Goal: Communication & Community: Share content

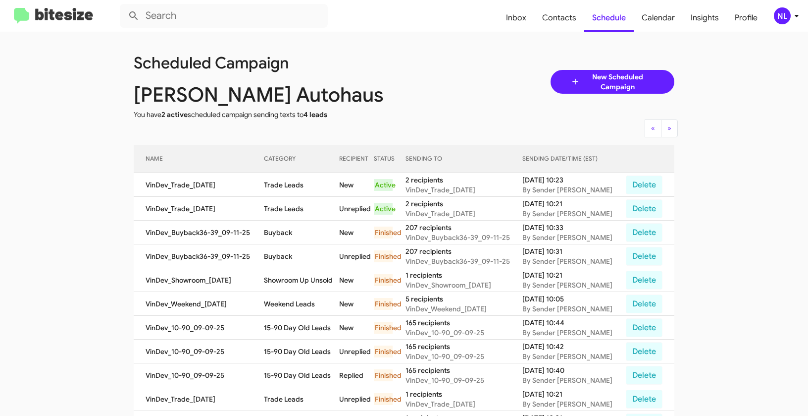
click at [789, 15] on div "NL" at bounding box center [782, 15] width 17 height 17
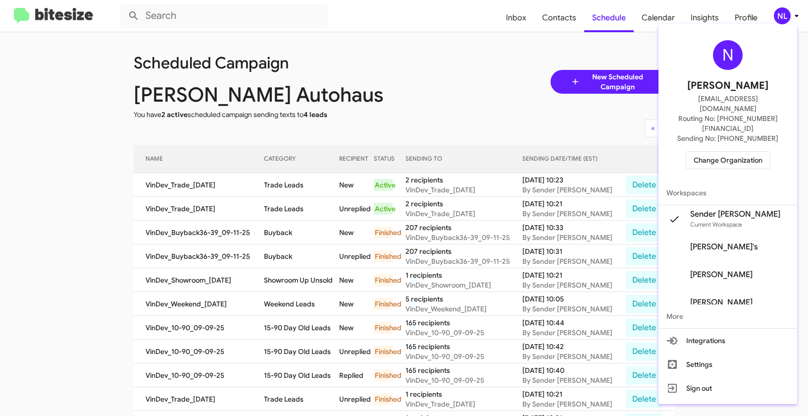
click at [724, 154] on div "N Nen Limbauan nen@bitesize.co Routing No: +1 (419) 273-9792 Sending No: +1 (41…" at bounding box center [728, 104] width 139 height 153
click at [727, 152] on span "Change Organization" at bounding box center [728, 160] width 69 height 17
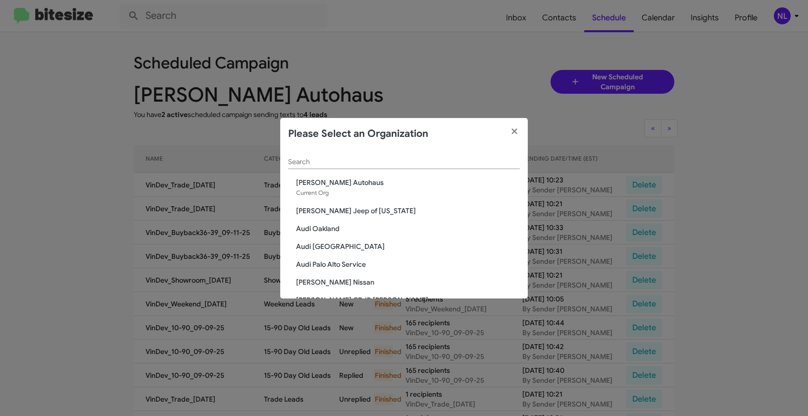
click at [439, 148] on div "Please Select an Organization" at bounding box center [404, 134] width 248 height 32
click at [432, 154] on div "Search" at bounding box center [404, 159] width 232 height 19
paste input "[PERSON_NAME] Nissan"
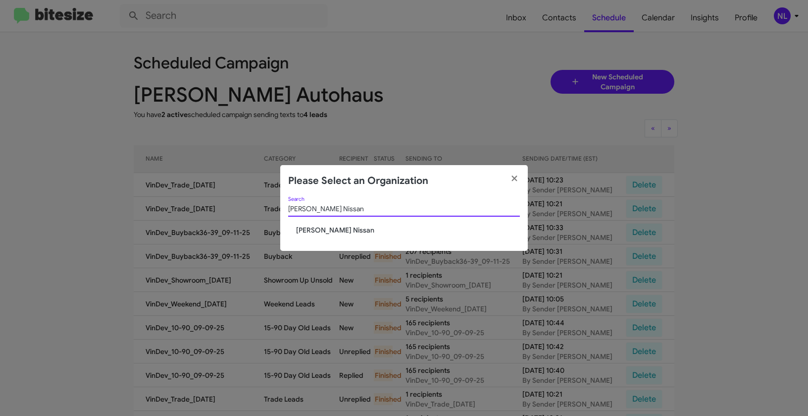
type input "[PERSON_NAME] Nissan"
click at [312, 231] on span "[PERSON_NAME] Nissan" at bounding box center [408, 230] width 224 height 10
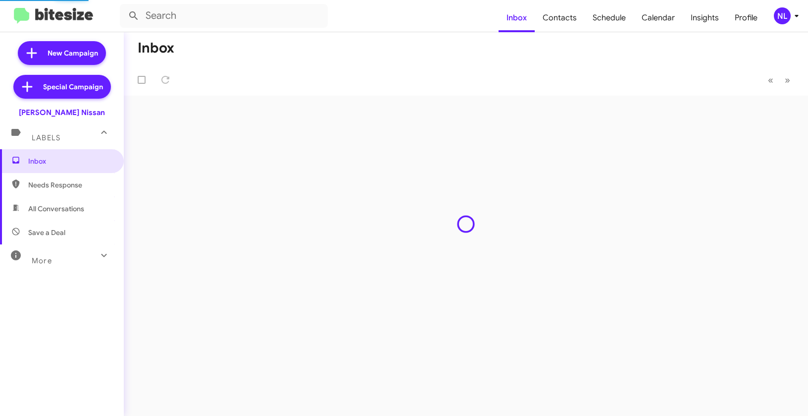
click at [786, 16] on div "NL" at bounding box center [782, 15] width 17 height 17
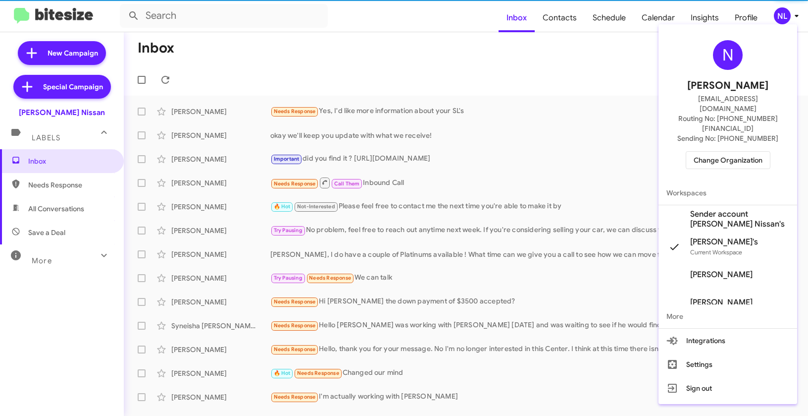
click at [718, 209] on span "Sender account Baker Nissan's" at bounding box center [739, 219] width 99 height 20
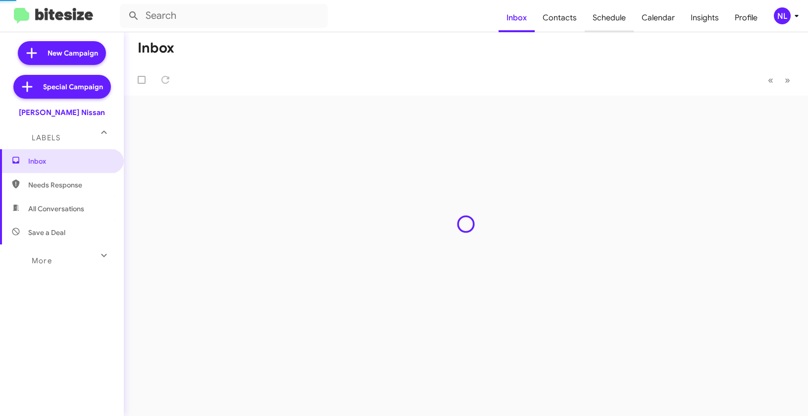
drag, startPoint x: 0, startPoint y: 0, endPoint x: 618, endPoint y: 20, distance: 617.9
click at [618, 20] on span "Schedule" at bounding box center [609, 17] width 49 height 29
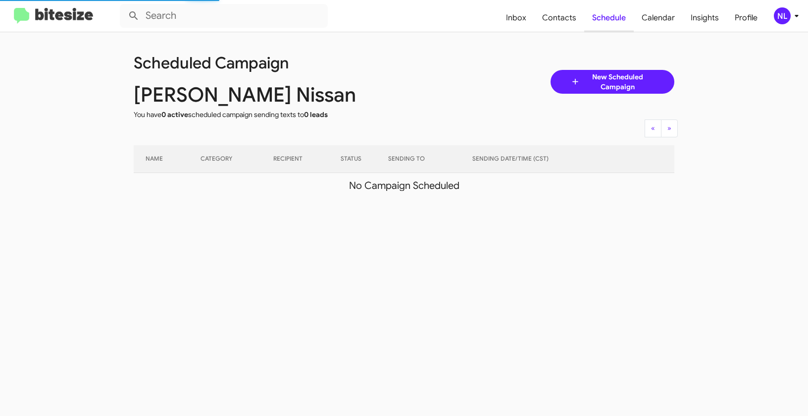
click at [618, 20] on span "Schedule" at bounding box center [609, 17] width 50 height 29
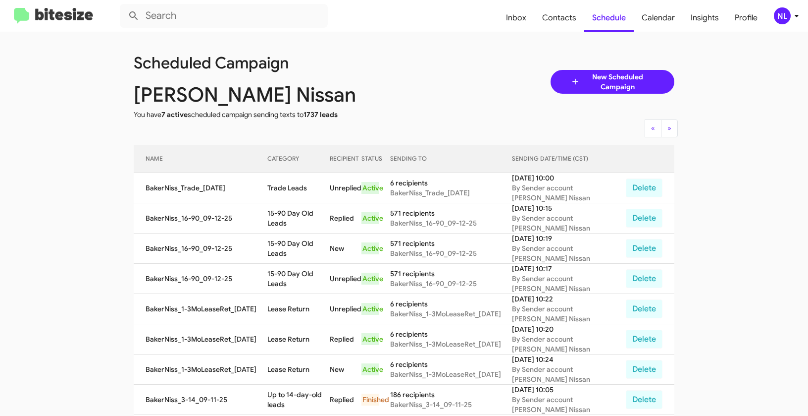
click at [781, 17] on div "NL" at bounding box center [782, 15] width 17 height 17
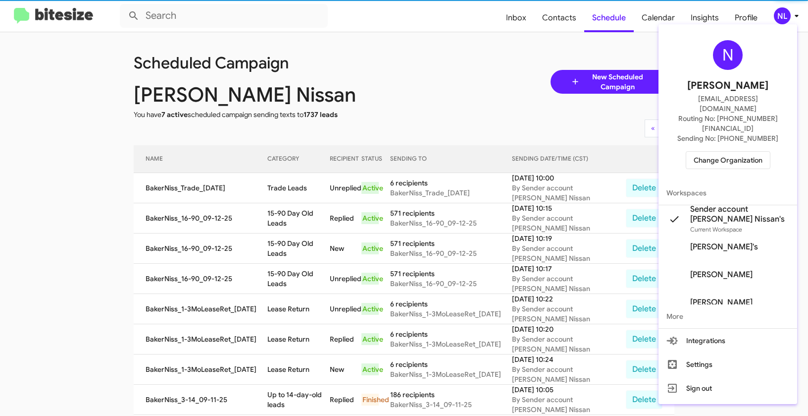
click at [739, 152] on span "Change Organization" at bounding box center [728, 160] width 69 height 17
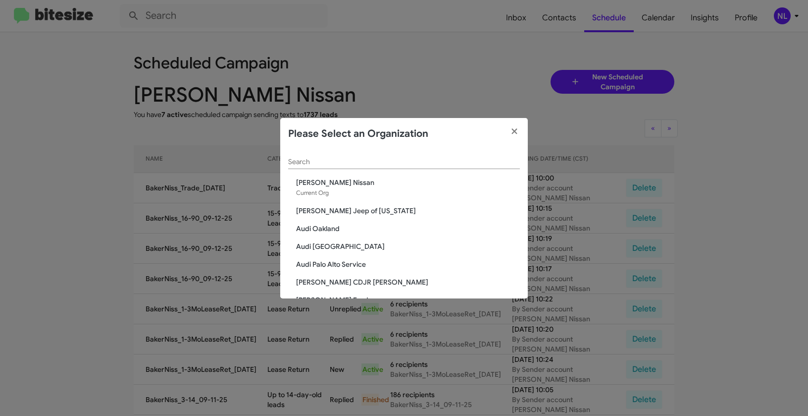
click at [423, 160] on input "Search" at bounding box center [404, 162] width 232 height 8
paste input "[PERSON_NAME] CDJR [PERSON_NAME]"
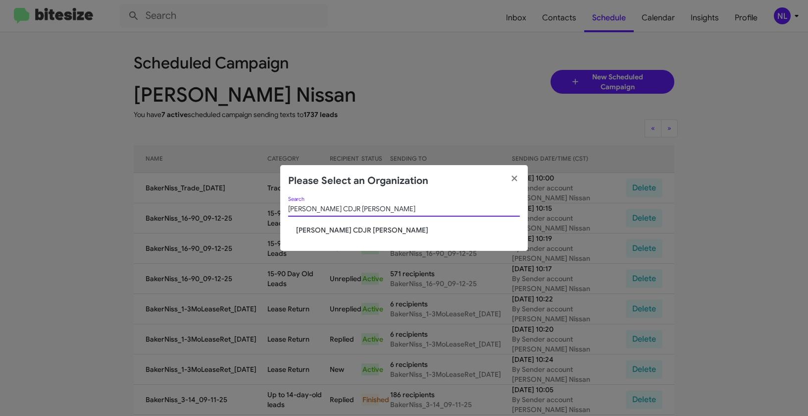
type input "[PERSON_NAME] CDJR [PERSON_NAME]"
click at [320, 225] on span "[PERSON_NAME] CDJR [PERSON_NAME]" at bounding box center [408, 230] width 224 height 10
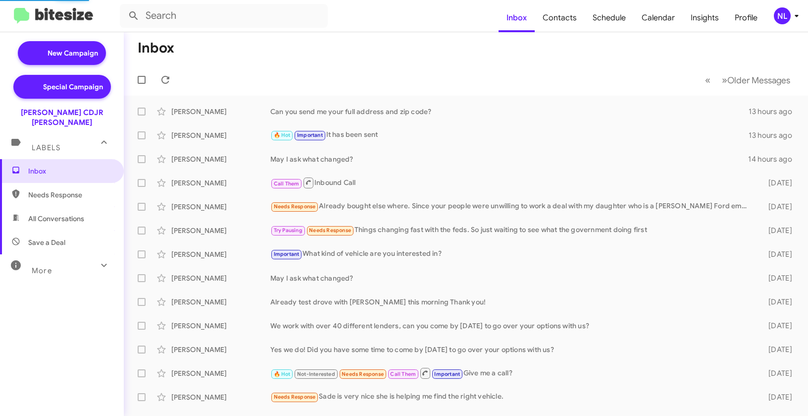
click at [781, 15] on div "NL" at bounding box center [782, 15] width 17 height 17
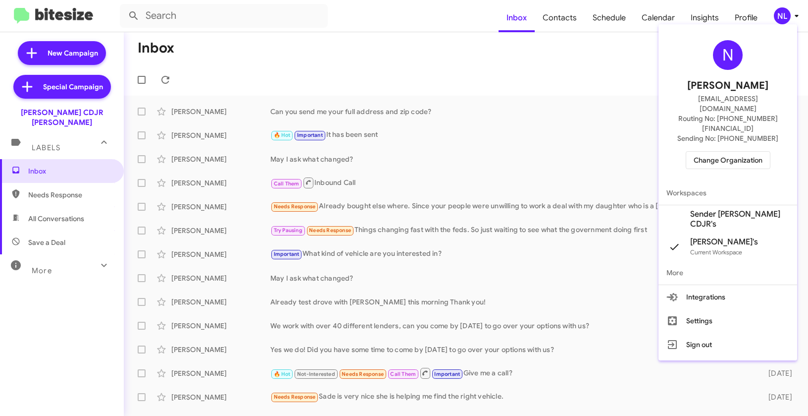
click at [717, 206] on span "Sender Banister CDJR's" at bounding box center [728, 219] width 139 height 28
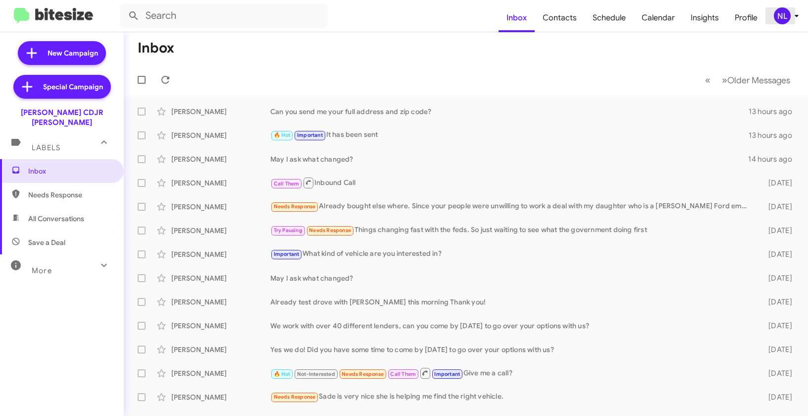
click at [780, 9] on div "NL" at bounding box center [782, 15] width 17 height 17
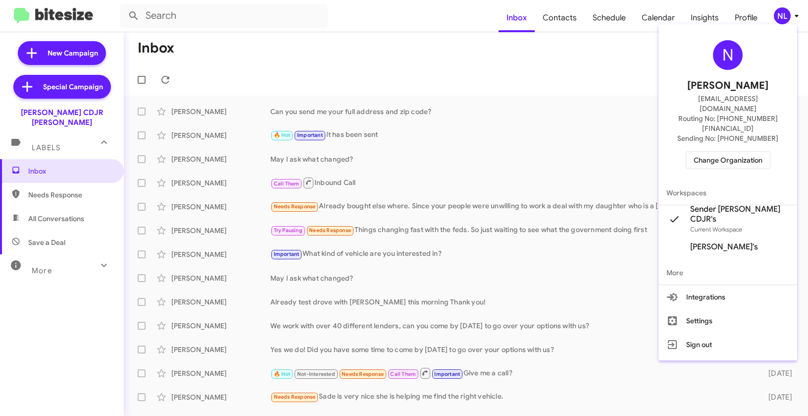
click at [503, 56] on div at bounding box center [404, 208] width 808 height 416
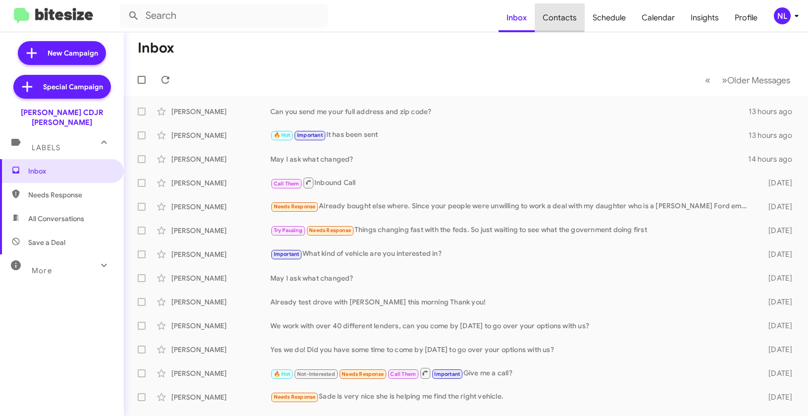
click at [554, 14] on span "Contacts" at bounding box center [560, 17] width 50 height 29
click at [567, 13] on span "Contacts" at bounding box center [560, 17] width 50 height 29
type input "in:groups"
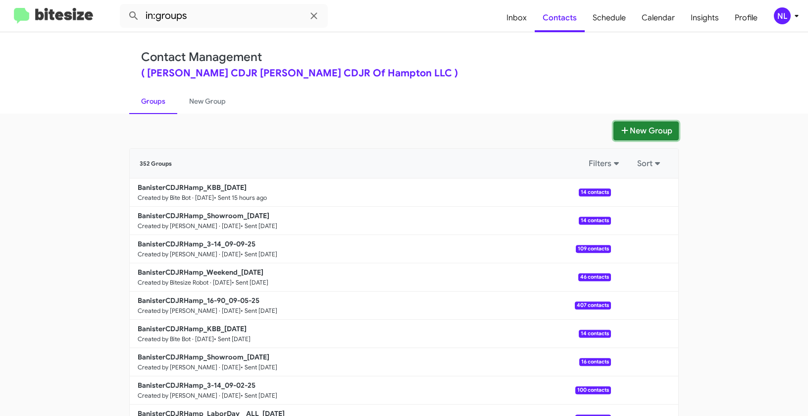
click at [645, 138] on button "New Group" at bounding box center [646, 130] width 65 height 19
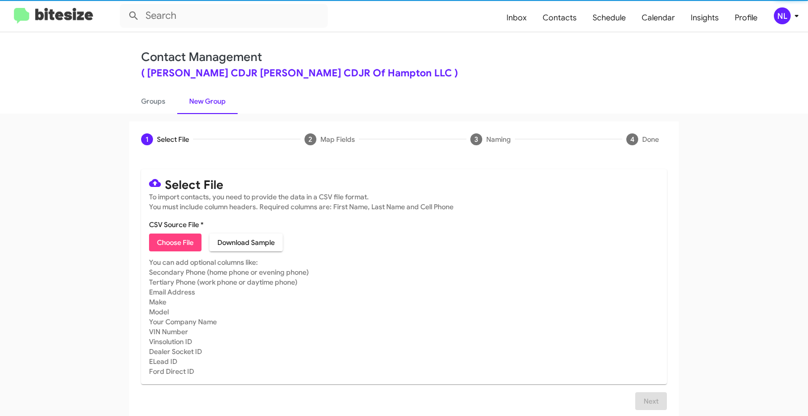
click at [157, 248] on span "Choose File" at bounding box center [175, 242] width 37 height 18
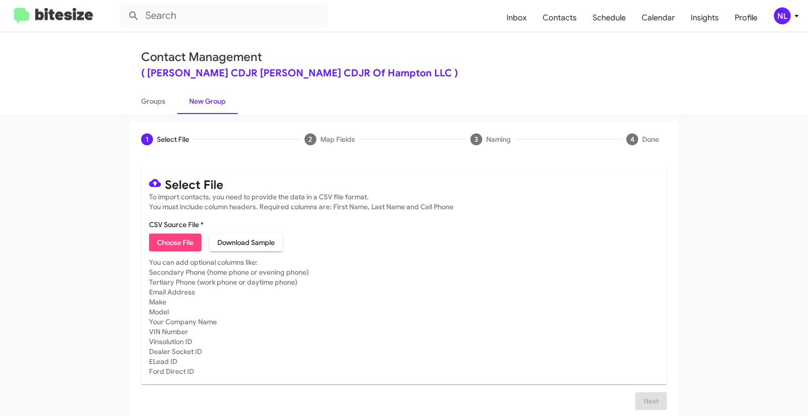
type input "BanisterCDJRHamp_Deal__ALL_09-12-25"
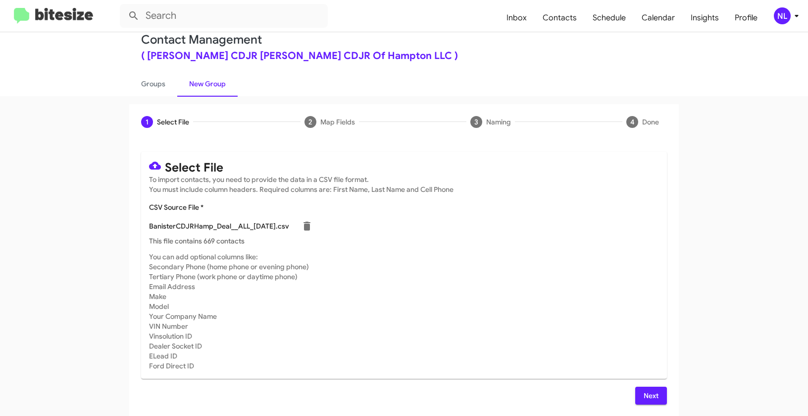
scroll to position [18, 0]
click at [644, 390] on span "Next" at bounding box center [651, 395] width 16 height 18
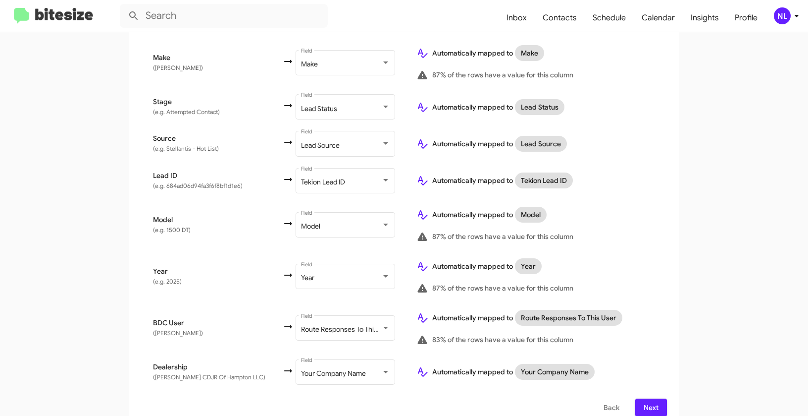
scroll to position [463, 0]
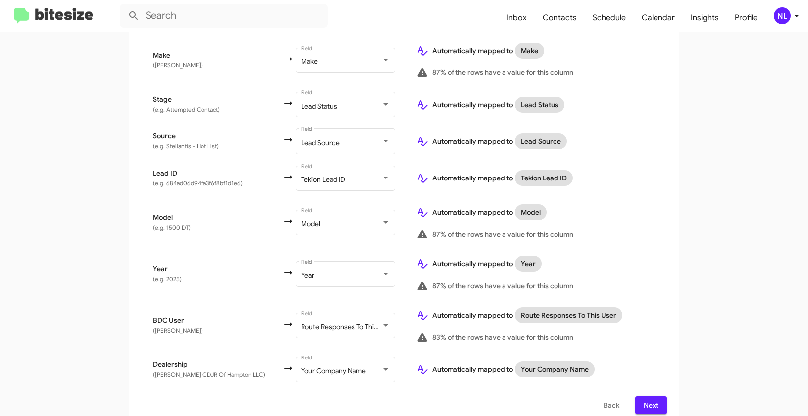
click at [647, 399] on span "Next" at bounding box center [651, 405] width 16 height 18
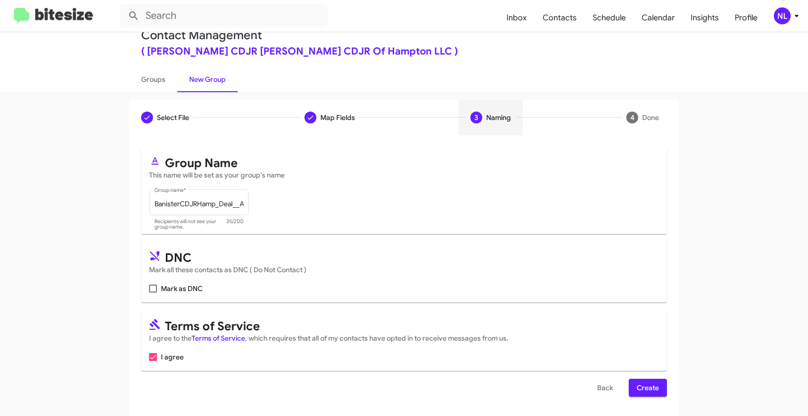
scroll to position [22, 0]
click at [652, 386] on span "Create" at bounding box center [648, 387] width 22 height 18
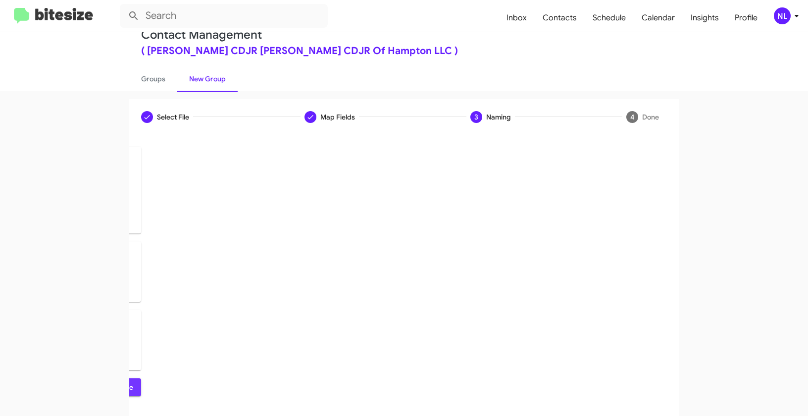
scroll to position [0, 0]
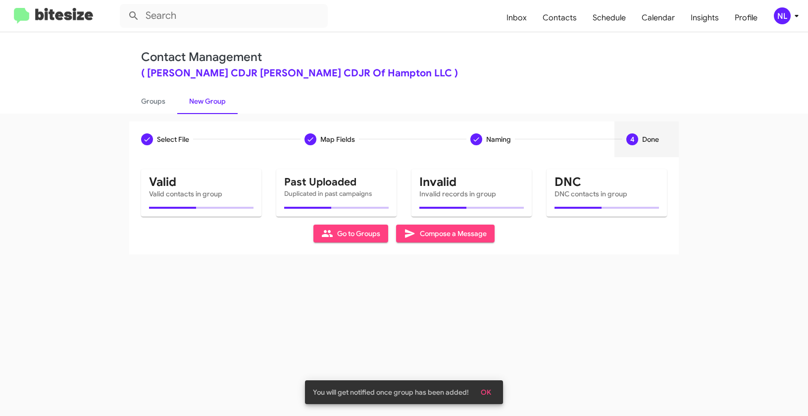
click at [487, 395] on span "OK" at bounding box center [486, 392] width 10 height 18
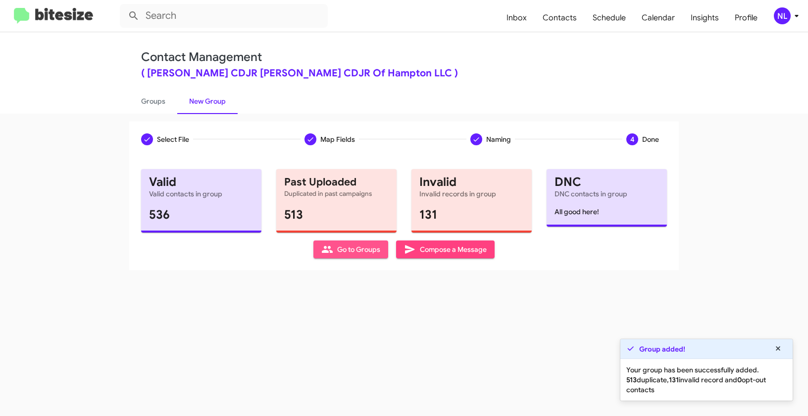
click at [351, 249] on span "Go to Groups" at bounding box center [350, 249] width 59 height 18
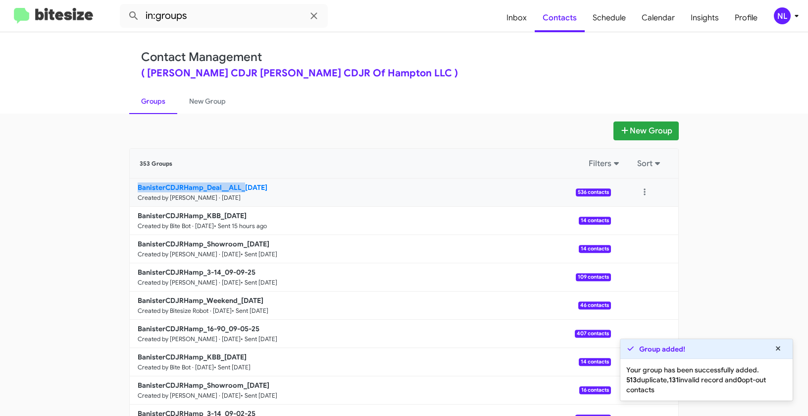
drag, startPoint x: 84, startPoint y: 188, endPoint x: 243, endPoint y: 188, distance: 159.5
click at [243, 188] on app-groups "New Group 353 Groups Filters Sort BanisterCDJRHamp_Deal__ALL_09-12-25 Created b…" at bounding box center [404, 304] width 808 height 366
copy b "BanisterCDJRHamp_Deal__ALL_"
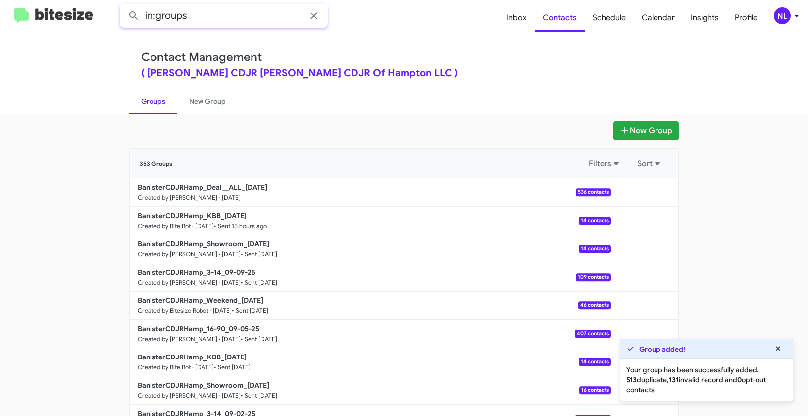
click at [216, 18] on input "in:groups" at bounding box center [224, 16] width 208 height 24
paste input "BanisterCDJRHamp_Deal__ALL_"
type input "in:groups BanisterCDJRHamp_Deal__ALL_"
click at [124, 6] on button at bounding box center [134, 16] width 20 height 20
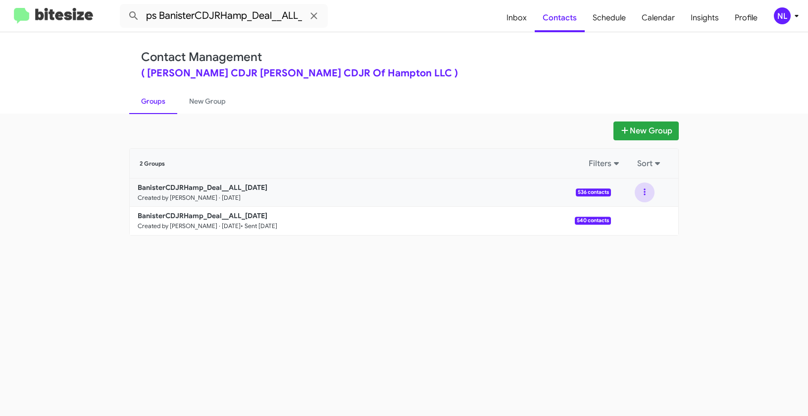
click at [645, 192] on button at bounding box center [645, 192] width 20 height 20
click at [631, 216] on button "View contacts" at bounding box center [615, 219] width 79 height 24
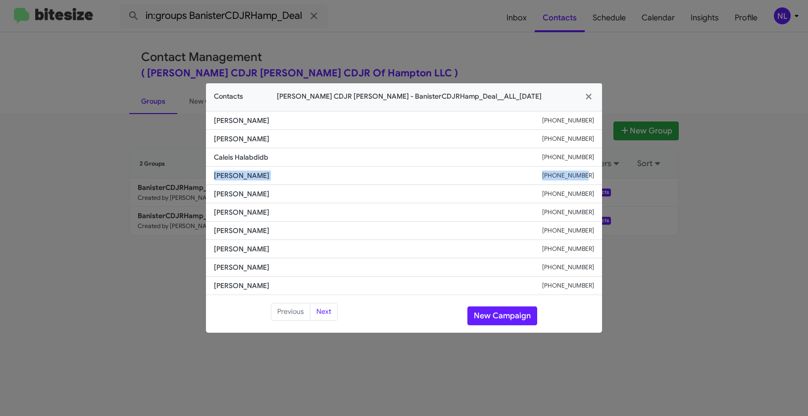
drag, startPoint x: 209, startPoint y: 176, endPoint x: 594, endPoint y: 179, distance: 385.8
click at [594, 179] on li "Laylani Arsenault +17577515007" at bounding box center [404, 175] width 396 height 18
click at [508, 319] on button "New Campaign" at bounding box center [503, 315] width 70 height 19
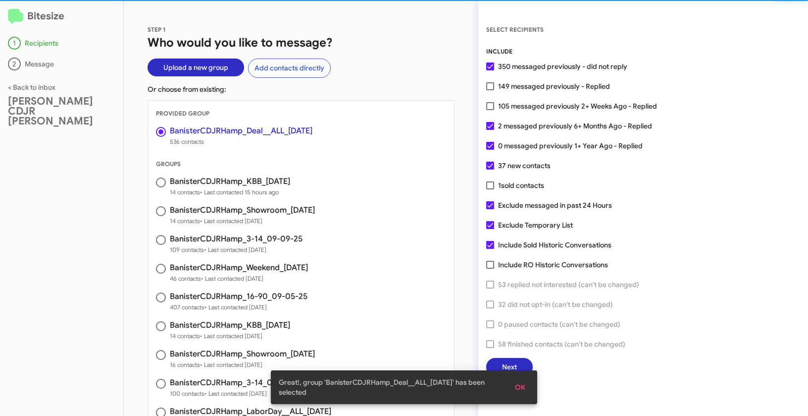
click at [522, 390] on span "OK" at bounding box center [520, 387] width 10 height 18
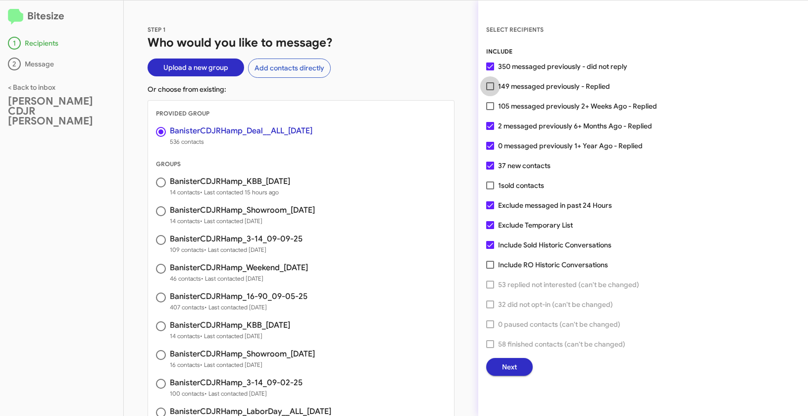
click at [494, 89] on label "149 messaged previously - Replied" at bounding box center [548, 86] width 124 height 12
click at [490, 90] on input "149 messaged previously - Replied" at bounding box center [490, 90] width 0 height 0
checkbox input "true"
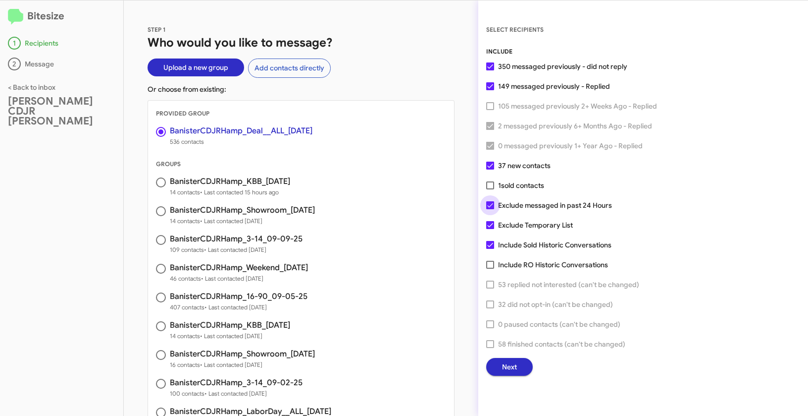
click at [491, 203] on span at bounding box center [490, 205] width 8 height 8
click at [490, 209] on input "Exclude messaged in past 24 Hours" at bounding box center [490, 209] width 0 height 0
checkbox input "false"
click at [517, 369] on span "Next" at bounding box center [509, 367] width 15 height 18
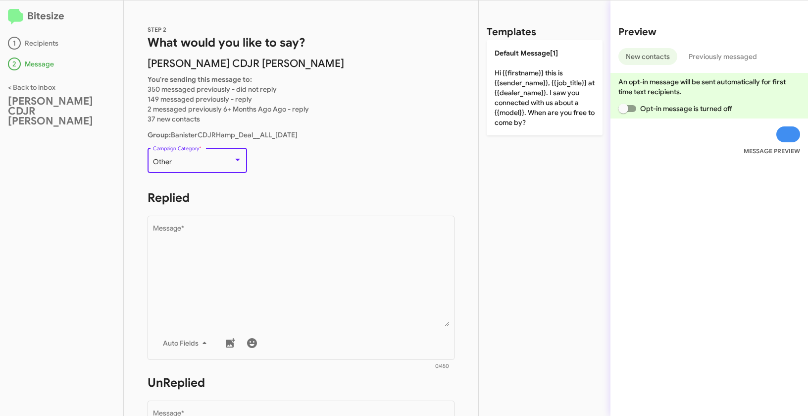
click at [213, 158] on div "Other" at bounding box center [193, 162] width 80 height 8
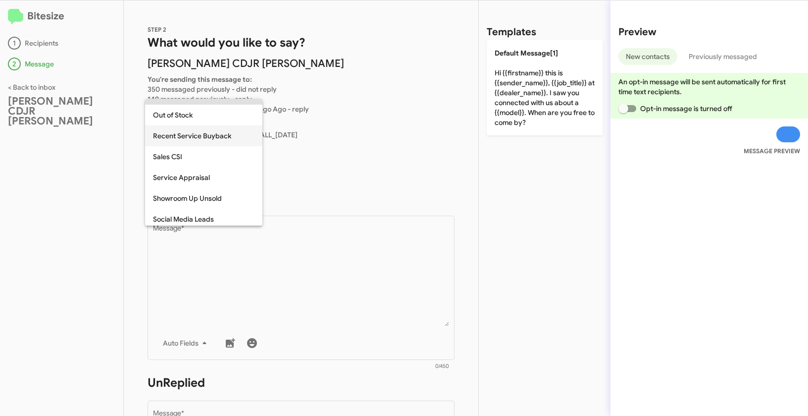
scroll to position [336, 0]
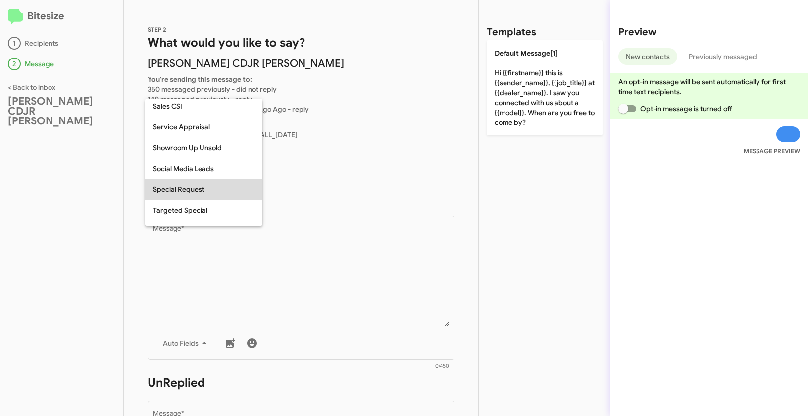
click at [206, 191] on span "Special Request" at bounding box center [204, 189] width 102 height 21
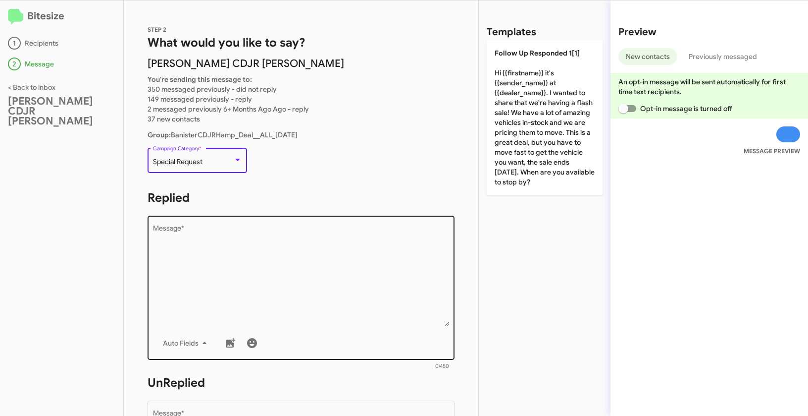
click at [221, 270] on textarea "Message *" at bounding box center [301, 275] width 297 height 101
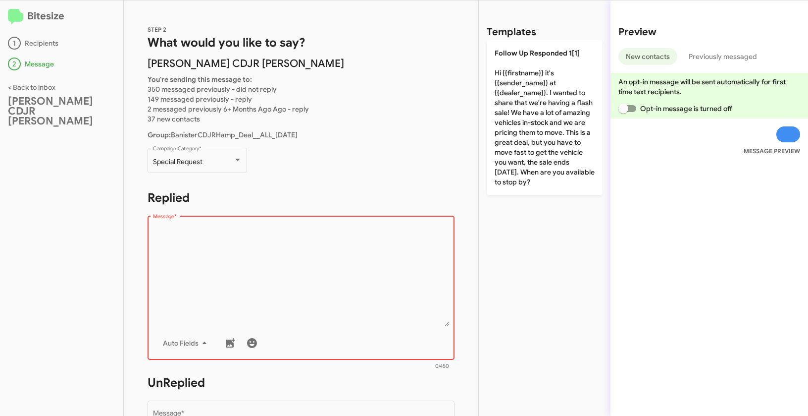
click at [282, 285] on textarea "Message *" at bounding box center [301, 275] width 297 height 101
paste textarea ""Hi {{firstname}} it's {{sender_name}} at {{dealer_name}}. Let’s make a deal! 🚗…"
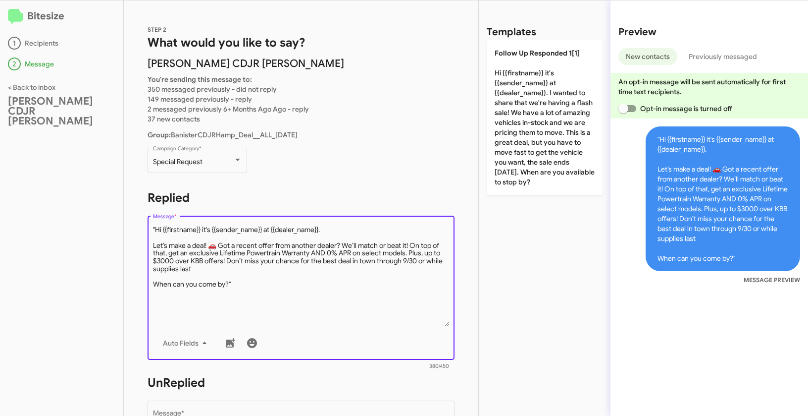
click at [156, 227] on textarea "Message *" at bounding box center [301, 275] width 297 height 101
click at [247, 286] on textarea "Message *" at bounding box center [301, 275] width 297 height 101
type textarea "Hi {{firstname}} it's {{sender_name}} at {{dealer_name}}. Let’s make a deal! 🚗 …"
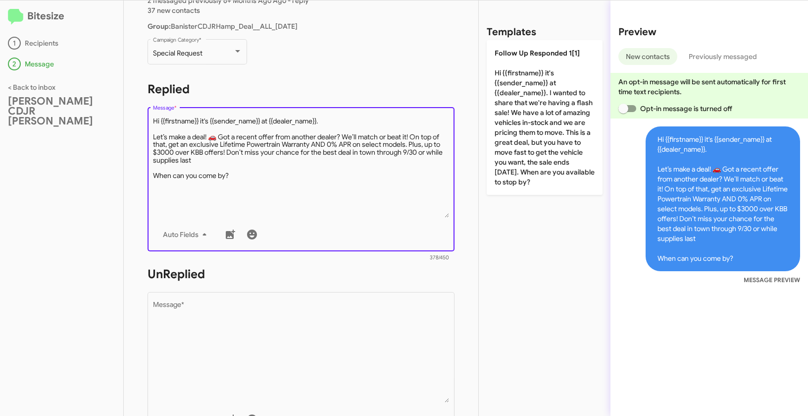
scroll to position [166, 0]
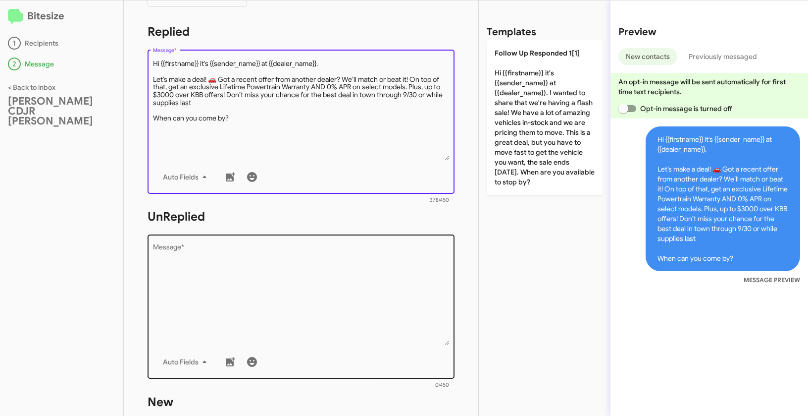
click at [306, 281] on textarea "Message *" at bounding box center [301, 294] width 297 height 101
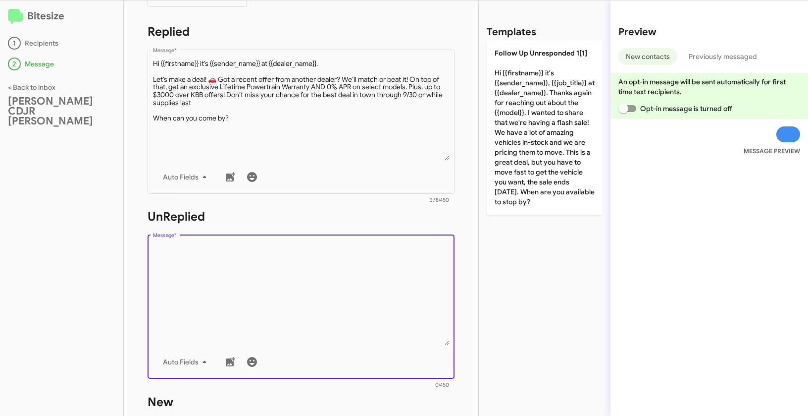
paste textarea ""Hi {{firstname}} it's {{sender_name}}, {{job_title}} at {{dealer_name}}. Thank…"
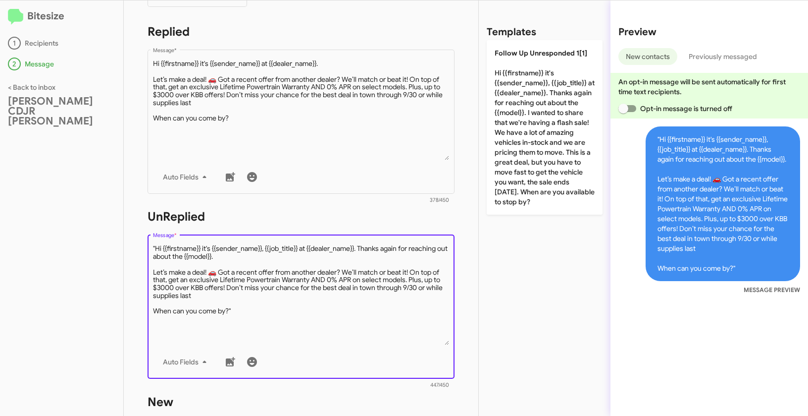
click at [156, 248] on textarea "Message *" at bounding box center [301, 294] width 297 height 101
click at [264, 311] on textarea "Message *" at bounding box center [301, 294] width 297 height 101
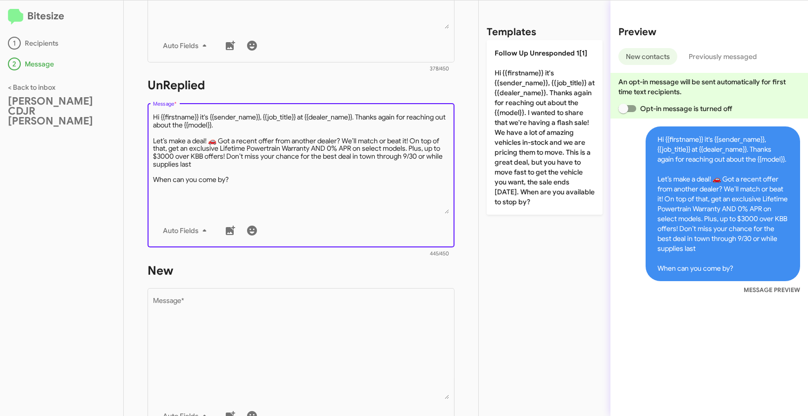
scroll to position [334, 0]
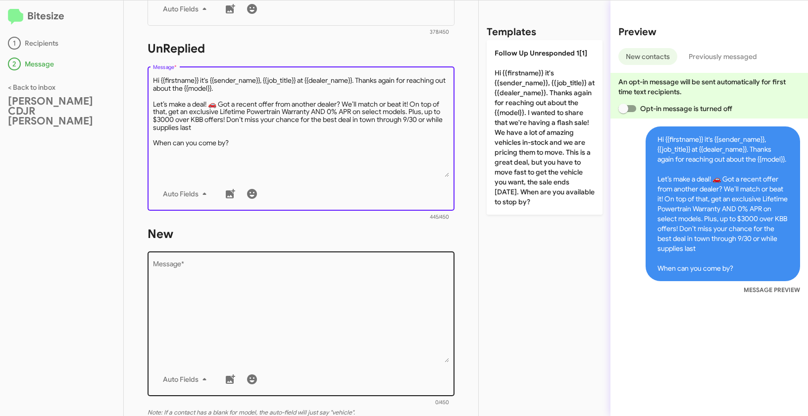
type textarea "Hi {{firstname}} it's {{sender_name}}, {{job_title}} at {{dealer_name}}. Thanks…"
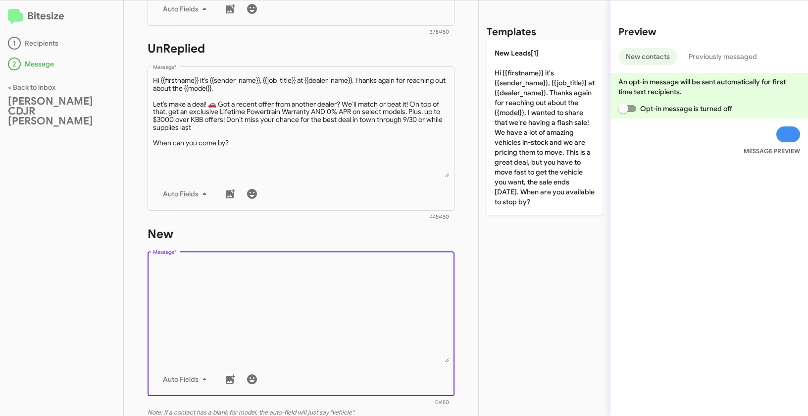
click at [299, 331] on textarea "Message *" at bounding box center [301, 311] width 297 height 101
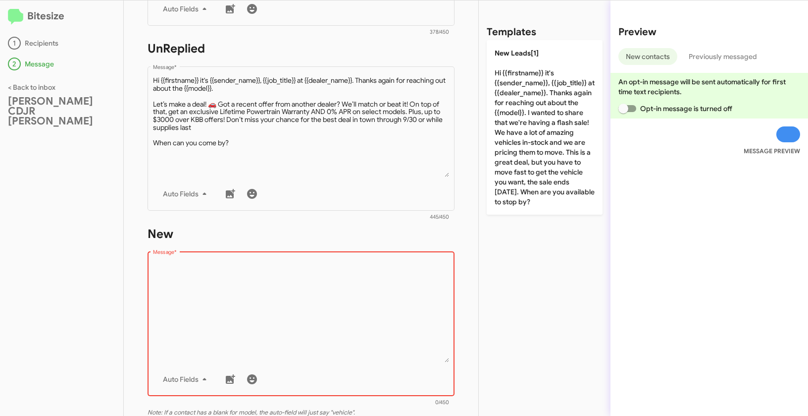
click at [310, 269] on textarea "Message *" at bounding box center [301, 311] width 297 height 101
paste textarea ""Hi {{firstname}} it's {{sender_name}}, {{job_title}} at {{dealer_name}}. Thank…"
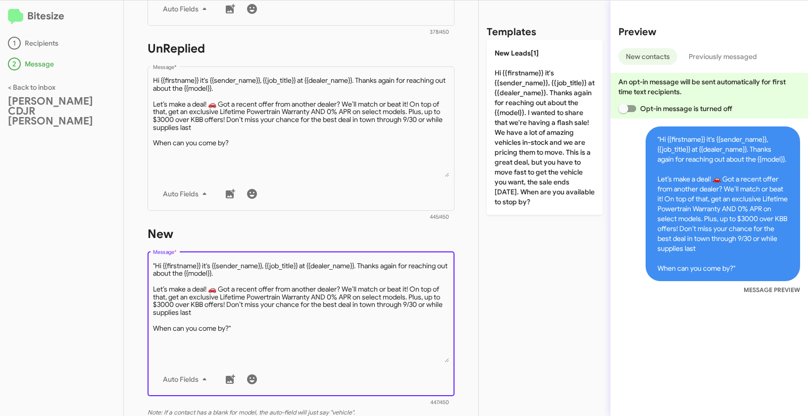
click at [156, 264] on textarea "Message *" at bounding box center [301, 311] width 297 height 101
click at [250, 340] on textarea "Message *" at bounding box center [301, 311] width 297 height 101
click at [251, 324] on textarea "Message *" at bounding box center [301, 311] width 297 height 101
click at [242, 325] on textarea "Message *" at bounding box center [301, 311] width 297 height 101
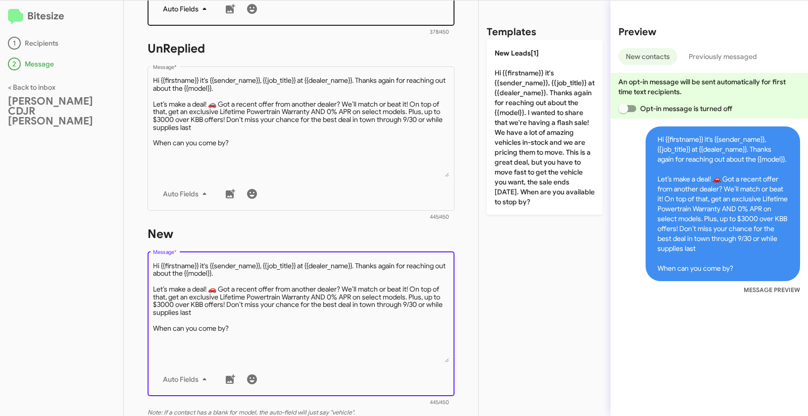
type textarea "Hi {{firstname}} it's {{sender_name}}, {{job_title}} at {{dealer_name}}. Thanks…"
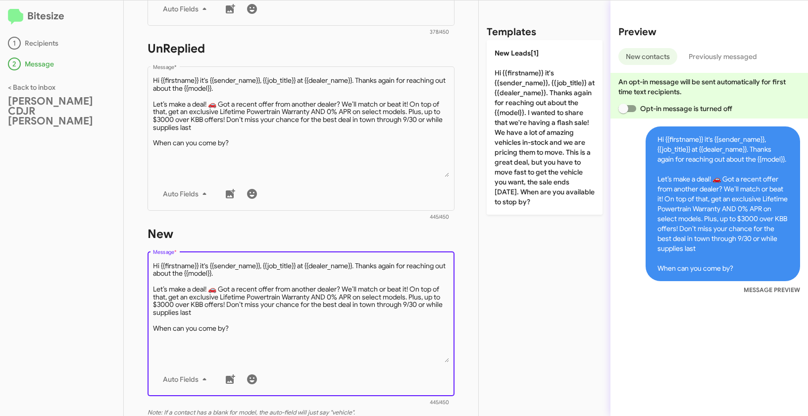
scroll to position [481, 0]
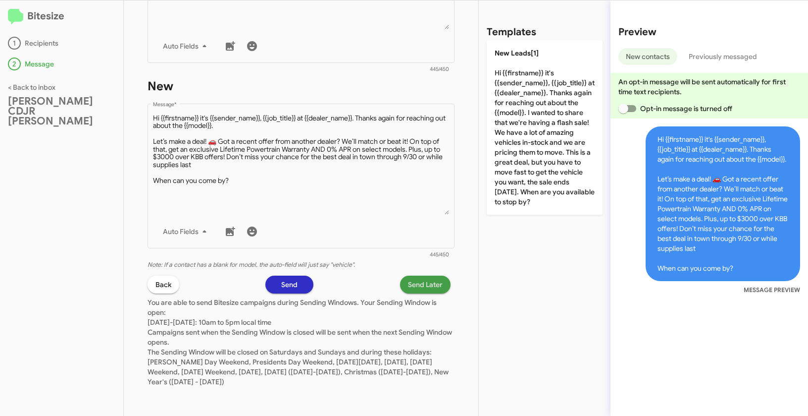
click at [414, 291] on span "Send Later" at bounding box center [425, 284] width 35 height 18
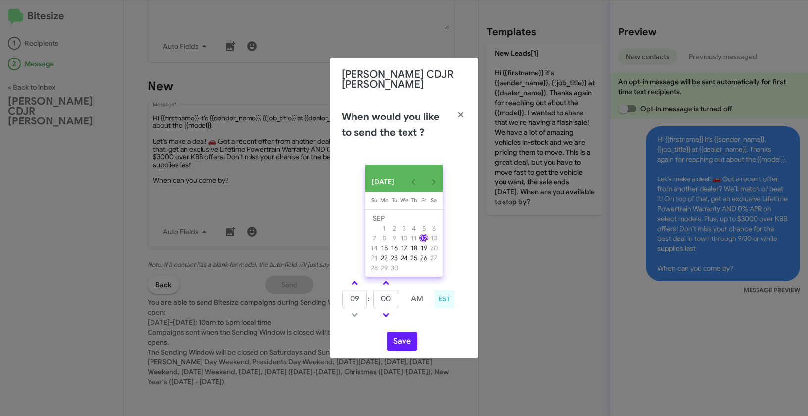
click at [388, 286] on td at bounding box center [386, 282] width 26 height 12
click at [389, 282] on link at bounding box center [385, 282] width 17 height 11
type input "05"
click at [407, 339] on button "Save" at bounding box center [402, 340] width 31 height 19
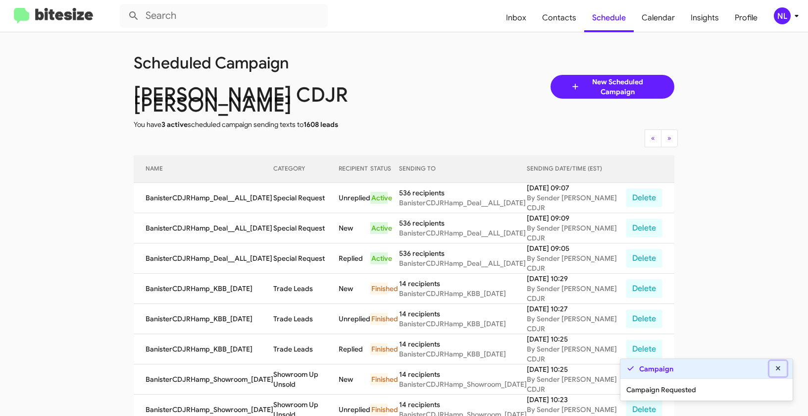
click at [782, 368] on icon at bounding box center [778, 368] width 9 height 7
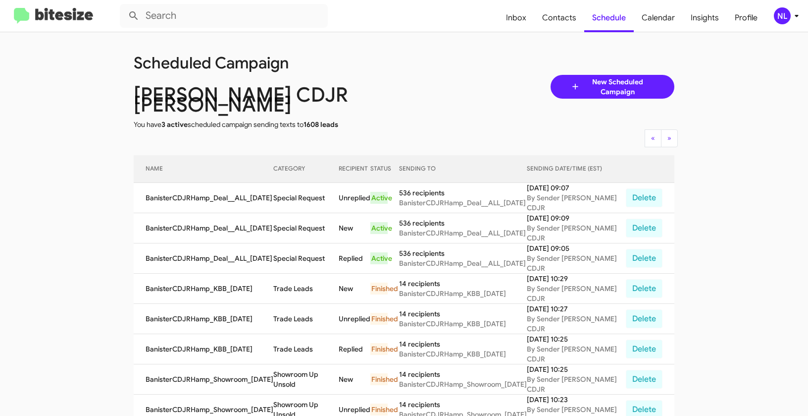
click at [783, 13] on div "NL" at bounding box center [782, 15] width 17 height 17
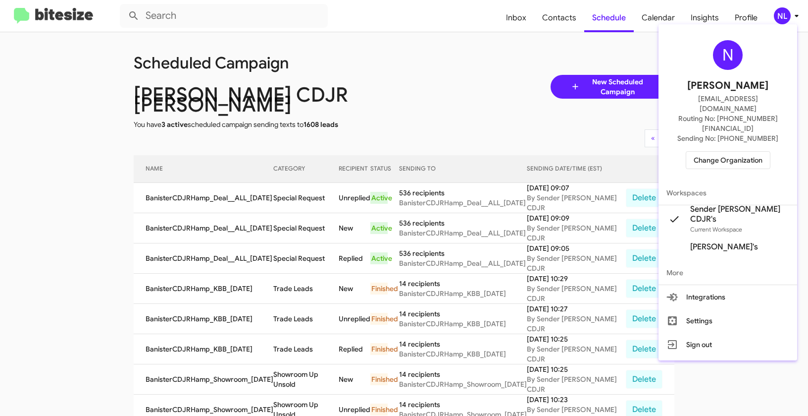
click at [736, 152] on span "Change Organization" at bounding box center [728, 160] width 69 height 17
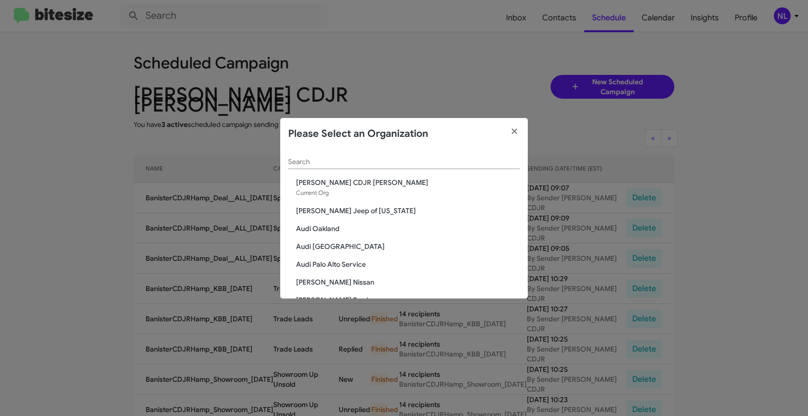
click at [437, 161] on input "Search" at bounding box center [404, 162] width 232 height 8
paste input "Banister Ford"
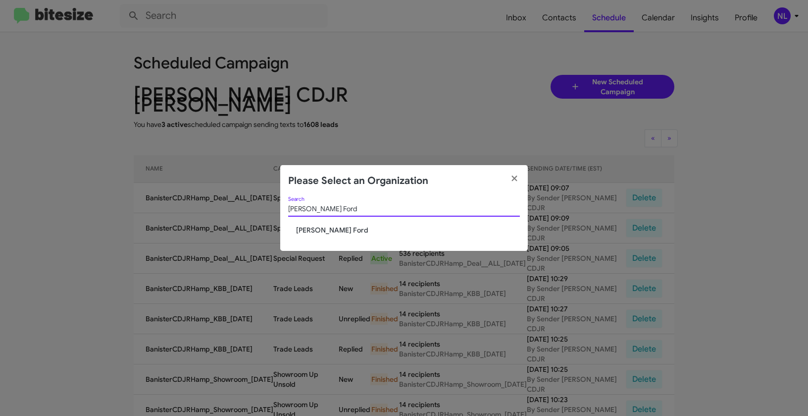
type input "Banister Ford"
click at [323, 232] on span "Banister Ford" at bounding box center [408, 230] width 224 height 10
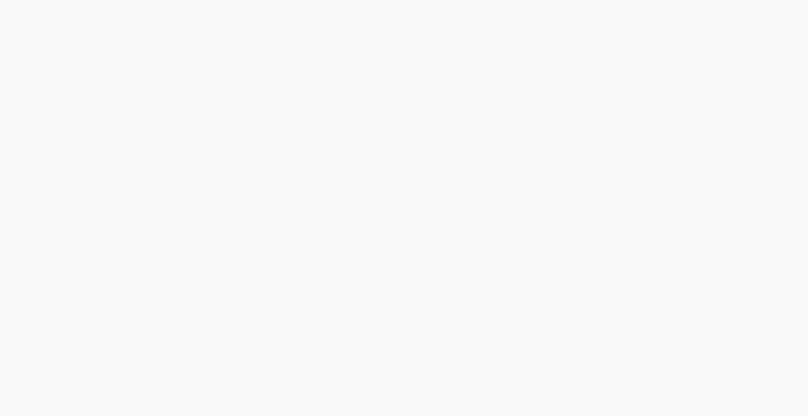
click at [778, 16] on body at bounding box center [404, 208] width 808 height 416
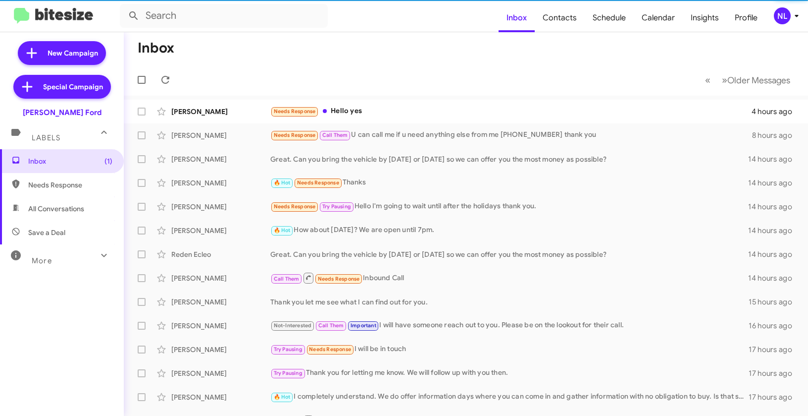
click at [779, 22] on div "NL" at bounding box center [782, 15] width 17 height 17
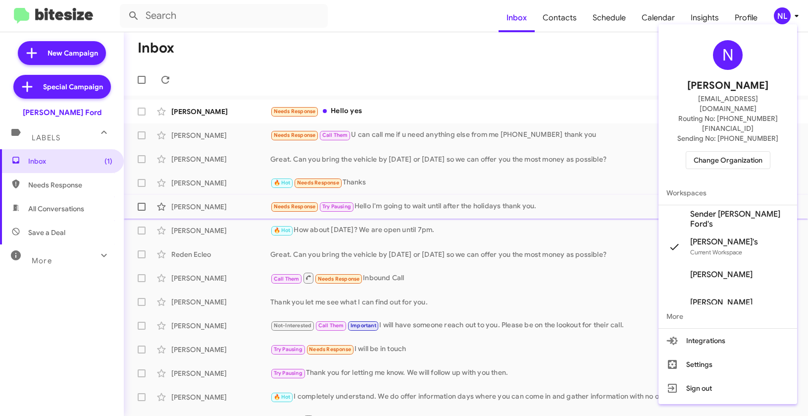
click at [720, 209] on span "Sender Banister Ford's" at bounding box center [739, 219] width 99 height 20
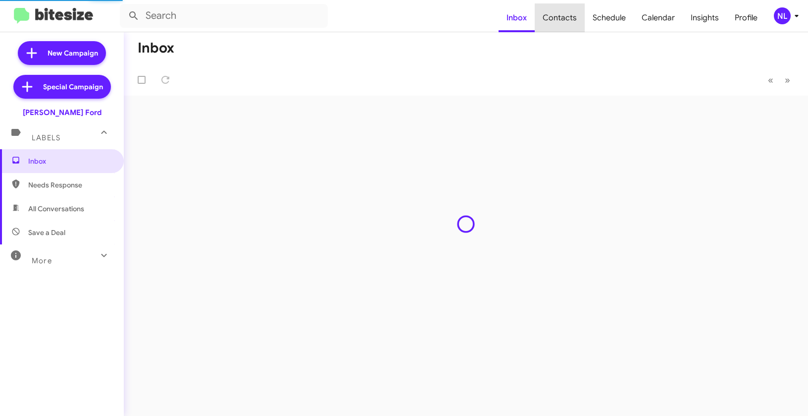
click at [565, 17] on span "Contacts" at bounding box center [560, 17] width 50 height 29
type input "in:groups"
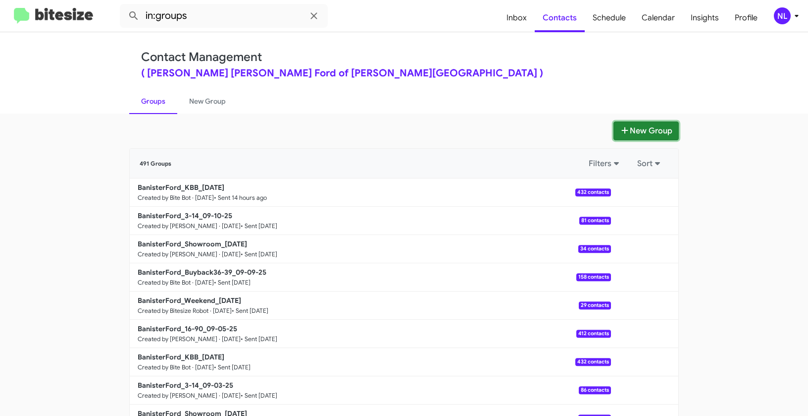
click at [663, 130] on button "New Group" at bounding box center [646, 130] width 65 height 19
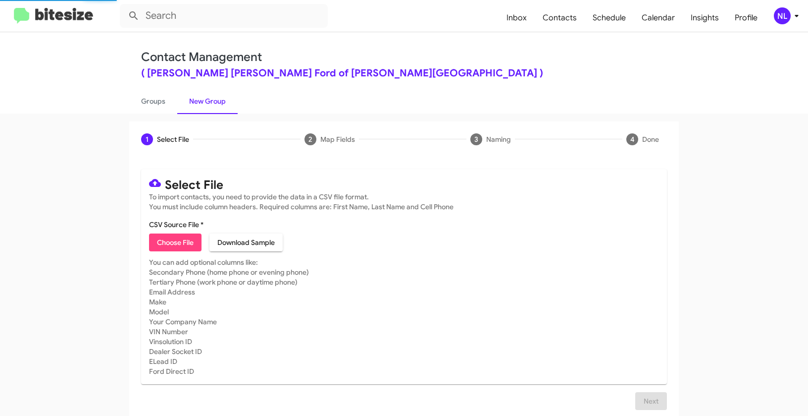
click at [180, 249] on span "Choose File" at bounding box center [175, 242] width 37 height 18
type input "BanisterFord_Deal__ALL_09-12-25"
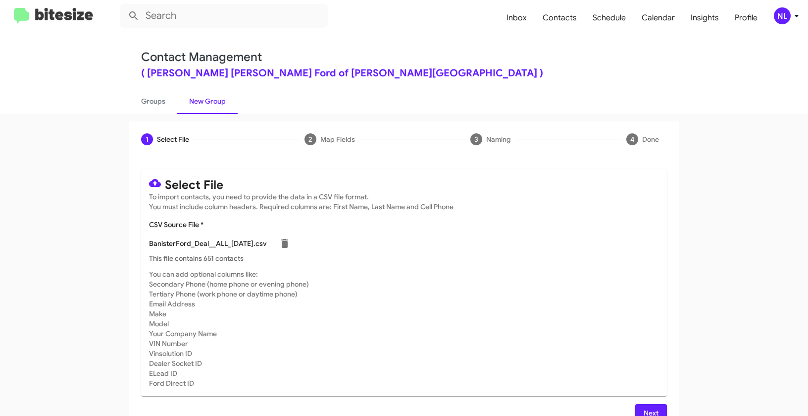
scroll to position [18, 0]
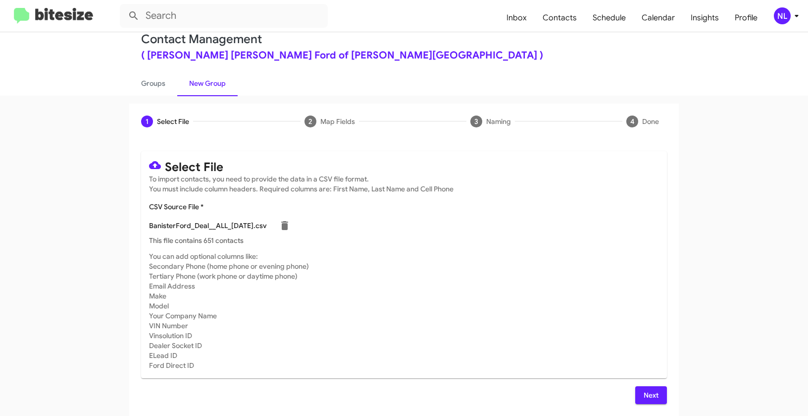
click at [492, 318] on mat-card-subtitle "You can add optional columns like: Secondary Phone (home phone or evening phone…" at bounding box center [404, 310] width 510 height 119
click at [643, 392] on span "Next" at bounding box center [651, 395] width 16 height 18
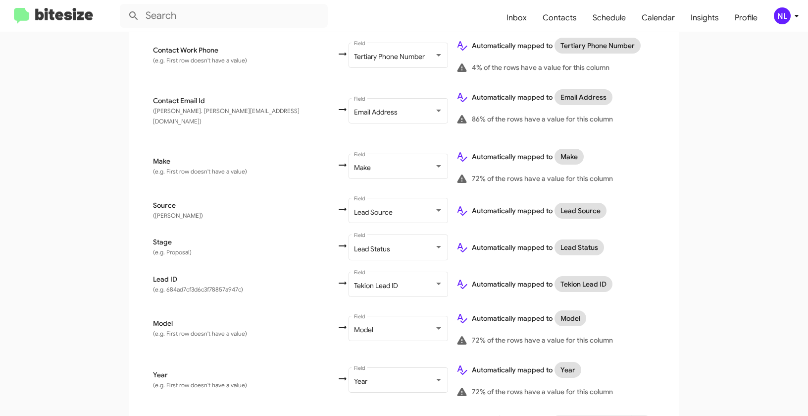
scroll to position [463, 0]
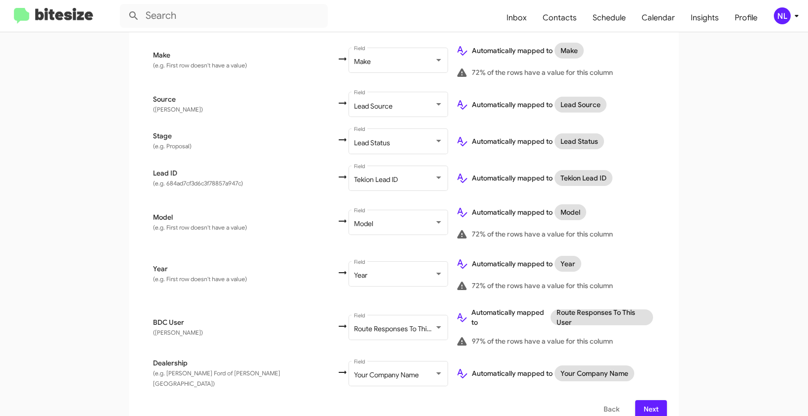
click at [643, 400] on span "Next" at bounding box center [651, 409] width 16 height 18
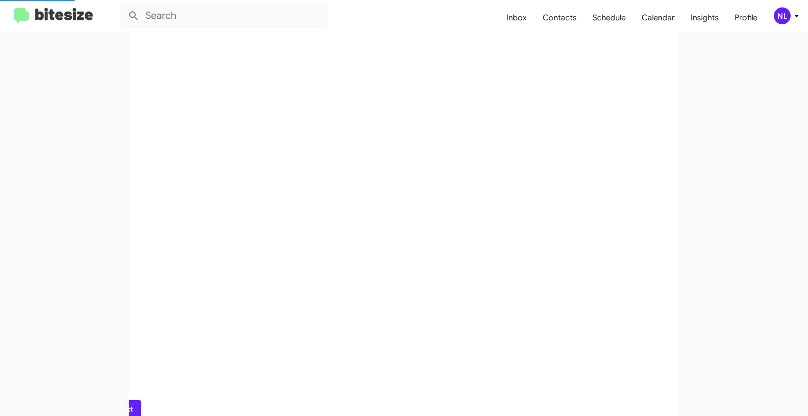
scroll to position [0, 0]
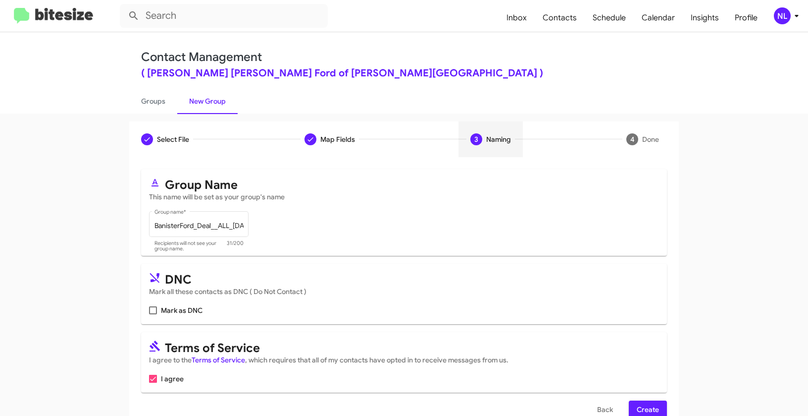
click at [639, 408] on span "Create" at bounding box center [648, 409] width 22 height 18
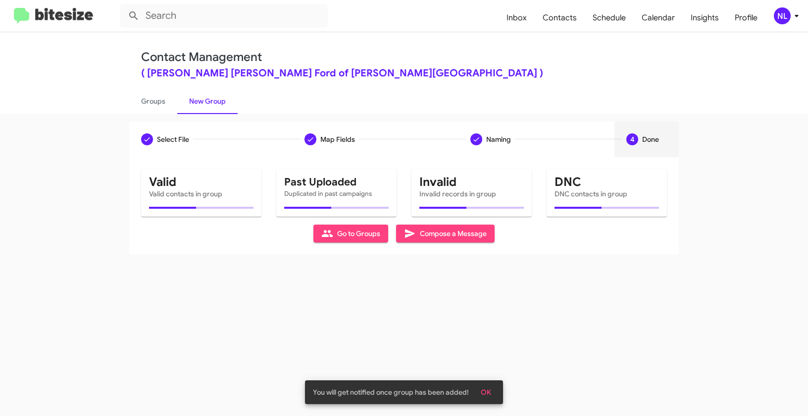
click at [484, 396] on span "OK" at bounding box center [486, 392] width 10 height 18
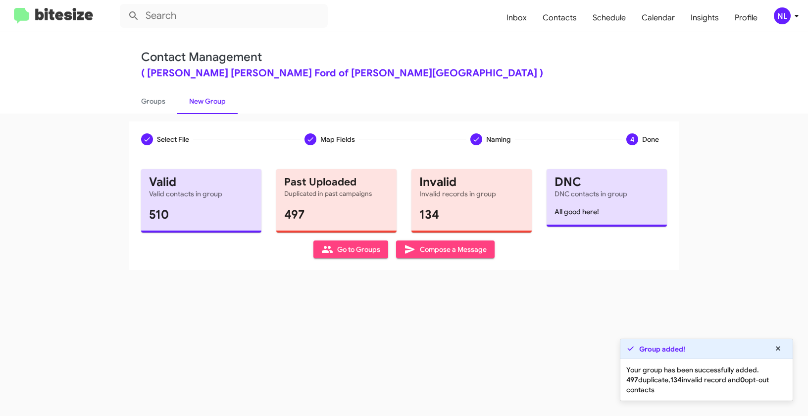
click at [360, 249] on span "Go to Groups" at bounding box center [350, 249] width 59 height 18
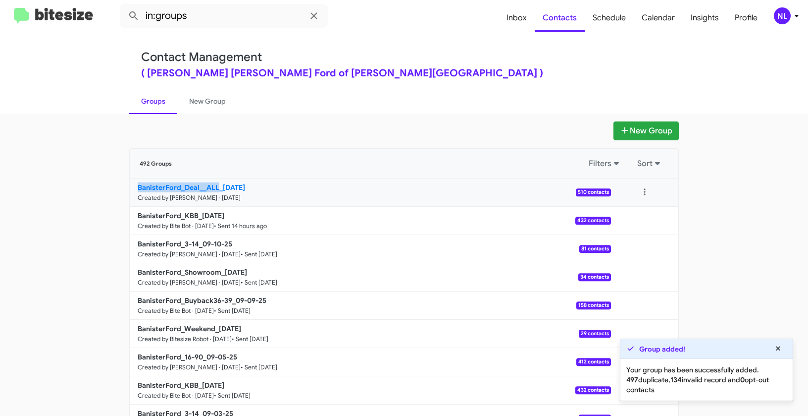
drag, startPoint x: 91, startPoint y: 186, endPoint x: 214, endPoint y: 184, distance: 122.8
click at [214, 184] on app-groups "New Group 492 Groups Filters Sort BanisterFord_Deal__ALL_09-12-25 Created by Ne…" at bounding box center [404, 304] width 808 height 366
copy b "BanisterFord_Deal__ALL"
click at [219, 14] on input "in:groups" at bounding box center [224, 16] width 208 height 24
paste input "BanisterFord_Deal__ALL"
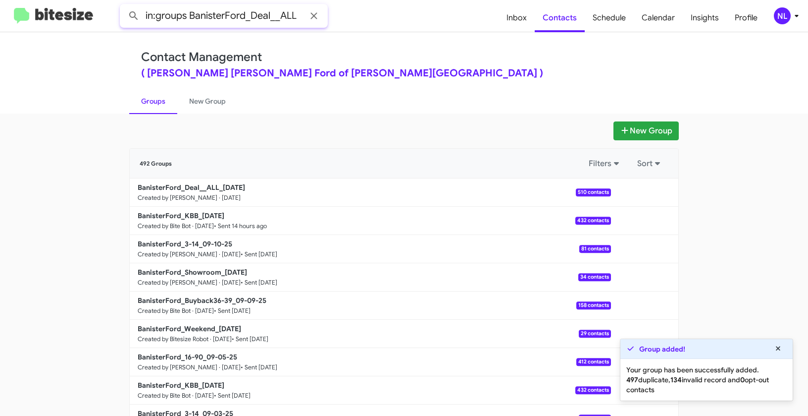
type input "in:groups BanisterFord_Deal__ALL"
click at [124, 6] on button at bounding box center [134, 16] width 20 height 20
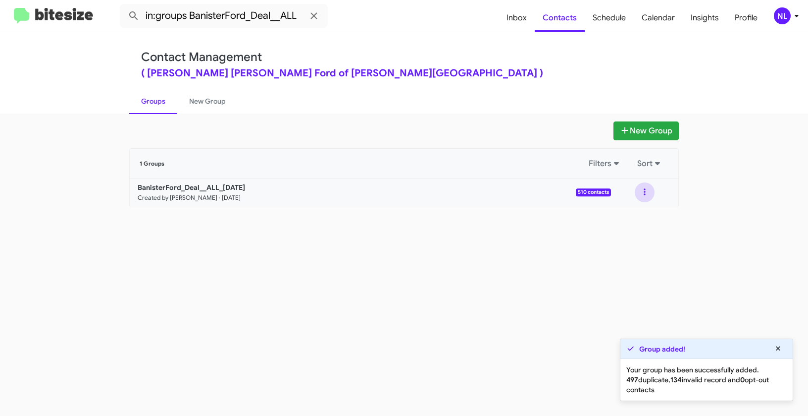
click at [650, 190] on button at bounding box center [645, 192] width 20 height 20
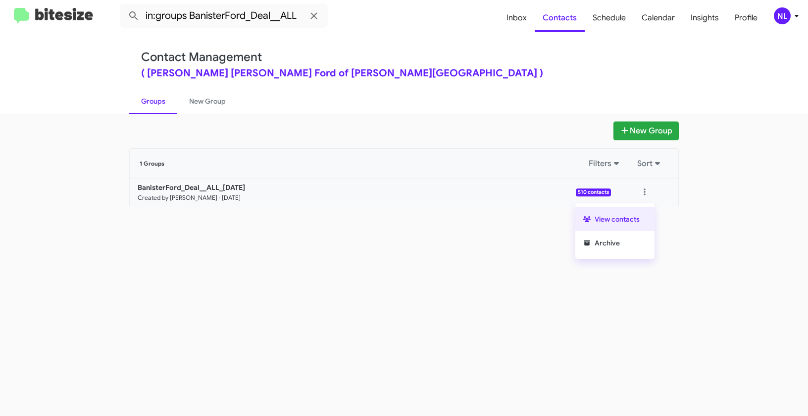
click at [631, 213] on button "View contacts" at bounding box center [615, 219] width 79 height 24
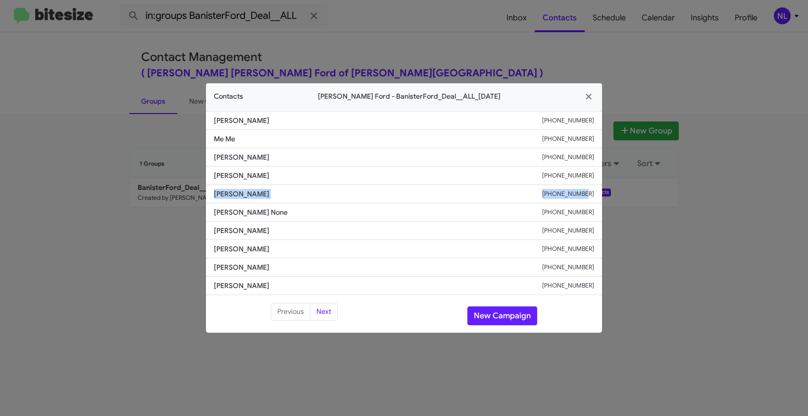
drag, startPoint x: 209, startPoint y: 196, endPoint x: 586, endPoint y: 201, distance: 377.9
click at [586, 201] on li "Sherise Lattisaw +12028830329" at bounding box center [404, 194] width 396 height 18
copy div "Sherise Lattisaw +12028830329"
click at [511, 317] on button "New Campaign" at bounding box center [503, 315] width 70 height 19
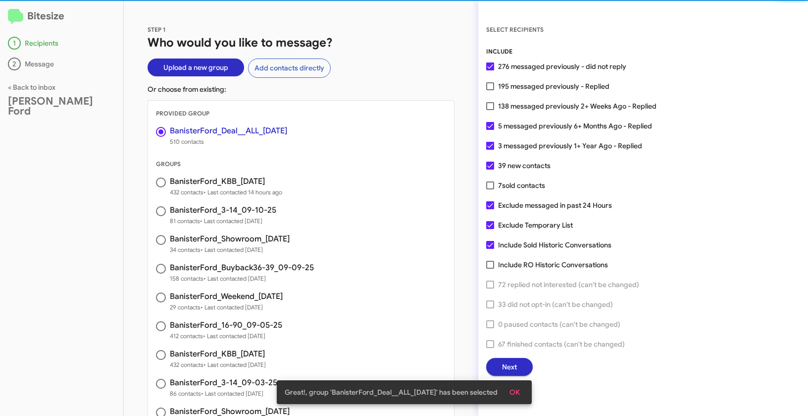
click at [520, 388] on span "OK" at bounding box center [515, 392] width 10 height 18
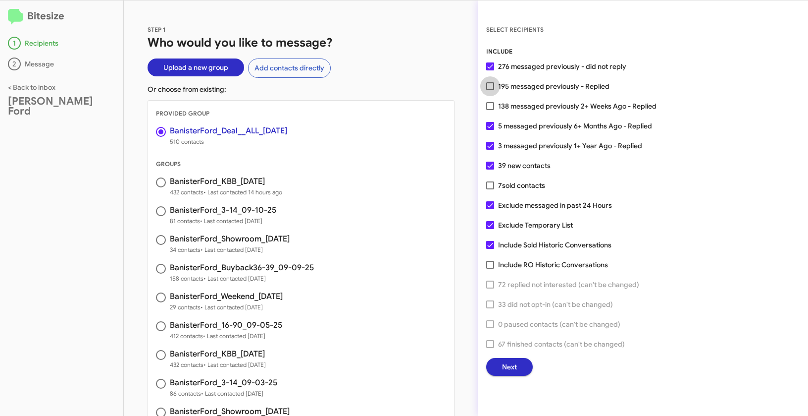
click at [487, 84] on span at bounding box center [490, 86] width 8 height 8
click at [490, 90] on input "195 messaged previously - Replied" at bounding box center [490, 90] width 0 height 0
checkbox input "true"
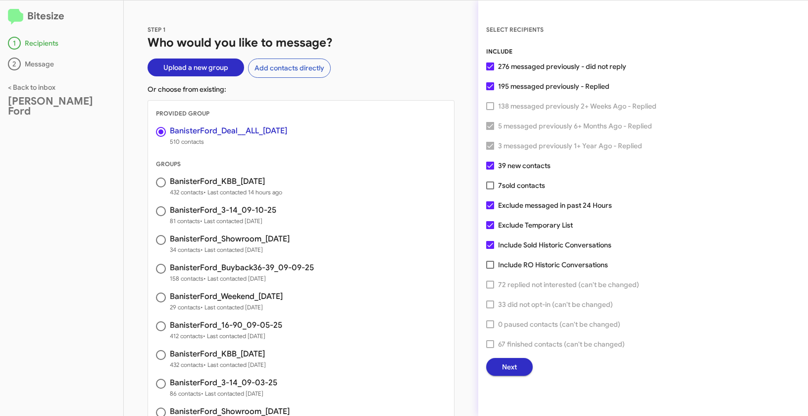
click at [491, 199] on label "Exclude messaged in past 24 Hours" at bounding box center [549, 205] width 126 height 12
click at [490, 209] on input "Exclude messaged in past 24 Hours" at bounding box center [490, 209] width 0 height 0
checkbox input "false"
click at [522, 361] on button "Next" at bounding box center [509, 367] width 47 height 18
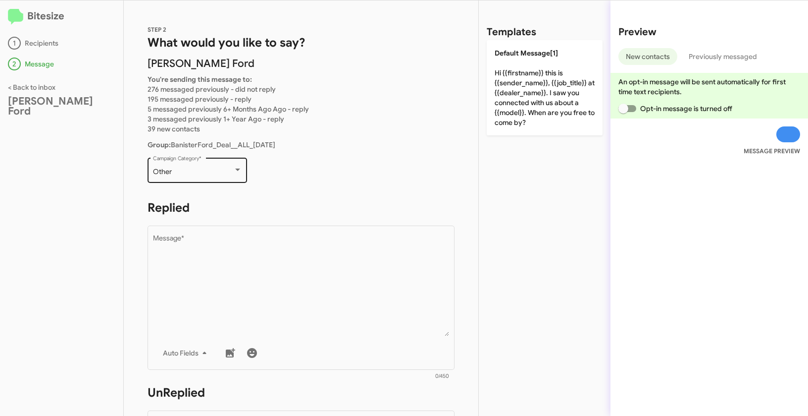
click at [188, 172] on div "Other" at bounding box center [193, 172] width 80 height 8
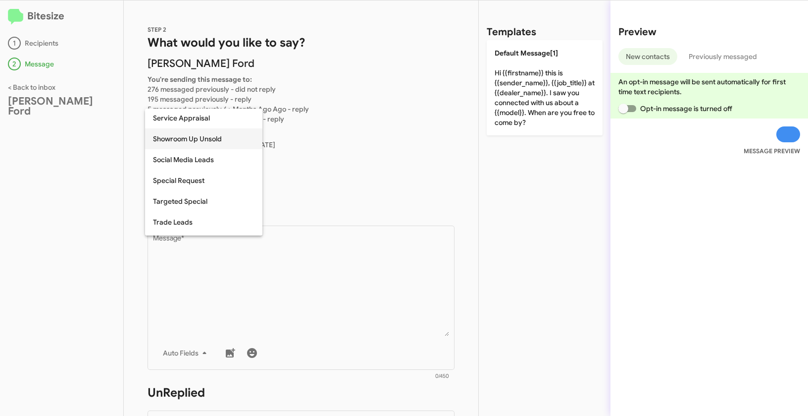
scroll to position [385, 0]
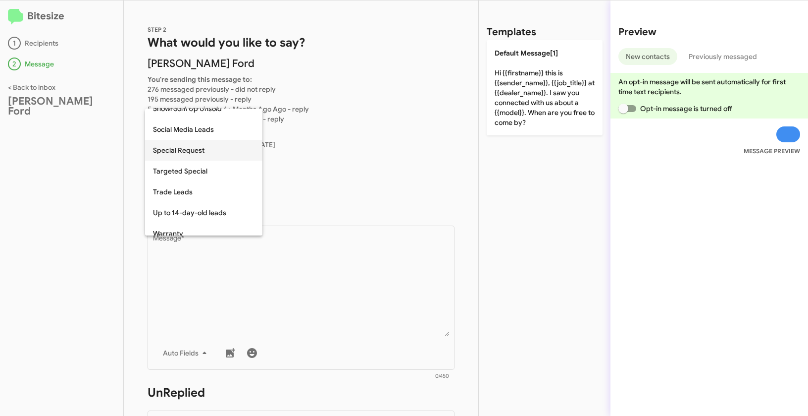
click at [180, 149] on span "Special Request" at bounding box center [204, 150] width 102 height 21
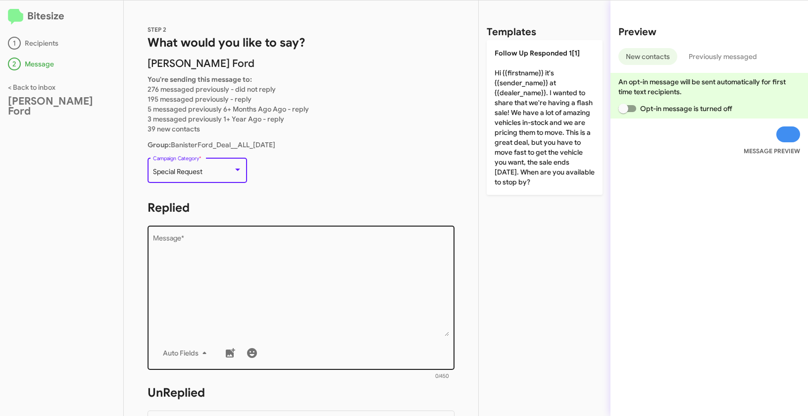
click at [252, 282] on textarea "Message *" at bounding box center [301, 285] width 297 height 101
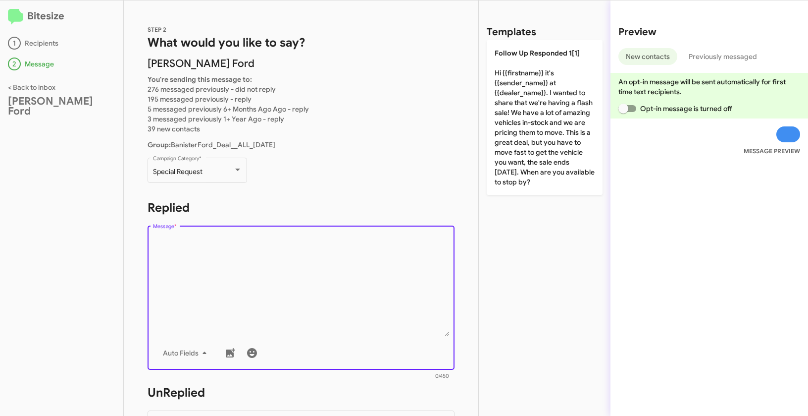
paste textarea ""Hi {{firstname}} it's {{sender_name}} at {{dealer_name}}. Let’s make a deal! 🚗…"
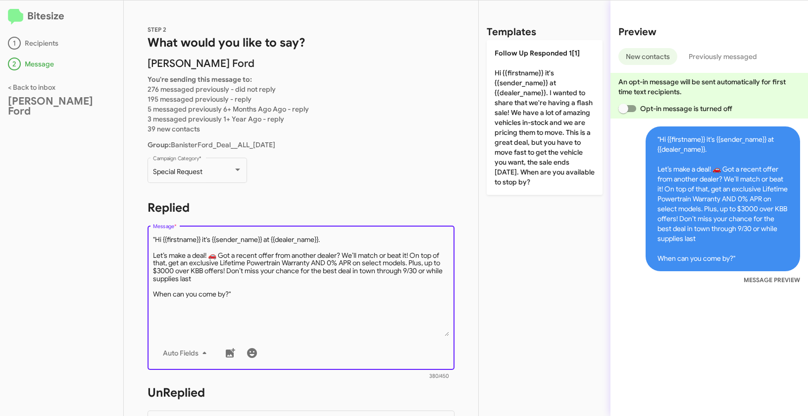
click at [156, 238] on textarea "Message *" at bounding box center [301, 285] width 297 height 101
click at [256, 300] on textarea "Message *" at bounding box center [301, 285] width 297 height 101
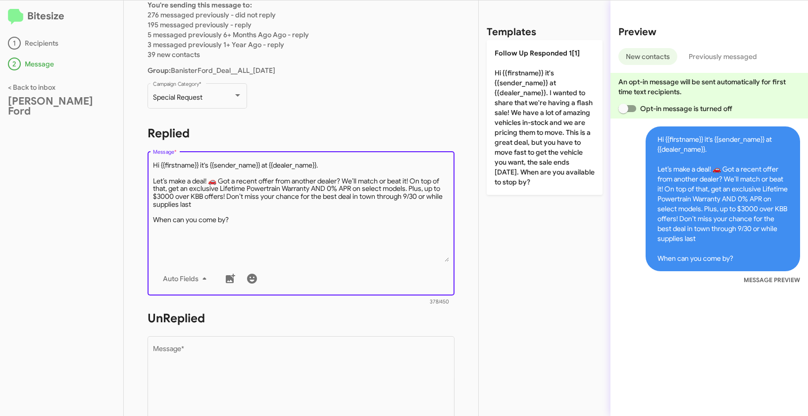
scroll to position [218, 0]
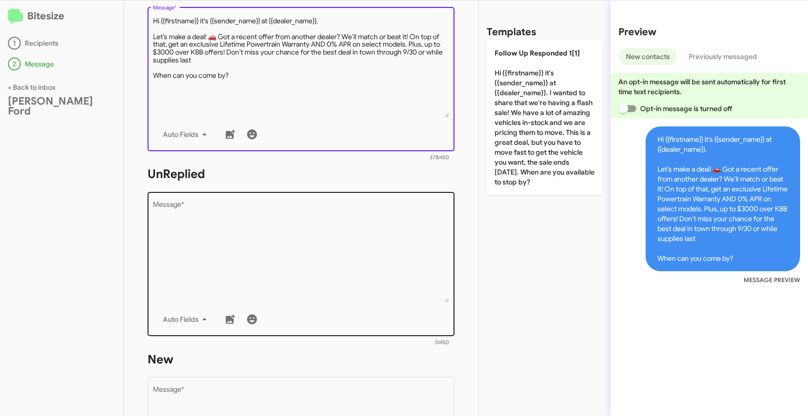
type textarea "Hi {{firstname}} it's {{sender_name}} at {{dealer_name}}. Let’s make a deal! 🚗 …"
click at [275, 259] on textarea "Message *" at bounding box center [301, 251] width 297 height 101
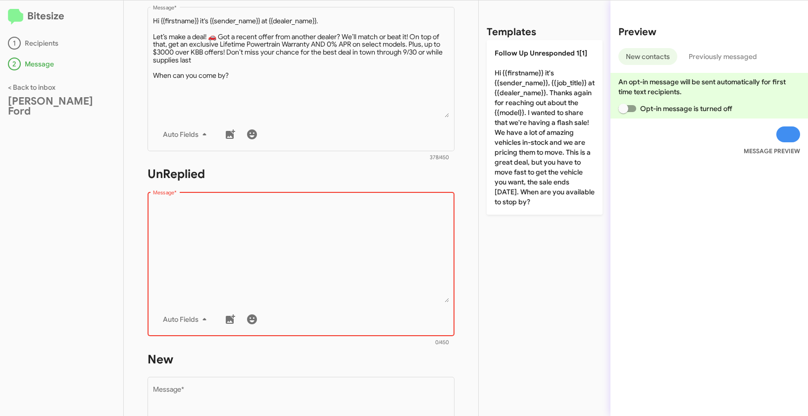
click at [261, 266] on textarea "Message *" at bounding box center [301, 251] width 297 height 101
paste textarea ""Hi {{firstname}} it's {{sender_name}}, {{job_title}} at {{dealer_name}}. Thank…"
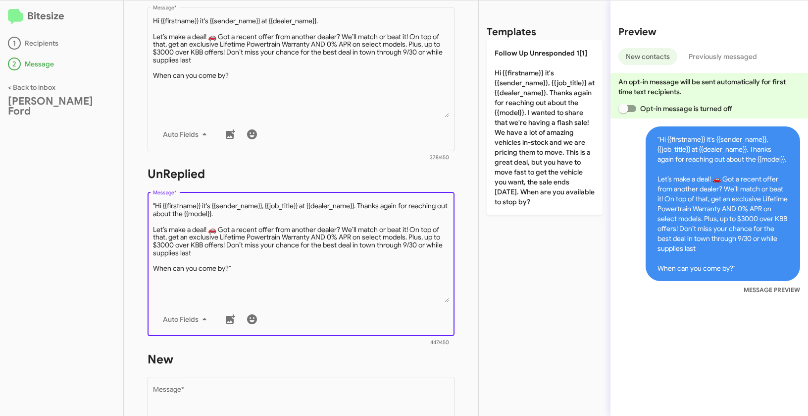
click at [157, 205] on textarea "Message *" at bounding box center [301, 251] width 297 height 101
click at [258, 273] on textarea "Message *" at bounding box center [301, 251] width 297 height 101
click at [245, 266] on textarea "Message *" at bounding box center [301, 251] width 297 height 101
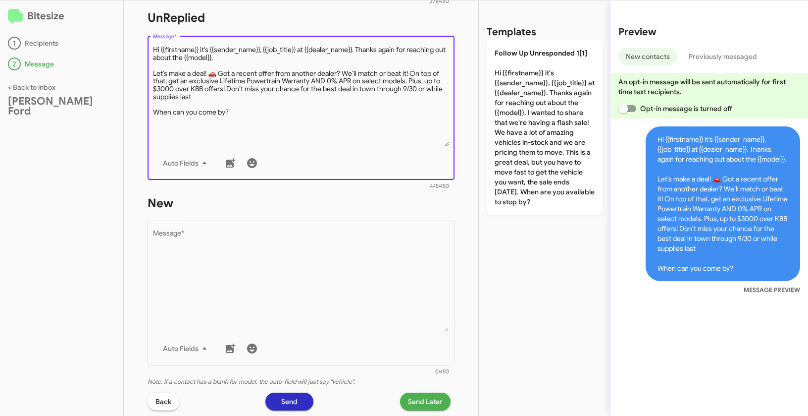
type textarea "Hi {{firstname}} it's {{sender_name}}, {{job_title}} at {{dealer_name}}. Thanks…"
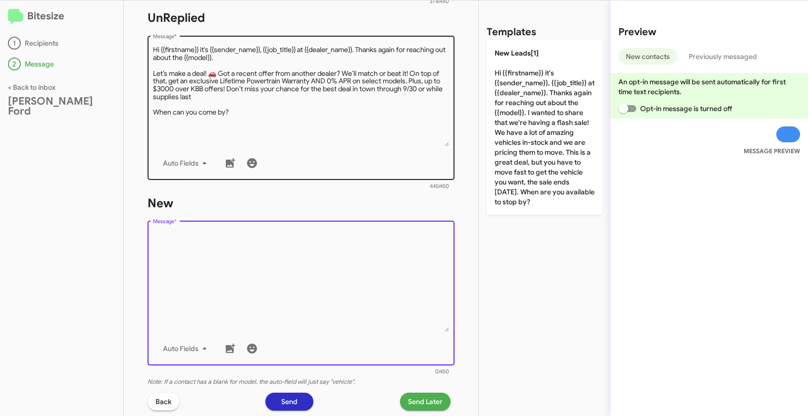
click at [266, 287] on textarea "Message *" at bounding box center [301, 280] width 297 height 101
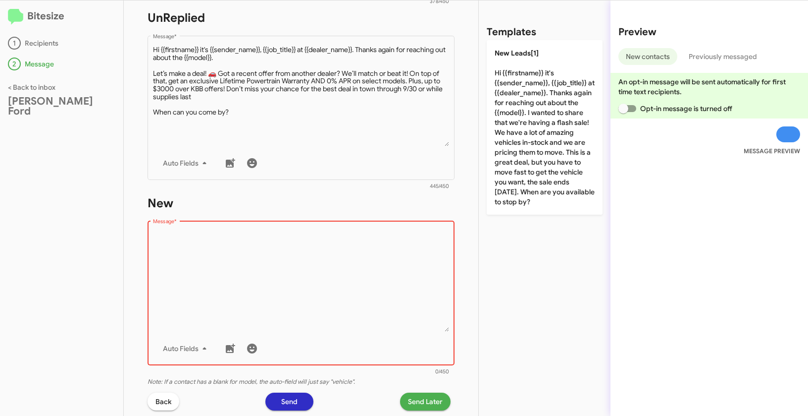
click at [219, 247] on textarea "Message *" at bounding box center [301, 280] width 297 height 101
paste textarea ""Hi {{firstname}} it's {{sender_name}}, {{job_title}} at {{dealer_name}}. Thank…"
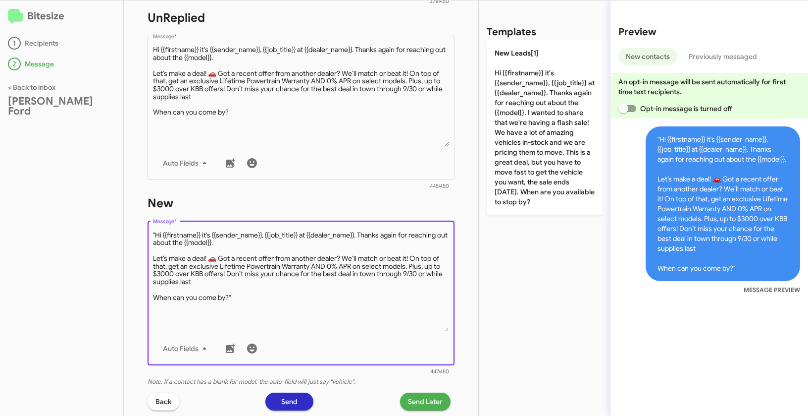
click at [156, 232] on textarea "Message *" at bounding box center [301, 280] width 297 height 101
click at [263, 294] on textarea "Message *" at bounding box center [301, 280] width 297 height 101
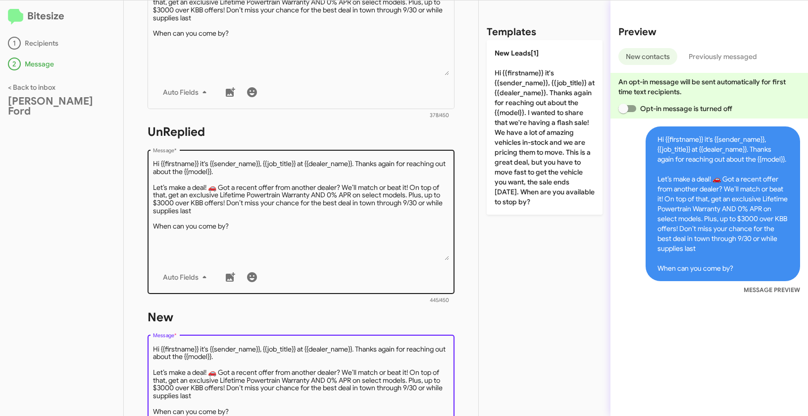
scroll to position [491, 0]
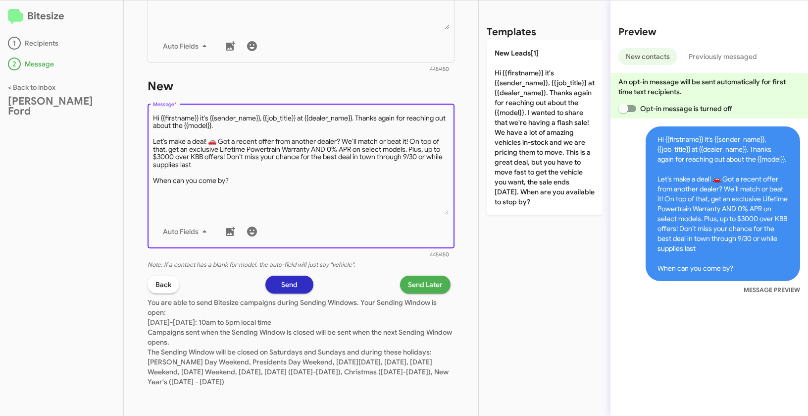
type textarea "Hi {{firstname}} it's {{sender_name}}, {{job_title}} at {{dealer_name}}. Thanks…"
click at [409, 294] on p "You are able to send Bitesize campaigns during Sending Windows. Your Sending Wi…" at bounding box center [301, 339] width 307 height 93
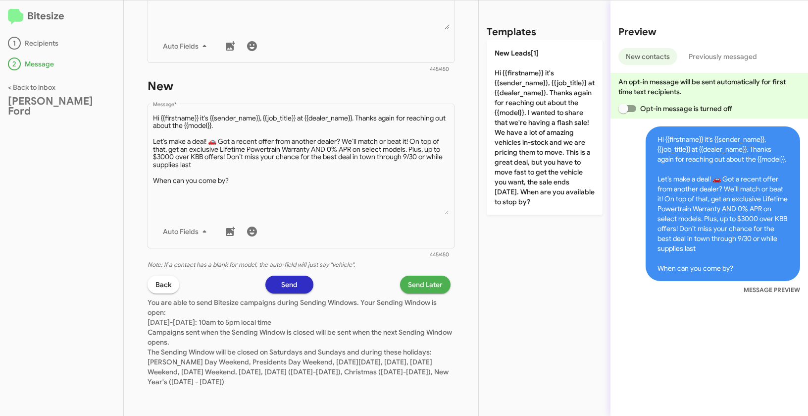
click at [414, 285] on span "Send Later" at bounding box center [425, 284] width 35 height 18
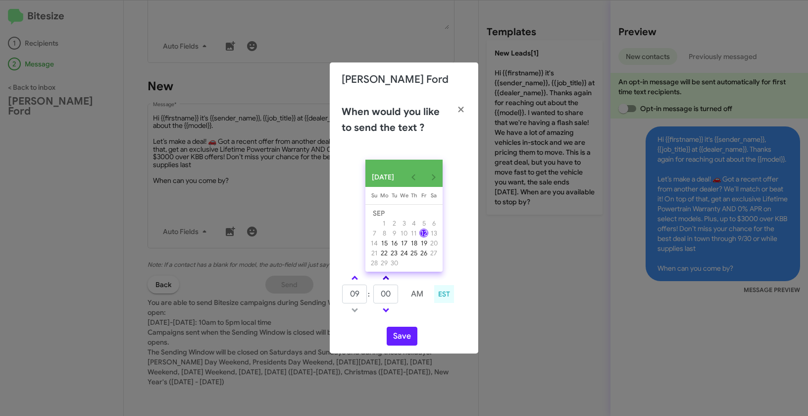
click at [387, 279] on span at bounding box center [386, 278] width 6 height 6
type input "15"
click at [405, 338] on button "Save" at bounding box center [402, 335] width 31 height 19
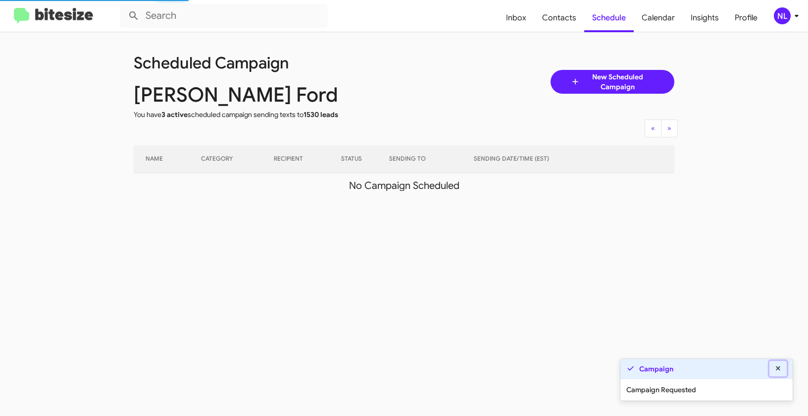
click at [776, 368] on icon at bounding box center [778, 368] width 9 height 7
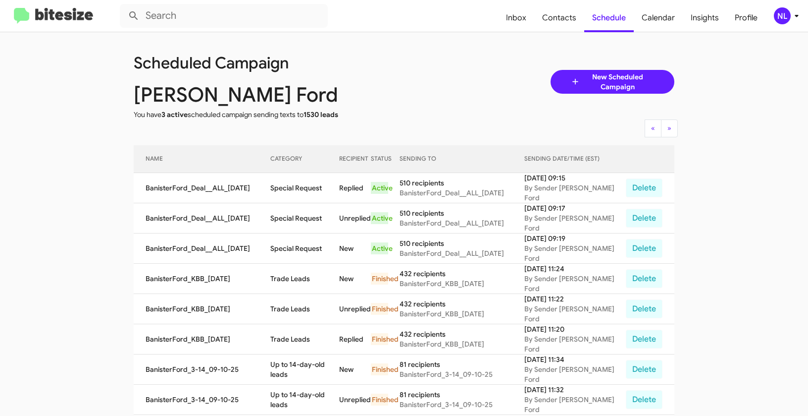
click at [786, 17] on div "NL" at bounding box center [782, 15] width 17 height 17
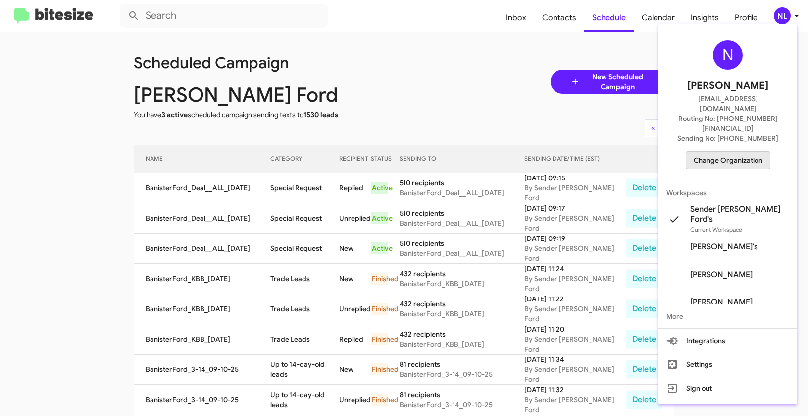
click at [752, 152] on span "Change Organization" at bounding box center [728, 160] width 69 height 17
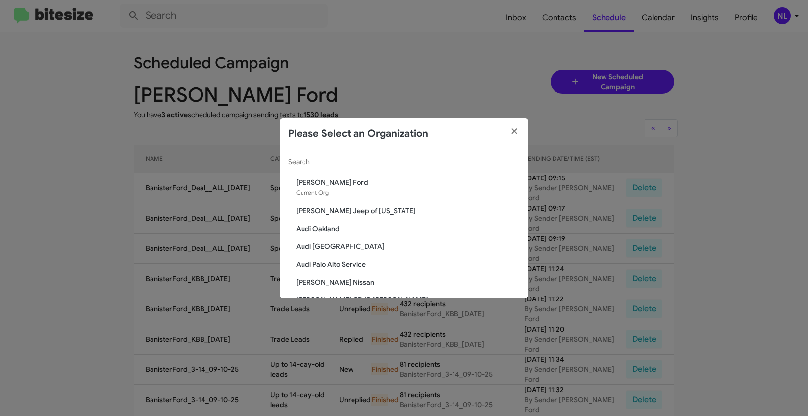
click at [437, 157] on div "Search" at bounding box center [404, 159] width 232 height 19
paste input "Banister Mitsubishi"
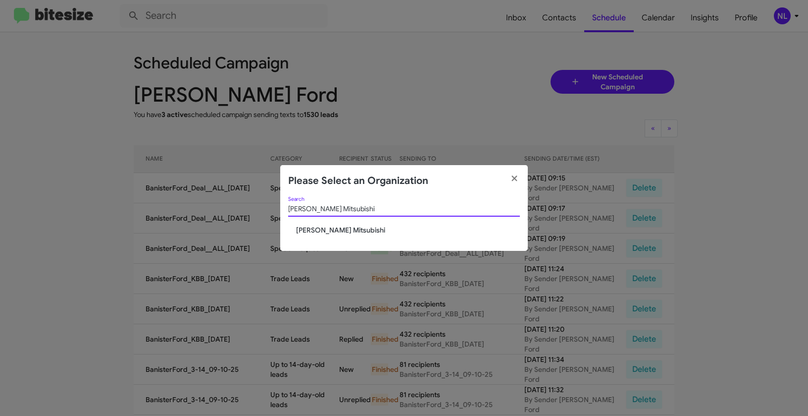
type input "Banister Mitsubishi"
click at [300, 237] on div "Banister Mitsubishi Search Banister Mitsubishi" at bounding box center [404, 224] width 248 height 54
click at [305, 232] on span "[PERSON_NAME] Mitsubishi" at bounding box center [408, 230] width 224 height 10
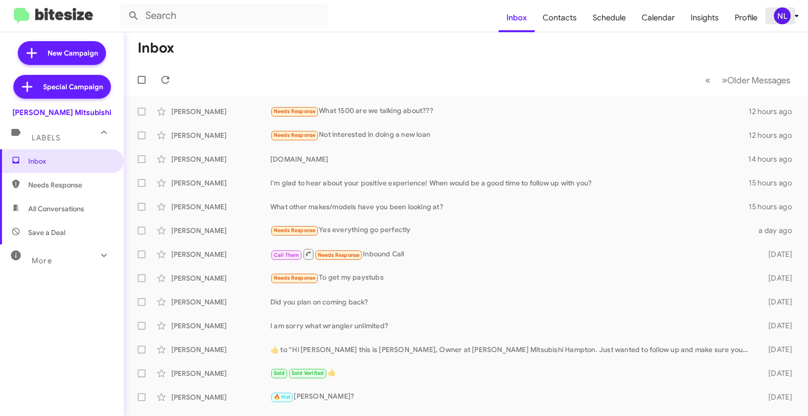
click at [786, 12] on div "NL" at bounding box center [782, 15] width 17 height 17
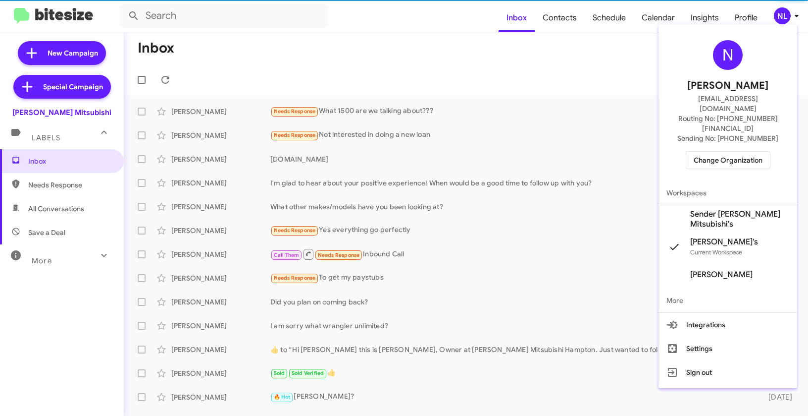
click at [710, 209] on span "Sender [PERSON_NAME] Mitsubishi's" at bounding box center [739, 219] width 99 height 20
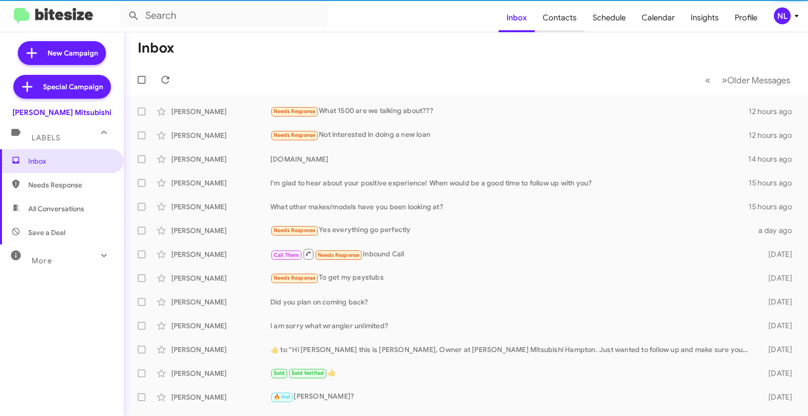
click at [569, 20] on span "Contacts" at bounding box center [560, 17] width 50 height 29
type input "in:groups"
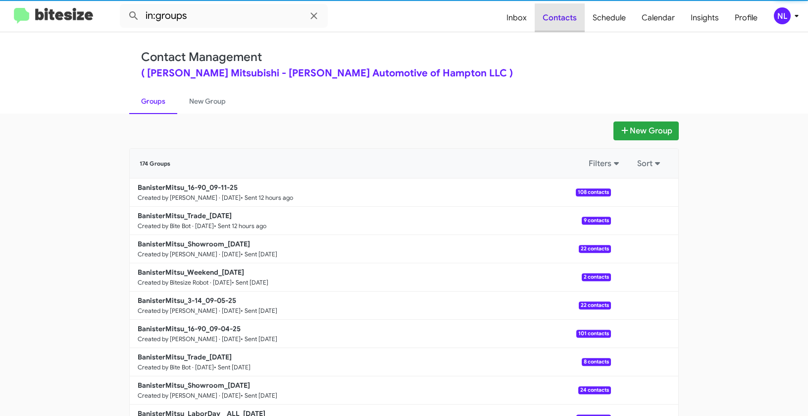
click at [569, 20] on span "Contacts" at bounding box center [560, 17] width 50 height 29
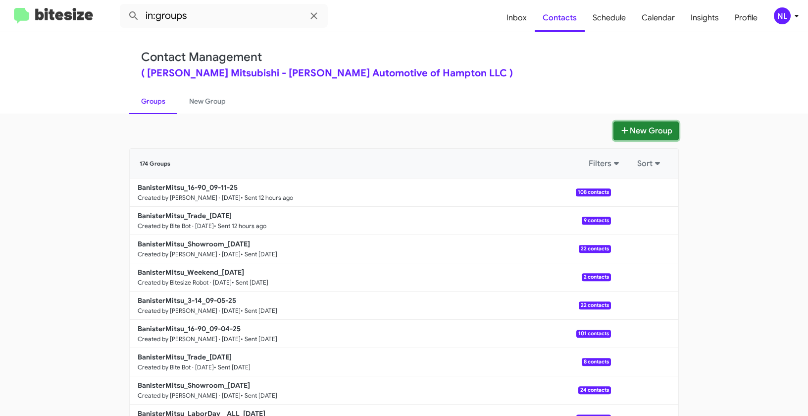
click at [664, 125] on button "New Group" at bounding box center [646, 130] width 65 height 19
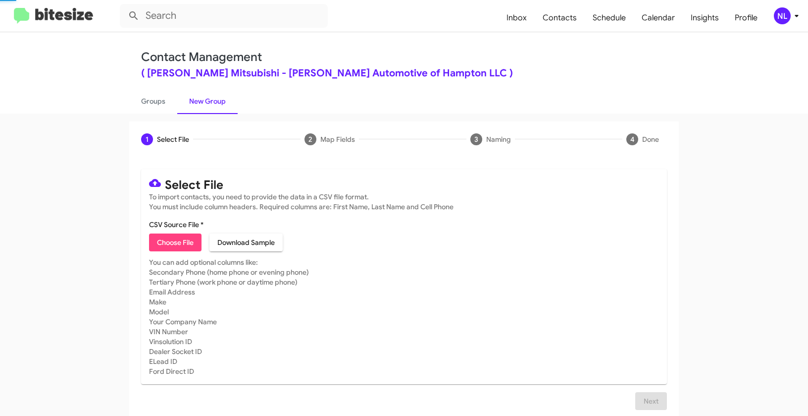
click at [640, 132] on div "1 Select File 2 Map Fields 3 Naming 4 Done" at bounding box center [404, 139] width 550 height 36
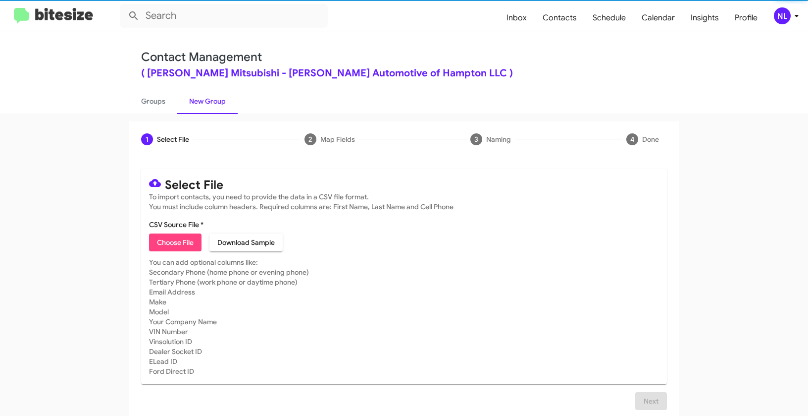
click at [165, 243] on span "Choose File" at bounding box center [175, 242] width 37 height 18
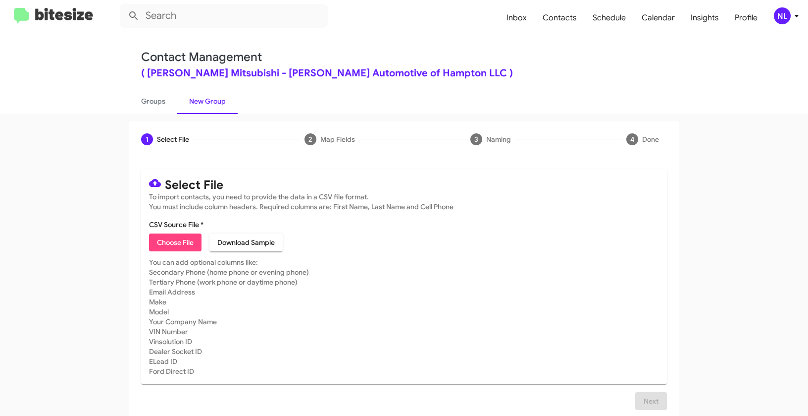
type input "BanisterMitsu_Deal__ALL_[DATE]"
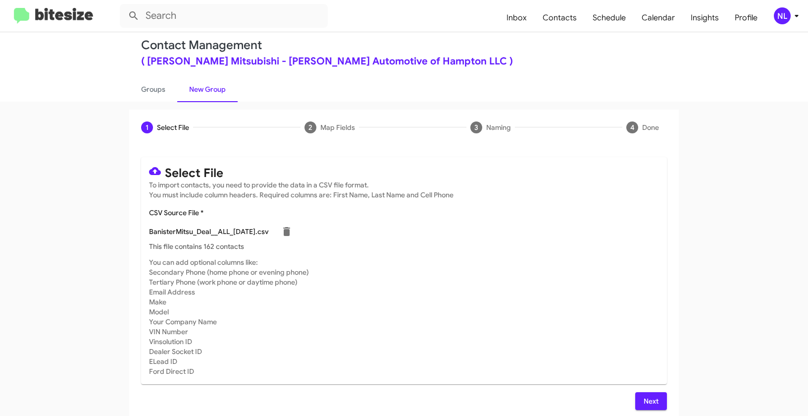
scroll to position [18, 0]
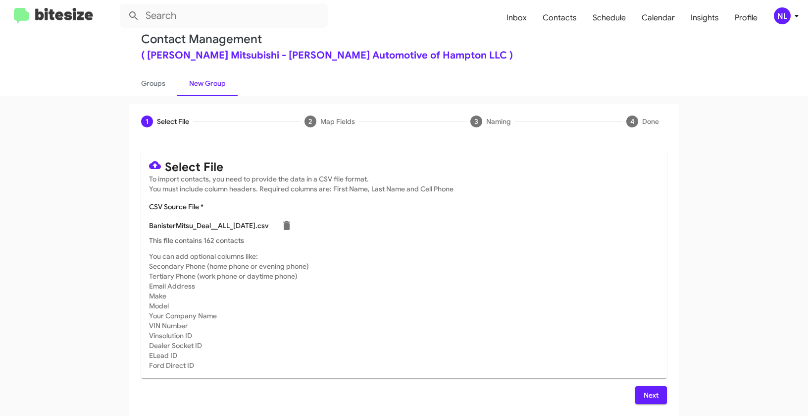
click at [651, 402] on span "Next" at bounding box center [651, 395] width 16 height 18
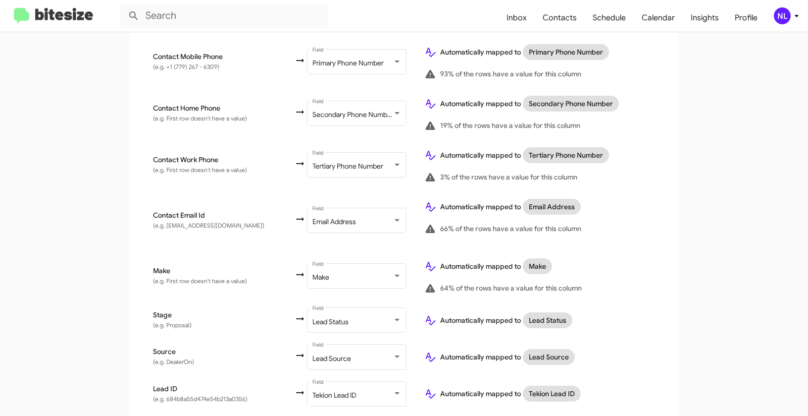
scroll to position [463, 0]
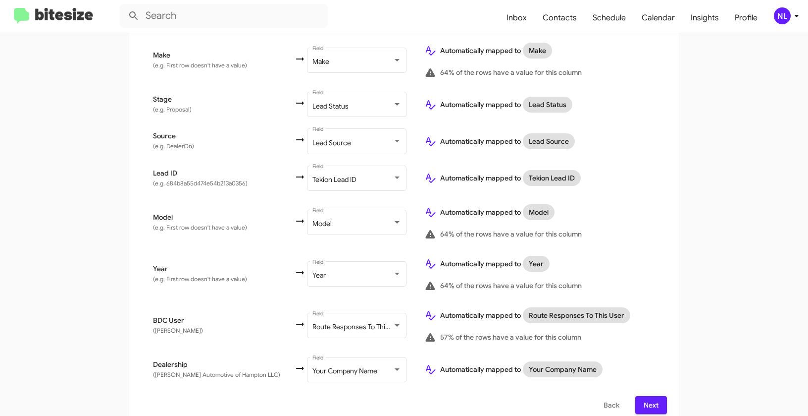
click at [658, 396] on button "Next" at bounding box center [651, 405] width 32 height 18
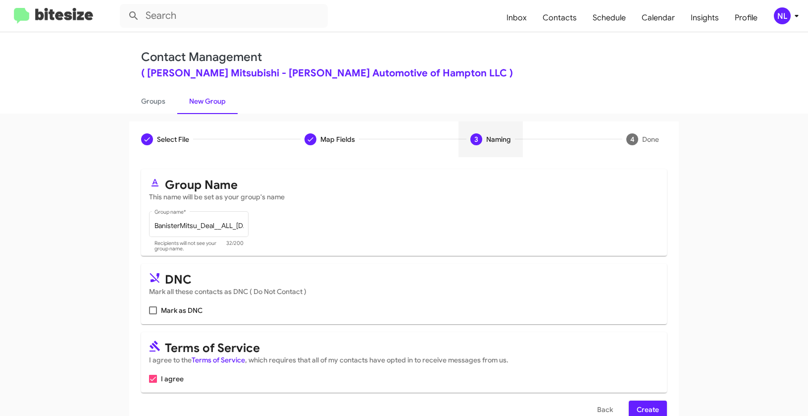
scroll to position [22, 0]
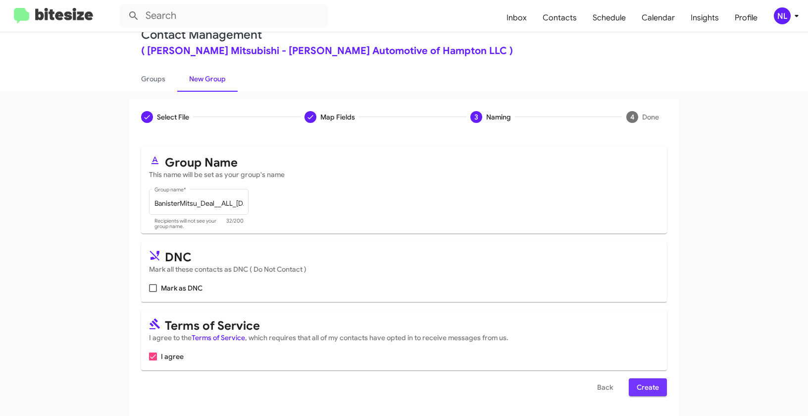
click at [644, 385] on span "Create" at bounding box center [648, 387] width 22 height 18
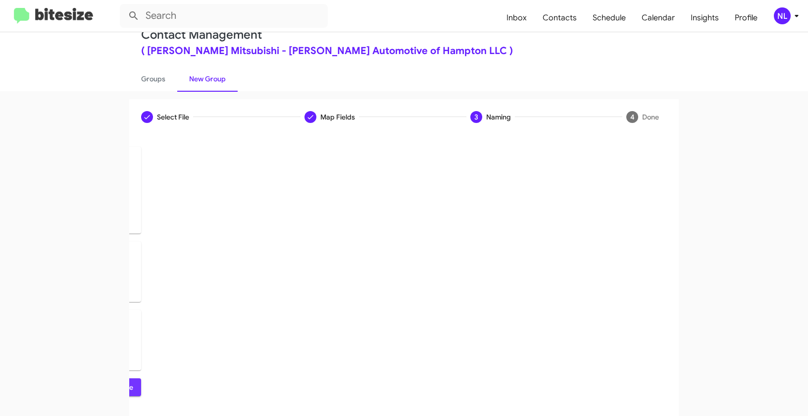
scroll to position [0, 0]
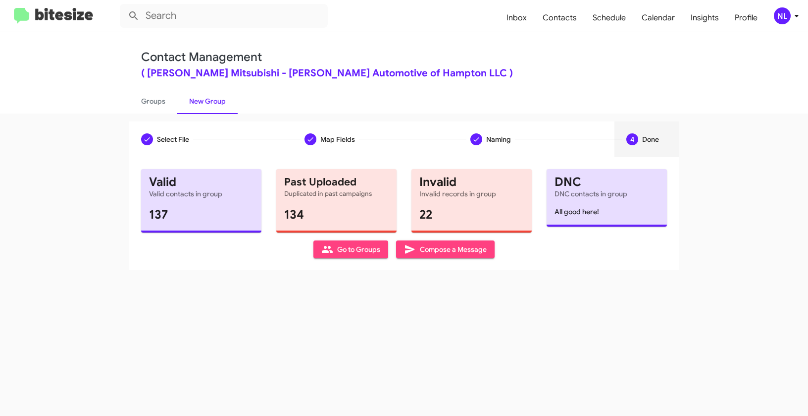
click at [348, 248] on span "Go to Groups" at bounding box center [350, 249] width 59 height 18
type input "in:groups"
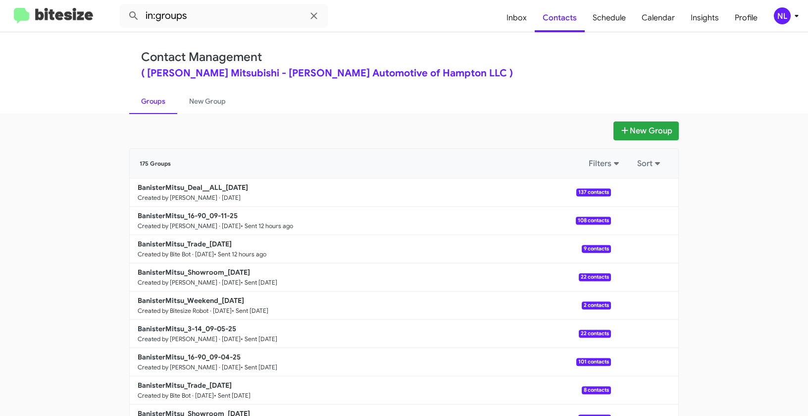
drag, startPoint x: 102, startPoint y: 184, endPoint x: 17, endPoint y: 180, distance: 84.3
click at [17, 180] on app-groups "New Group 175 Groups Filters Sort BanisterMitsu_Deal__ALL_[DATE] Created by [PE…" at bounding box center [404, 304] width 808 height 366
drag, startPoint x: 90, startPoint y: 188, endPoint x: 191, endPoint y: 186, distance: 100.6
click at [191, 186] on app-groups "New Group 175 Groups Filters Sort BanisterMitsu_Deal__ALL_[DATE] Created by [PE…" at bounding box center [404, 304] width 808 height 366
click at [642, 191] on button at bounding box center [645, 192] width 20 height 20
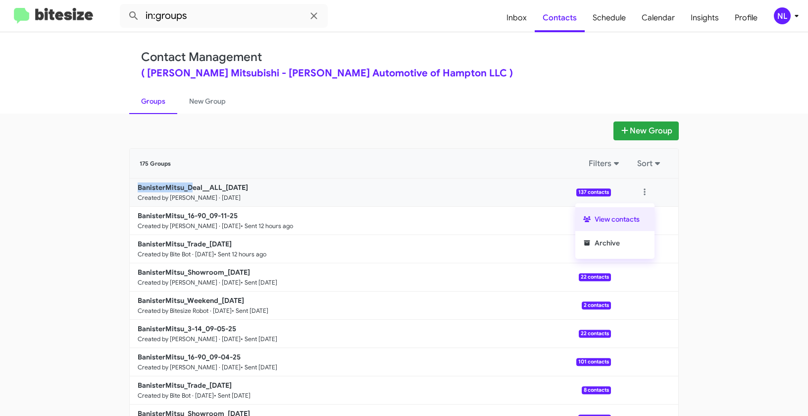
click at [628, 219] on button "View contacts" at bounding box center [615, 219] width 79 height 24
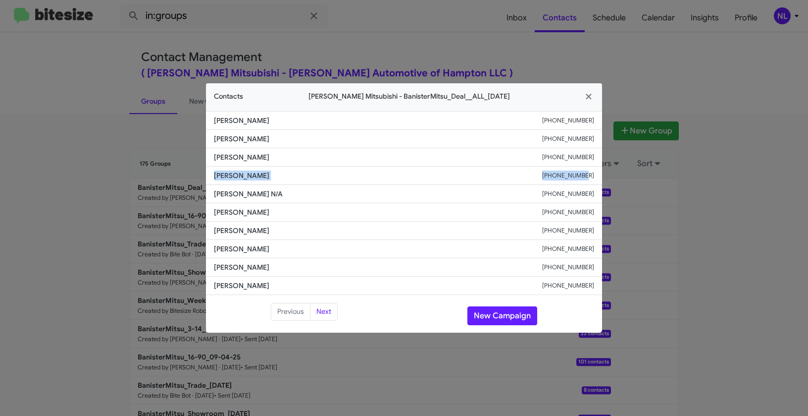
drag, startPoint x: 213, startPoint y: 175, endPoint x: 606, endPoint y: 178, distance: 393.3
click at [606, 178] on modal-container "Contacts [PERSON_NAME] Mitsubishi - BanisterMitsu_Deal__ALL_[DATE] [PERSON_NAME…" at bounding box center [404, 208] width 808 height 416
copy div "[PERSON_NAME] [PHONE_NUMBER]"
click at [511, 311] on button "New Campaign" at bounding box center [503, 315] width 70 height 19
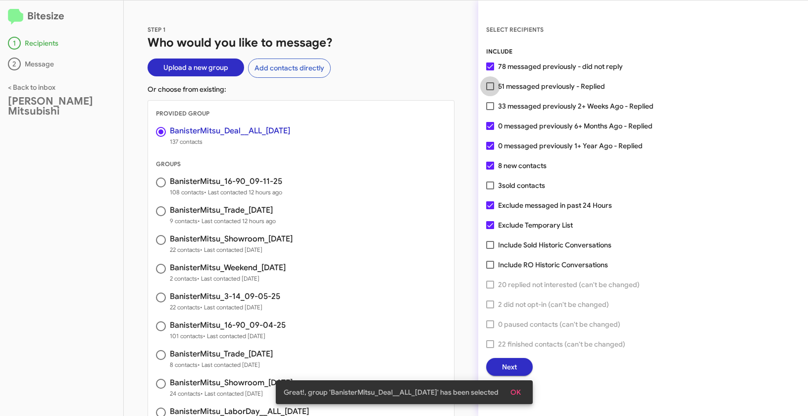
click at [490, 86] on span at bounding box center [490, 86] width 8 height 8
click at [490, 90] on input "51 messaged previously - Replied" at bounding box center [490, 90] width 0 height 0
checkbox input "true"
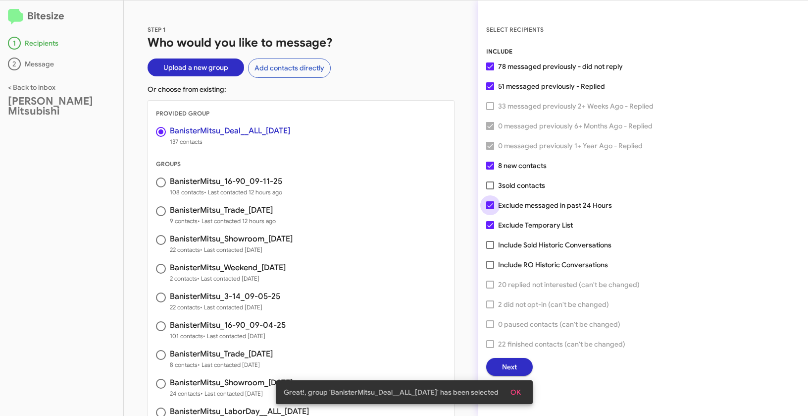
click at [492, 210] on label "Exclude messaged in past 24 Hours" at bounding box center [549, 205] width 126 height 12
click at [490, 210] on input "Exclude messaged in past 24 Hours" at bounding box center [490, 209] width 0 height 0
checkbox input "false"
click at [521, 393] on span "OK" at bounding box center [516, 392] width 10 height 18
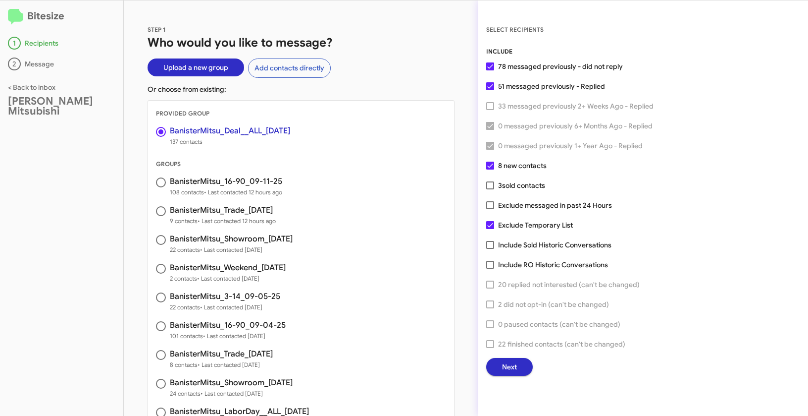
click at [513, 369] on span "Next" at bounding box center [509, 367] width 15 height 18
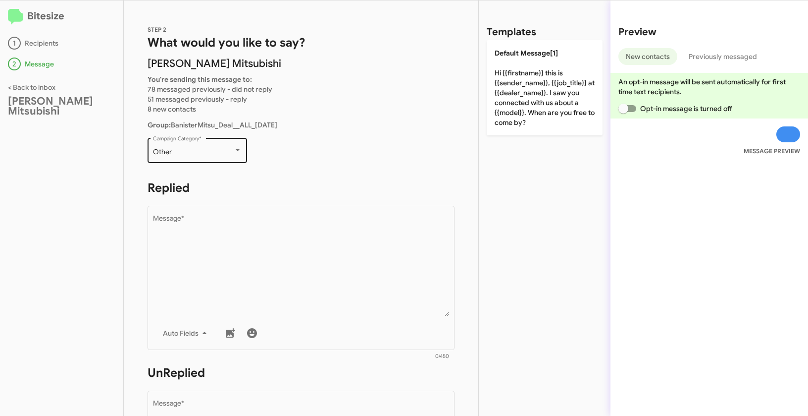
click at [186, 159] on div "Other Campaign Category *" at bounding box center [197, 149] width 89 height 27
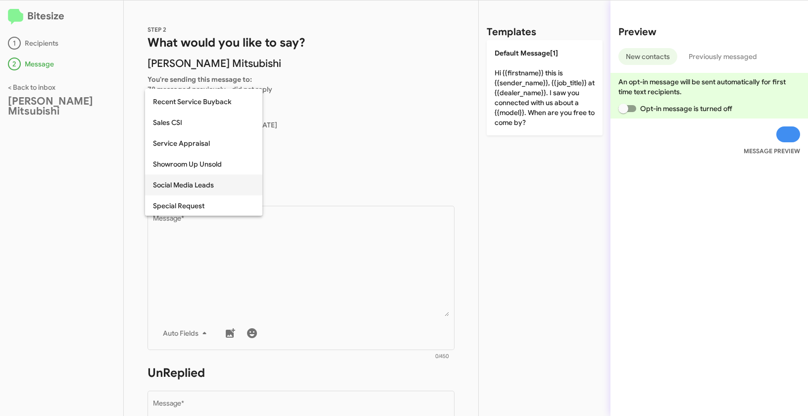
scroll to position [310, 0]
click at [187, 204] on span "Special Request" at bounding box center [204, 205] width 102 height 21
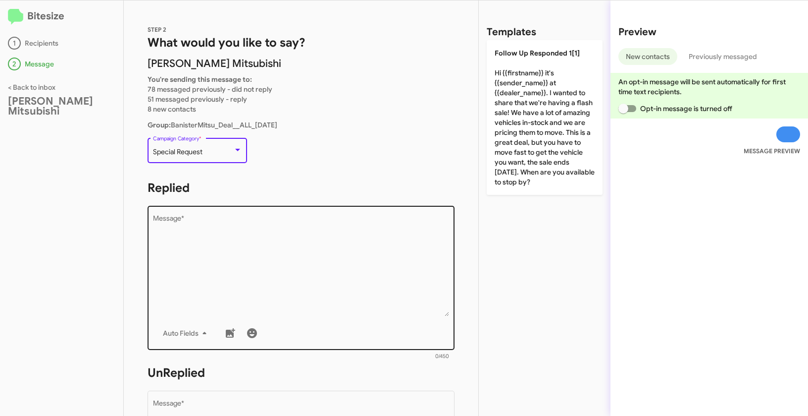
click at [254, 245] on textarea "Message *" at bounding box center [301, 265] width 297 height 101
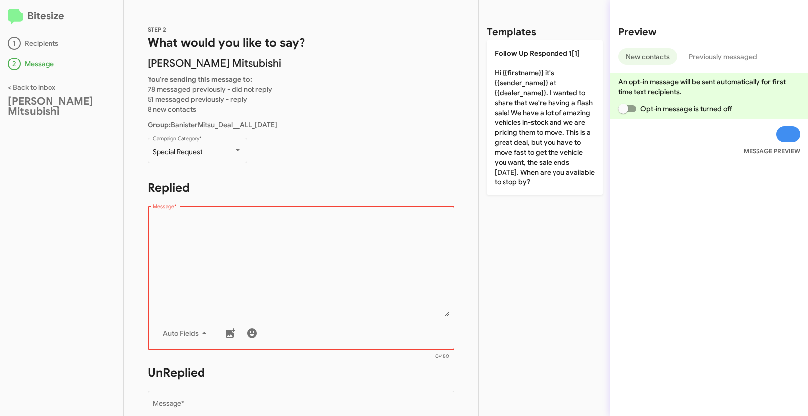
click at [281, 231] on textarea "Message *" at bounding box center [301, 265] width 297 height 101
paste textarea ""Hi {{firstname}} it's {{sender_name}} at {{dealer_name}}. Let’s make a deal! 🚗…"
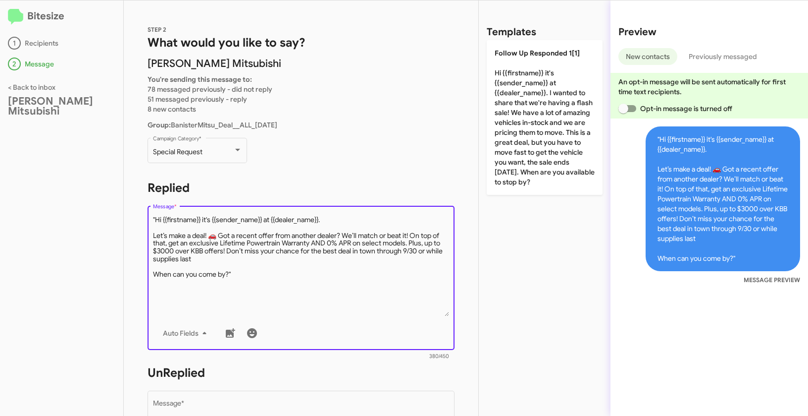
click at [157, 217] on textarea "Message *" at bounding box center [301, 265] width 297 height 101
click at [241, 275] on textarea "Message *" at bounding box center [301, 265] width 297 height 101
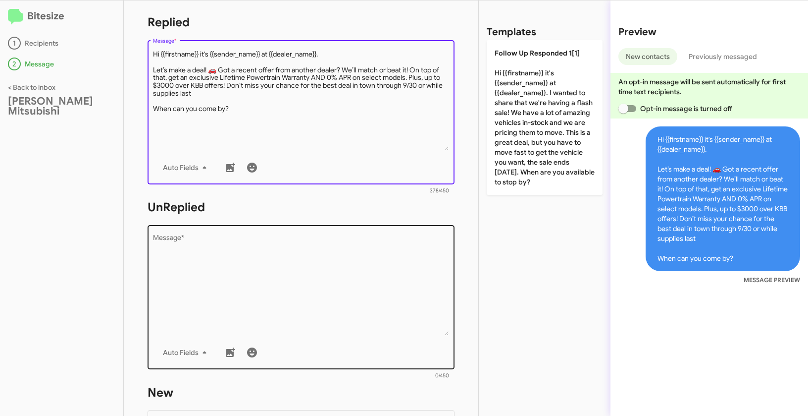
type textarea "Hi {{firstname}} it's {{sender_name}} at {{dealer_name}}. Let’s make a deal! 🚗 …"
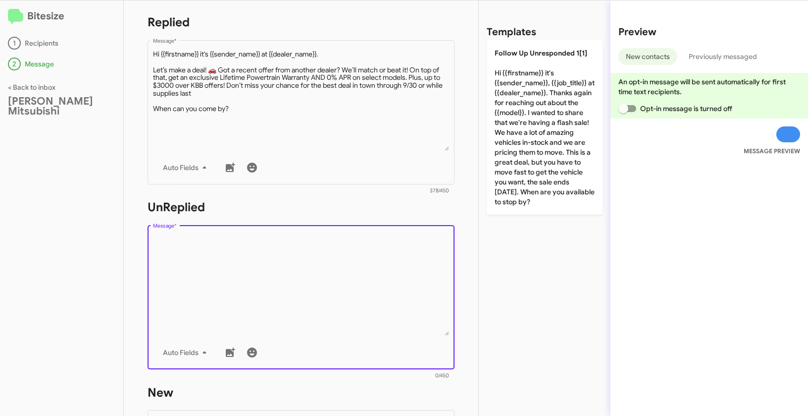
click at [265, 288] on textarea "Message *" at bounding box center [301, 284] width 297 height 101
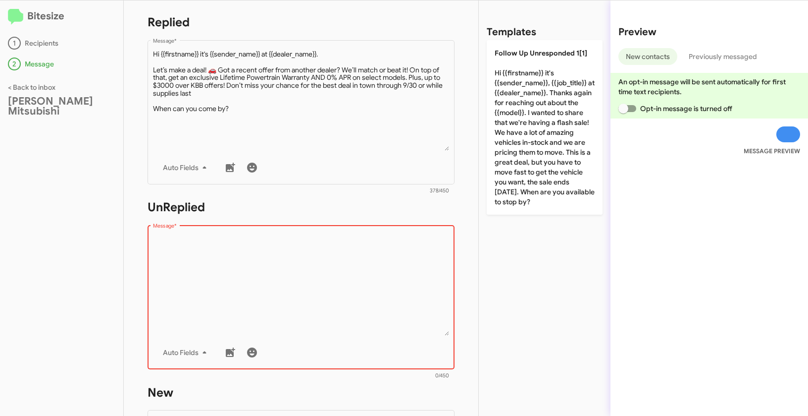
click at [254, 285] on textarea "Message *" at bounding box center [301, 284] width 297 height 101
paste textarea ""Hi {{firstname}} it's {{sender_name}}, {{job_title}} at {{dealer_name}}. Thank…"
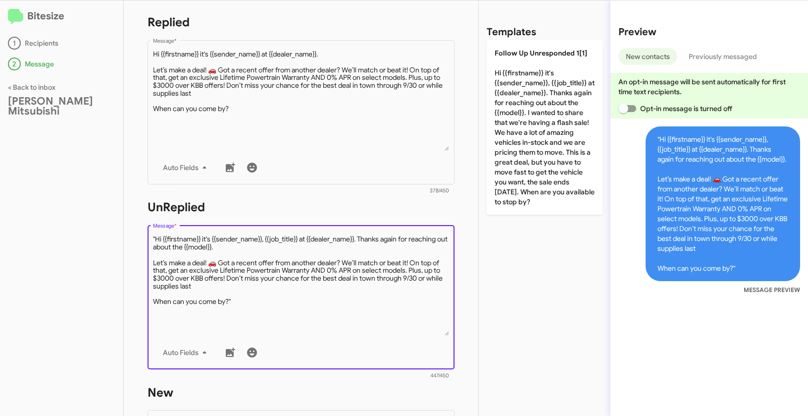
click at [156, 238] on textarea "Message *" at bounding box center [301, 284] width 297 height 101
click at [259, 302] on textarea "Message *" at bounding box center [301, 284] width 297 height 101
type textarea "Hi {{firstname}} it's {{sender_name}}, {{job_title}} at {{dealer_name}}. Thanks…"
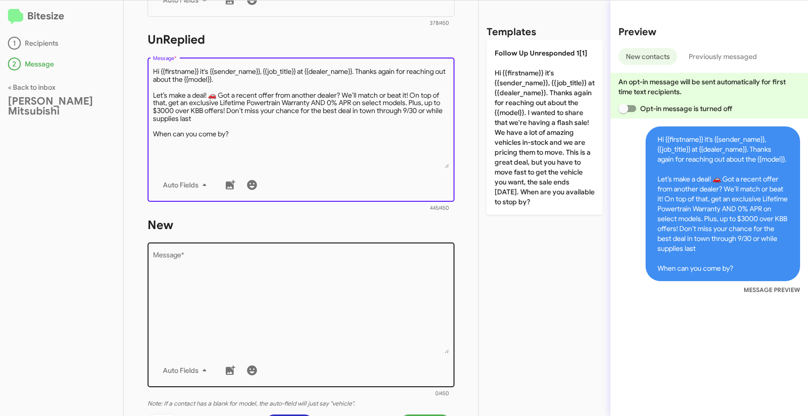
click at [304, 295] on textarea "Message *" at bounding box center [301, 302] width 297 height 101
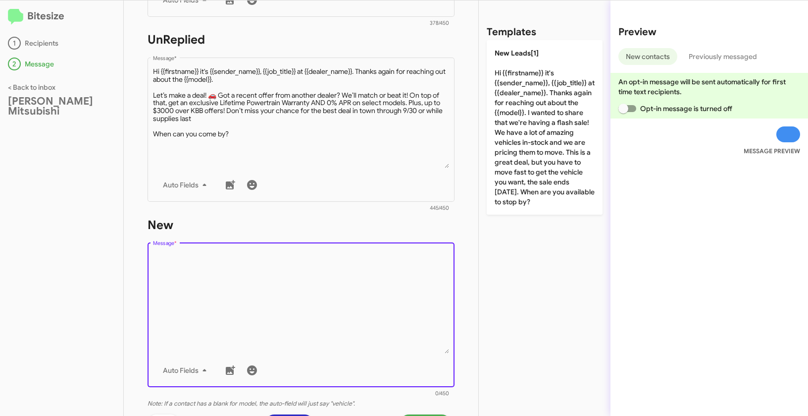
paste textarea ""Hi {{firstname}} it's {{sender_name}}, {{job_title}} at {{dealer_name}}. Thank…"
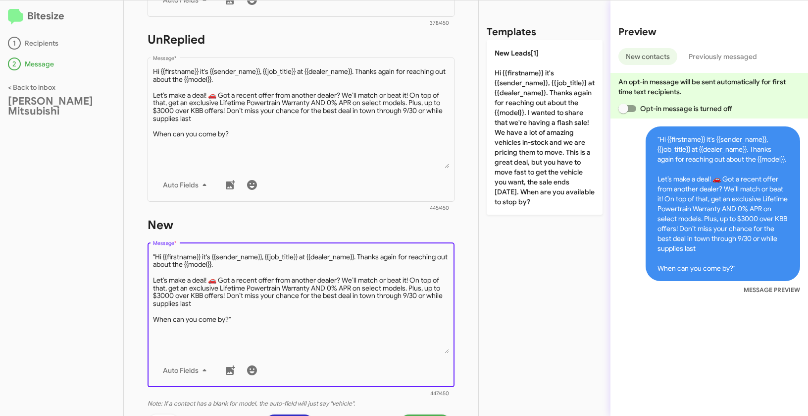
click at [155, 254] on textarea "Message *" at bounding box center [301, 302] width 297 height 101
click at [238, 322] on textarea "Message *" at bounding box center [301, 302] width 297 height 101
type textarea "Hi {{firstname}} it's {{sender_name}}, {{job_title}} at {{dealer_name}}. Thanks…"
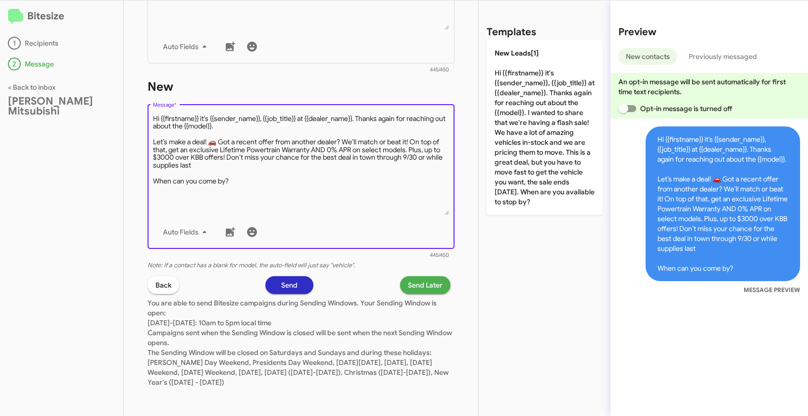
scroll to position [472, 0]
click at [424, 285] on span "Send Later" at bounding box center [425, 284] width 35 height 18
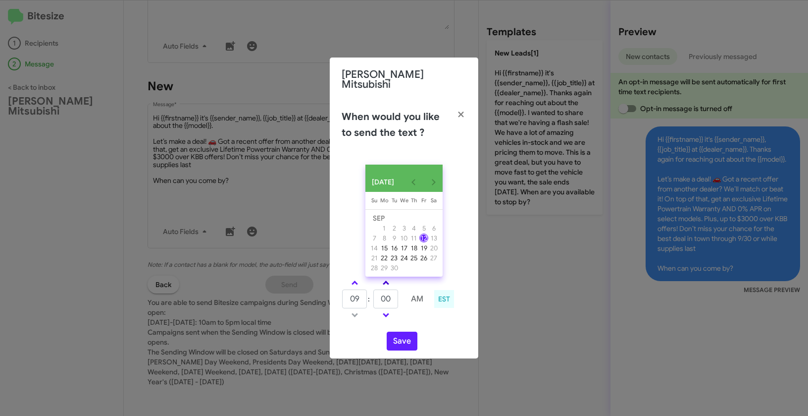
click at [382, 278] on link at bounding box center [385, 282] width 17 height 11
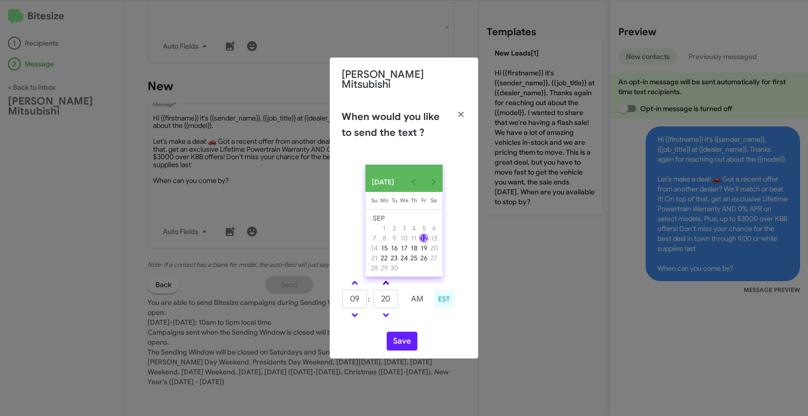
type input "25"
click at [402, 343] on button "Save" at bounding box center [402, 340] width 31 height 19
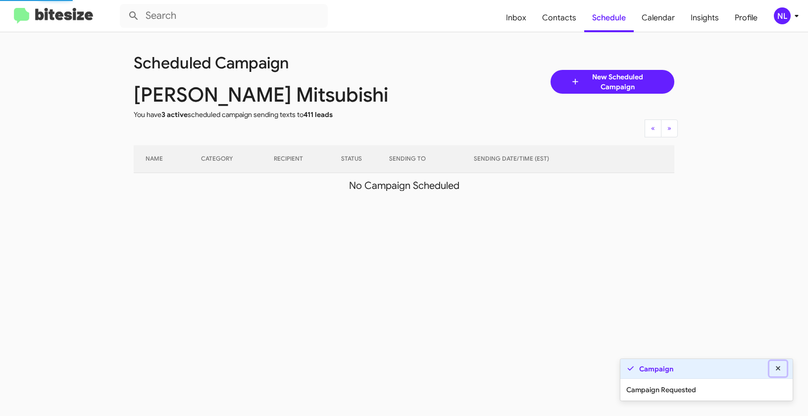
click at [784, 367] on button at bounding box center [779, 368] width 18 height 15
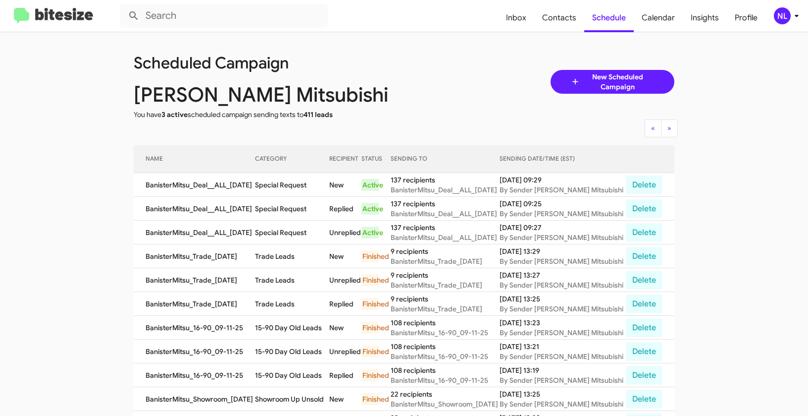
click at [788, 14] on div "NL" at bounding box center [782, 15] width 17 height 17
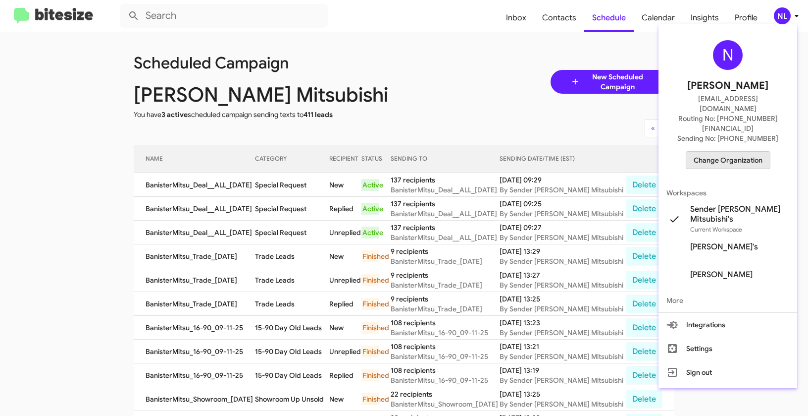
click at [731, 152] on span "Change Organization" at bounding box center [728, 160] width 69 height 17
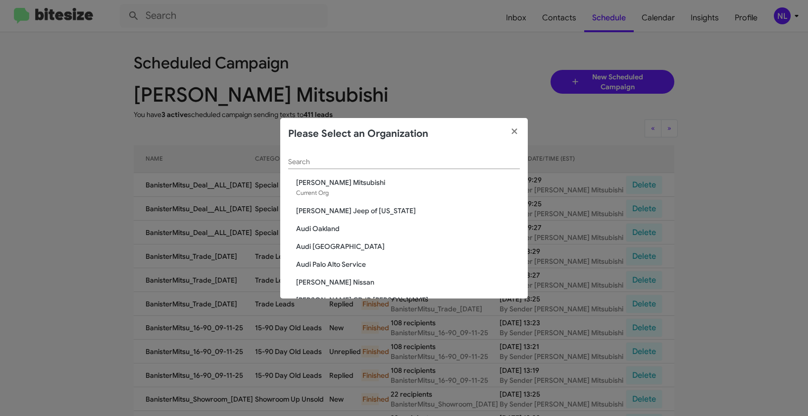
click at [339, 167] on div "Search" at bounding box center [404, 159] width 232 height 19
paste input "[PERSON_NAME] Nissan Chesapeake"
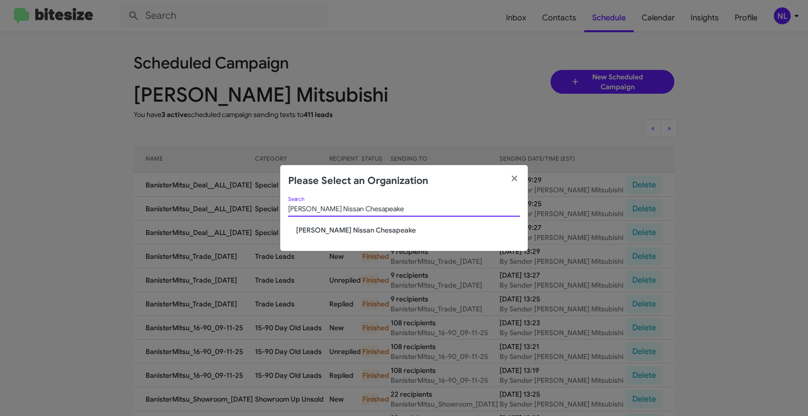
type input "[PERSON_NAME] Nissan Chesapeake"
click at [326, 230] on span "[PERSON_NAME] Nissan Chesapeake" at bounding box center [408, 230] width 224 height 10
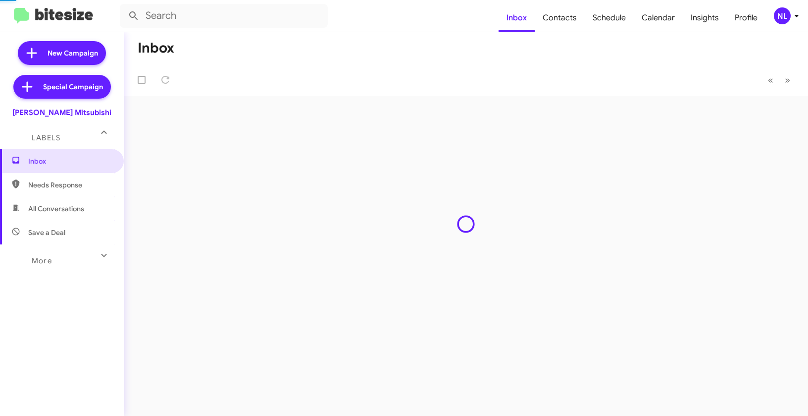
click at [788, 18] on div "NL" at bounding box center [782, 15] width 17 height 17
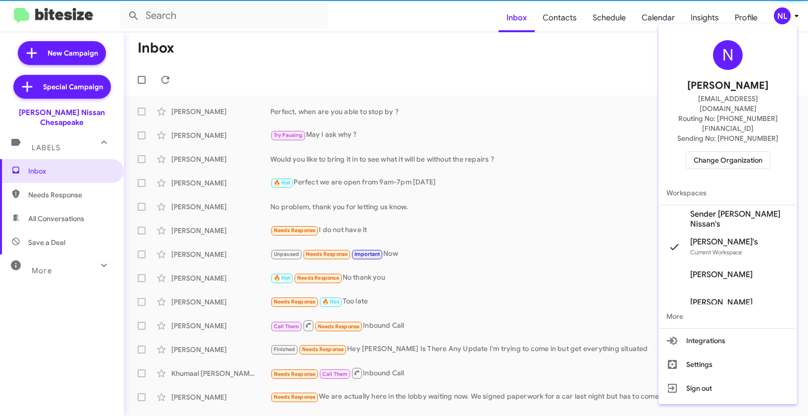
click at [725, 181] on span "Workspaces" at bounding box center [728, 193] width 139 height 24
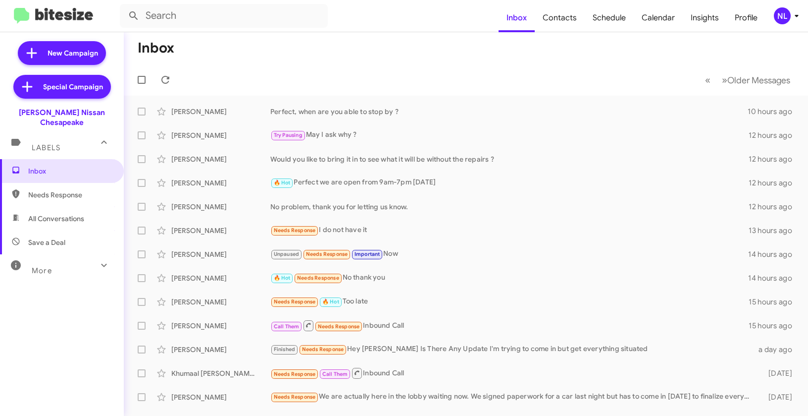
click at [784, 8] on div "NL" at bounding box center [782, 15] width 17 height 17
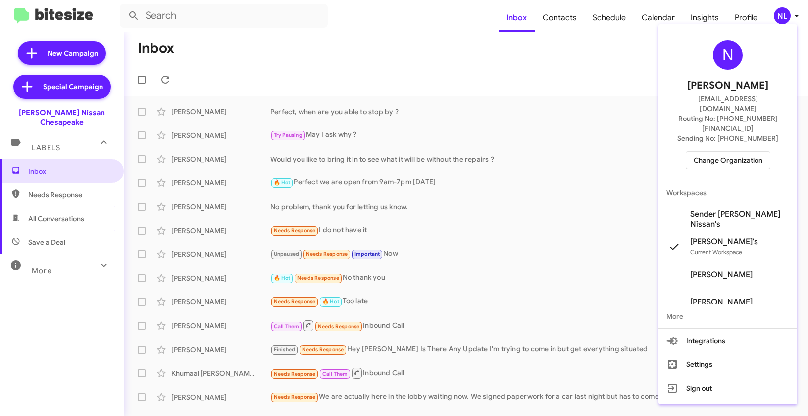
click at [712, 209] on span "Sender [PERSON_NAME] Nissan's" at bounding box center [739, 219] width 99 height 20
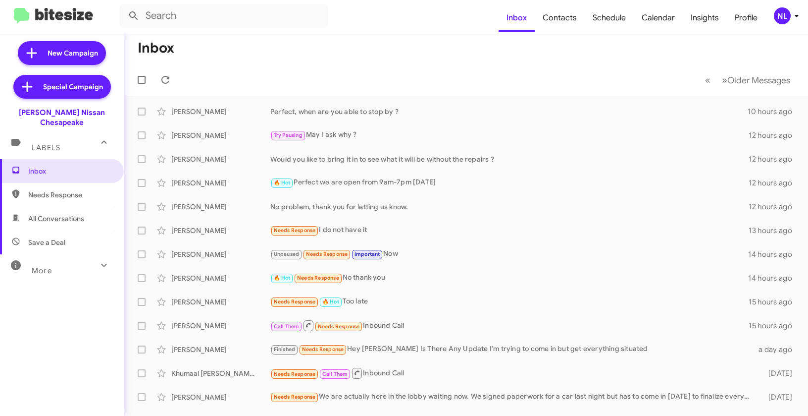
click at [779, 24] on div "NL" at bounding box center [782, 15] width 17 height 17
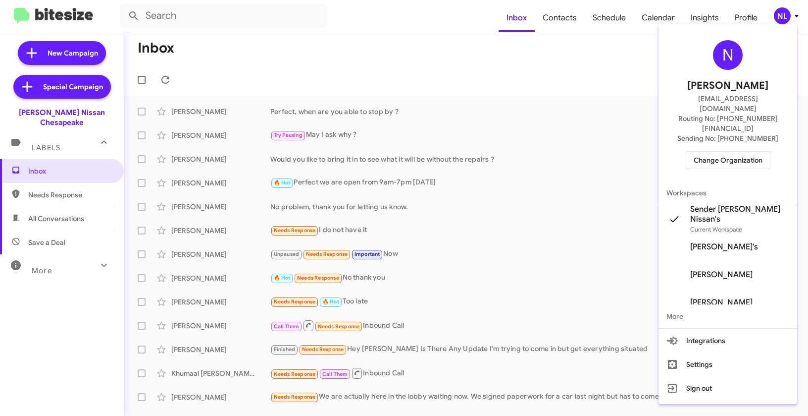
click at [568, 19] on div at bounding box center [404, 208] width 808 height 416
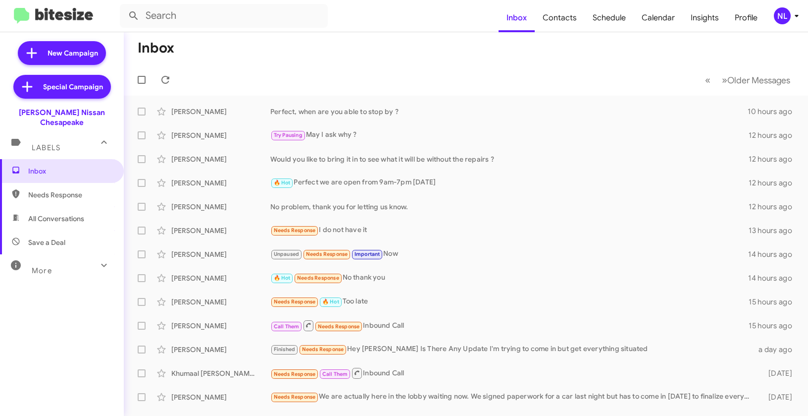
click at [568, 19] on span "Contacts" at bounding box center [560, 17] width 50 height 29
type input "in:groups"
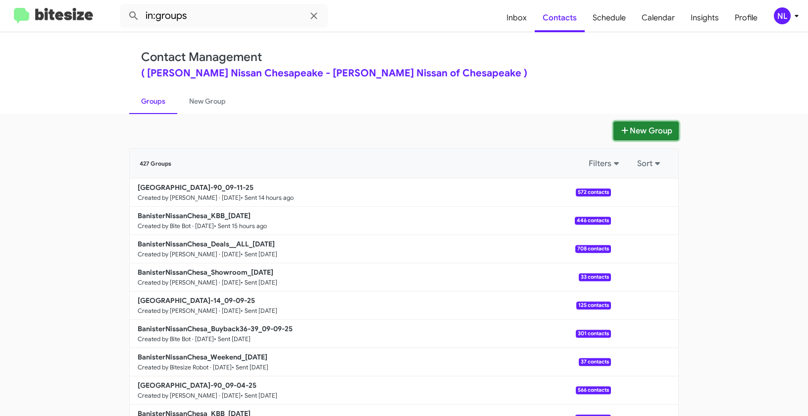
click at [645, 133] on button "New Group" at bounding box center [646, 130] width 65 height 19
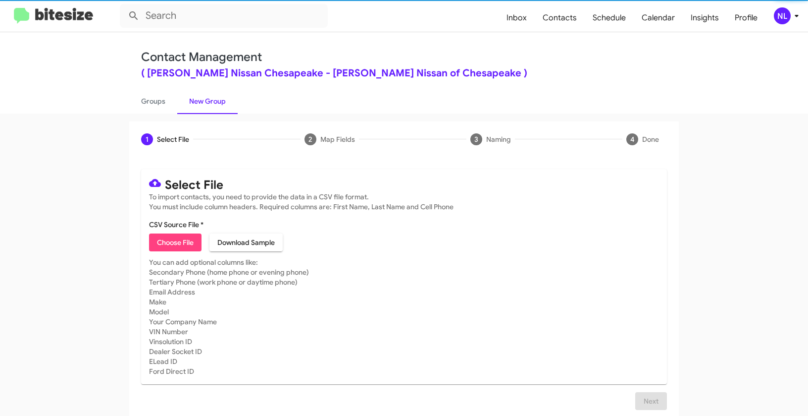
click at [173, 243] on span "Choose File" at bounding box center [175, 242] width 37 height 18
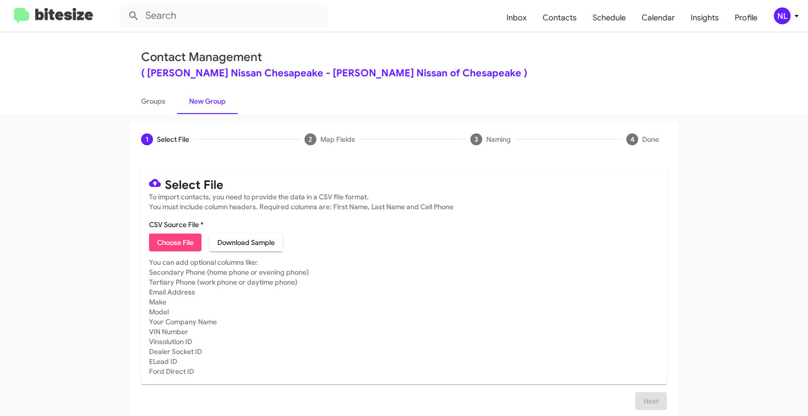
type input "BanisterNissanChesa_Deal__ALL_09-12-25"
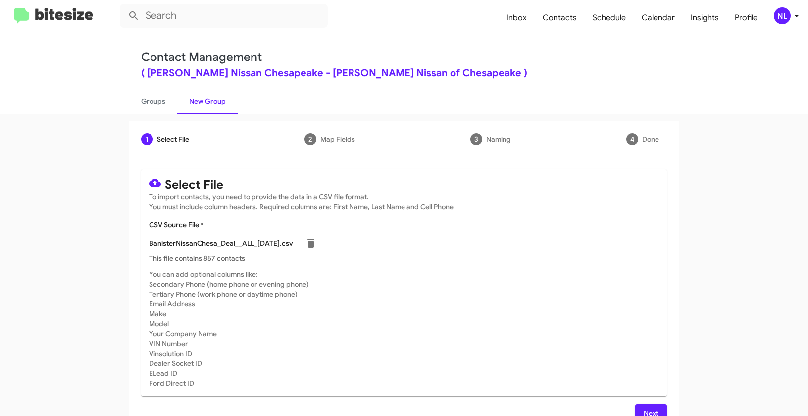
scroll to position [18, 0]
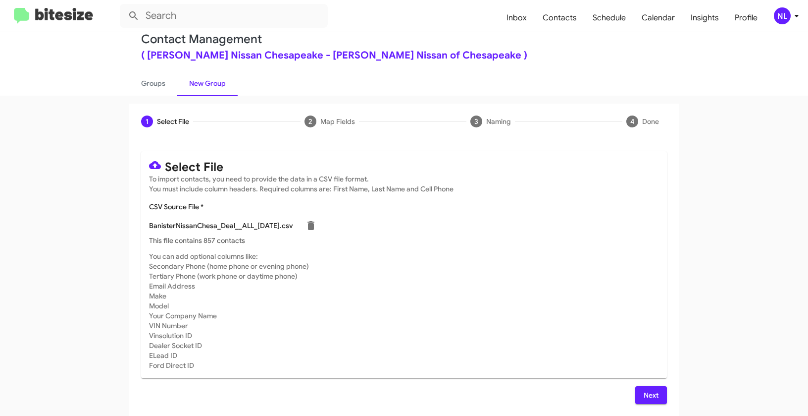
click at [661, 393] on button "Next" at bounding box center [651, 395] width 32 height 18
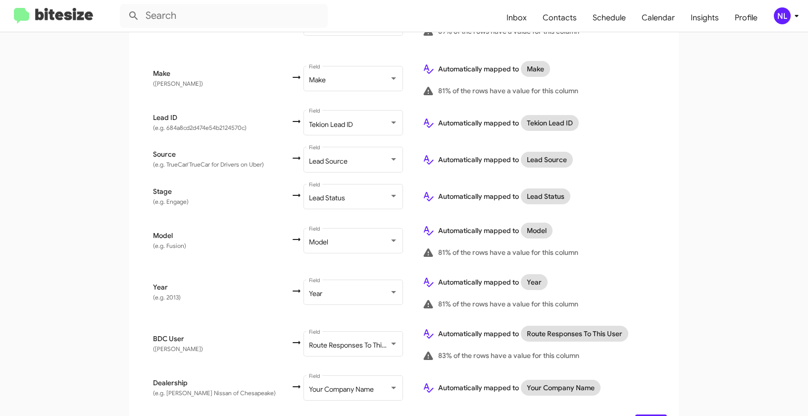
scroll to position [463, 0]
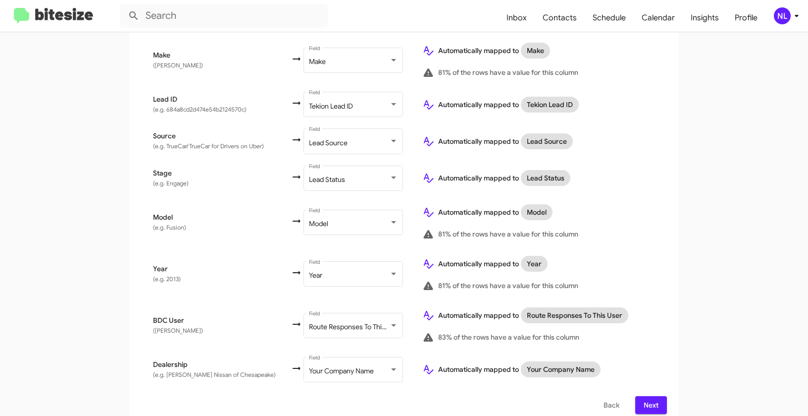
click at [653, 396] on span "Next" at bounding box center [651, 405] width 16 height 18
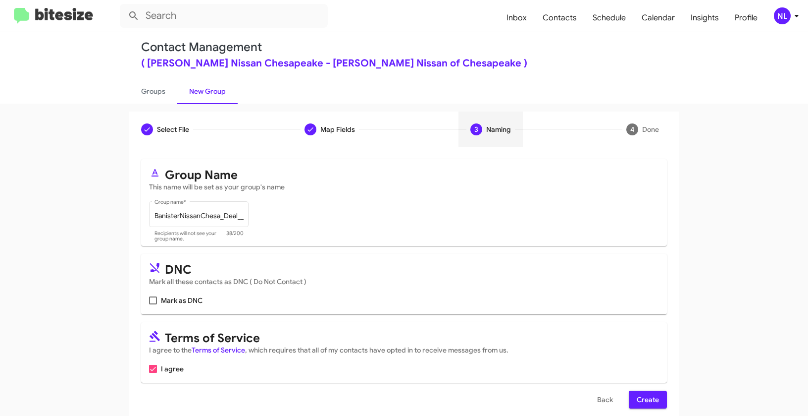
scroll to position [22, 0]
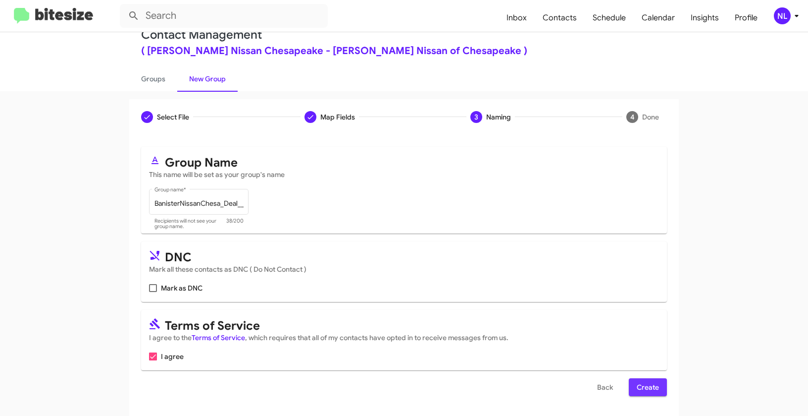
click at [654, 385] on span "Create" at bounding box center [648, 387] width 22 height 18
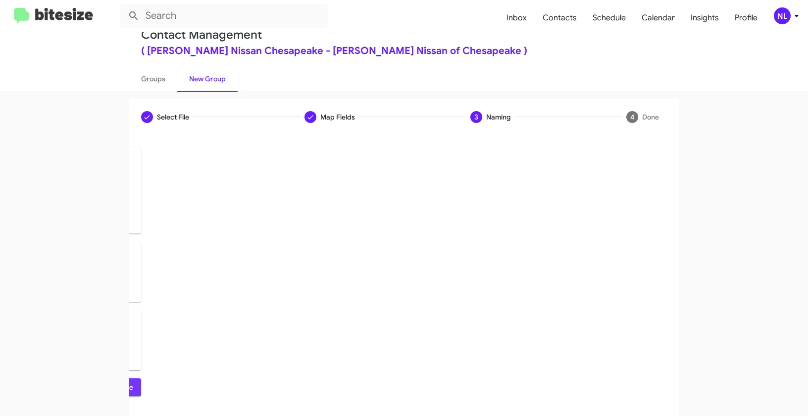
scroll to position [0, 0]
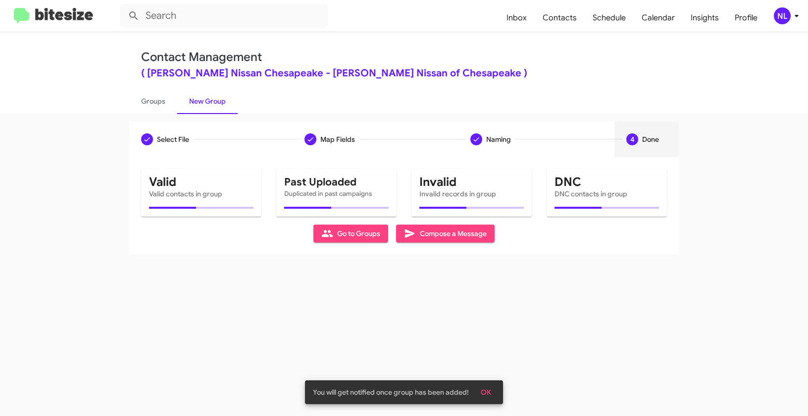
click at [492, 389] on button "OK" at bounding box center [486, 392] width 26 height 18
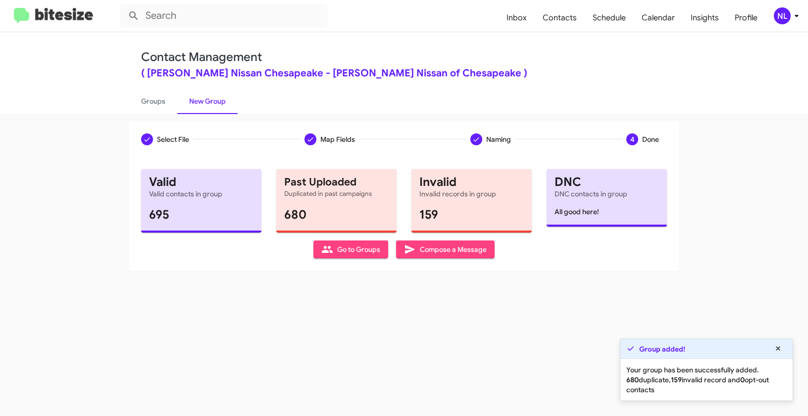
click at [332, 250] on icon at bounding box center [327, 249] width 12 height 12
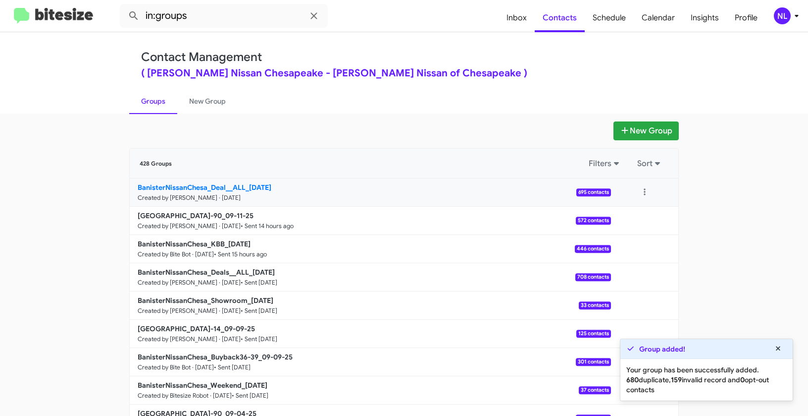
drag, startPoint x: 103, startPoint y: 182, endPoint x: 241, endPoint y: 183, distance: 138.2
click at [241, 183] on app-groups "New Group 428 Groups Filters Sort BanisterNissanChesa_Deal__ALL_09-12-25 Create…" at bounding box center [404, 304] width 808 height 366
copy div "Filters Sort BanisterNissanChesa_Deal__AL"
click at [223, 14] on input "in:groups" at bounding box center [224, 16] width 208 height 24
paste input "BanisterNissanChesa_Deal__AL"
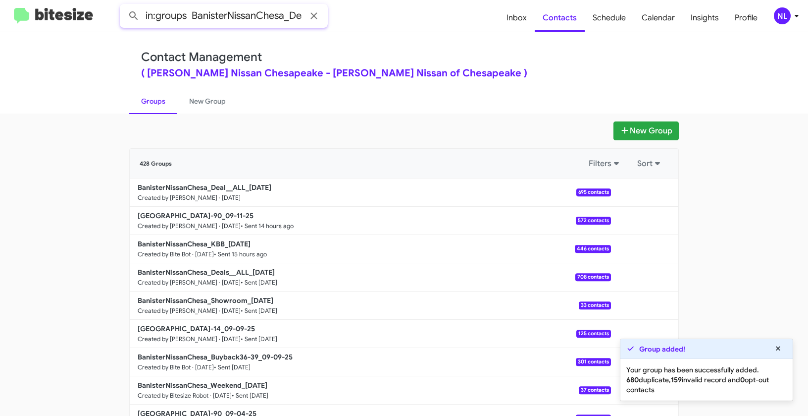
scroll to position [0, 29]
type input "in:groups BanisterNissanChesa_Deal__AL"
click at [124, 6] on button at bounding box center [134, 16] width 20 height 20
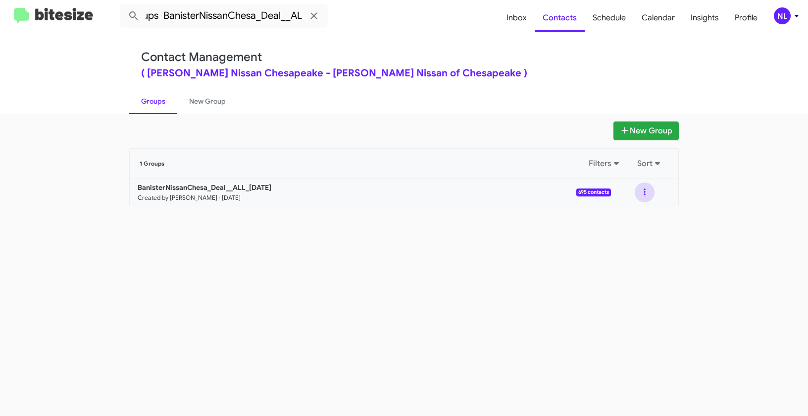
click at [651, 193] on button at bounding box center [645, 192] width 20 height 20
click at [636, 220] on button "View contacts" at bounding box center [615, 219] width 79 height 24
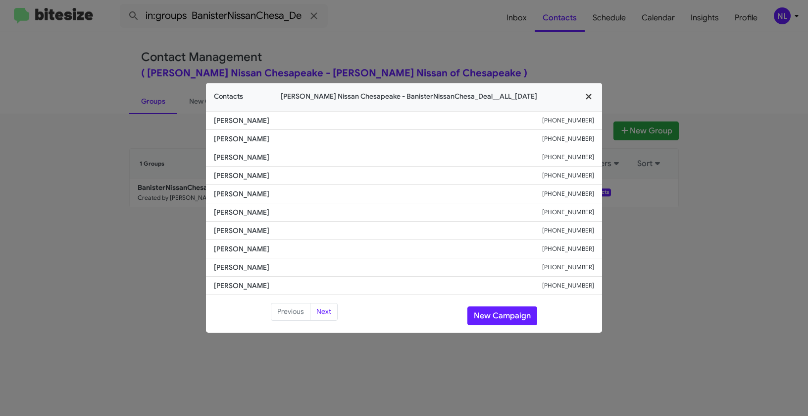
click at [591, 99] on icon "button" at bounding box center [588, 96] width 5 height 5
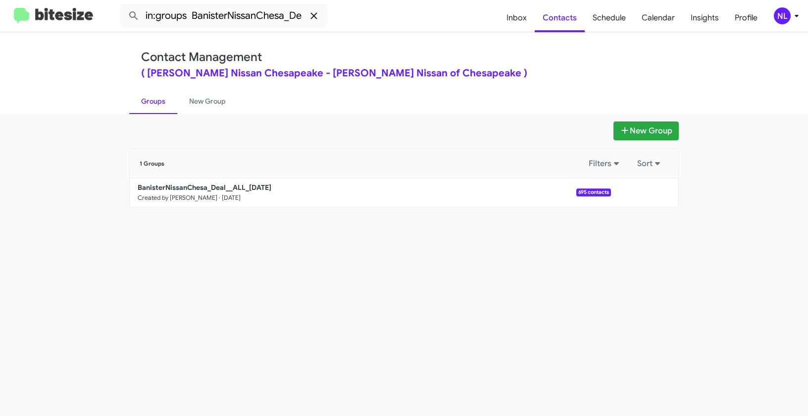
click at [313, 14] on icon at bounding box center [314, 15] width 6 height 6
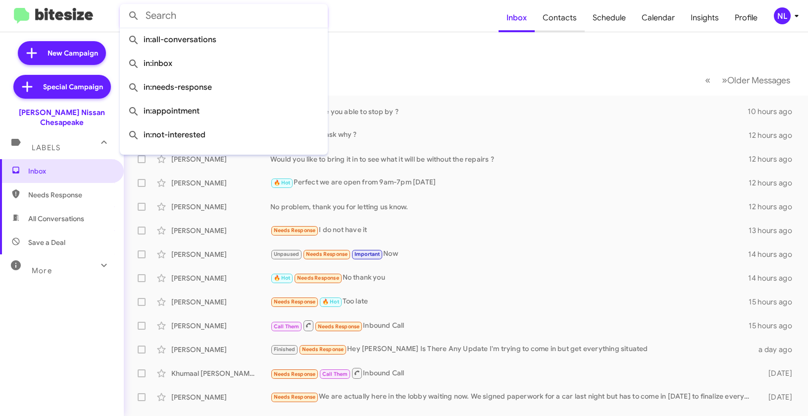
click at [567, 11] on span "Contacts" at bounding box center [560, 17] width 50 height 29
type input "in:groups"
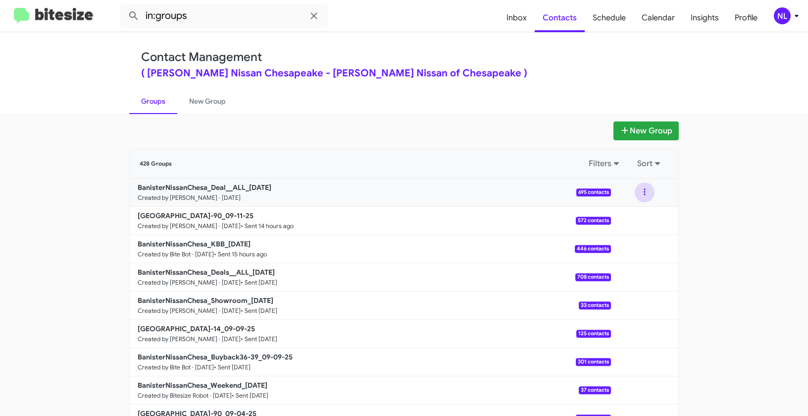
drag, startPoint x: 641, startPoint y: 189, endPoint x: 642, endPoint y: 197, distance: 7.5
click at [641, 189] on button at bounding box center [645, 192] width 20 height 20
click at [622, 222] on button "View contacts" at bounding box center [615, 219] width 79 height 24
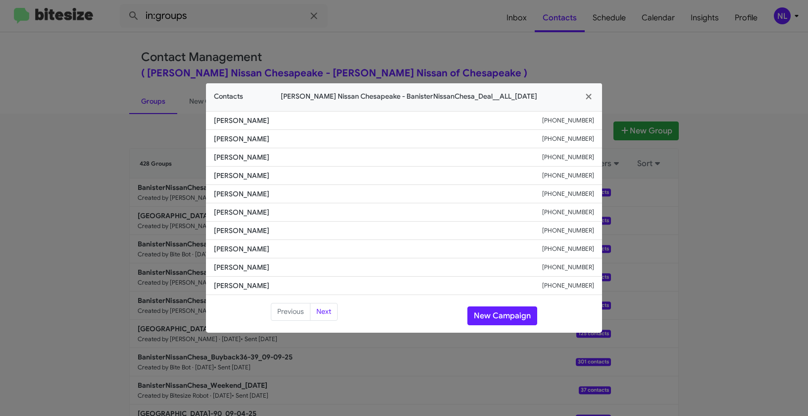
drag, startPoint x: 230, startPoint y: 174, endPoint x: 538, endPoint y: 179, distance: 308.1
click at [549, 182] on li "Loralynn Sautia +14692542944" at bounding box center [404, 175] width 396 height 18
click at [377, 192] on span "Lindsay Correll" at bounding box center [378, 194] width 328 height 10
drag, startPoint x: 214, startPoint y: 174, endPoint x: 597, endPoint y: 176, distance: 382.9
click at [597, 176] on li "Loralynn Sautia +14692542944" at bounding box center [404, 175] width 396 height 18
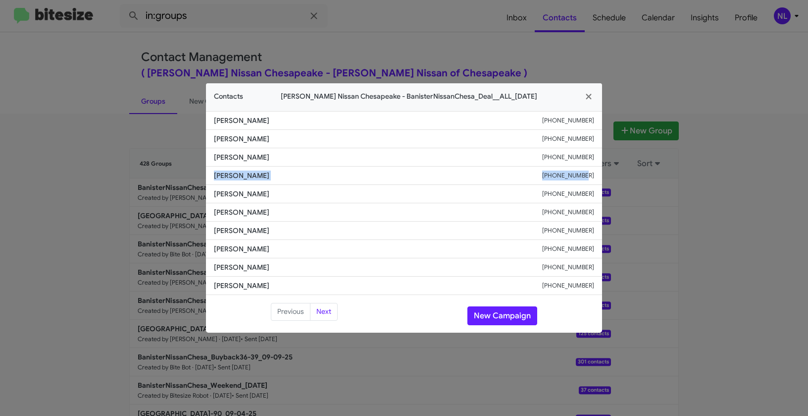
copy div "Loralynn Sautia +14692542944"
click at [499, 320] on button "New Campaign" at bounding box center [503, 315] width 70 height 19
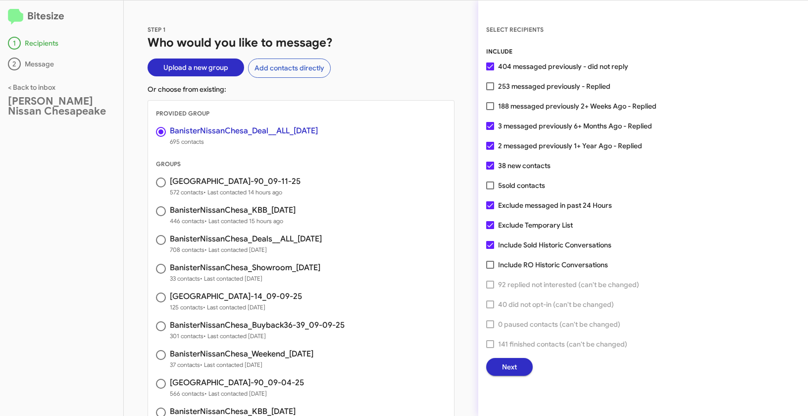
click at [496, 84] on label "253 messaged previously - Replied" at bounding box center [548, 86] width 124 height 12
click at [490, 90] on input "253 messaged previously - Replied" at bounding box center [490, 90] width 0 height 0
checkbox input "true"
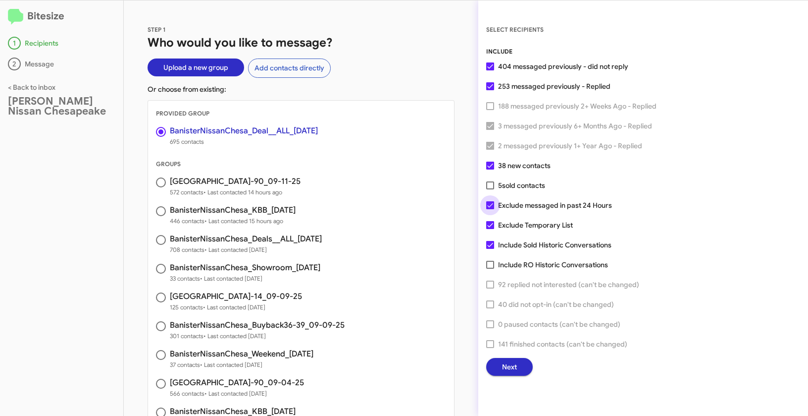
click at [486, 206] on span at bounding box center [490, 205] width 8 height 8
click at [490, 209] on input "Exclude messaged in past 24 Hours" at bounding box center [490, 209] width 0 height 0
checkbox input "false"
click at [503, 365] on span "Next" at bounding box center [509, 367] width 15 height 18
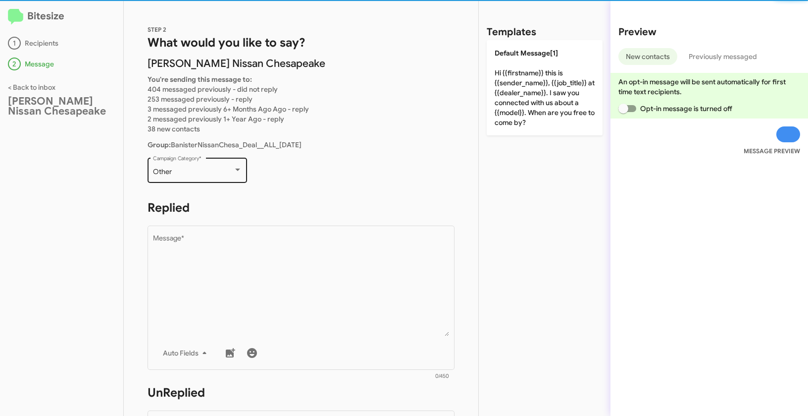
click at [188, 172] on div "Other" at bounding box center [193, 172] width 80 height 8
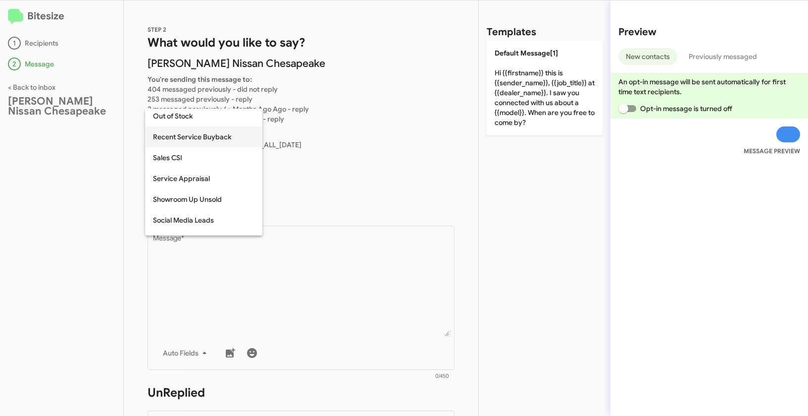
scroll to position [359, 0]
click at [188, 178] on span "Special Request" at bounding box center [204, 176] width 102 height 21
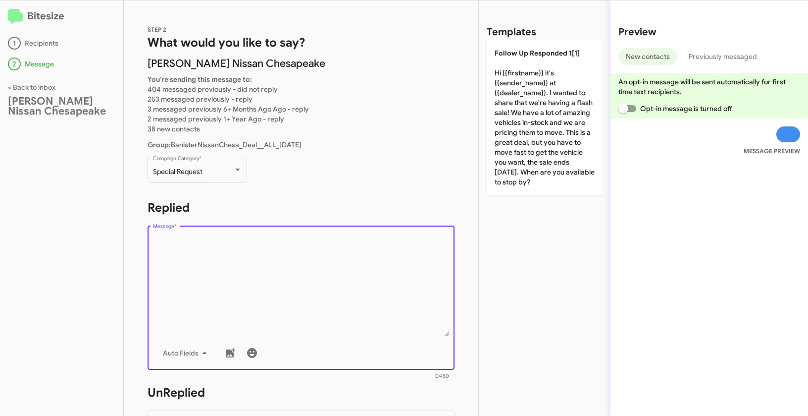
click at [317, 299] on textarea "Message *" at bounding box center [301, 285] width 297 height 101
paste textarea ""Hi {{firstname}} it's {{sender_name}} at {{dealer_name}}. Let’s make a deal! 🚗…"
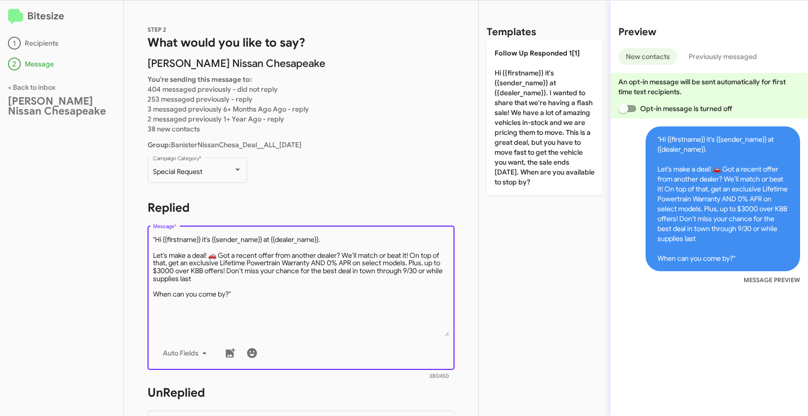
click at [158, 237] on textarea "Message *" at bounding box center [301, 285] width 297 height 101
drag, startPoint x: 157, startPoint y: 236, endPoint x: 183, endPoint y: 225, distance: 28.9
click at [157, 236] on textarea "Message *" at bounding box center [301, 285] width 297 height 101
click at [262, 294] on textarea "Message *" at bounding box center [301, 285] width 297 height 101
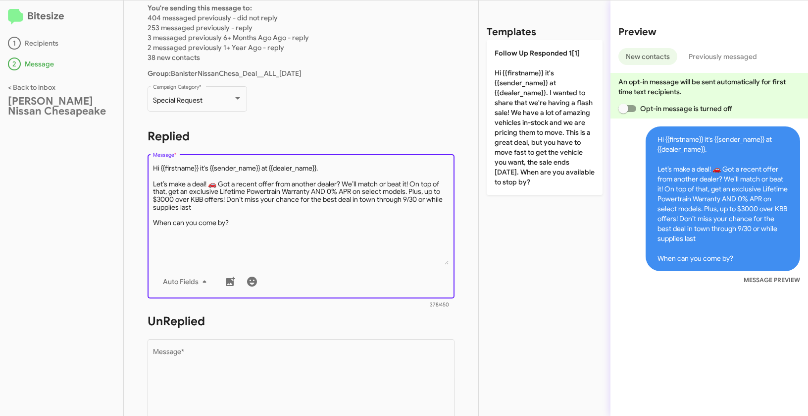
scroll to position [157, 0]
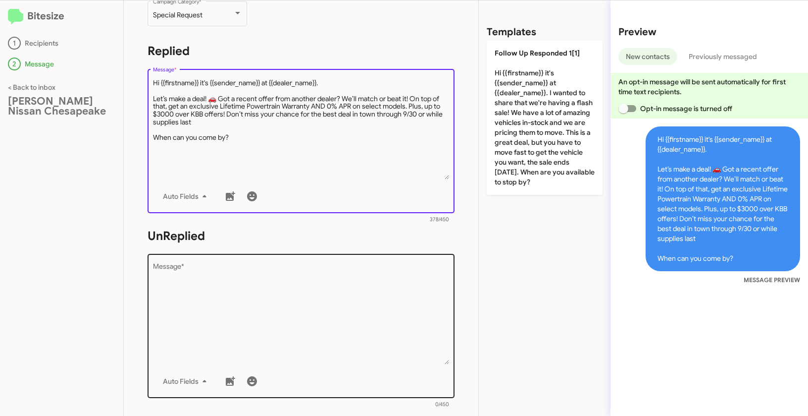
type textarea "Hi {{firstname}} it's {{sender_name}} at {{dealer_name}}. Let’s make a deal! 🚗 …"
click at [288, 334] on textarea "Message *" at bounding box center [301, 313] width 297 height 101
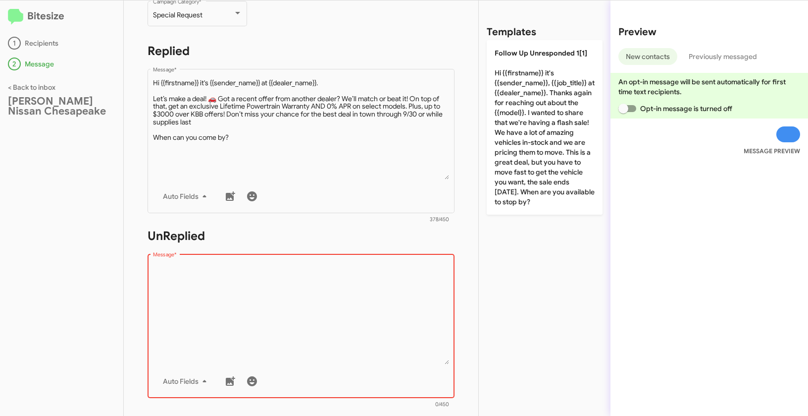
scroll to position [171, 0]
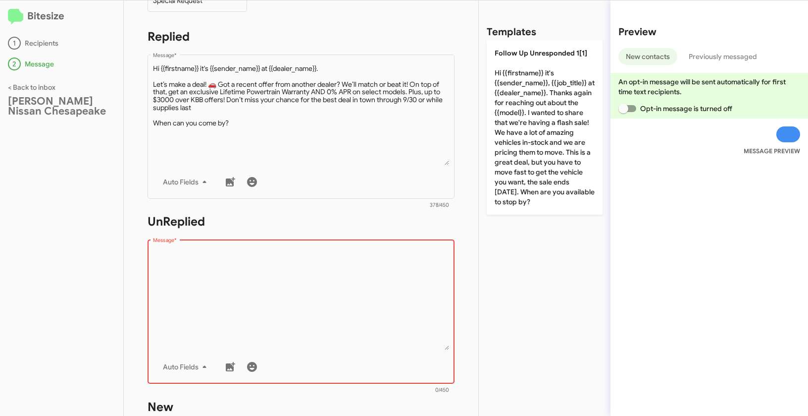
click at [268, 263] on textarea "Message *" at bounding box center [301, 299] width 297 height 101
paste textarea ""Hi {{firstname}} it's {{sender_name}}, {{job_title}} at {{dealer_name}}. Thank…"
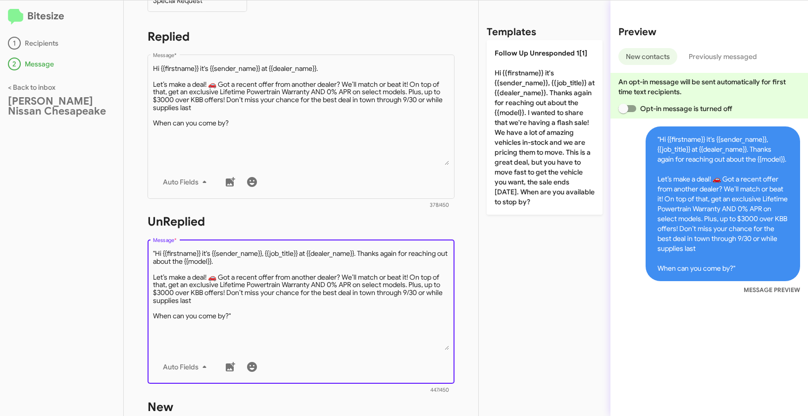
click at [158, 251] on textarea "Message *" at bounding box center [301, 299] width 297 height 101
click at [156, 250] on textarea "Message *" at bounding box center [301, 299] width 297 height 101
click at [244, 311] on textarea "Message *" at bounding box center [301, 299] width 297 height 101
click at [248, 310] on textarea "Message *" at bounding box center [301, 299] width 297 height 101
click at [237, 315] on textarea "Message *" at bounding box center [301, 299] width 297 height 101
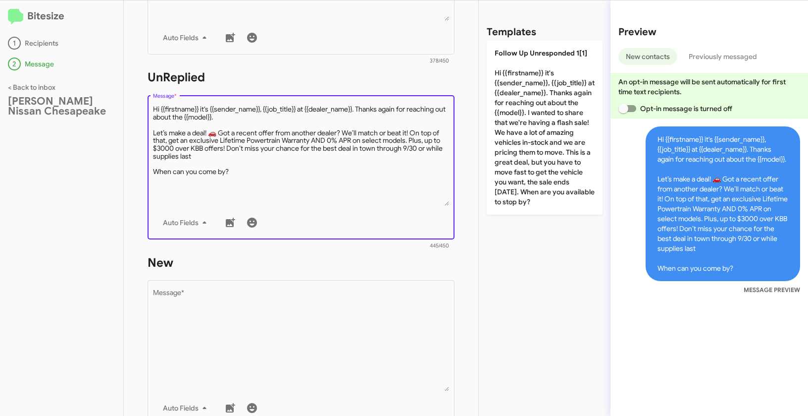
scroll to position [389, 0]
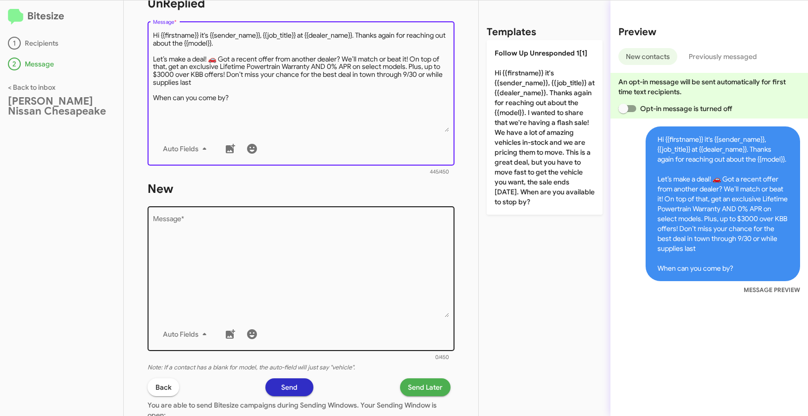
type textarea "Hi {{firstname}} it's {{sender_name}}, {{job_title}} at {{dealer_name}}. Thanks…"
drag, startPoint x: 257, startPoint y: 263, endPoint x: 267, endPoint y: 297, distance: 35.2
click at [257, 263] on textarea "Message *" at bounding box center [301, 266] width 297 height 101
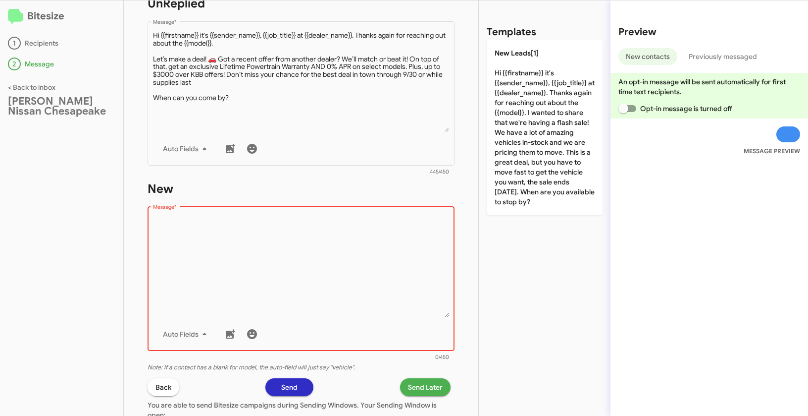
click at [272, 221] on textarea "Message *" at bounding box center [301, 266] width 297 height 101
paste textarea ""Hi {{firstname}} it's {{sender_name}}, {{job_title}} at {{dealer_name}}. Thank…"
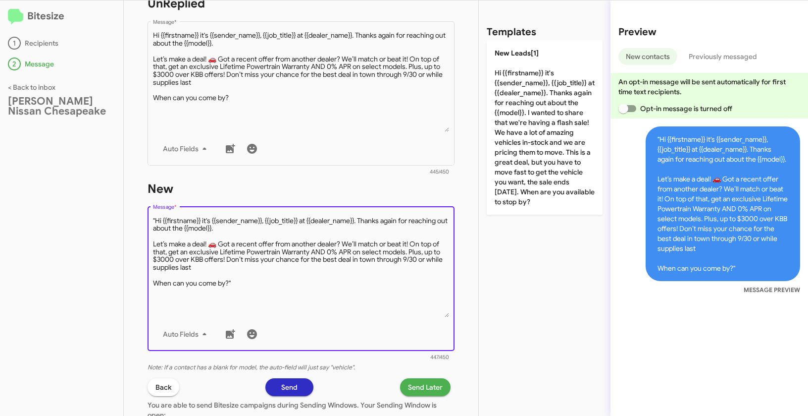
click at [156, 217] on textarea "Message *" at bounding box center [301, 266] width 297 height 101
click at [246, 285] on textarea "Message *" at bounding box center [301, 266] width 297 height 101
type textarea "Hi {{firstname}} it's {{sender_name}}, {{job_title}} at {{dealer_name}}. Thanks…"
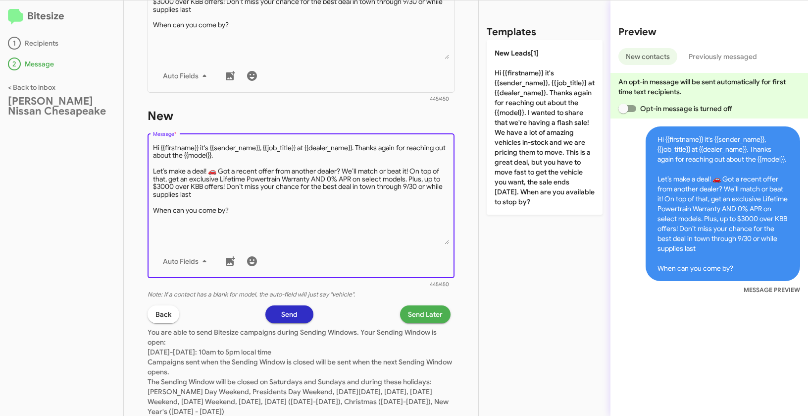
scroll to position [462, 0]
click at [419, 315] on span "Send Later" at bounding box center [425, 314] width 35 height 18
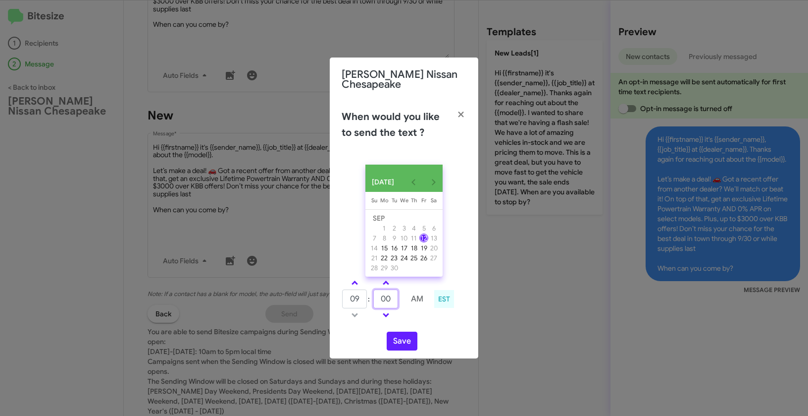
drag, startPoint x: 394, startPoint y: 299, endPoint x: 371, endPoint y: 295, distance: 22.6
click at [371, 295] on tr "09 : 00 AM" at bounding box center [386, 299] width 89 height 20
type input "35"
click at [411, 342] on button "Save" at bounding box center [402, 340] width 31 height 19
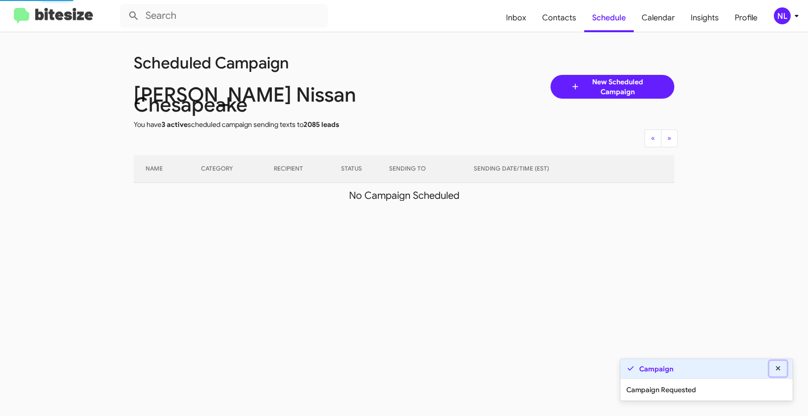
click at [781, 368] on icon at bounding box center [778, 368] width 9 height 7
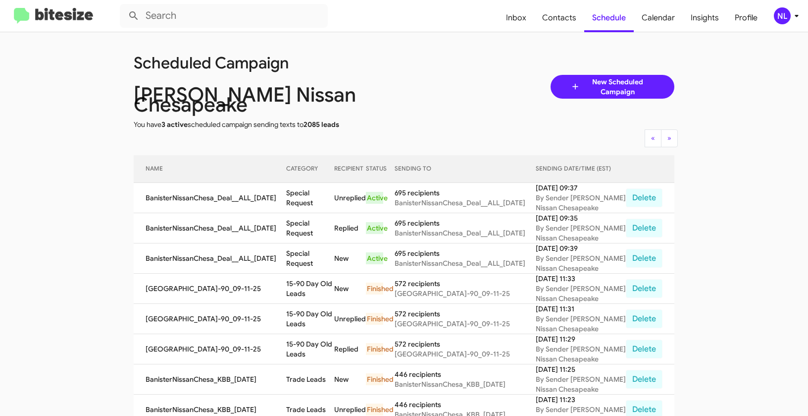
click at [789, 18] on div "NL" at bounding box center [782, 15] width 17 height 17
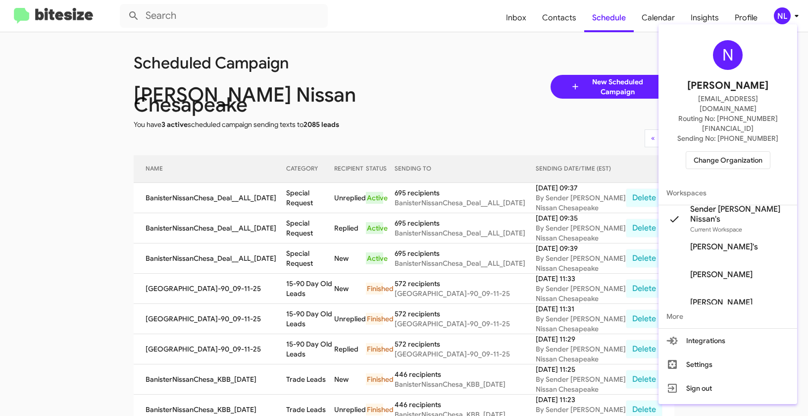
click at [730, 152] on span "Change Organization" at bounding box center [728, 160] width 69 height 17
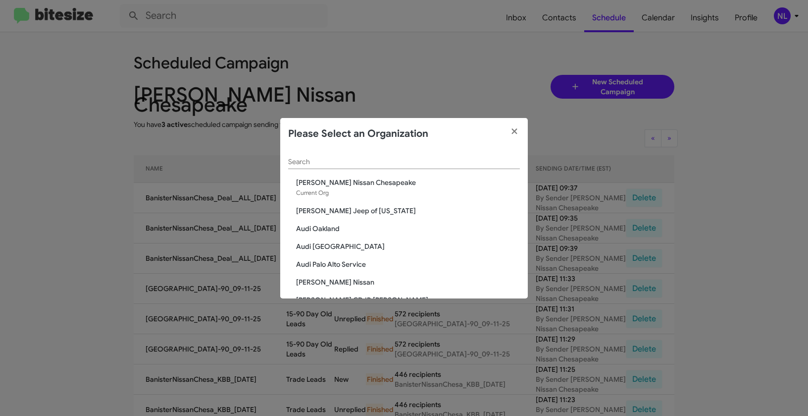
click at [319, 158] on input "Search" at bounding box center [404, 162] width 232 height 8
paste input "Banister Nissan Norfolk"
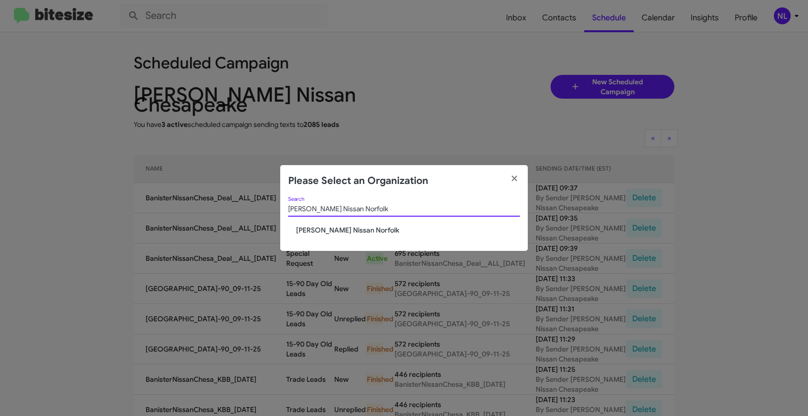
type input "Banister Nissan Norfolk"
click at [344, 236] on div "Banister Nissan Norfolk Search Banister Nissan Norfolk" at bounding box center [404, 224] width 248 height 54
click at [345, 225] on span "Banister Nissan Norfolk" at bounding box center [408, 230] width 224 height 10
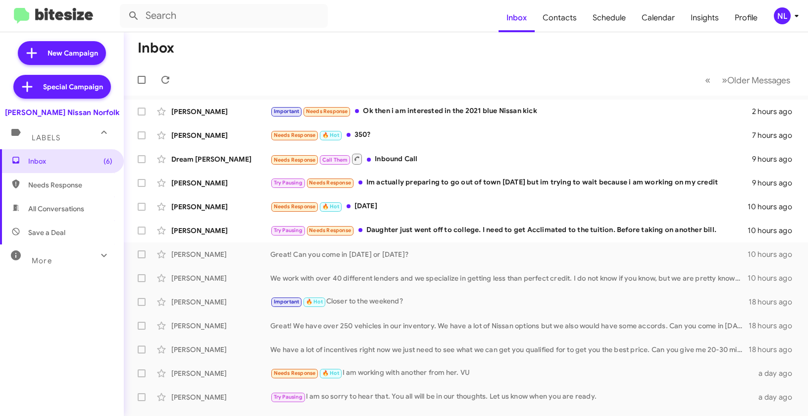
click at [783, 15] on div "NL" at bounding box center [782, 15] width 17 height 17
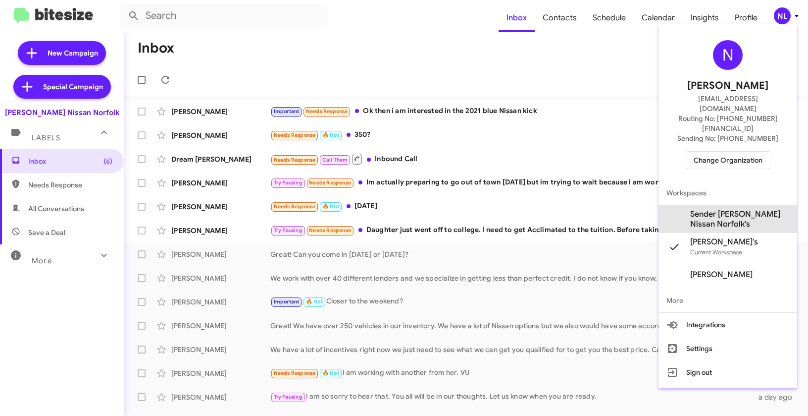
click at [708, 209] on span "Sender [PERSON_NAME] Nissan Norfolk's" at bounding box center [739, 219] width 99 height 20
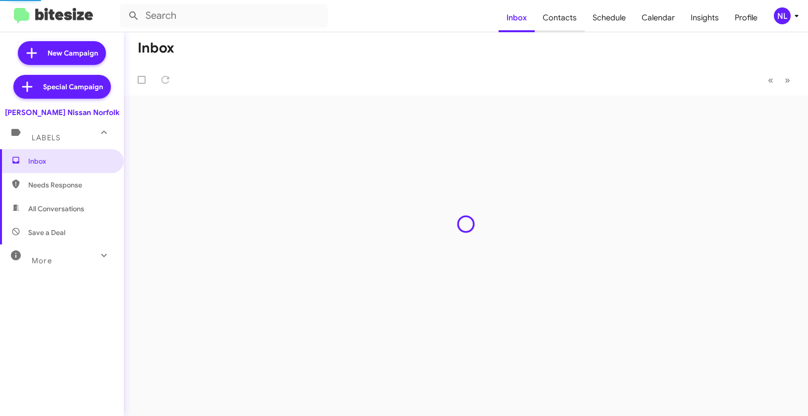
click at [559, 22] on span "Contacts" at bounding box center [560, 17] width 50 height 29
type input "in:groups"
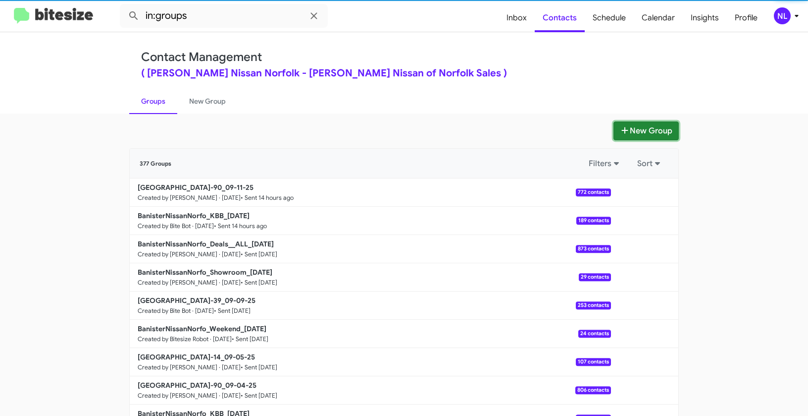
click at [631, 133] on button "New Group" at bounding box center [646, 130] width 65 height 19
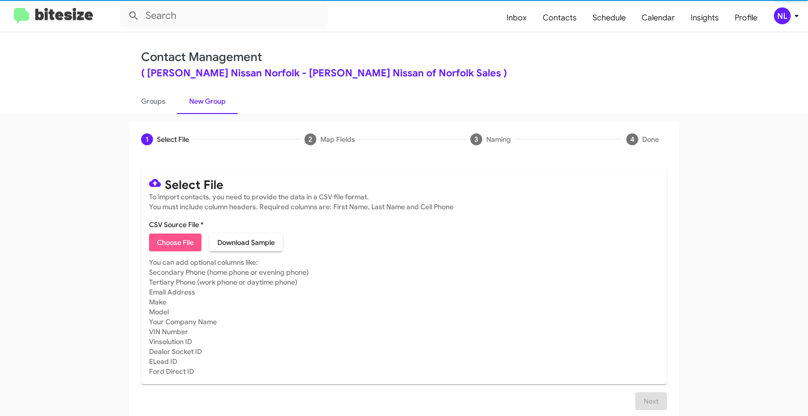
click at [179, 247] on span "Choose File" at bounding box center [175, 242] width 37 height 18
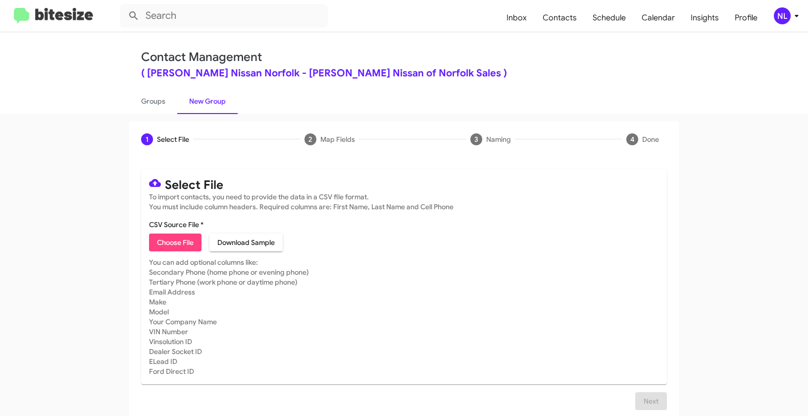
type input "BanisterNissanNorfo_Deal__ALL_[DATE]"
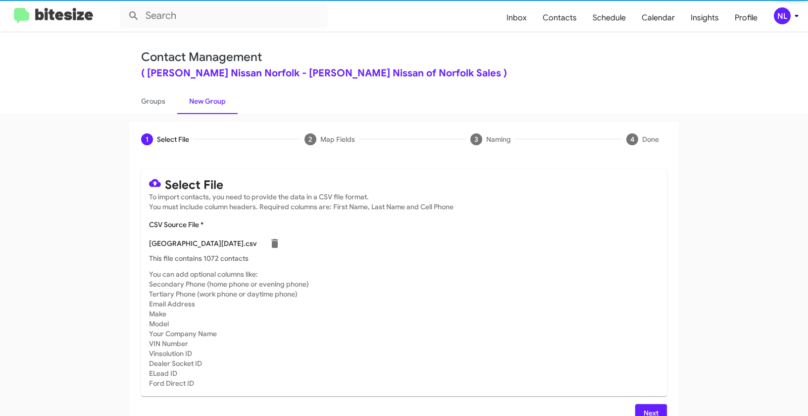
scroll to position [18, 0]
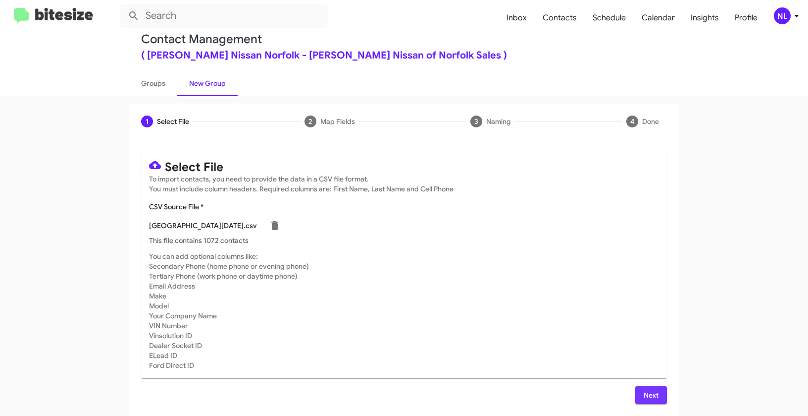
click at [639, 399] on button "Next" at bounding box center [651, 395] width 32 height 18
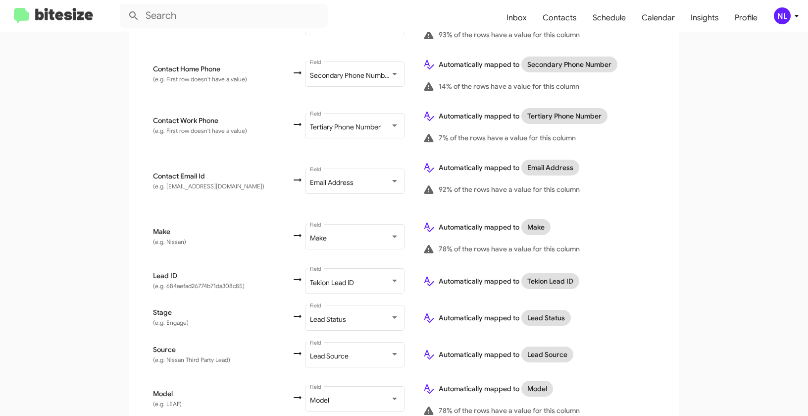
scroll to position [463, 0]
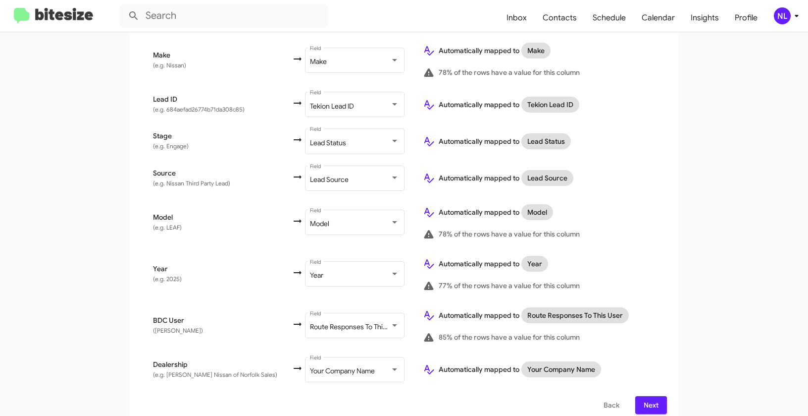
click at [656, 397] on button "Next" at bounding box center [651, 405] width 32 height 18
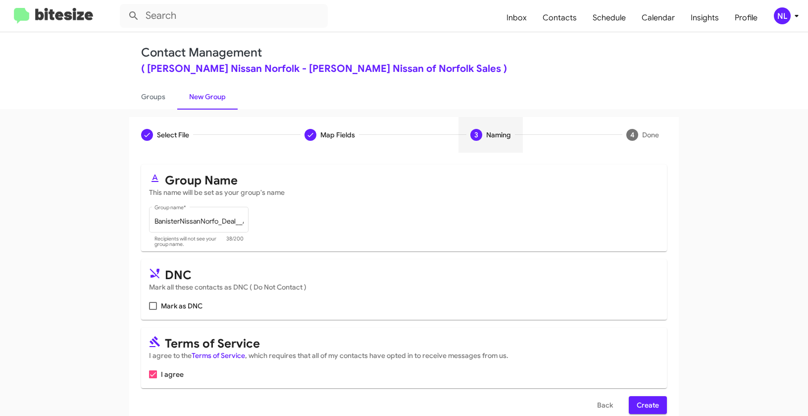
scroll to position [22, 0]
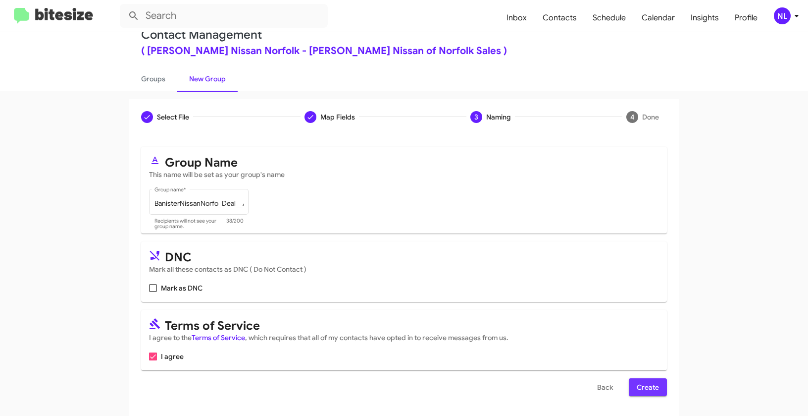
click at [652, 394] on span "Create" at bounding box center [648, 387] width 22 height 18
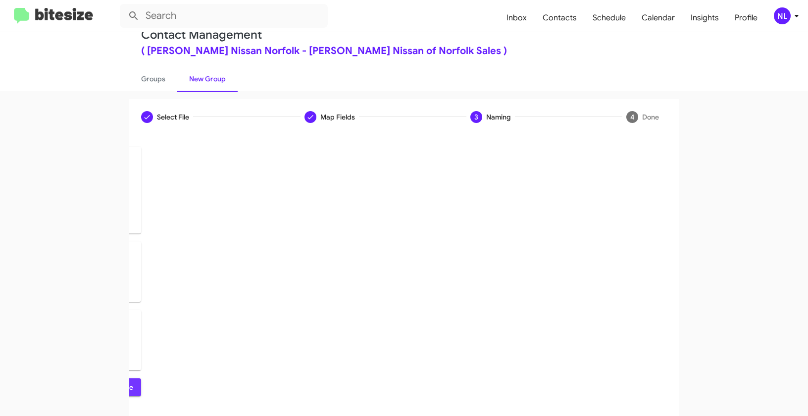
scroll to position [0, 0]
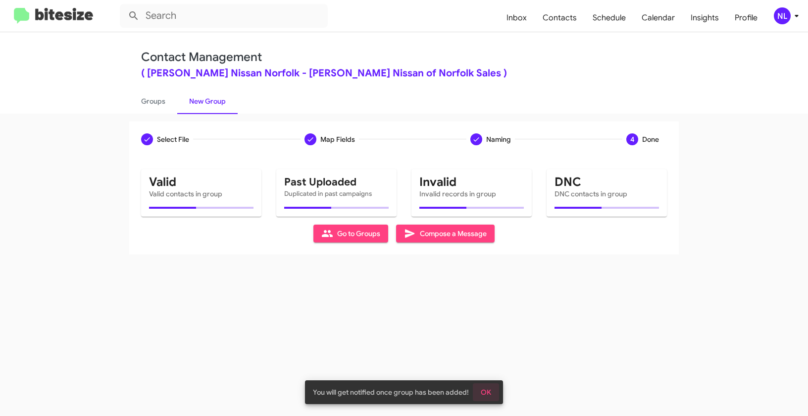
click at [488, 389] on span "OK" at bounding box center [486, 392] width 10 height 18
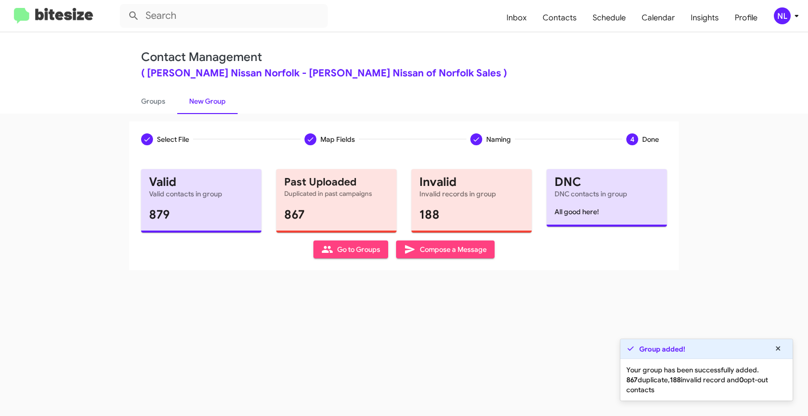
click at [358, 242] on span "Go to Groups" at bounding box center [350, 249] width 59 height 18
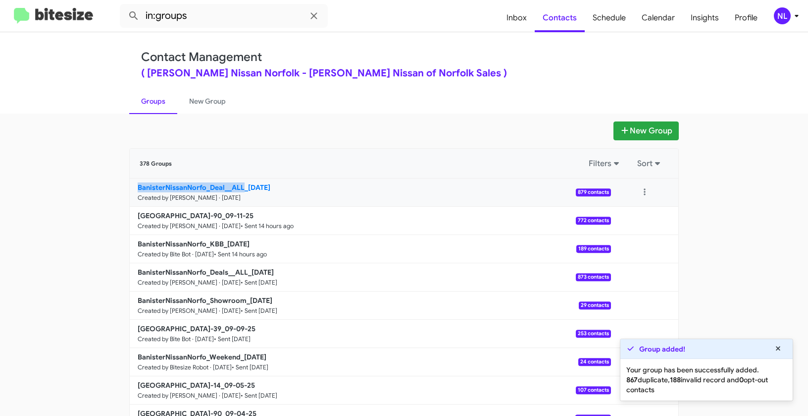
drag, startPoint x: 106, startPoint y: 191, endPoint x: 239, endPoint y: 188, distance: 133.3
click at [239, 188] on app-groups "New Group 378 Groups Filters Sort BanisterNissanNorfo_Deal__ALL_[DATE] Created …" at bounding box center [404, 304] width 808 height 366
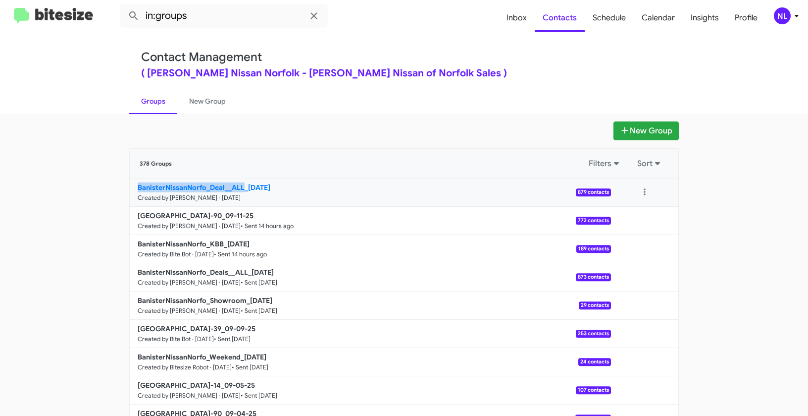
copy b "[GEOGRAPHIC_DATA]"
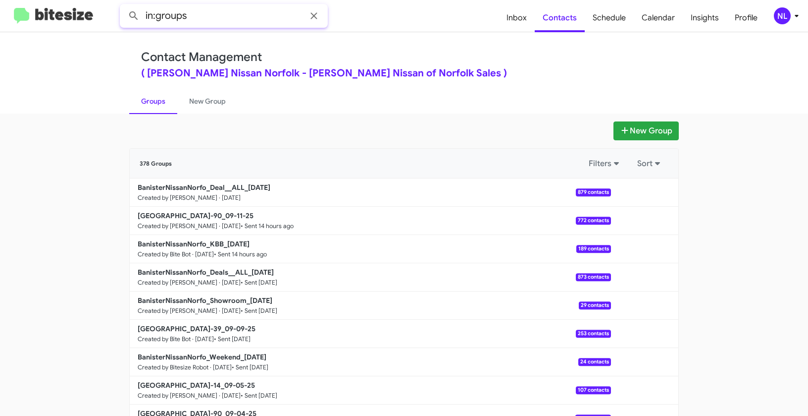
click at [227, 19] on input "in:groups" at bounding box center [224, 16] width 208 height 24
paste input "[GEOGRAPHIC_DATA]"
type input "in:groups [GEOGRAPHIC_DATA]"
click at [124, 6] on button at bounding box center [134, 16] width 20 height 20
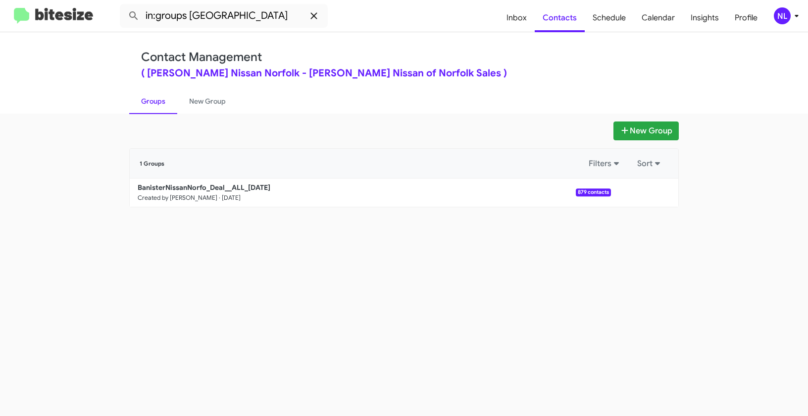
click at [316, 13] on icon at bounding box center [314, 15] width 6 height 6
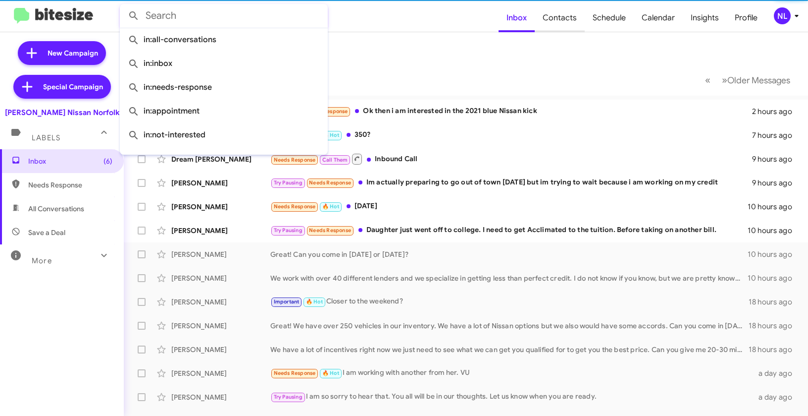
click at [566, 17] on span "Contacts" at bounding box center [560, 17] width 50 height 29
type input "in:groups"
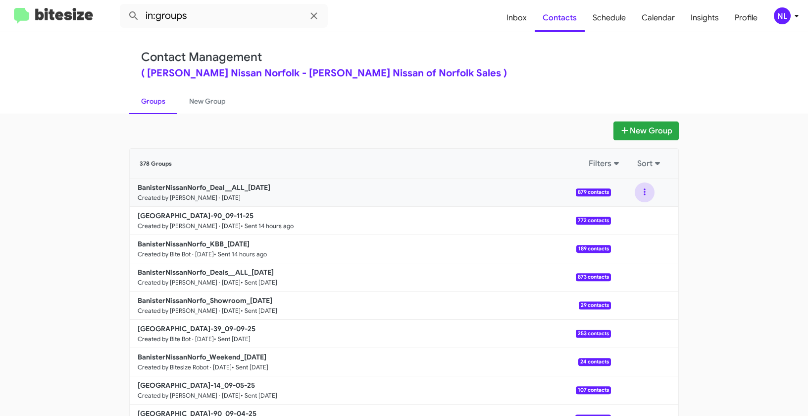
click at [643, 189] on button at bounding box center [645, 192] width 20 height 20
click at [636, 213] on button "View contacts" at bounding box center [615, 219] width 79 height 24
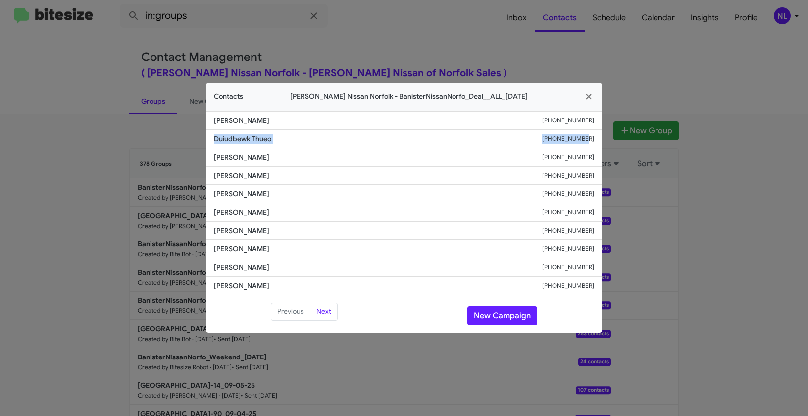
drag, startPoint x: 205, startPoint y: 137, endPoint x: 600, endPoint y: 144, distance: 394.8
click at [600, 144] on modal-container "Contacts [PERSON_NAME] Nissan Norfolk - BanisterNissanNorfo_Deal__ALL_[DATE] [P…" at bounding box center [404, 208] width 808 height 416
copy div "Duiudbewk Thueo [PHONE_NUMBER]"
click at [489, 316] on button "New Campaign" at bounding box center [503, 315] width 70 height 19
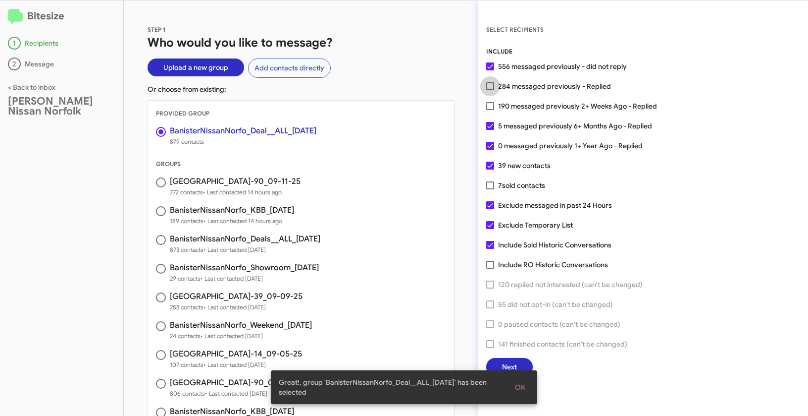
click at [488, 89] on span at bounding box center [490, 86] width 8 height 8
click at [490, 90] on input "284 messaged previously - Replied" at bounding box center [490, 90] width 0 height 0
checkbox input "true"
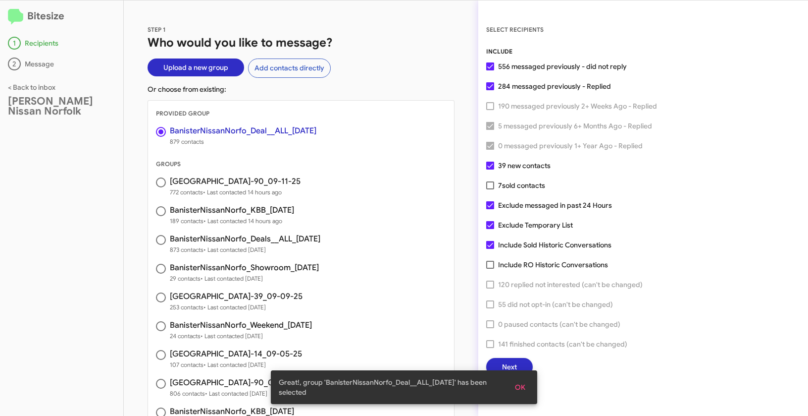
click at [528, 390] on button "OK" at bounding box center [520, 387] width 26 height 18
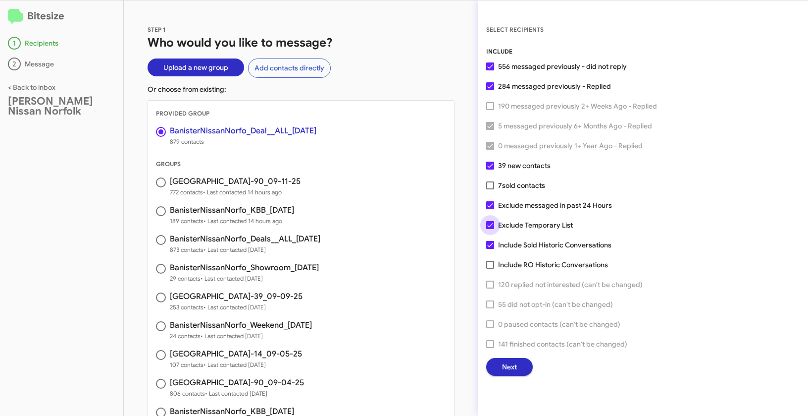
click at [490, 221] on span at bounding box center [490, 225] width 8 height 8
click at [490, 229] on input "Exclude Temporary List" at bounding box center [490, 229] width 0 height 0
click at [495, 223] on label "Exclude Temporary List" at bounding box center [529, 225] width 87 height 12
click at [490, 229] on input "Exclude Temporary List" at bounding box center [490, 229] width 0 height 0
checkbox input "true"
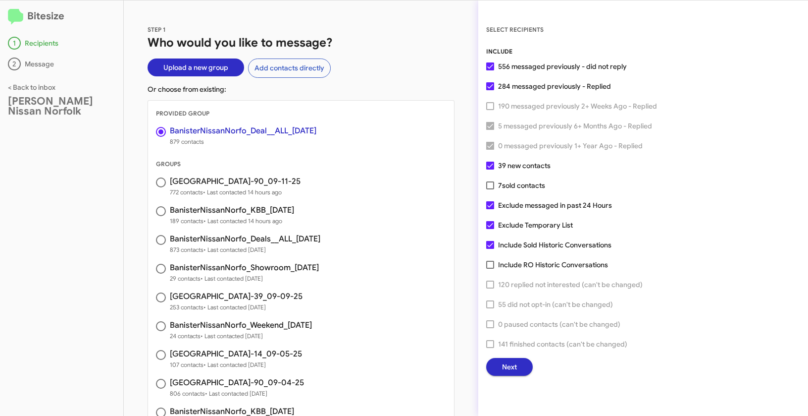
click at [495, 204] on label "Exclude messaged in past 24 Hours" at bounding box center [549, 205] width 126 height 12
click at [490, 209] on input "Exclude messaged in past 24 Hours" at bounding box center [490, 209] width 0 height 0
checkbox input "false"
click at [506, 369] on span "Next" at bounding box center [509, 367] width 15 height 18
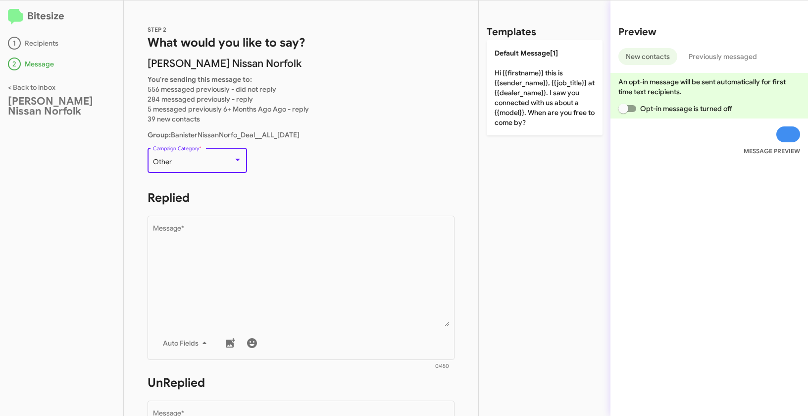
click at [212, 161] on div "Other" at bounding box center [193, 162] width 80 height 8
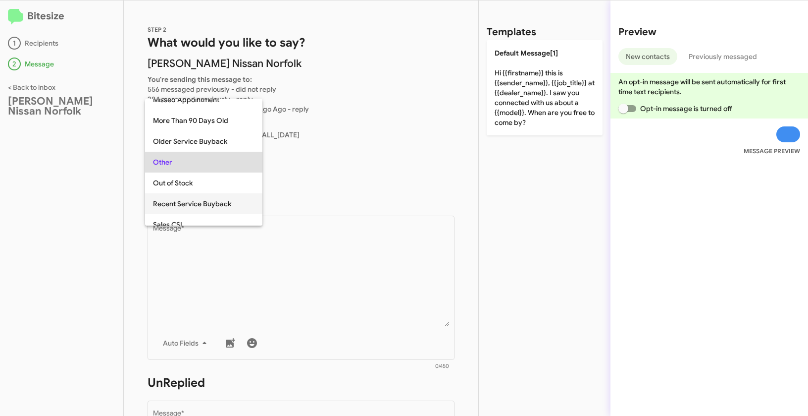
scroll to position [370, 0]
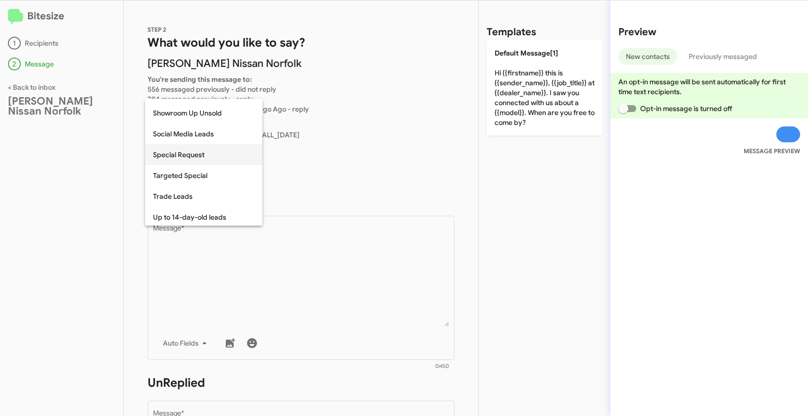
click at [177, 157] on span "Special Request" at bounding box center [204, 154] width 102 height 21
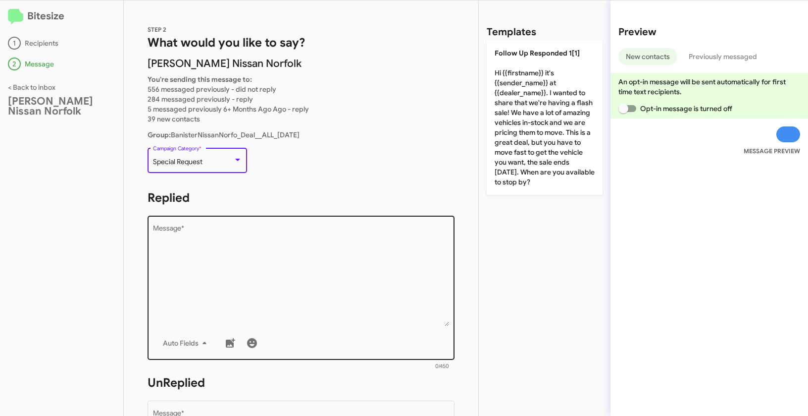
click at [244, 275] on textarea "Message *" at bounding box center [301, 275] width 297 height 101
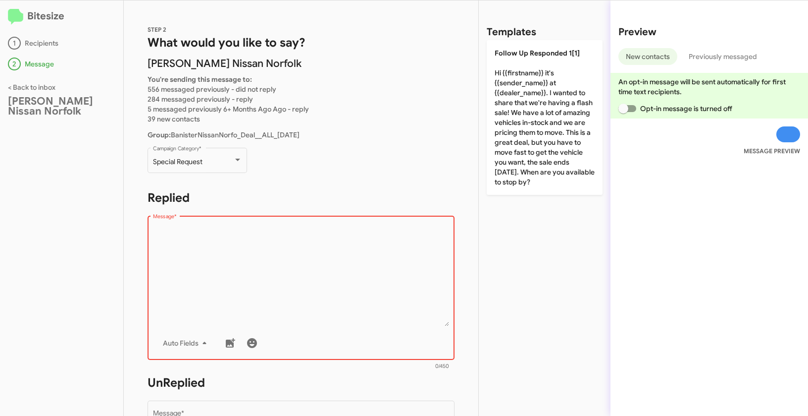
click at [296, 291] on textarea "Message *" at bounding box center [301, 275] width 297 height 101
paste textarea ""Hi {{firstname}} it's {{sender_name}} at {{dealer_name}}. Let’s make a deal! 🚗…"
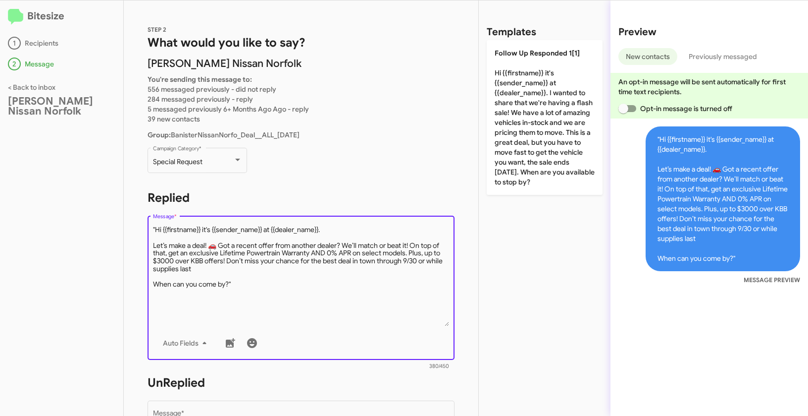
click at [156, 227] on textarea "Message *" at bounding box center [301, 275] width 297 height 101
click at [279, 279] on textarea "Message *" at bounding box center [301, 275] width 297 height 101
click at [255, 284] on textarea "Message *" at bounding box center [301, 275] width 297 height 101
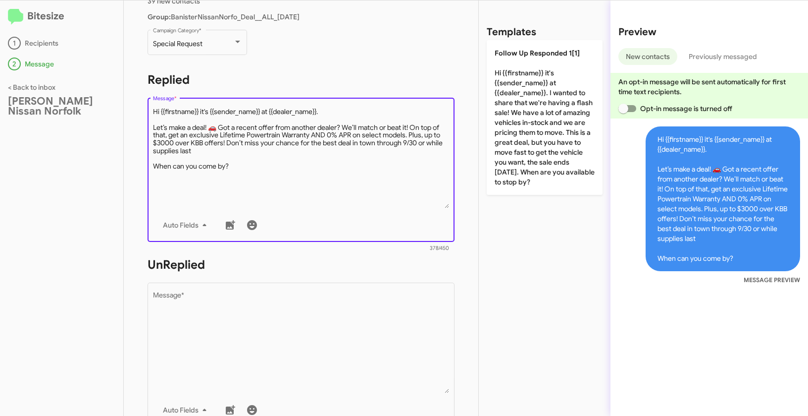
scroll to position [172, 0]
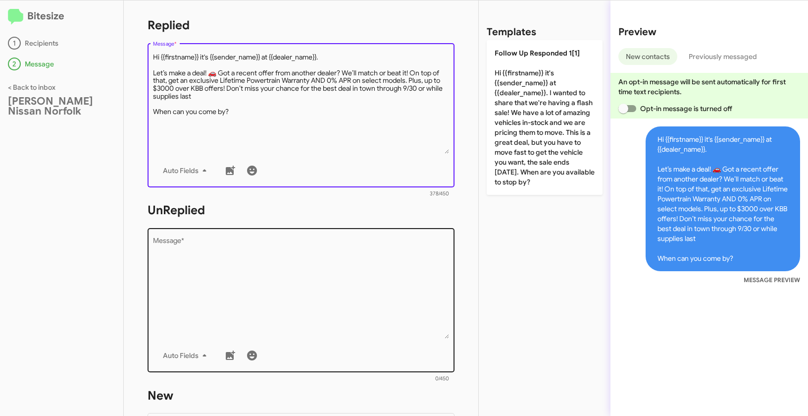
type textarea "Hi {{firstname}} it's {{sender_name}} at {{dealer_name}}. Let’s make a deal! 🚗 …"
click at [265, 276] on textarea "Message *" at bounding box center [301, 287] width 297 height 101
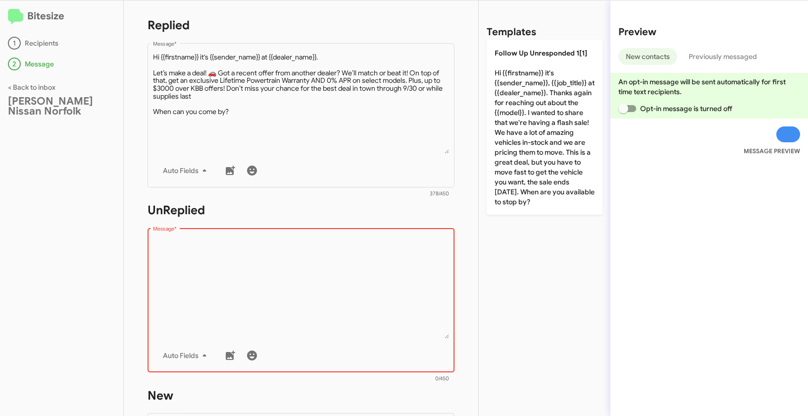
click at [302, 283] on textarea "Message *" at bounding box center [301, 287] width 297 height 101
paste textarea ""Hi {{firstname}} it's {{sender_name}}, {{job_title}} at {{dealer_name}}. Thank…"
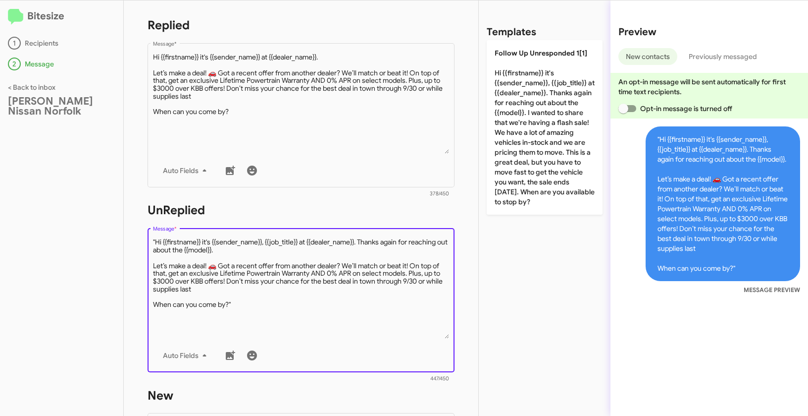
click at [158, 242] on textarea "Message *" at bounding box center [301, 287] width 297 height 101
click at [157, 240] on textarea "Message *" at bounding box center [301, 287] width 297 height 101
click at [259, 306] on textarea "Message *" at bounding box center [301, 287] width 297 height 101
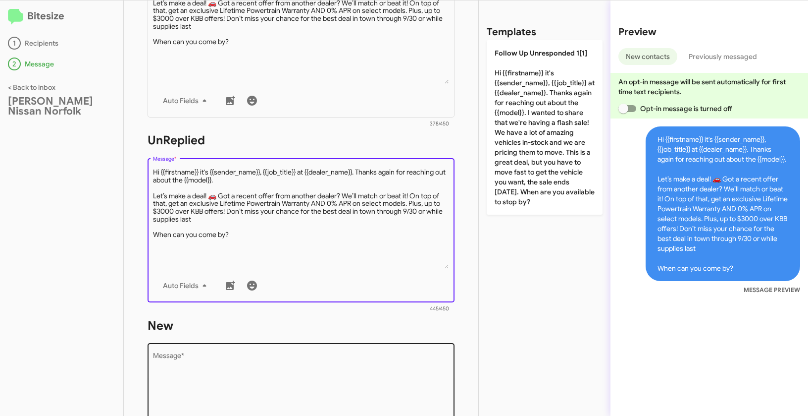
type textarea "Hi {{firstname}} it's {{sender_name}}, {{job_title}} at {{dealer_name}}. Thanks…"
click at [265, 355] on textarea "Message *" at bounding box center [301, 403] width 297 height 101
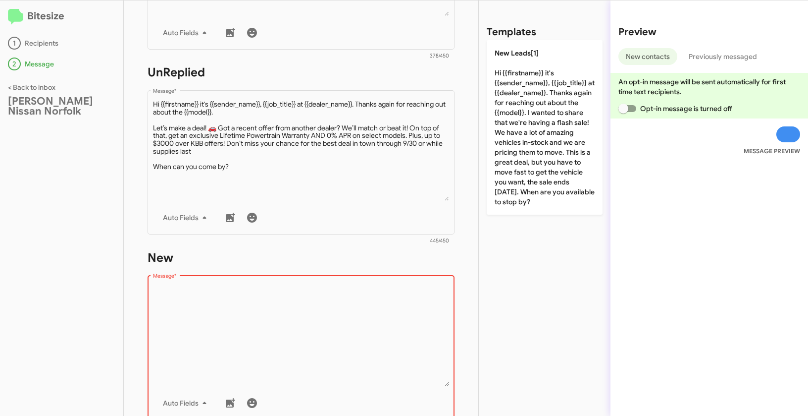
scroll to position [404, 0]
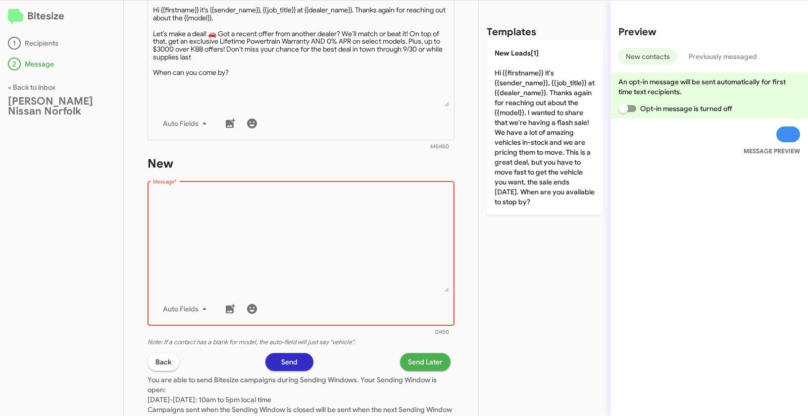
click at [255, 225] on textarea "Message *" at bounding box center [301, 241] width 297 height 101
paste textarea ""Hi {{firstname}} it's {{sender_name}}, {{job_title}} at {{dealer_name}}. Thank…"
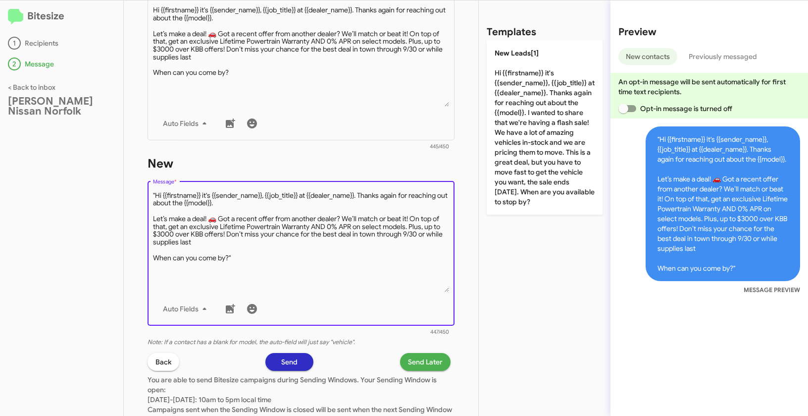
click at [157, 194] on textarea "Message *" at bounding box center [301, 241] width 297 height 101
drag, startPoint x: 258, startPoint y: 252, endPoint x: 259, endPoint y: 265, distance: 13.5
click at [259, 265] on textarea "Message *" at bounding box center [301, 241] width 297 height 101
click at [254, 258] on textarea "Message *" at bounding box center [301, 241] width 297 height 101
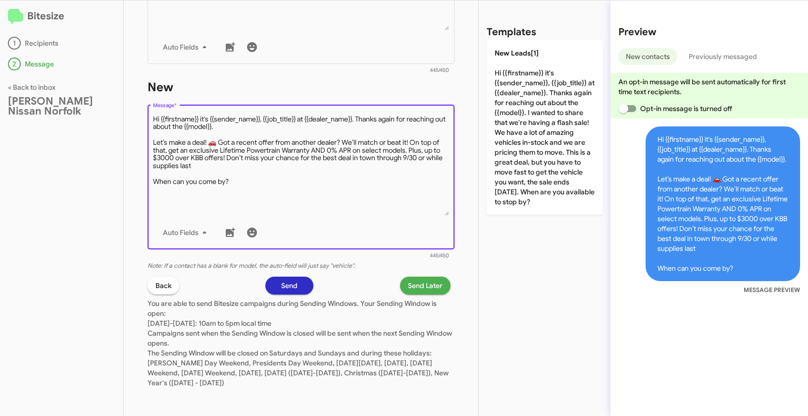
scroll to position [481, 0]
type textarea "Hi {{firstname}} it's {{sender_name}}, {{job_title}} at {{dealer_name}}. Thanks…"
click at [416, 283] on span "Send Later" at bounding box center [425, 284] width 35 height 18
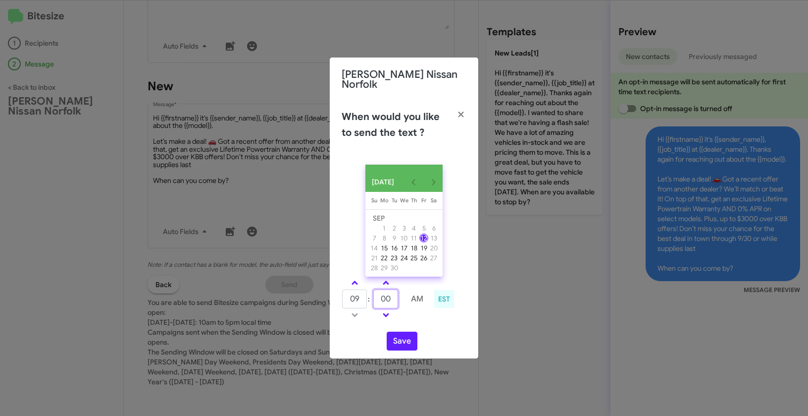
drag, startPoint x: 392, startPoint y: 296, endPoint x: 373, endPoint y: 291, distance: 19.0
click at [373, 291] on td "00" at bounding box center [386, 299] width 26 height 20
type input "45"
click at [408, 337] on button "Save" at bounding box center [402, 340] width 31 height 19
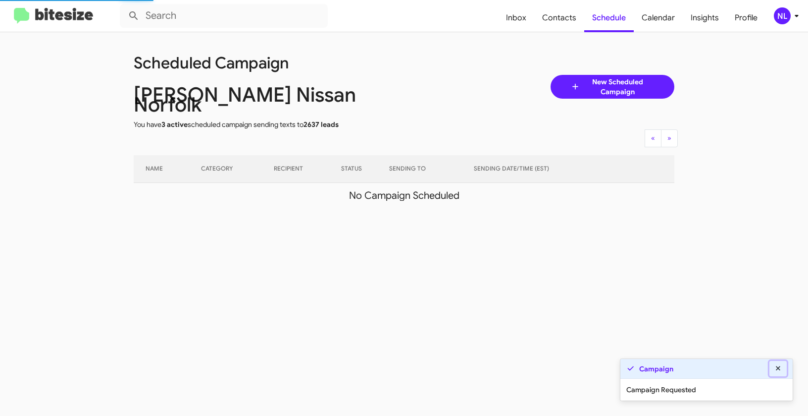
click at [785, 367] on button at bounding box center [779, 368] width 18 height 15
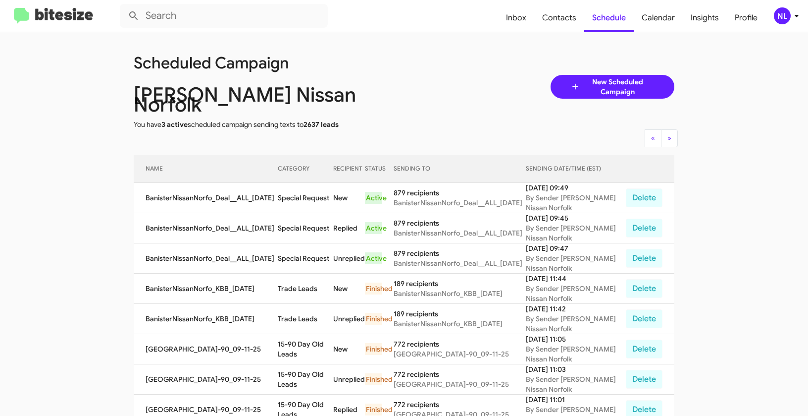
click at [780, 17] on div "NL" at bounding box center [782, 15] width 17 height 17
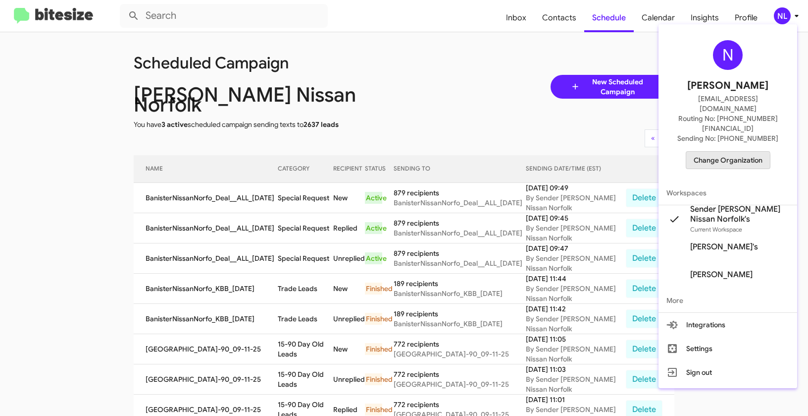
click at [711, 152] on span "Change Organization" at bounding box center [728, 160] width 69 height 17
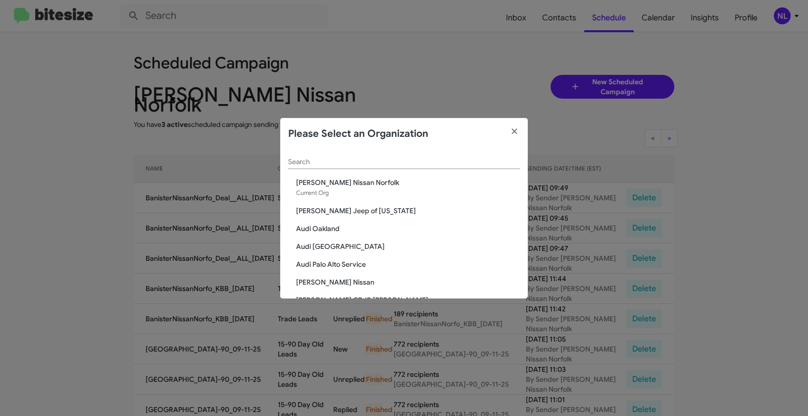
click at [389, 156] on div "Search" at bounding box center [404, 159] width 232 height 19
paste input "SERVICE: [PERSON_NAME]"
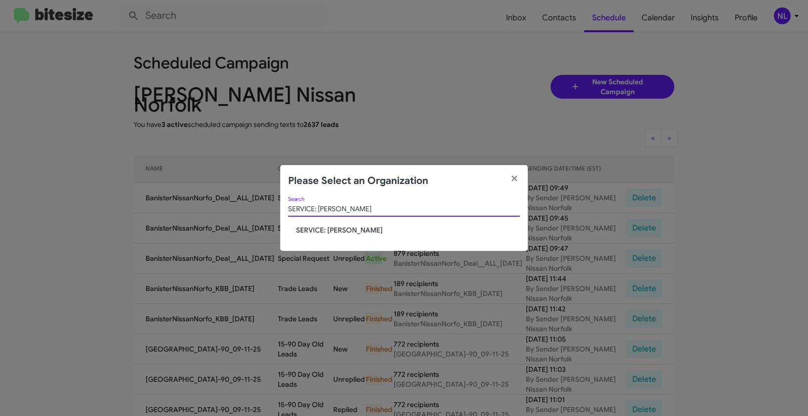
type input "SERVICE: [PERSON_NAME]"
click at [327, 229] on span "SERVICE: [PERSON_NAME]" at bounding box center [408, 230] width 224 height 10
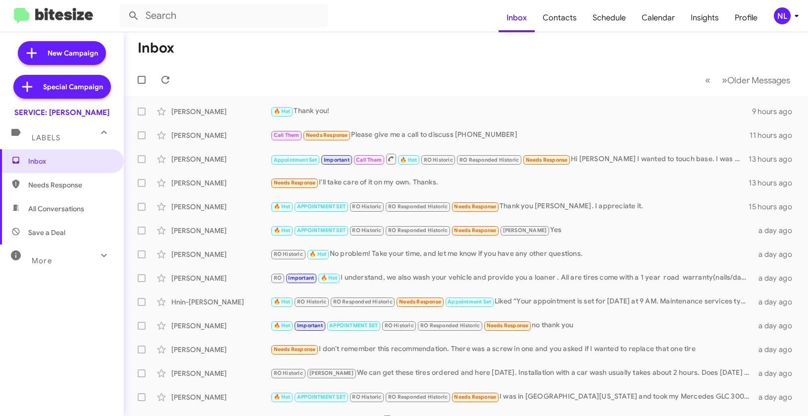
click at [778, 23] on div "NL" at bounding box center [782, 15] width 17 height 17
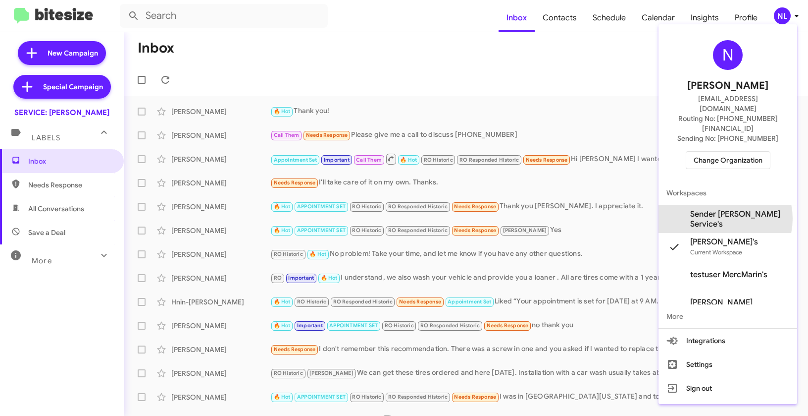
click at [721, 209] on span "Sender [PERSON_NAME] Service's" at bounding box center [739, 219] width 99 height 20
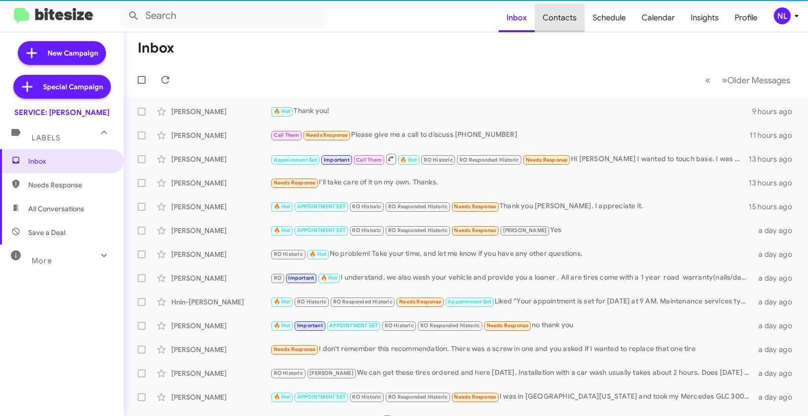
click at [559, 19] on span "Contacts" at bounding box center [560, 17] width 50 height 29
type input "in:groups"
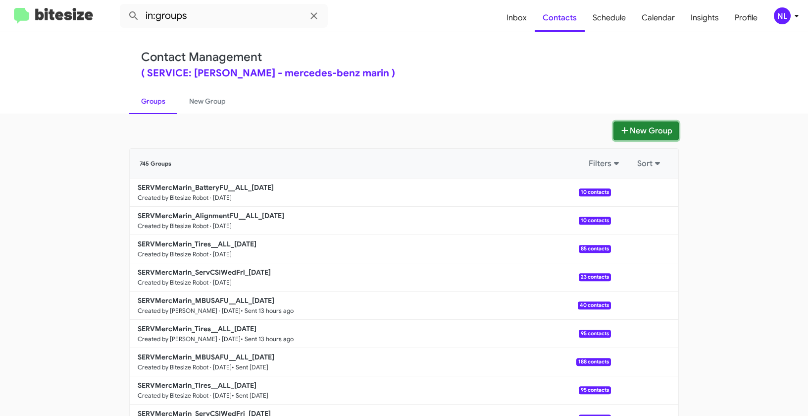
click at [664, 124] on button "New Group" at bounding box center [646, 130] width 65 height 19
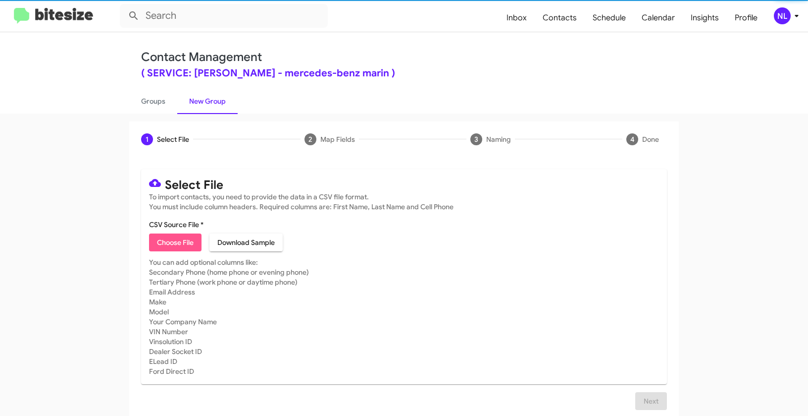
click at [157, 243] on span "Choose File" at bounding box center [175, 242] width 37 height 18
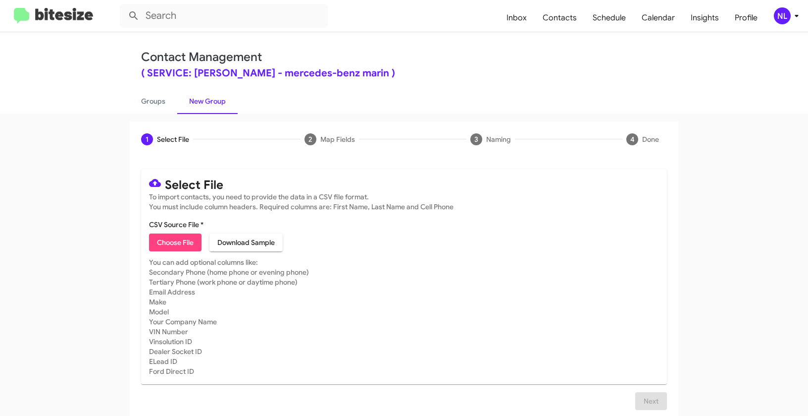
type input "SERVMercMarin_BrakeFU__ALL_09-12-25"
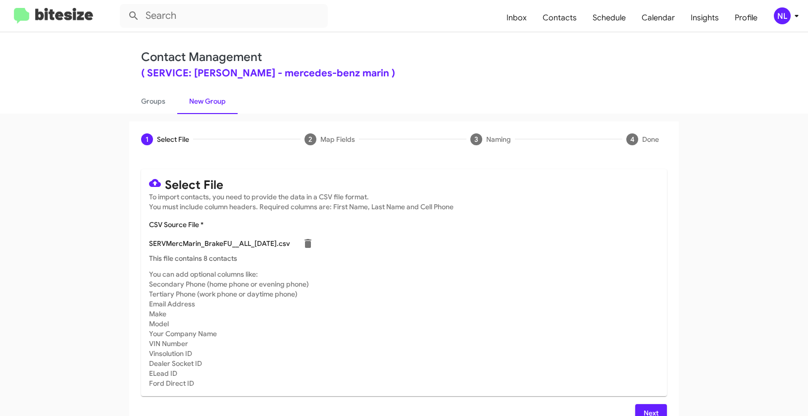
scroll to position [18, 0]
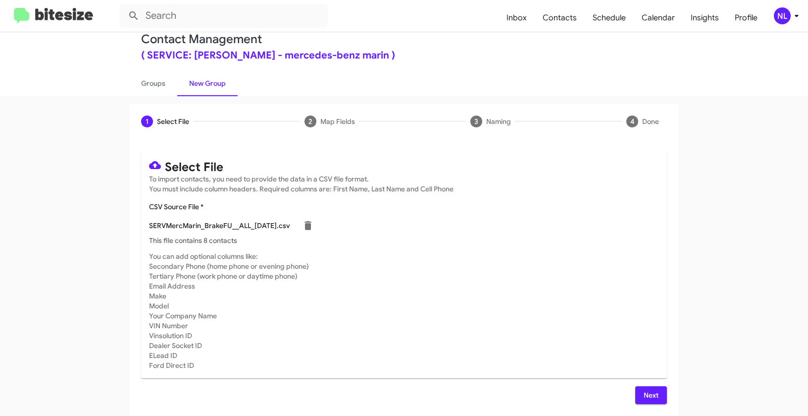
click at [645, 395] on span "Next" at bounding box center [651, 395] width 16 height 18
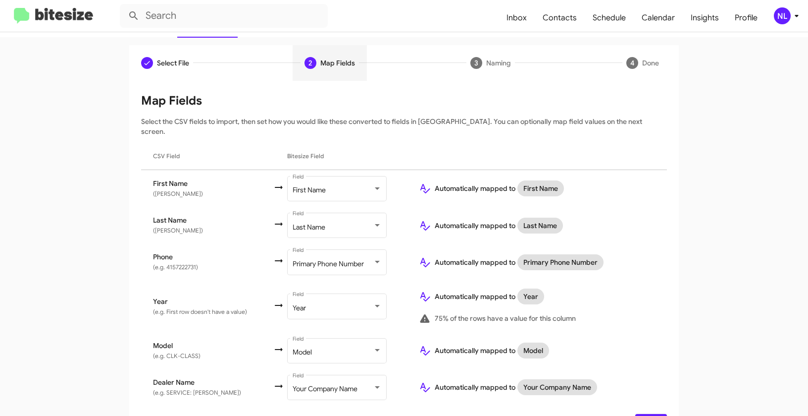
scroll to position [94, 0]
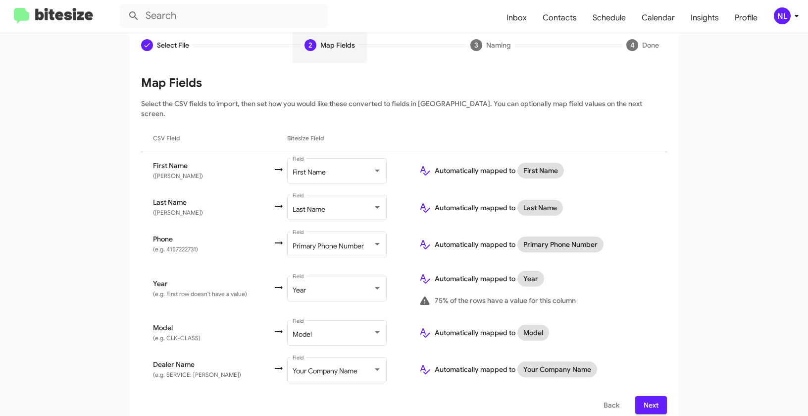
click at [654, 396] on span "Next" at bounding box center [651, 405] width 16 height 18
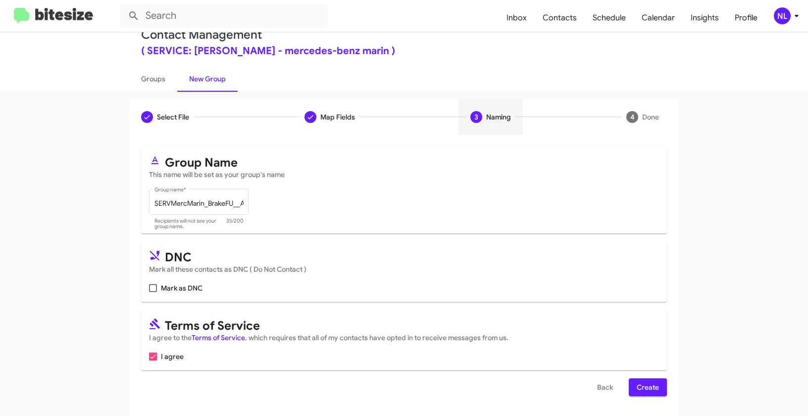
scroll to position [22, 0]
click at [654, 383] on span "Create" at bounding box center [648, 387] width 22 height 18
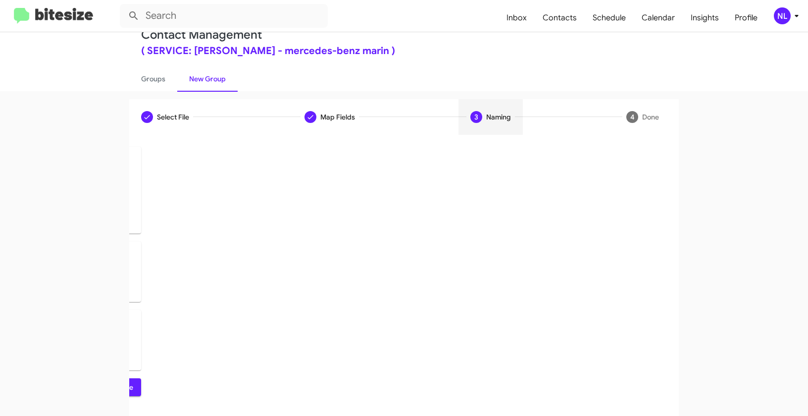
scroll to position [0, 0]
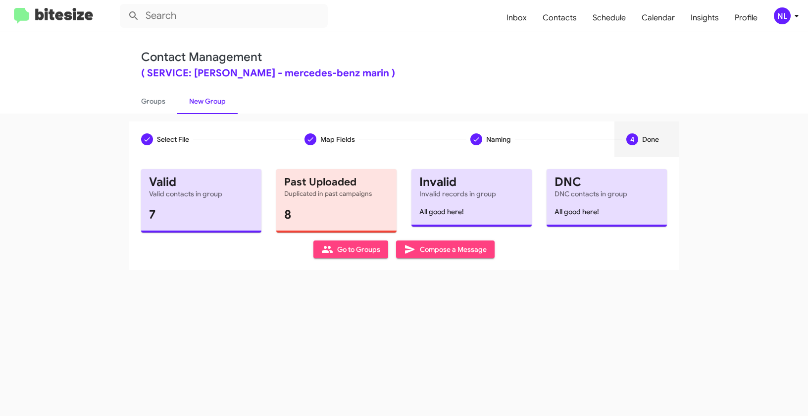
click at [349, 251] on span "Go to Groups" at bounding box center [350, 249] width 59 height 18
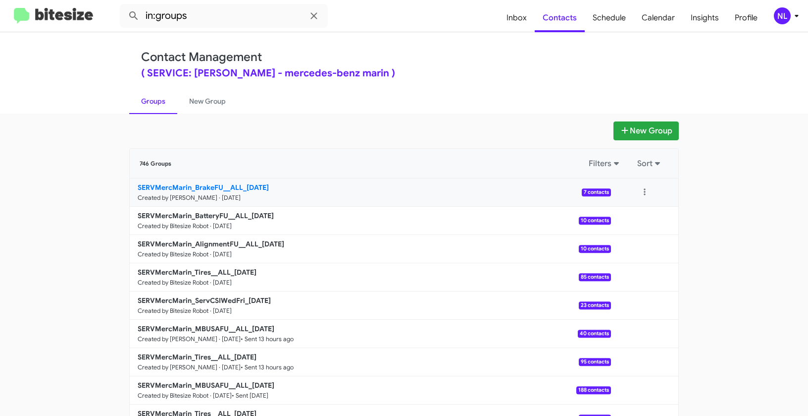
drag, startPoint x: 130, startPoint y: 183, endPoint x: 240, endPoint y: 185, distance: 109.5
click at [240, 185] on app-groups "New Group 746 Groups Filters Sort SERVMercMarin_BrakeFU__ALL_09-12-25 Created b…" at bounding box center [404, 304] width 808 height 366
copy div "Filters Sort SERVMercMarin_BrakeFU__ALL"
click at [226, 21] on input "in:groups" at bounding box center [224, 16] width 208 height 24
paste input "SERVMercMarin_BrakeFU__ALL"
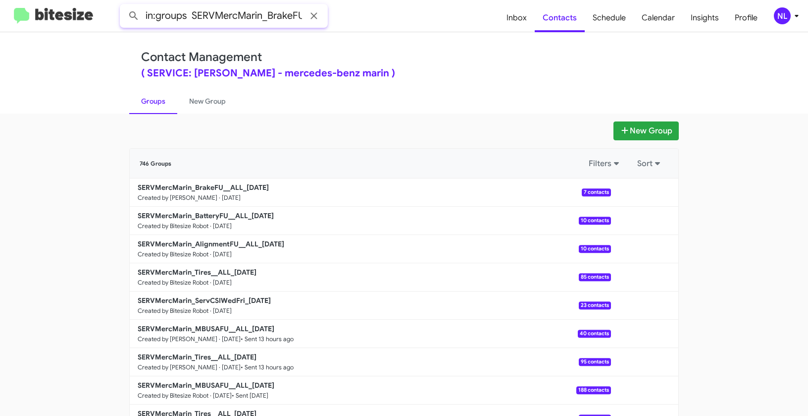
scroll to position [0, 28]
type input "in:groups SERVMercMarin_BrakeFU__ALL"
click at [124, 6] on button at bounding box center [134, 16] width 20 height 20
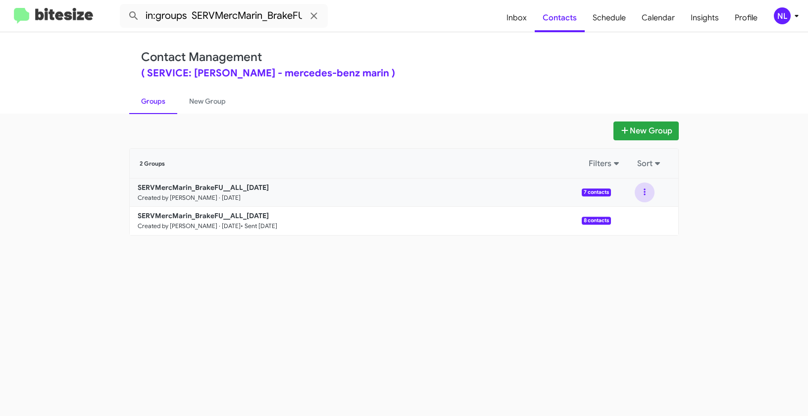
click at [640, 188] on button at bounding box center [645, 192] width 20 height 20
click at [633, 222] on button "View contacts" at bounding box center [615, 219] width 79 height 24
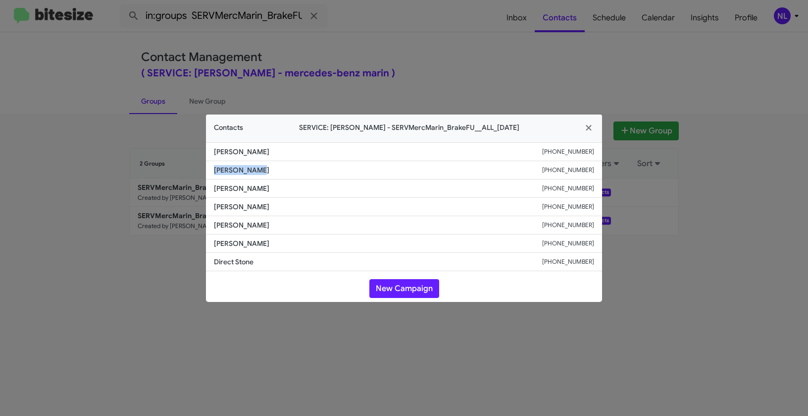
drag, startPoint x: 210, startPoint y: 166, endPoint x: 284, endPoint y: 170, distance: 74.4
click at [284, 170] on li "James Sivori +15102461959" at bounding box center [404, 170] width 396 height 18
copy span "James Sivori"
click at [407, 288] on button "New Campaign" at bounding box center [404, 288] width 70 height 19
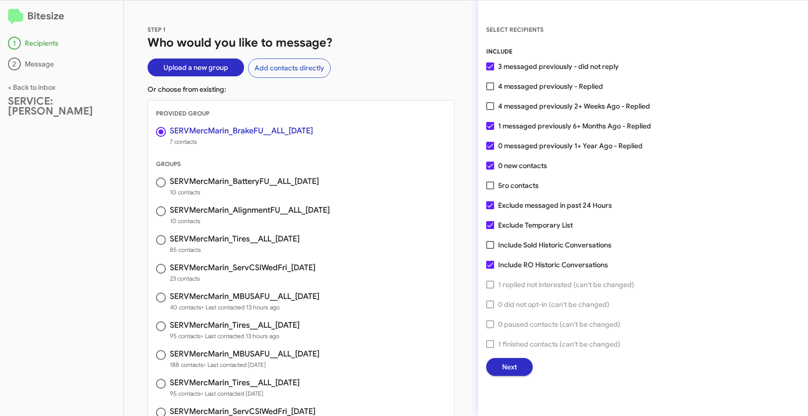
click at [491, 122] on span at bounding box center [490, 126] width 8 height 8
click at [490, 130] on input "1 messaged previously 6+ Months Ago - Replied" at bounding box center [490, 130] width 0 height 0
checkbox input "false"
click at [488, 147] on span at bounding box center [490, 146] width 8 height 8
click at [490, 150] on input "0 messaged previously 1+ Year Ago - Replied" at bounding box center [490, 150] width 0 height 0
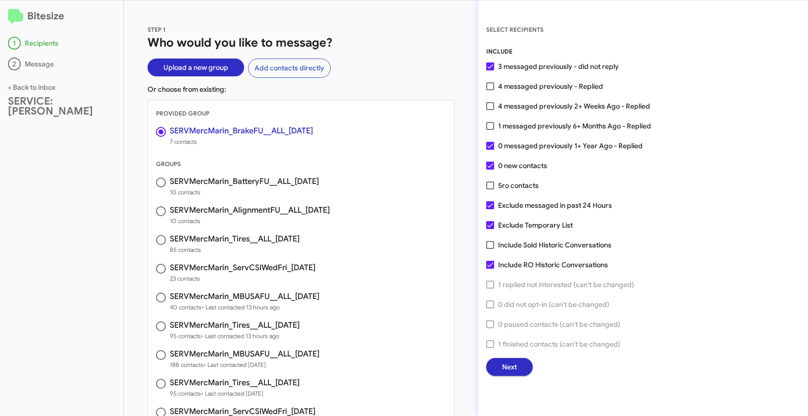
checkbox input "false"
click at [495, 224] on label "Exclude Temporary List" at bounding box center [529, 225] width 87 height 12
click at [490, 229] on input "Exclude Temporary List" at bounding box center [490, 229] width 0 height 0
checkbox input "false"
click at [506, 368] on span "Next" at bounding box center [509, 367] width 15 height 18
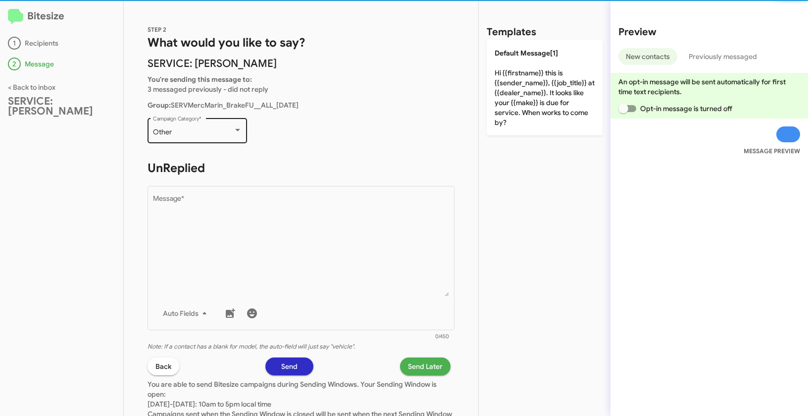
click at [193, 129] on div "Other" at bounding box center [193, 132] width 80 height 8
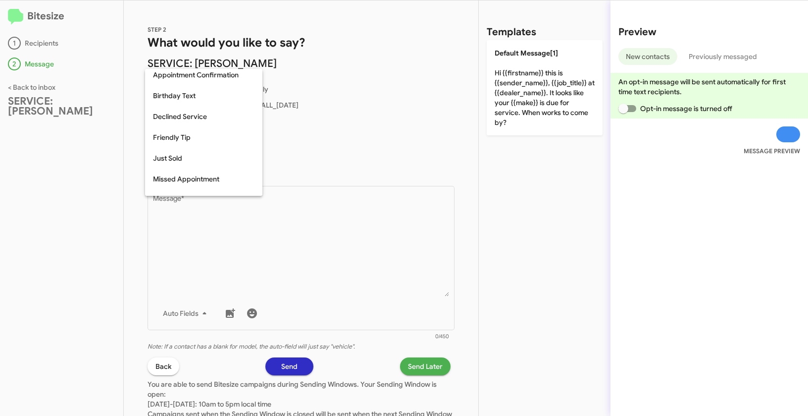
scroll to position [130, 0]
click at [182, 112] on span "Declined Service" at bounding box center [204, 115] width 102 height 21
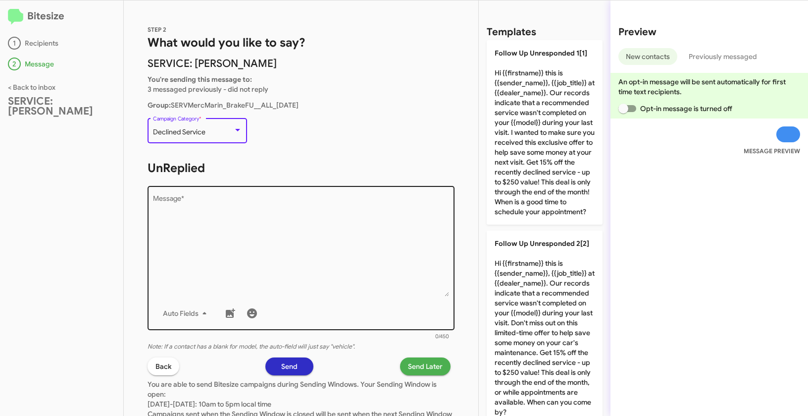
click at [273, 246] on textarea "Message *" at bounding box center [301, 245] width 297 height 101
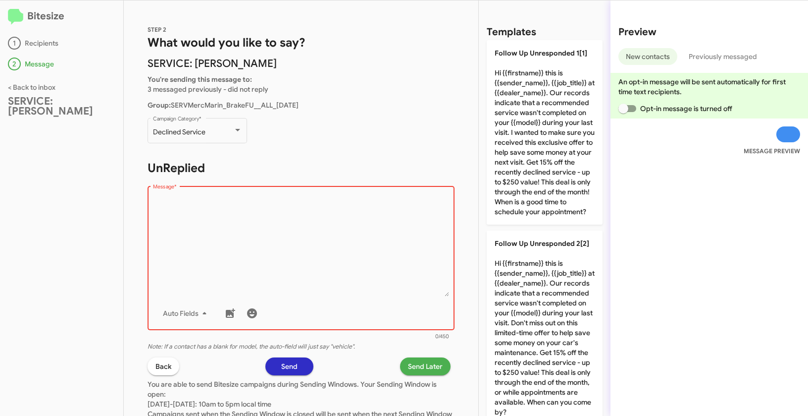
click at [262, 235] on textarea "Message *" at bounding box center [301, 245] width 297 height 101
paste textarea ""Hi {{firstname}} it's {{sender_name}}, {{job_title}} at {{dealer_name}}. Just …"
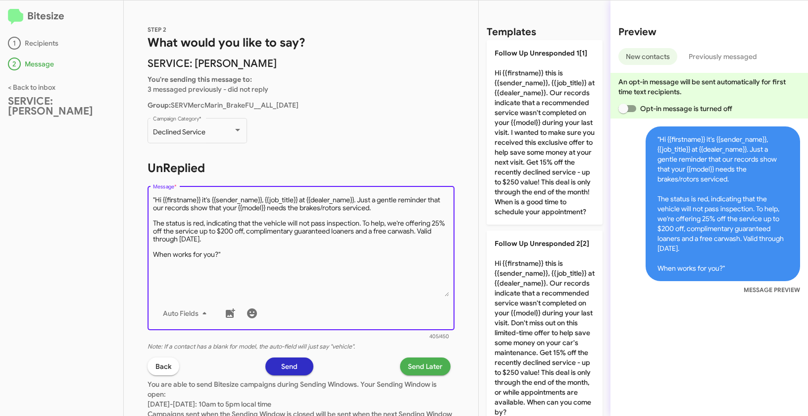
click at [156, 197] on textarea "Message *" at bounding box center [301, 245] width 297 height 101
click at [258, 256] on textarea "Message *" at bounding box center [301, 245] width 297 height 101
type textarea "Hi {{firstname}} it's {{sender_name}}, {{job_title}} at {{dealer_name}}. Just a…"
click at [427, 365] on span "Send Later" at bounding box center [425, 366] width 35 height 18
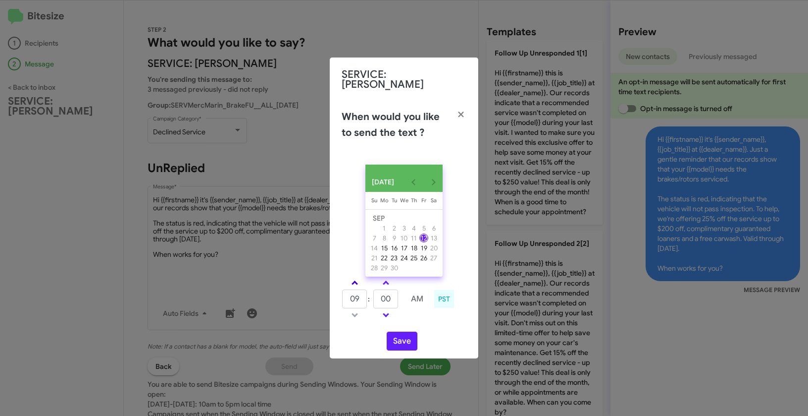
click at [357, 280] on link at bounding box center [354, 282] width 17 height 11
type input "10"
drag, startPoint x: 392, startPoint y: 298, endPoint x: 355, endPoint y: 295, distance: 37.3
click at [355, 295] on tr "10 : 00 AM" at bounding box center [386, 299] width 89 height 20
type input "30"
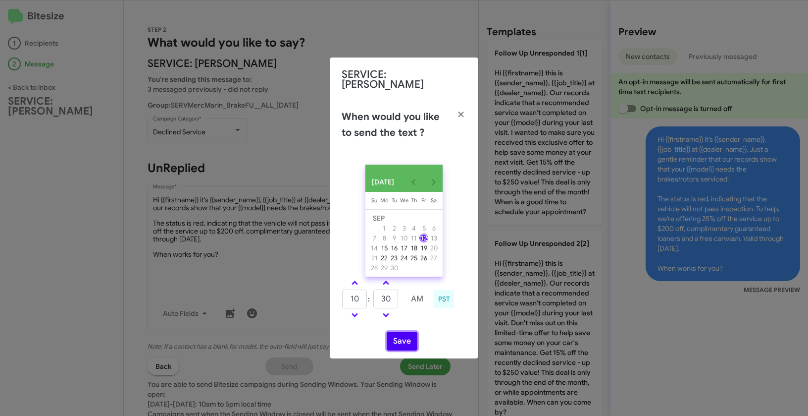
click at [410, 340] on button "Save" at bounding box center [402, 340] width 31 height 19
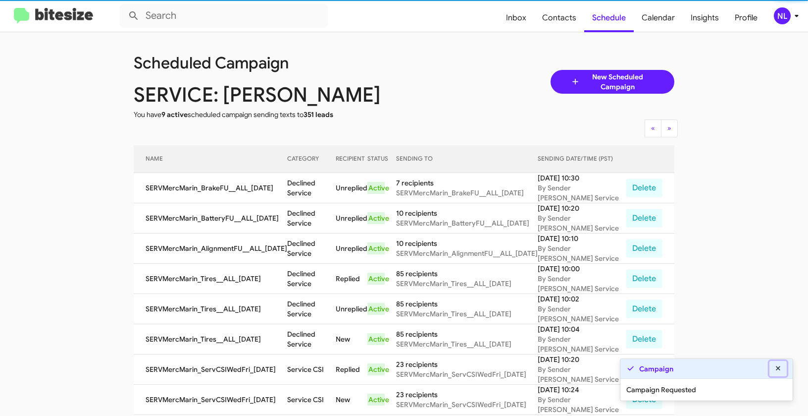
click at [780, 367] on icon at bounding box center [778, 368] width 9 height 7
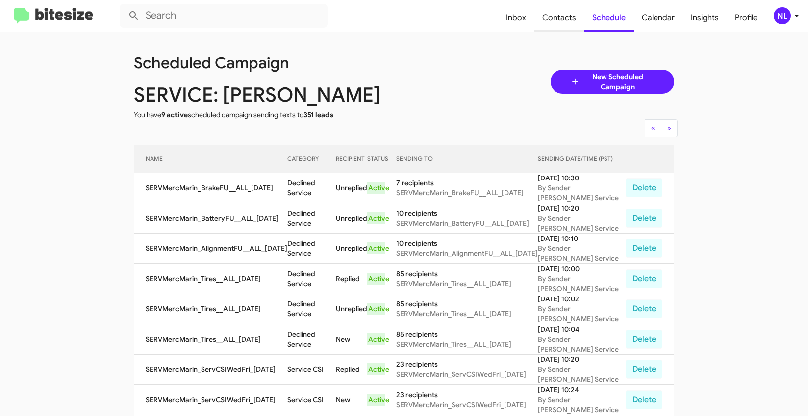
click at [559, 18] on span "Contacts" at bounding box center [559, 17] width 50 height 29
type input "in:groups"
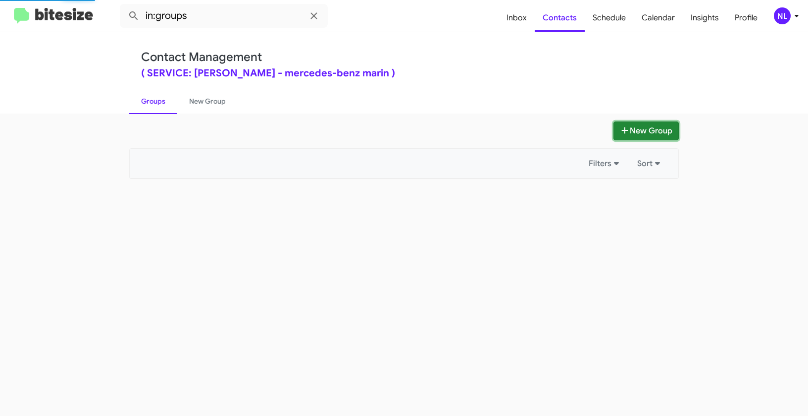
click at [648, 132] on button "New Group" at bounding box center [646, 130] width 65 height 19
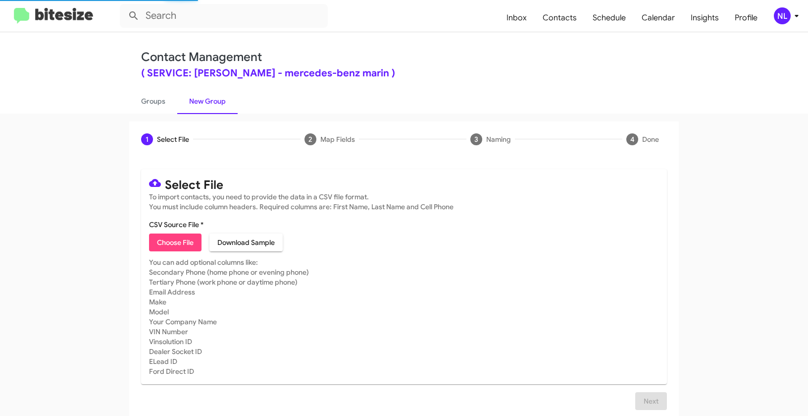
click at [182, 241] on span "Choose File" at bounding box center [175, 242] width 37 height 18
type input "SERVMercMarin_SparkFU__ALL_09-12-25"
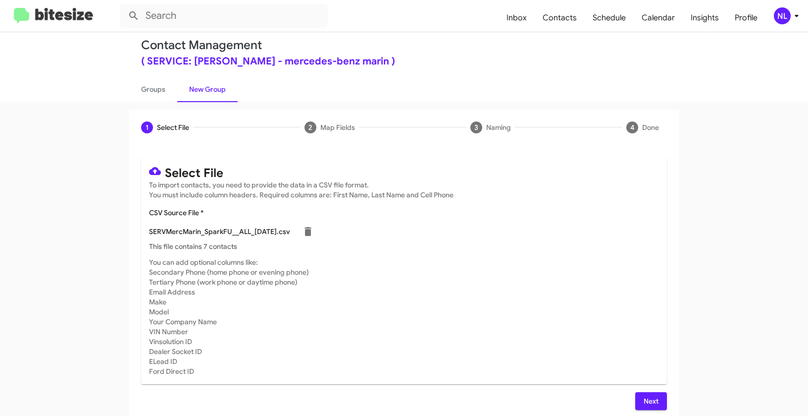
scroll to position [18, 0]
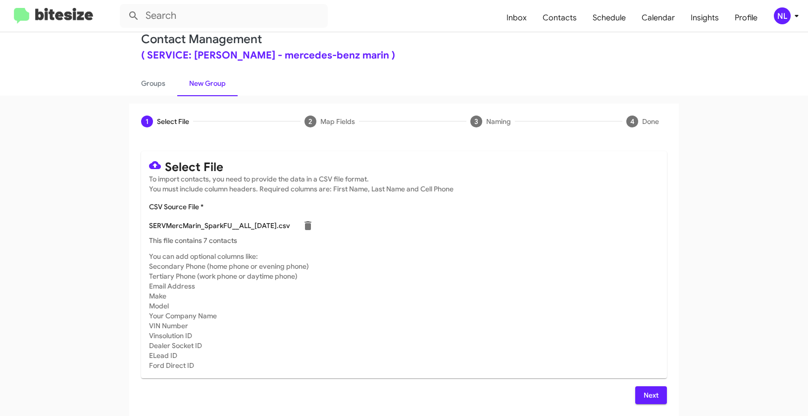
click at [643, 398] on span "Next" at bounding box center [651, 395] width 16 height 18
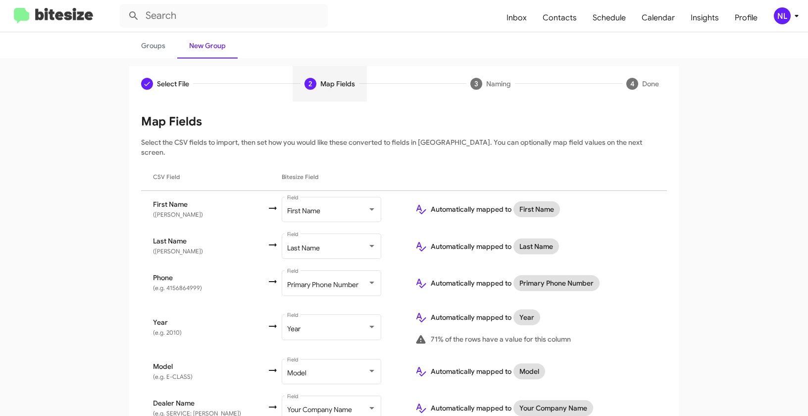
scroll to position [94, 0]
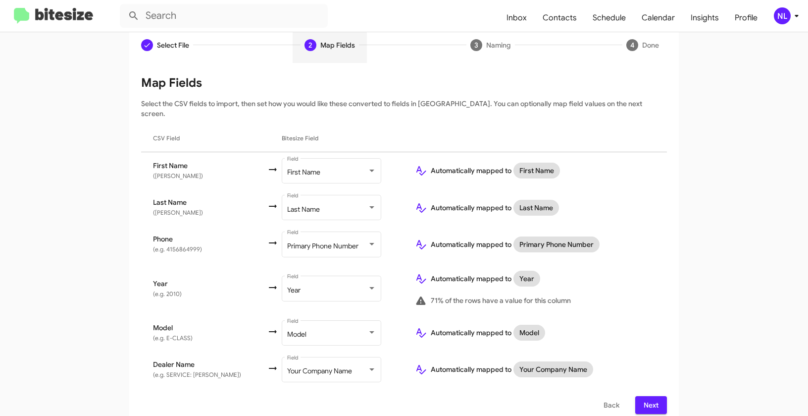
click at [649, 396] on span "Next" at bounding box center [651, 405] width 16 height 18
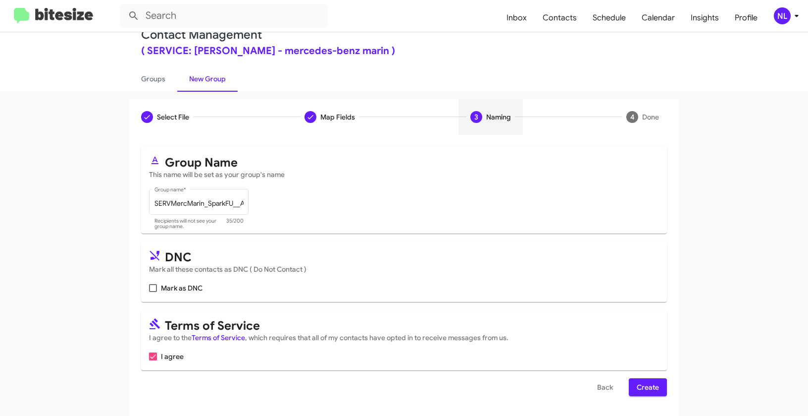
scroll to position [22, 0]
click at [649, 394] on span "Create" at bounding box center [648, 387] width 22 height 18
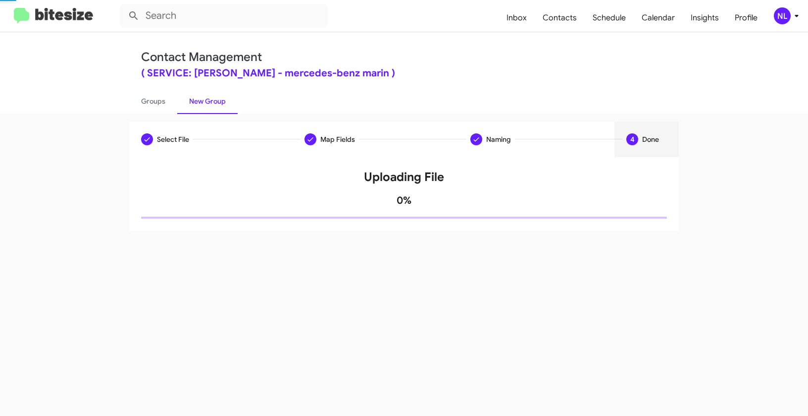
scroll to position [0, 0]
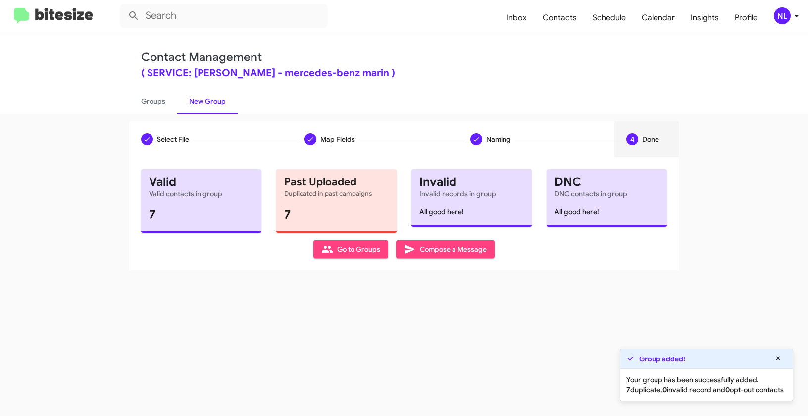
click at [355, 249] on span "Go to Groups" at bounding box center [350, 249] width 59 height 18
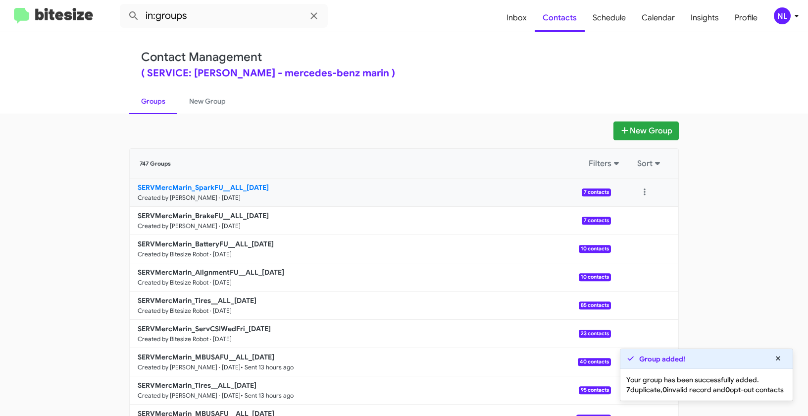
drag, startPoint x: 75, startPoint y: 177, endPoint x: 240, endPoint y: 188, distance: 164.8
click at [240, 188] on app-groups "New Group 747 Groups Filters Sort SERVMercMarin_SparkFU__ALL_09-12-25 Created b…" at bounding box center [404, 304] width 808 height 366
copy div "Filters Sort SERVMercMarin_SparkFU__ALL"
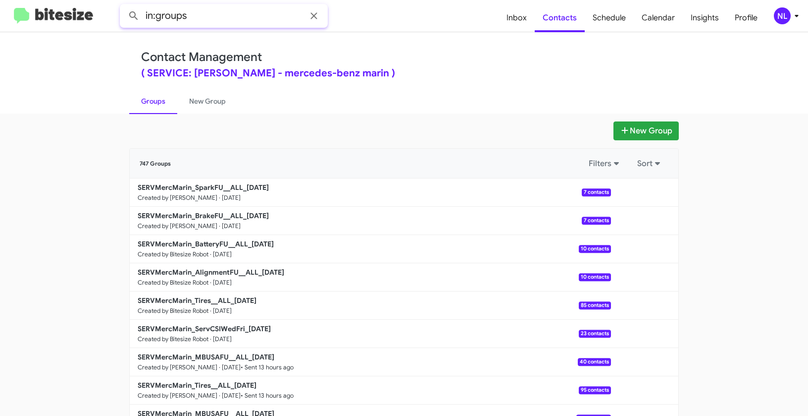
click at [233, 10] on input "in:groups" at bounding box center [224, 16] width 208 height 24
paste input "SERVMercMarin_SparkFU__ALL"
type input "in:groups SERVMercMarin_SparkFU__ALL"
click at [124, 6] on button at bounding box center [134, 16] width 20 height 20
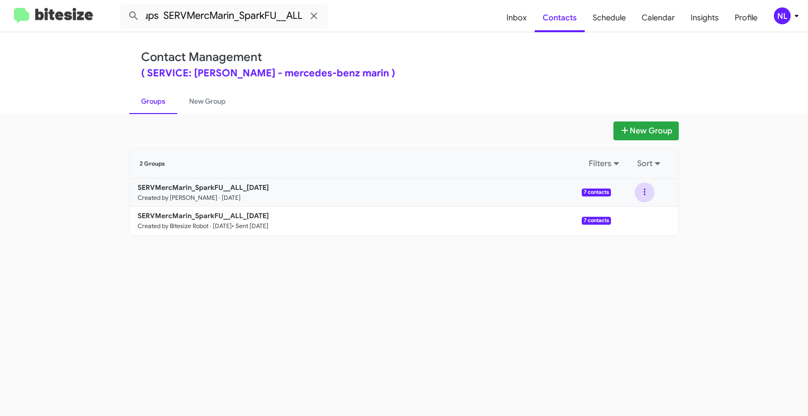
click at [646, 190] on button at bounding box center [645, 192] width 20 height 20
click at [630, 221] on button "View contacts" at bounding box center [615, 219] width 79 height 24
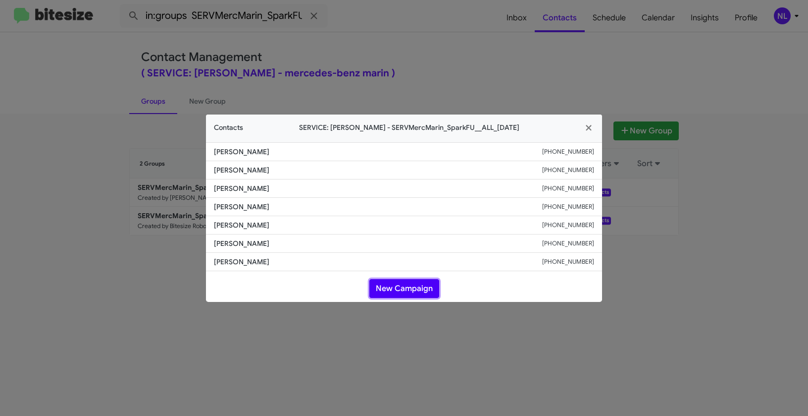
click at [391, 286] on button "New Campaign" at bounding box center [404, 288] width 70 height 19
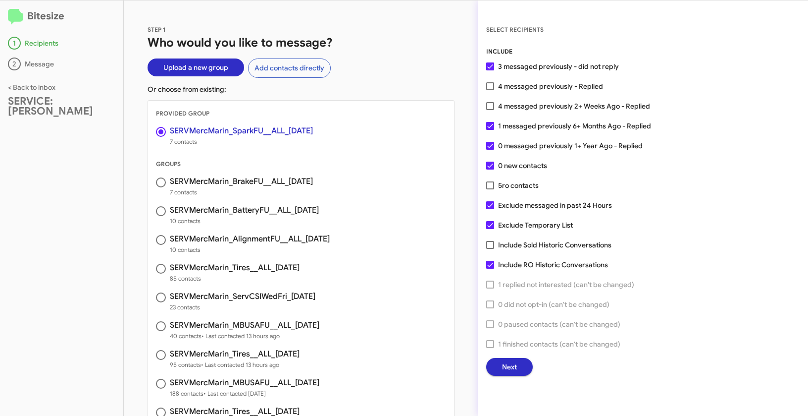
click at [493, 225] on span at bounding box center [490, 225] width 8 height 8
click at [490, 229] on input "Exclude Temporary List" at bounding box center [490, 229] width 0 height 0
checkbox input "false"
click at [493, 150] on label "0 messaged previously 1+ Year Ago - Replied" at bounding box center [564, 146] width 157 height 12
click at [490, 150] on input "0 messaged previously 1+ Year Ago - Replied" at bounding box center [490, 150] width 0 height 0
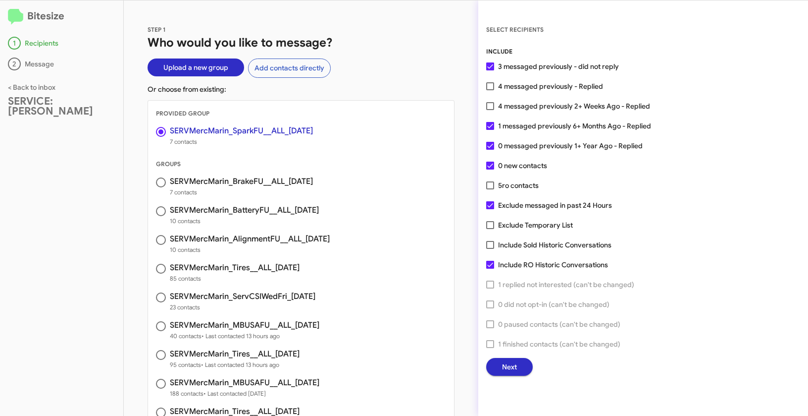
checkbox input "false"
click at [484, 120] on div "SELECT RECIPIENTS INCLUDE 3 messaged previously - did not reply 4 messaged prev…" at bounding box center [643, 199] width 330 height 351
click at [491, 125] on span at bounding box center [490, 126] width 8 height 8
click at [490, 130] on input "1 messaged previously 6+ Months Ago - Replied" at bounding box center [490, 130] width 0 height 0
checkbox input "false"
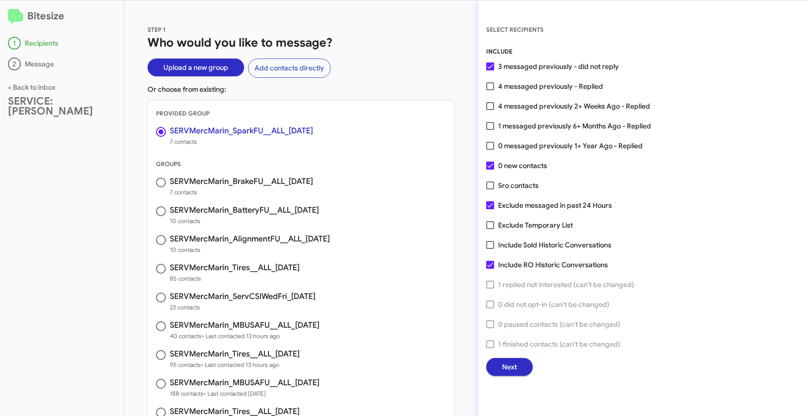
click at [521, 368] on button "Next" at bounding box center [509, 367] width 47 height 18
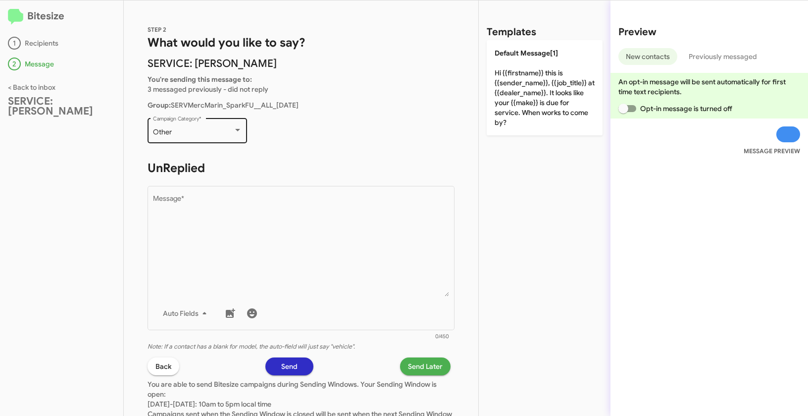
click at [188, 139] on div "Other Campaign Category *" at bounding box center [197, 129] width 89 height 27
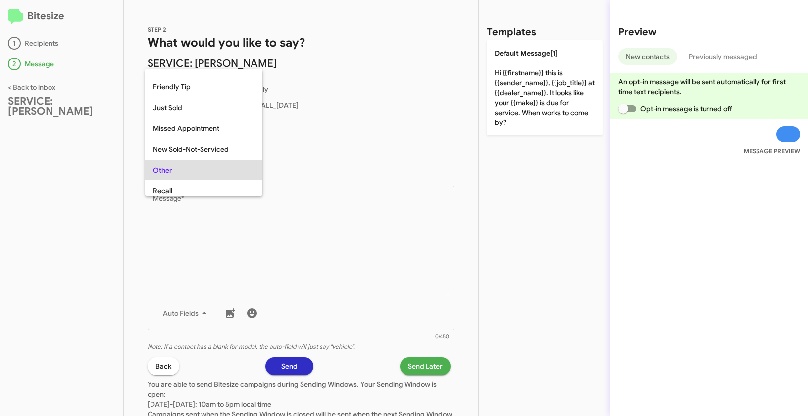
scroll to position [119, 0]
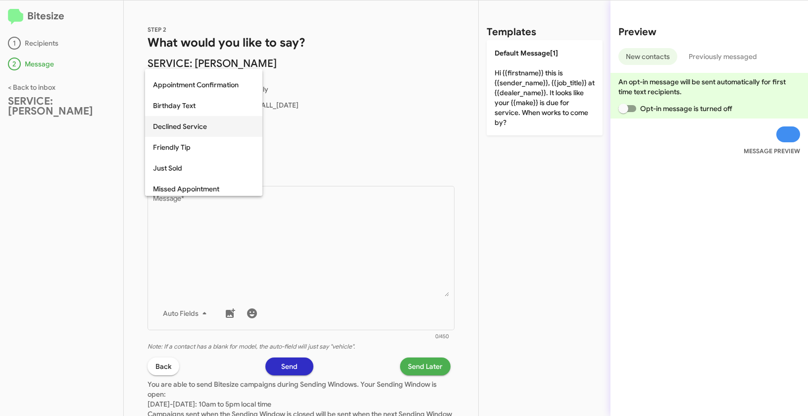
click at [185, 129] on span "Declined Service" at bounding box center [204, 126] width 102 height 21
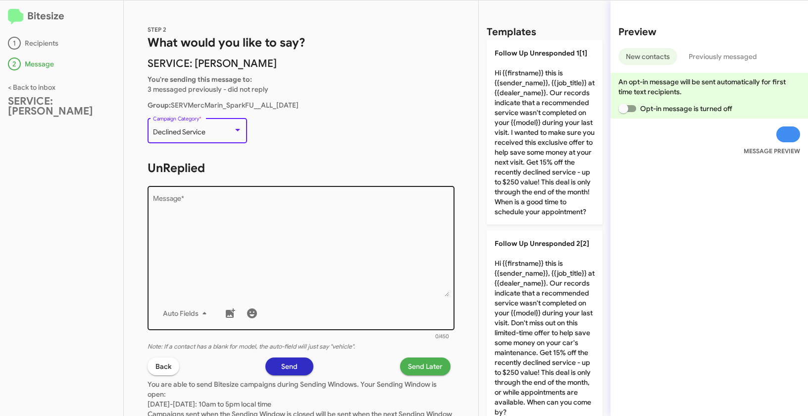
click at [279, 209] on textarea "Message *" at bounding box center [301, 245] width 297 height 101
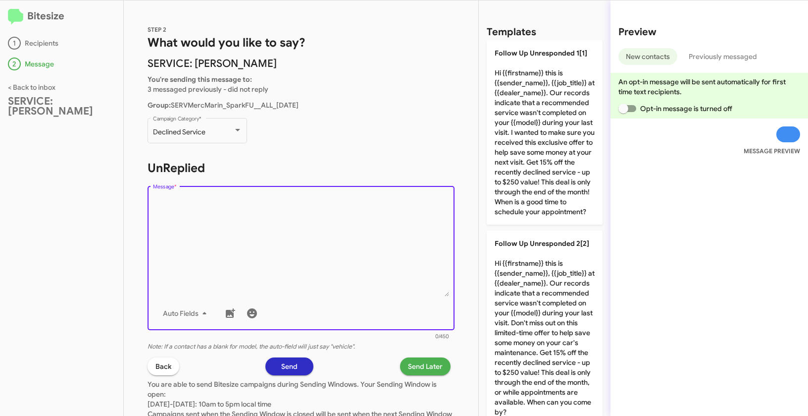
paste textarea ""Hi {{firstname}} it's {{sender_name}}, {{job_title}} at {{dealer_name}}. Just …"
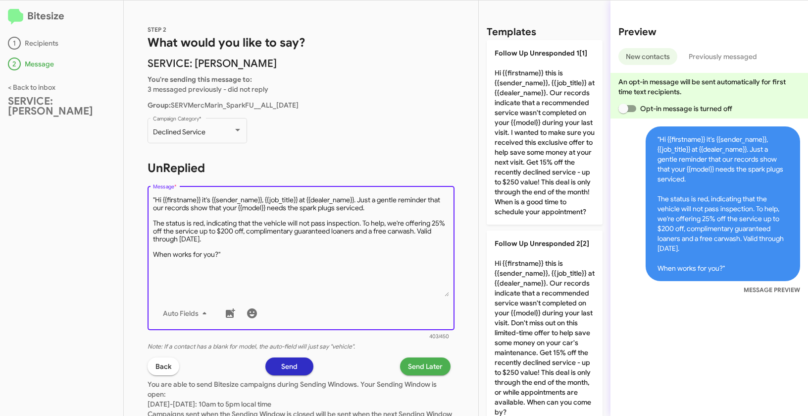
click at [157, 197] on textarea "Message *" at bounding box center [301, 245] width 297 height 101
click at [249, 251] on textarea "Message *" at bounding box center [301, 245] width 297 height 101
click at [246, 253] on textarea "Message *" at bounding box center [301, 245] width 297 height 101
type textarea "Hi {{firstname}} it's {{sender_name}}, {{job_title}} at {{dealer_name}}. Just a…"
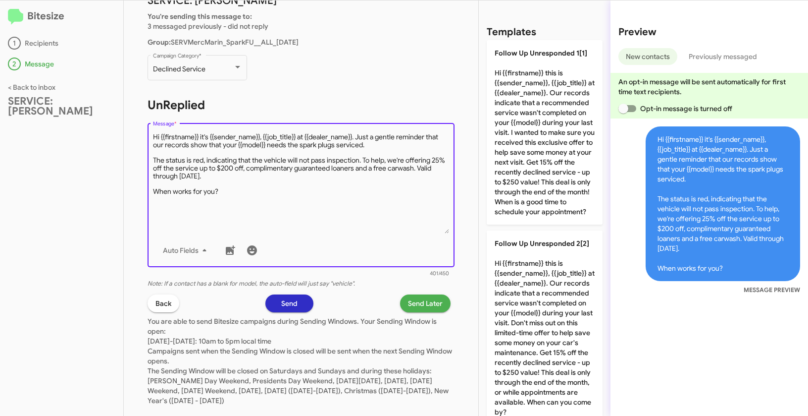
scroll to position [64, 0]
click at [425, 301] on span "Send Later" at bounding box center [425, 302] width 35 height 18
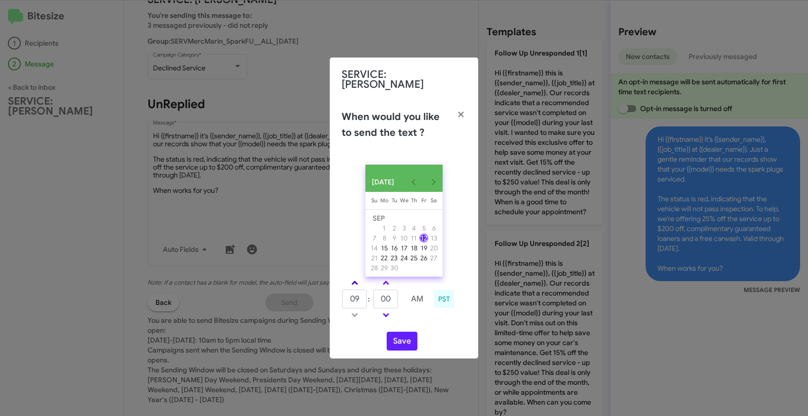
click at [355, 277] on link at bounding box center [354, 282] width 17 height 11
type input "10"
drag, startPoint x: 393, startPoint y: 298, endPoint x: 368, endPoint y: 292, distance: 25.9
click at [368, 292] on tr "10 : 00 AM" at bounding box center [386, 299] width 89 height 20
type input "40"
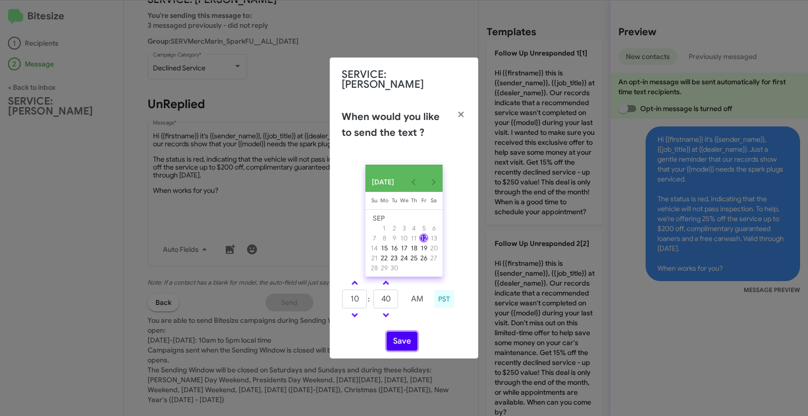
click at [397, 343] on button "Save" at bounding box center [402, 340] width 31 height 19
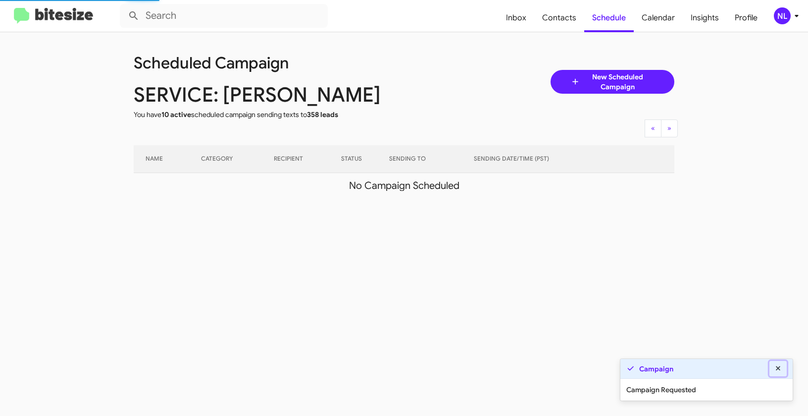
click at [779, 369] on icon at bounding box center [778, 368] width 4 height 4
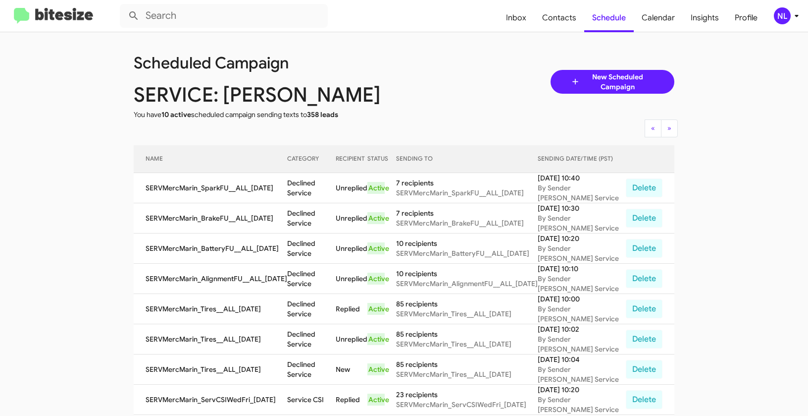
click at [777, 19] on div "NL" at bounding box center [782, 15] width 17 height 17
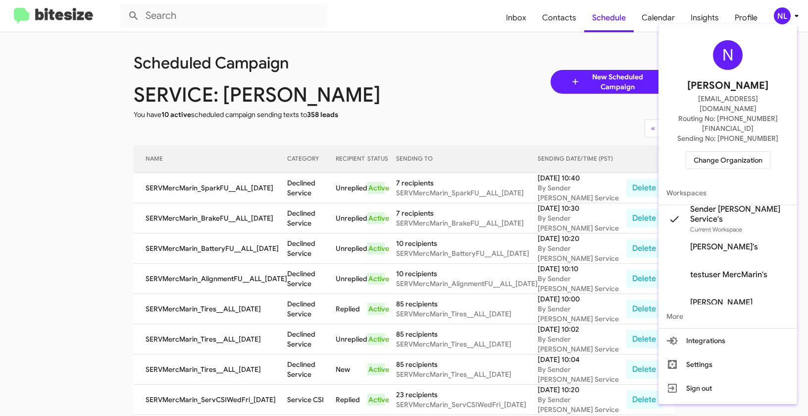
click at [526, 53] on div at bounding box center [404, 208] width 808 height 416
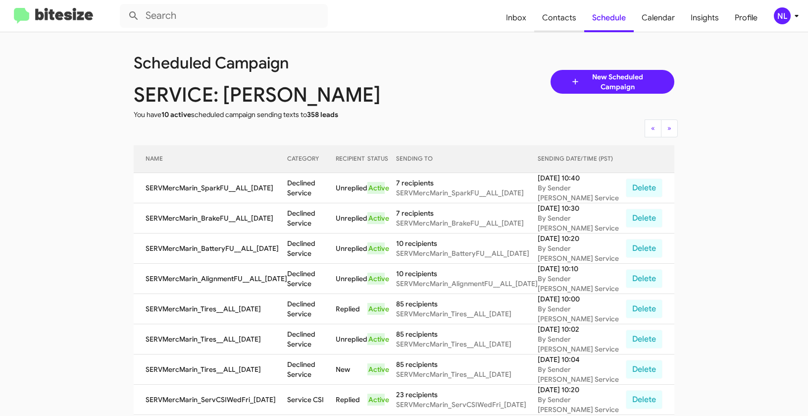
click at [567, 14] on span "Contacts" at bounding box center [559, 17] width 50 height 29
type input "in:groups"
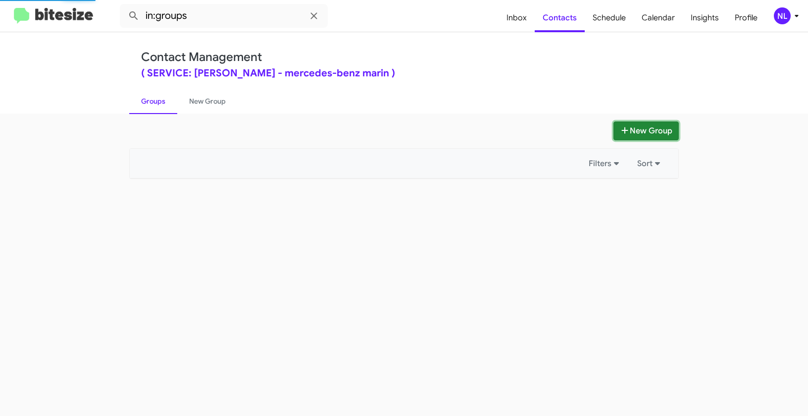
click at [657, 127] on button "New Group" at bounding box center [646, 130] width 65 height 19
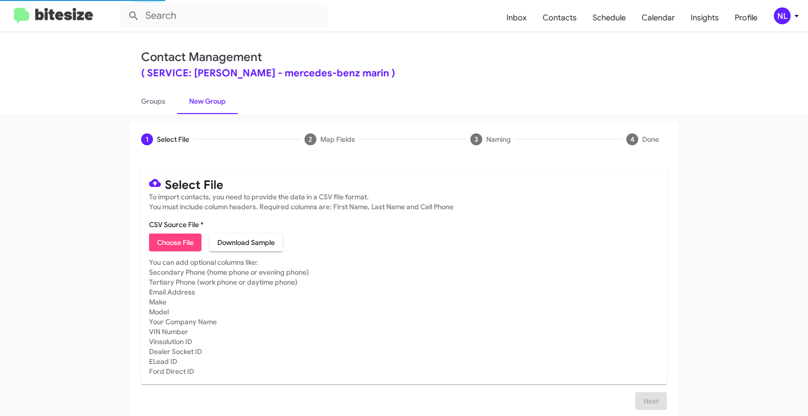
click at [193, 243] on button "Choose File" at bounding box center [175, 242] width 53 height 18
type input "SERVMercMarin_Tires__ALL_09-12-25"
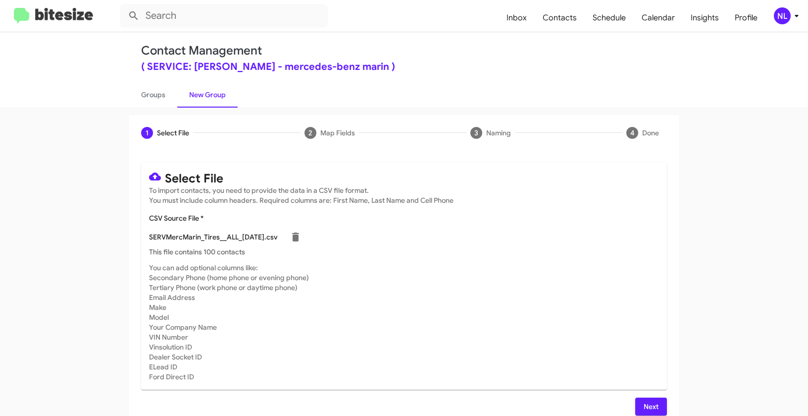
scroll to position [18, 0]
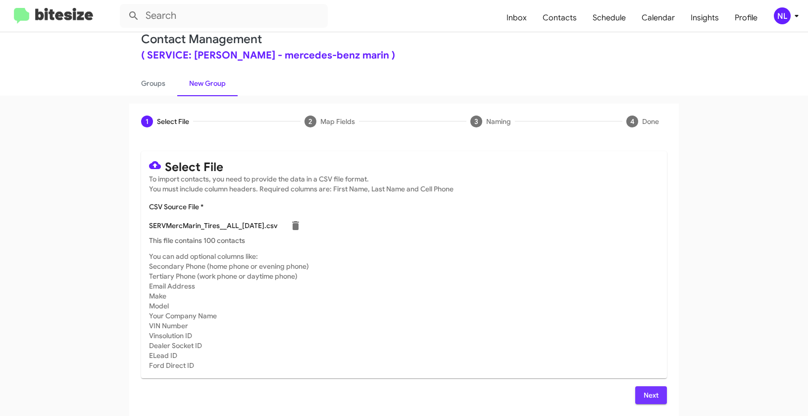
click at [653, 402] on span "Next" at bounding box center [651, 395] width 16 height 18
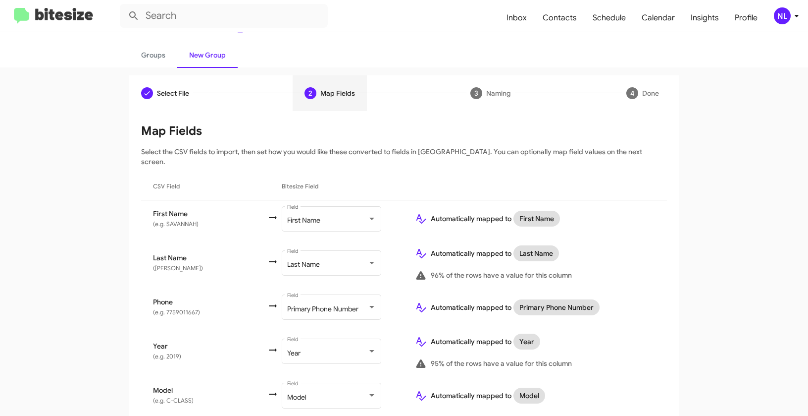
scroll to position [109, 0]
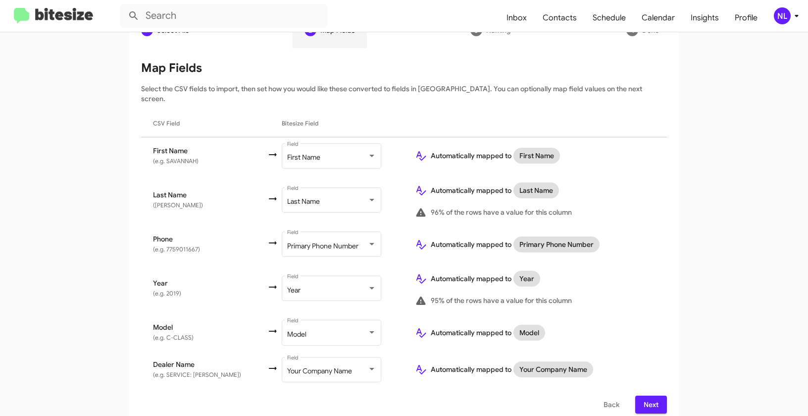
click at [655, 395] on span "Next" at bounding box center [651, 404] width 16 height 18
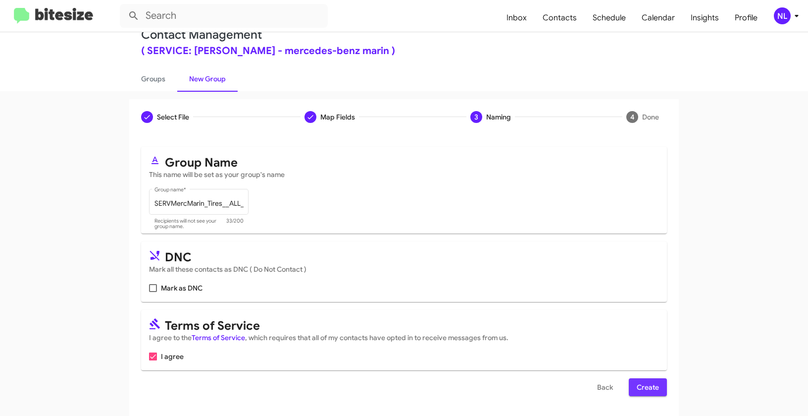
click at [647, 391] on span "Create" at bounding box center [648, 387] width 22 height 18
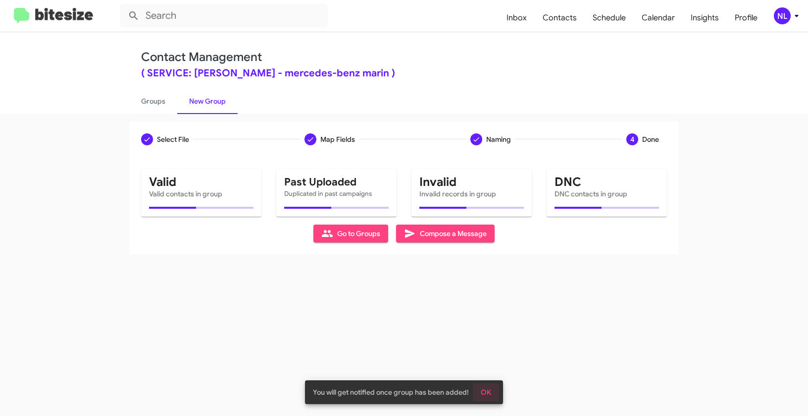
click at [487, 390] on span "OK" at bounding box center [486, 392] width 10 height 18
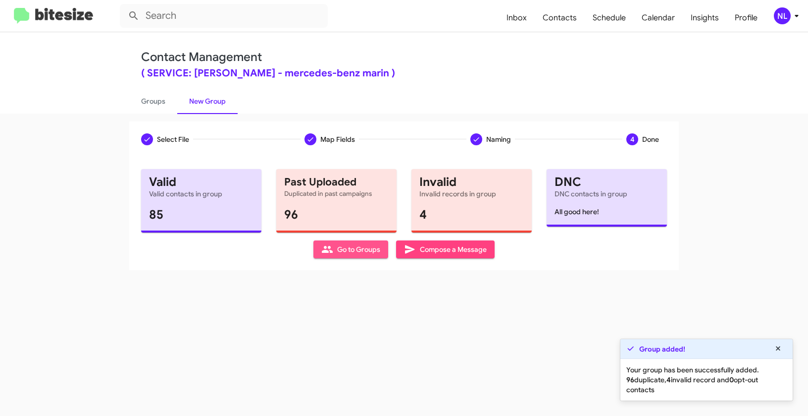
click at [353, 254] on span "Go to Groups" at bounding box center [350, 249] width 59 height 18
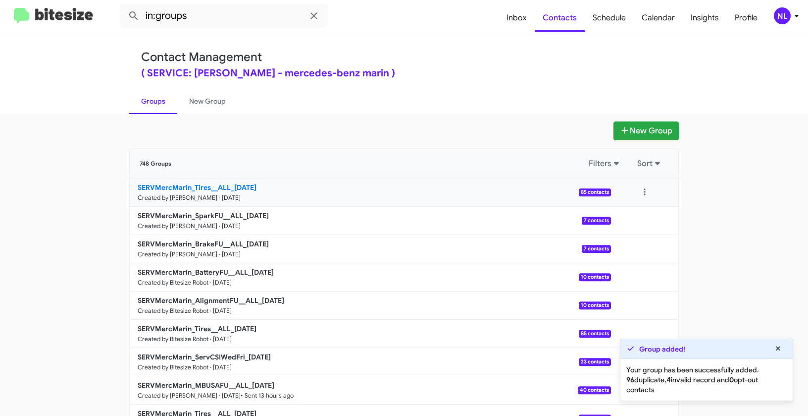
drag, startPoint x: 99, startPoint y: 178, endPoint x: 231, endPoint y: 185, distance: 132.5
click at [231, 185] on app-groups "New Group 748 Groups Filters Sort SERVMercMarin_Tires__ALL_09-12-25 Created by …" at bounding box center [404, 304] width 808 height 366
copy div "Filters Sort SERVMercMarin_Tires__ALL_"
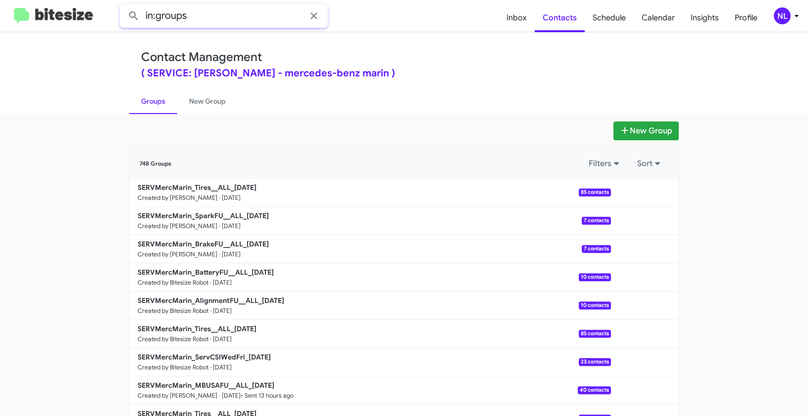
click at [209, 19] on input "in:groups" at bounding box center [224, 16] width 208 height 24
paste input "SERVMercMarin_Tires__ALL_"
type input "in:groups SERVMercMarin_Tires__ALL_"
click at [124, 6] on button at bounding box center [134, 16] width 20 height 20
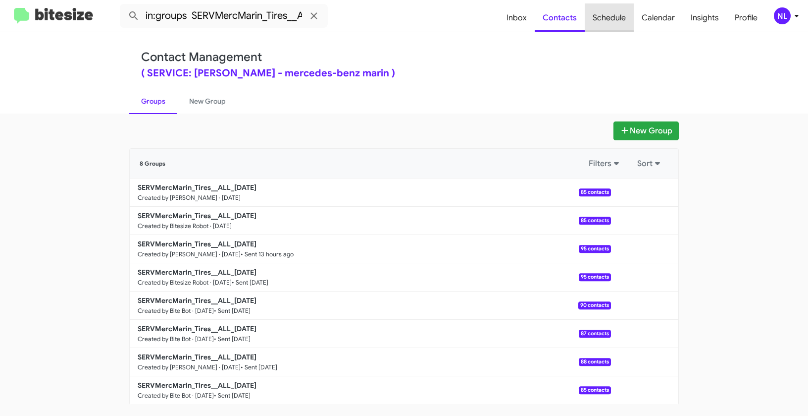
click at [609, 15] on span "Schedule" at bounding box center [609, 17] width 49 height 29
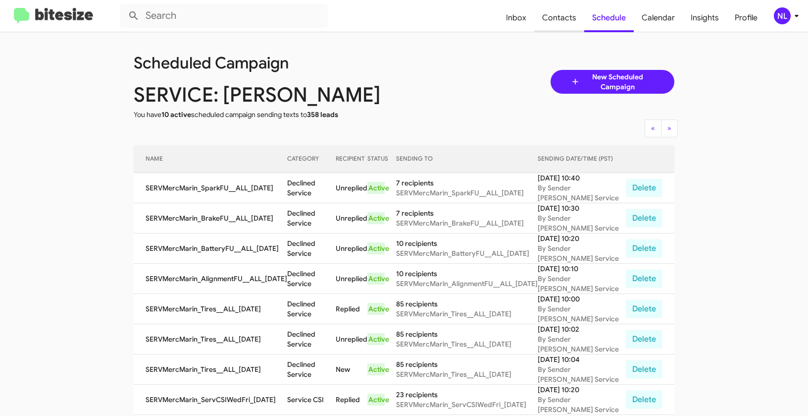
click at [570, 16] on span "Contacts" at bounding box center [559, 17] width 50 height 29
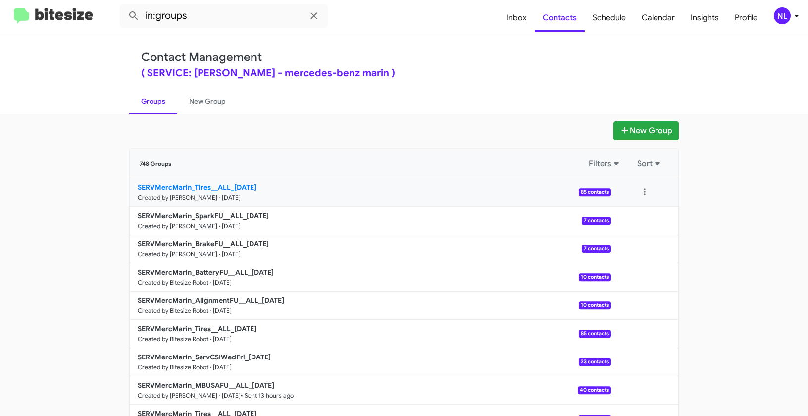
drag, startPoint x: 111, startPoint y: 189, endPoint x: 230, endPoint y: 187, distance: 118.4
click at [230, 187] on app-groups "New Group 748 Groups Filters Sort SERVMercMarin_Tires__ALL_09-12-25 Created by …" at bounding box center [404, 304] width 808 height 366
copy b "SERVMercMarin_Tires__ALL_"
click at [210, 21] on input "in:groups" at bounding box center [224, 16] width 208 height 24
paste input "SERVMercMarin_Tires__ALL_"
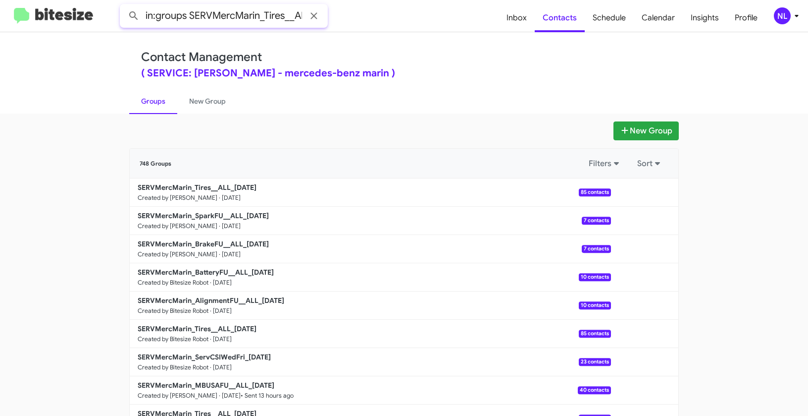
scroll to position [0, 14]
type input "in:groups SERVMercMarin_Tires__ALL_"
click at [124, 6] on button at bounding box center [134, 16] width 20 height 20
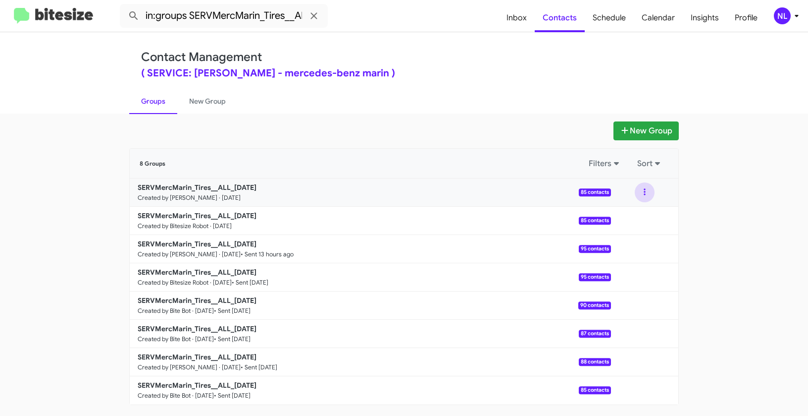
click at [642, 187] on button at bounding box center [645, 192] width 20 height 20
click at [619, 240] on button "Archive" at bounding box center [615, 243] width 79 height 24
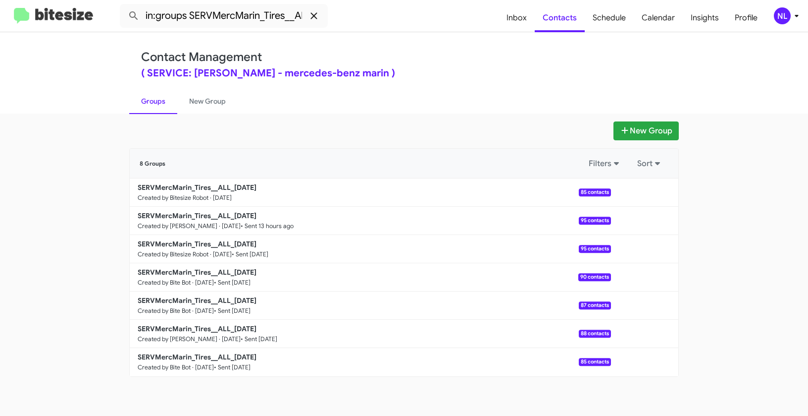
click at [317, 19] on icon at bounding box center [314, 16] width 12 height 12
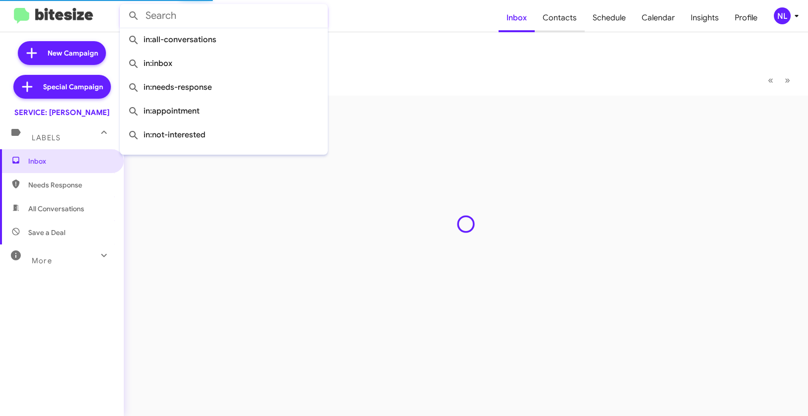
click at [571, 23] on span "Contacts" at bounding box center [560, 17] width 50 height 29
type input "in:groups"
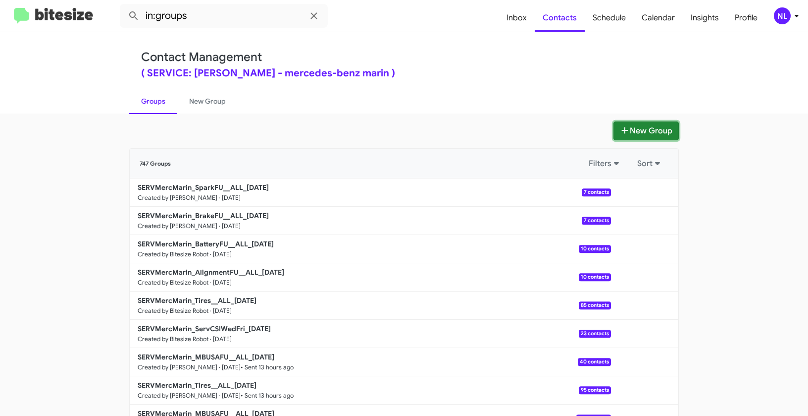
click at [638, 136] on button "New Group" at bounding box center [646, 130] width 65 height 19
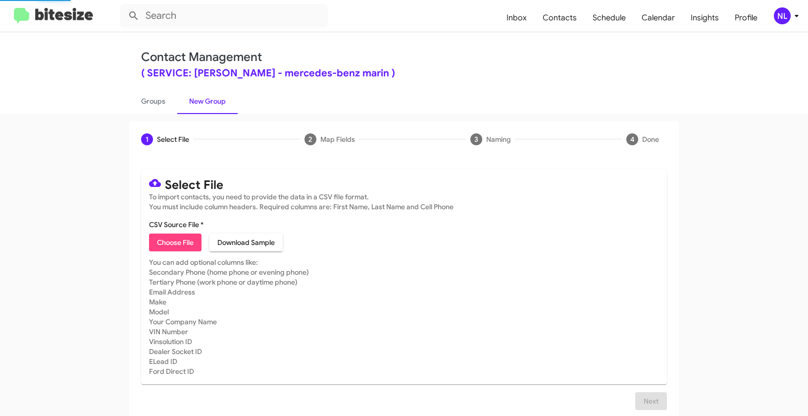
click at [166, 237] on span "Choose File" at bounding box center [175, 242] width 37 height 18
type input "SERVMercMarin_TireFU__ALL_09-12-25"
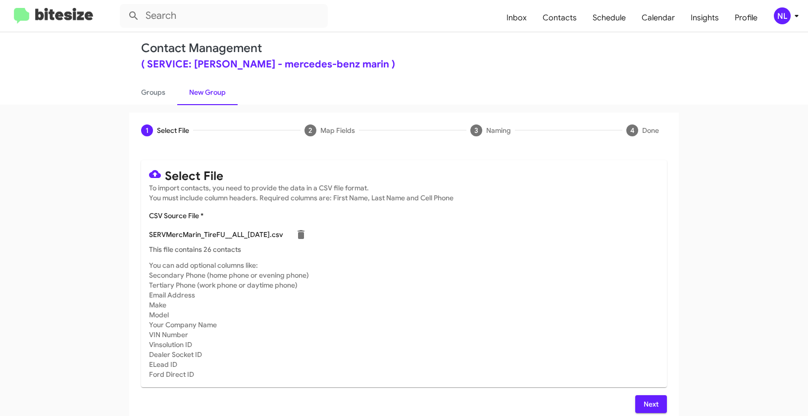
scroll to position [18, 0]
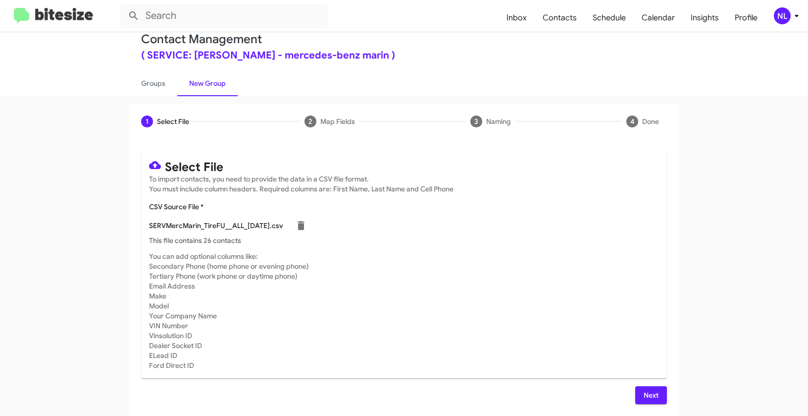
click at [643, 395] on span "Next" at bounding box center [651, 395] width 16 height 18
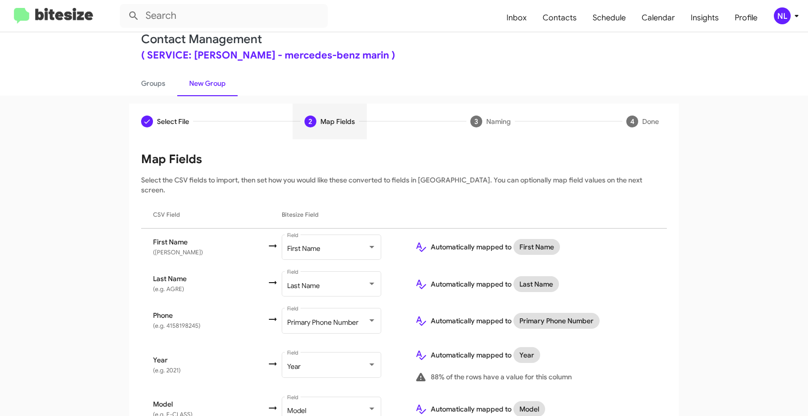
scroll to position [94, 0]
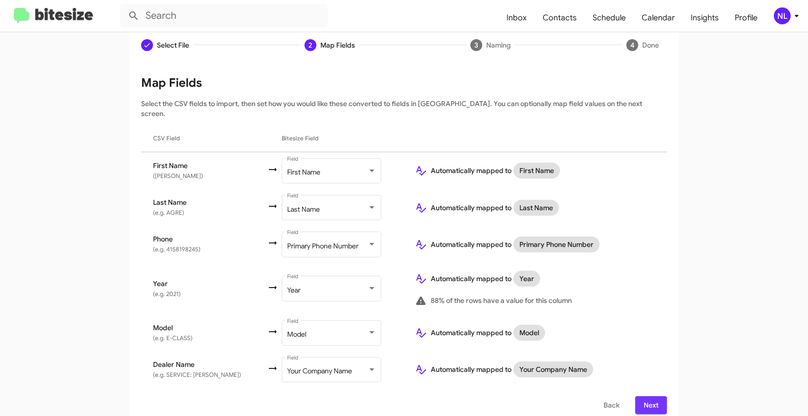
click at [644, 396] on span "Next" at bounding box center [651, 405] width 16 height 18
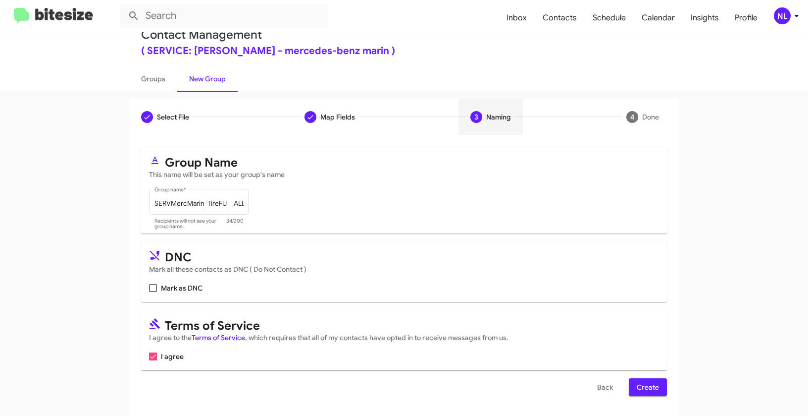
click at [649, 397] on div "Select File To import contacts, you need to provide the data in a CSV file form…" at bounding box center [404, 275] width 550 height 281
click at [652, 390] on span "Create" at bounding box center [648, 387] width 22 height 18
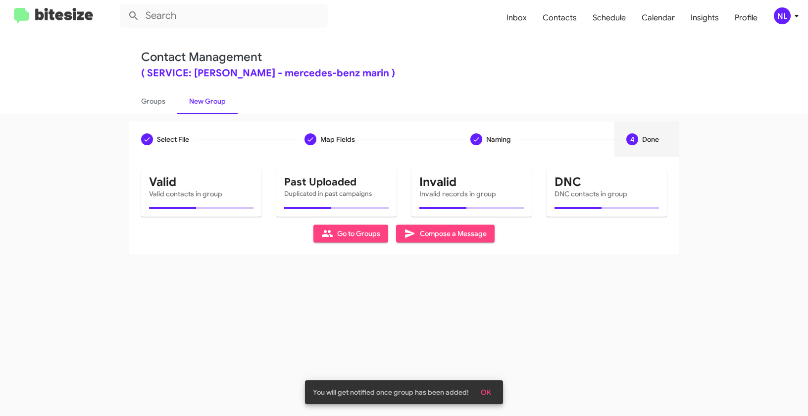
click at [491, 392] on button "OK" at bounding box center [486, 392] width 26 height 18
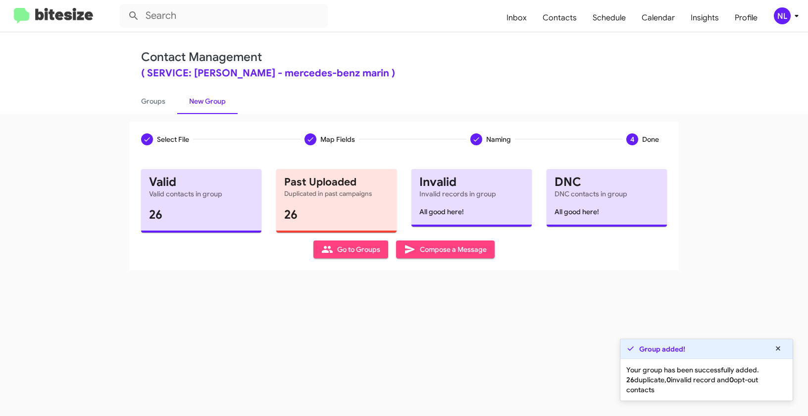
click at [343, 249] on span "Go to Groups" at bounding box center [350, 249] width 59 height 18
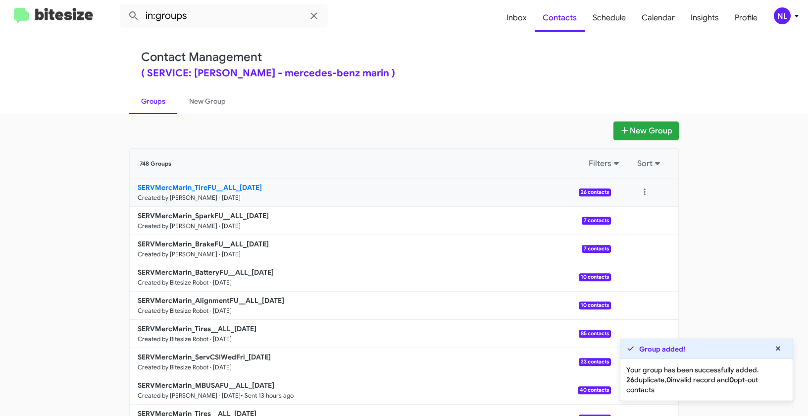
drag, startPoint x: 80, startPoint y: 185, endPoint x: 213, endPoint y: 183, distance: 133.7
click at [213, 183] on app-groups "New Group 748 Groups Filters Sort SERVMercMarin_TireFU__ALL_09-12-25 Created by…" at bounding box center [404, 304] width 808 height 366
copy div "Filters Sort SERVMercMarin_TireFU"
click at [212, 18] on input "in:groups" at bounding box center [224, 16] width 208 height 24
paste input "SERVMercMarin_TireFU"
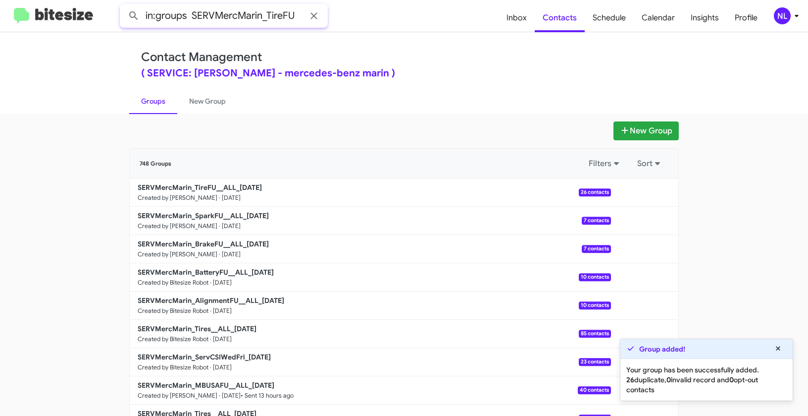
type input "in:groups SERVMercMarin_TireFU"
click at [124, 6] on button at bounding box center [134, 16] width 20 height 20
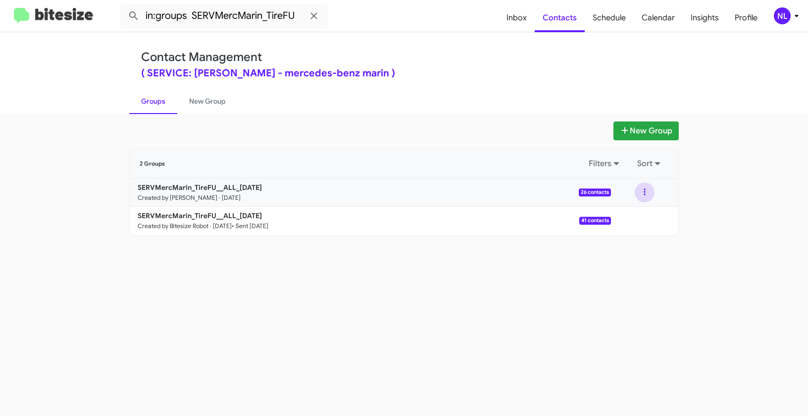
click at [648, 187] on button at bounding box center [645, 192] width 20 height 20
click at [637, 221] on button "View contacts" at bounding box center [615, 219] width 79 height 24
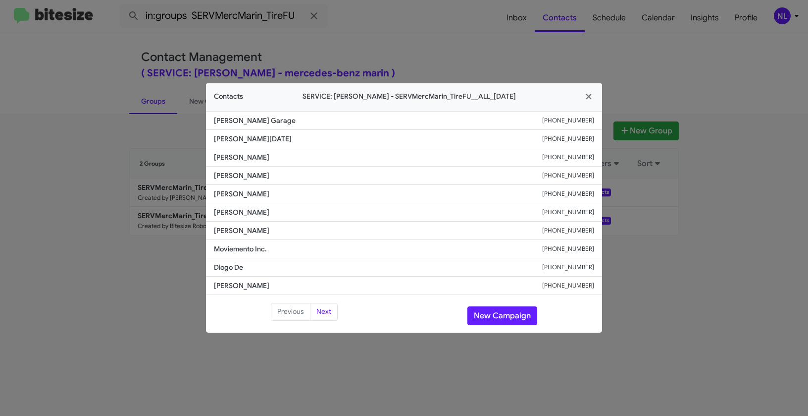
drag, startPoint x: 208, startPoint y: 211, endPoint x: 296, endPoint y: 217, distance: 87.9
click at [296, 217] on li "Saeed Rabeel +17744872976" at bounding box center [404, 212] width 396 height 18
copy span "Saeed Rabeel"
click at [492, 313] on button "New Campaign" at bounding box center [503, 315] width 70 height 19
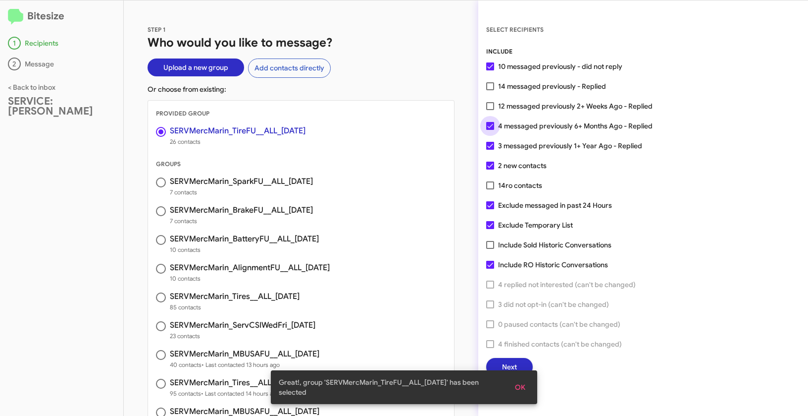
click at [494, 125] on label "4 messaged previously 6+ Months Ago - Replied" at bounding box center [569, 126] width 166 height 12
click at [490, 130] on input "4 messaged previously 6+ Months Ago - Replied" at bounding box center [490, 130] width 0 height 0
checkbox input "false"
click at [491, 147] on span at bounding box center [490, 146] width 8 height 8
click at [490, 150] on input "3 messaged previously 1+ Year Ago - Replied" at bounding box center [490, 150] width 0 height 0
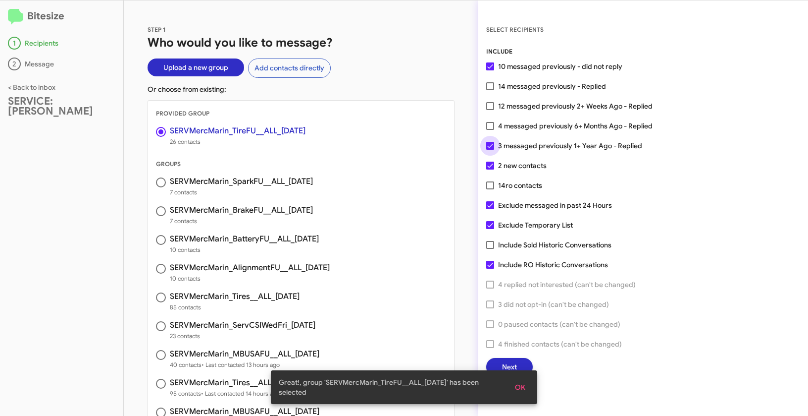
checkbox input "false"
click at [493, 227] on span at bounding box center [490, 225] width 8 height 8
click at [490, 229] on input "Exclude Temporary List" at bounding box center [490, 229] width 0 height 0
checkbox input "false"
click at [522, 387] on span "OK" at bounding box center [520, 387] width 10 height 18
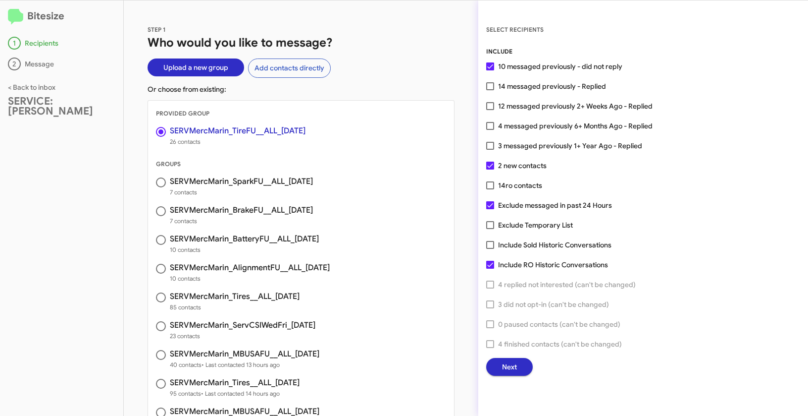
click at [511, 367] on span "Next" at bounding box center [509, 367] width 15 height 18
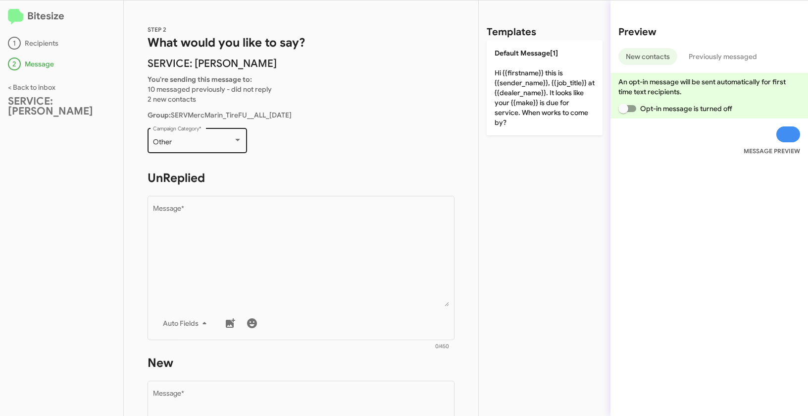
click at [205, 141] on div "Other" at bounding box center [193, 142] width 80 height 8
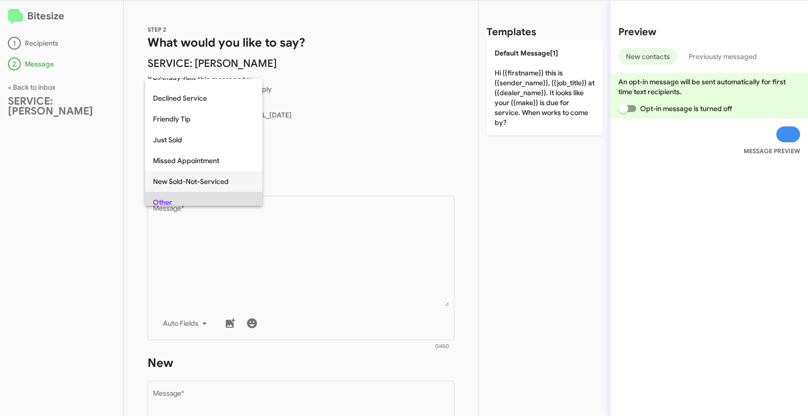
scroll to position [164, 0]
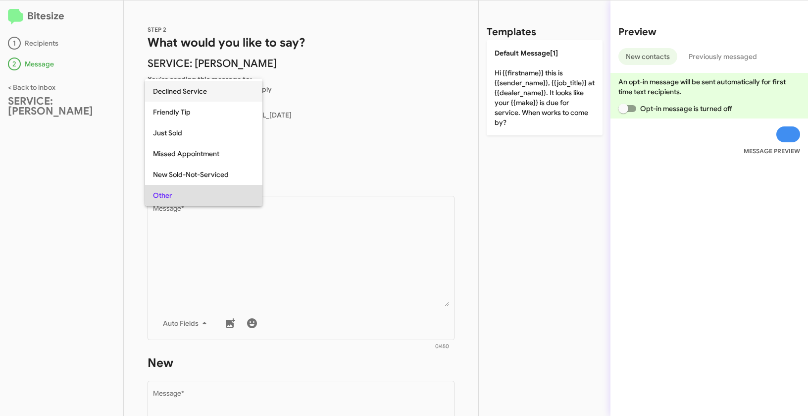
click at [187, 91] on span "Declined Service" at bounding box center [204, 91] width 102 height 21
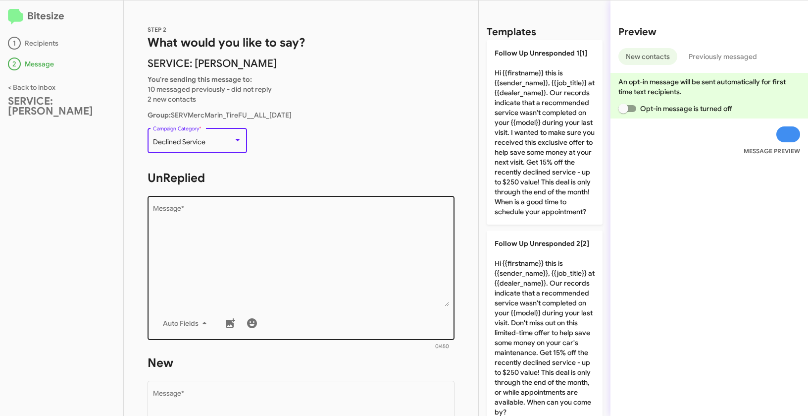
click at [257, 228] on textarea "Message *" at bounding box center [301, 255] width 297 height 101
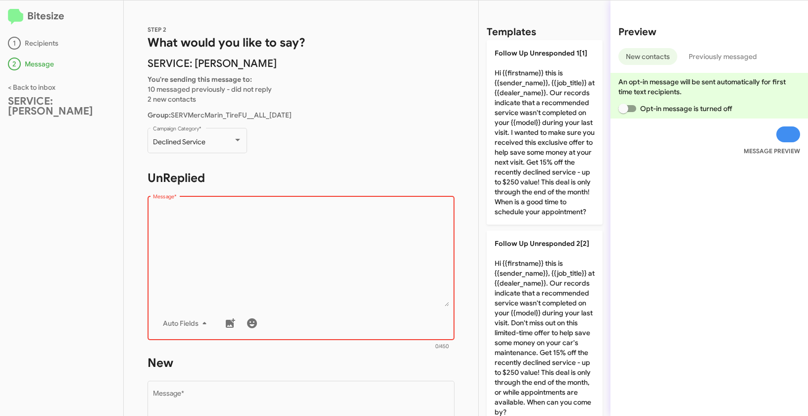
click at [280, 243] on textarea "Message *" at bounding box center [301, 255] width 297 height 101
paste textarea ""Hi {{firstname}} it's {{sender_name}}, {{job_title}} at {{dealer_name}}. Just …"
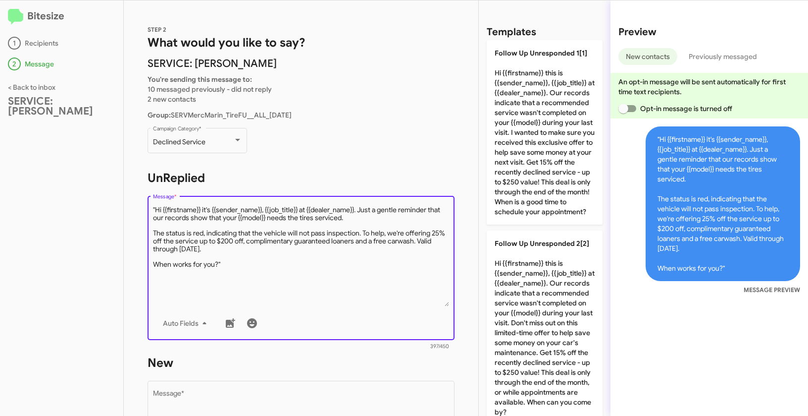
click at [157, 209] on textarea "Message *" at bounding box center [301, 255] width 297 height 101
click at [241, 265] on textarea "Message *" at bounding box center [301, 255] width 297 height 101
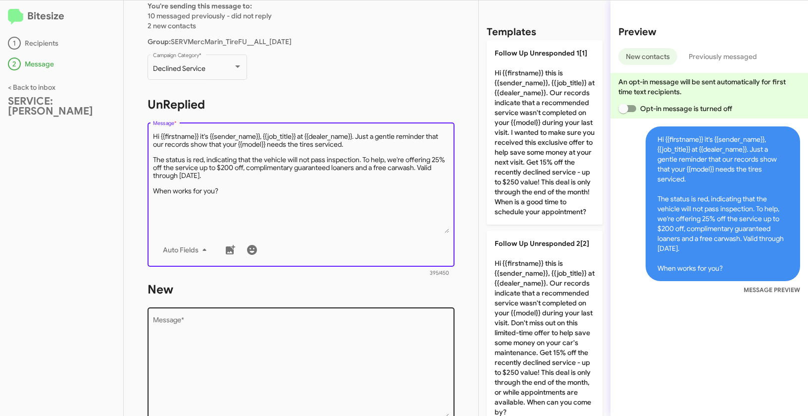
type textarea "Hi {{firstname}} it's {{sender_name}}, {{job_title}} at {{dealer_name}}. Just a…"
click at [241, 319] on textarea "Message *" at bounding box center [301, 366] width 297 height 101
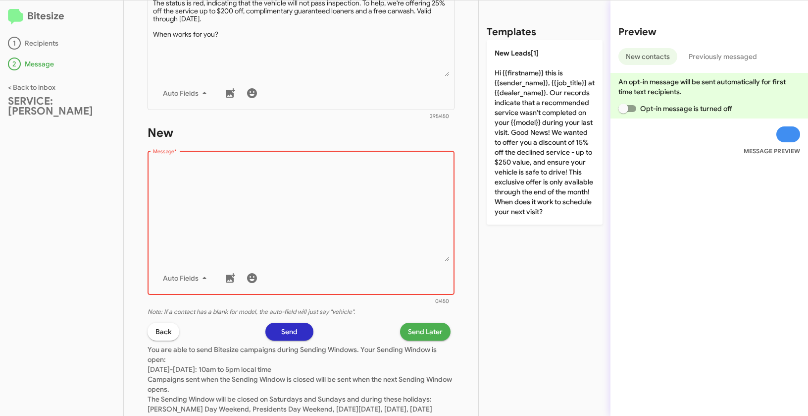
scroll to position [276, 0]
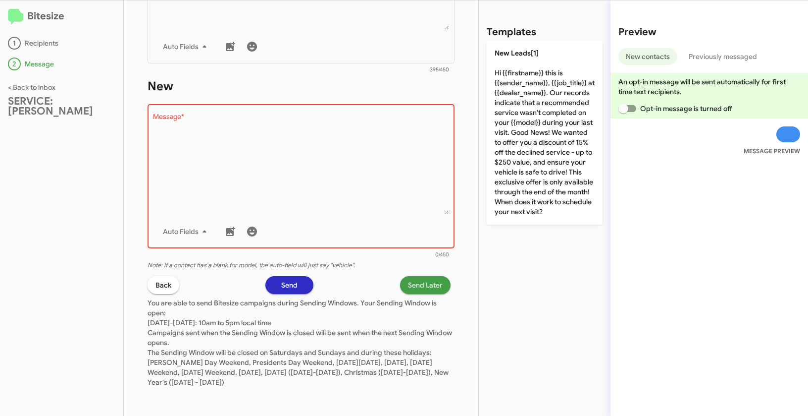
click at [414, 286] on span "Send Later" at bounding box center [425, 285] width 35 height 18
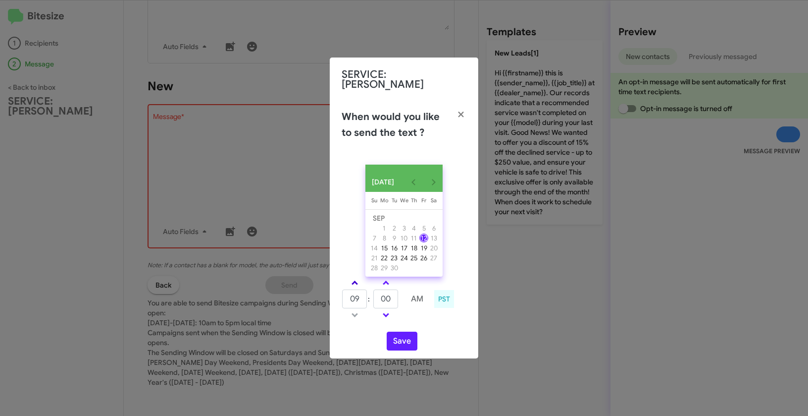
click at [356, 282] on span at bounding box center [355, 283] width 6 height 6
type input "10"
drag, startPoint x: 384, startPoint y: 294, endPoint x: 366, endPoint y: 292, distance: 18.5
click at [366, 292] on tr "10 : 00 AM" at bounding box center [386, 299] width 89 height 20
type input "50"
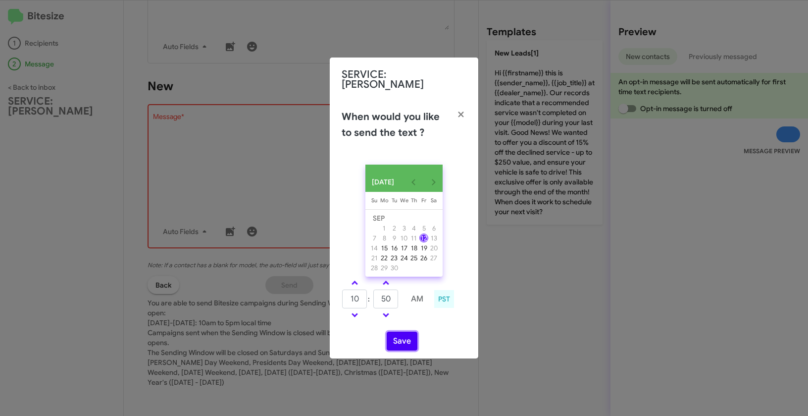
click at [398, 340] on button "Save" at bounding box center [402, 340] width 31 height 19
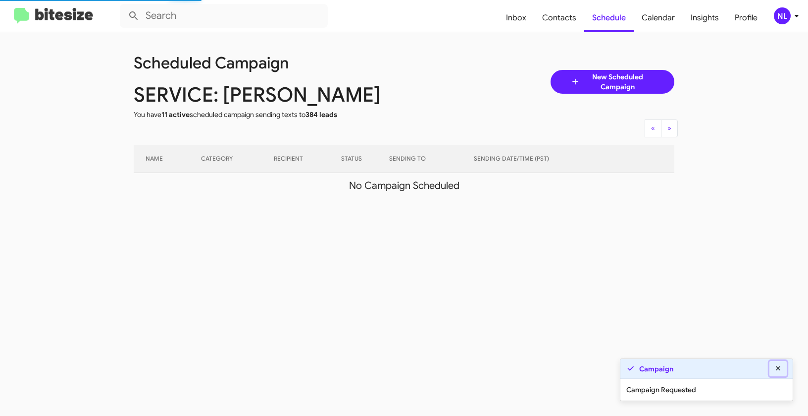
click at [781, 367] on icon at bounding box center [778, 368] width 9 height 7
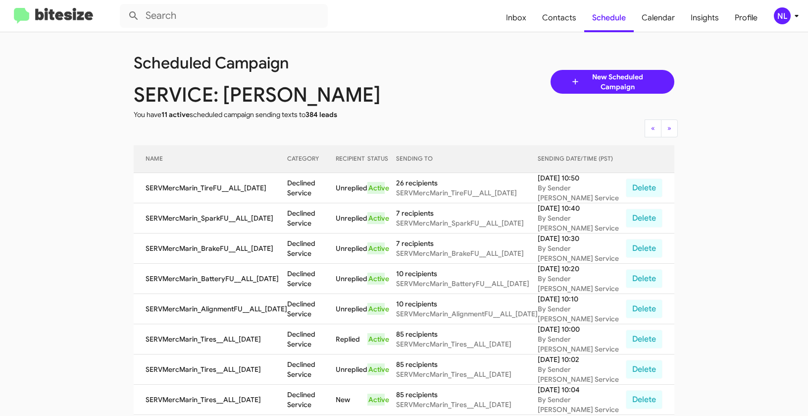
click at [779, 20] on div "NL" at bounding box center [782, 15] width 17 height 17
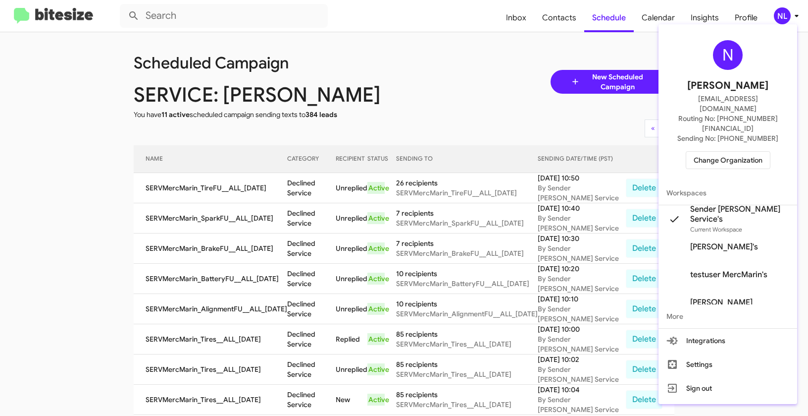
click at [719, 152] on span "Change Organization" at bounding box center [728, 160] width 69 height 17
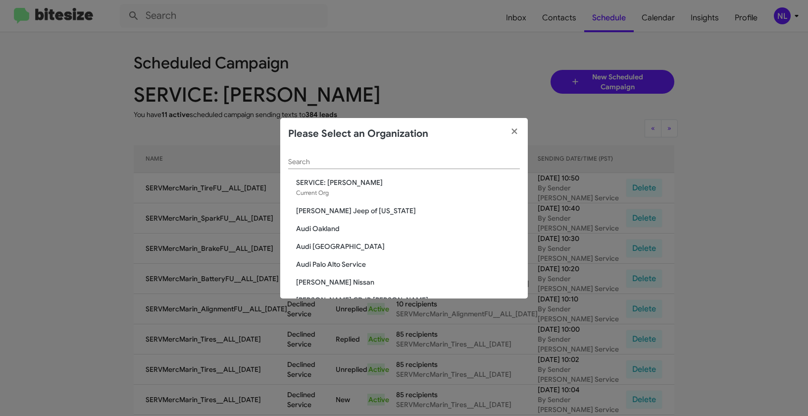
click at [424, 165] on input "Search" at bounding box center [404, 162] width 232 height 8
paste input "SERVICE: CDJR Baltimore"
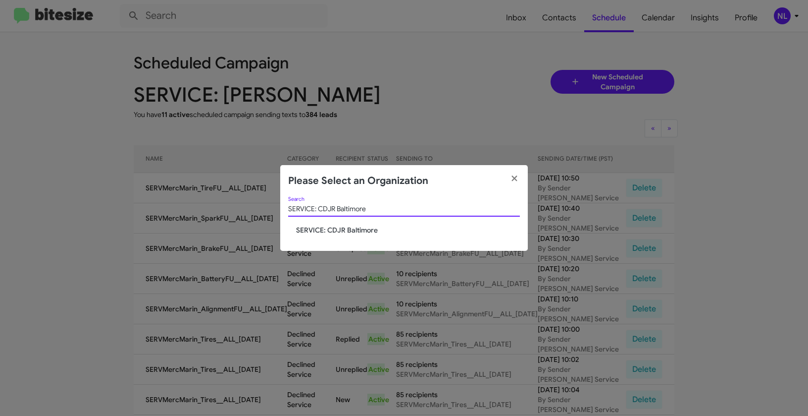
type input "SERVICE: CDJR Baltimore"
click at [347, 232] on span "SERVICE: CDJR Baltimore" at bounding box center [408, 230] width 224 height 10
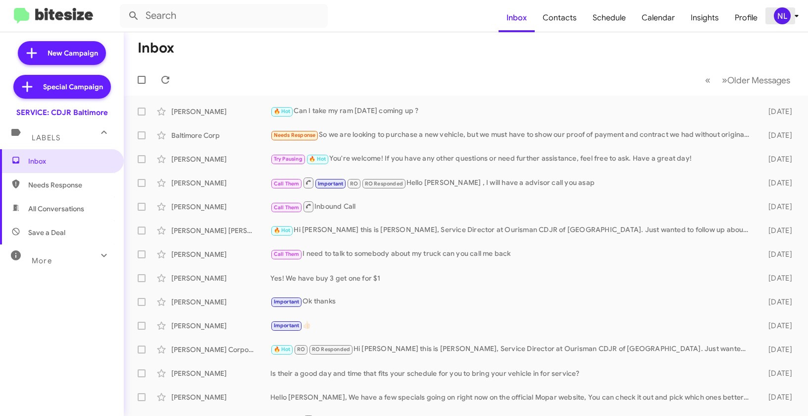
click at [783, 18] on div "NL" at bounding box center [782, 15] width 17 height 17
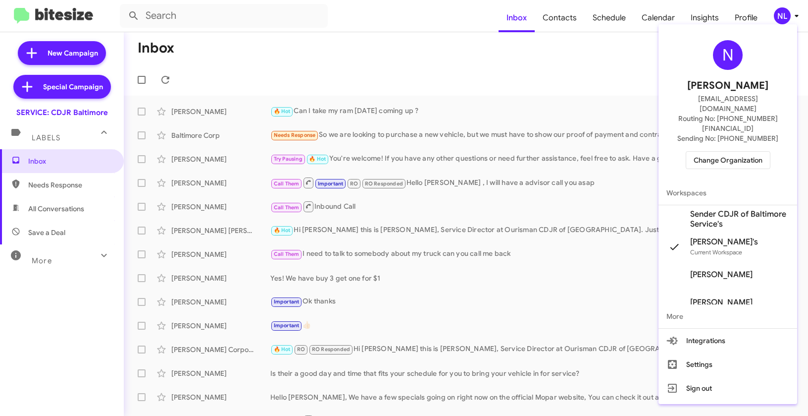
click at [723, 209] on span "Sender CDJR of Baltimore Service's" at bounding box center [739, 219] width 99 height 20
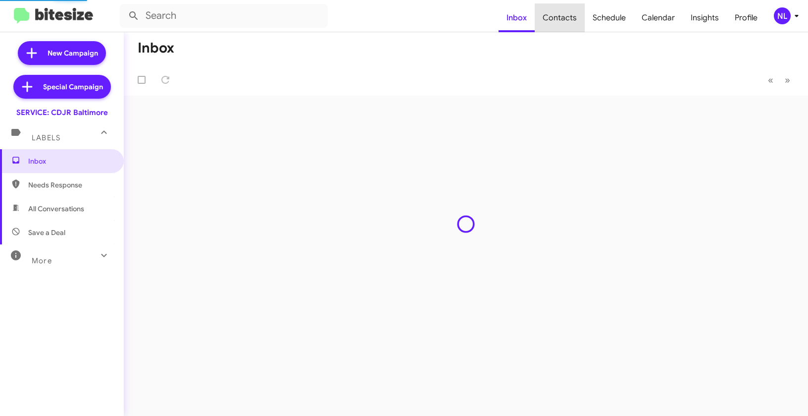
click at [565, 17] on span "Contacts" at bounding box center [560, 17] width 50 height 29
type input "in:groups"
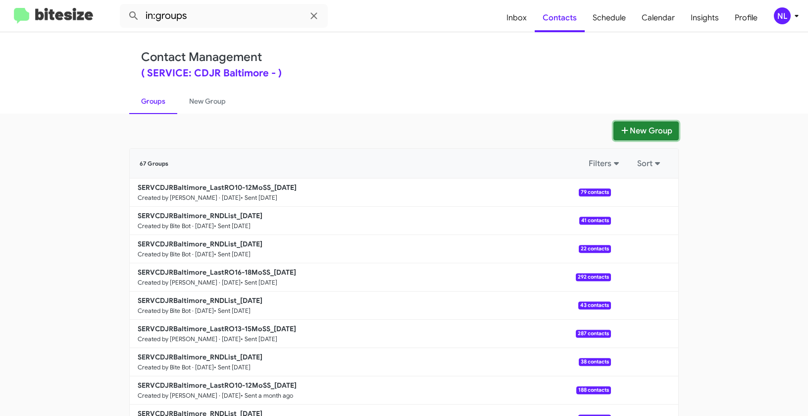
click at [641, 136] on button "New Group" at bounding box center [646, 130] width 65 height 19
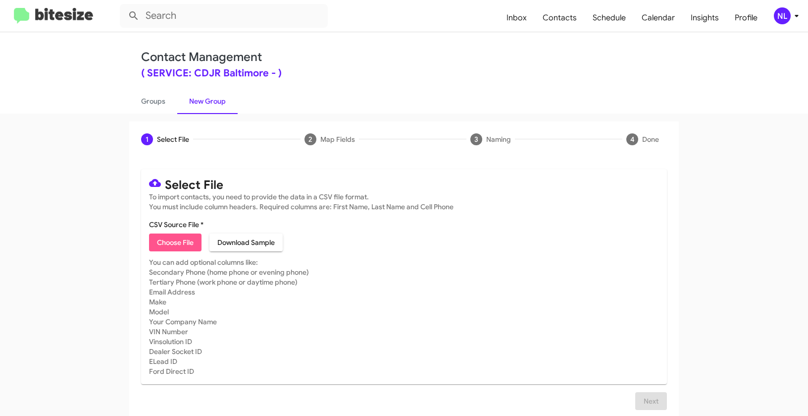
click at [183, 242] on span "Choose File" at bounding box center [175, 242] width 37 height 18
type input "SERVCDJRBaltimore_SoldNotServiced__ALL_[DATE]"
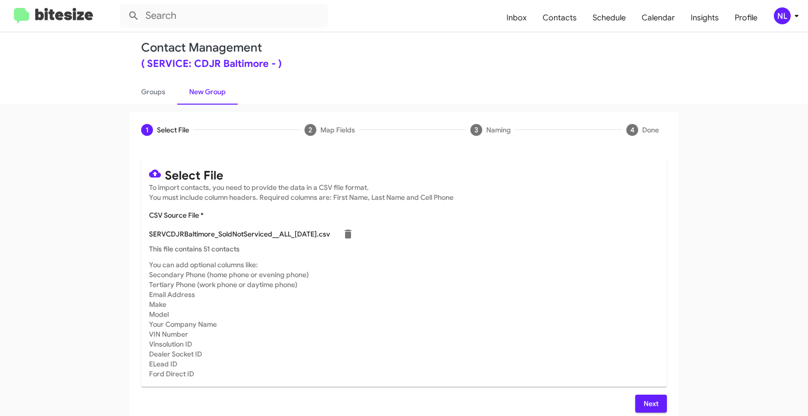
scroll to position [18, 0]
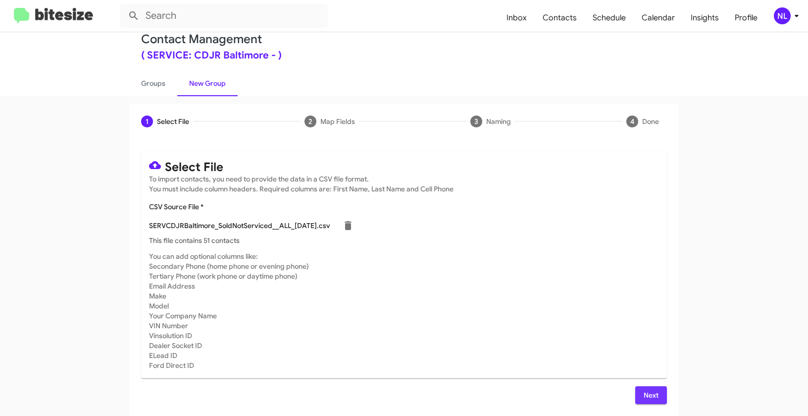
click at [646, 398] on span "Next" at bounding box center [651, 395] width 16 height 18
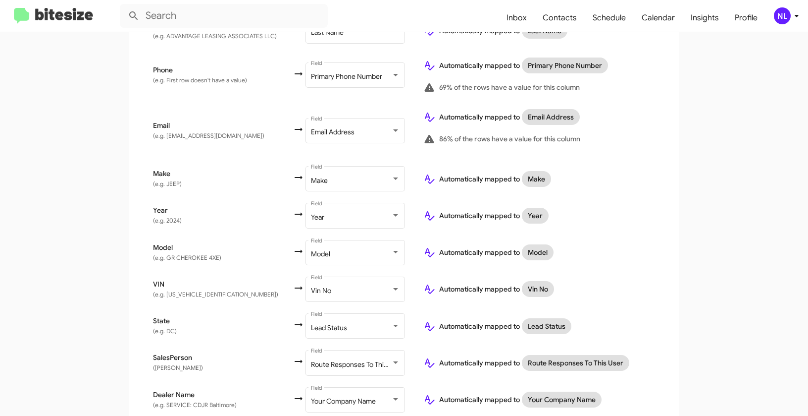
scroll to position [316, 0]
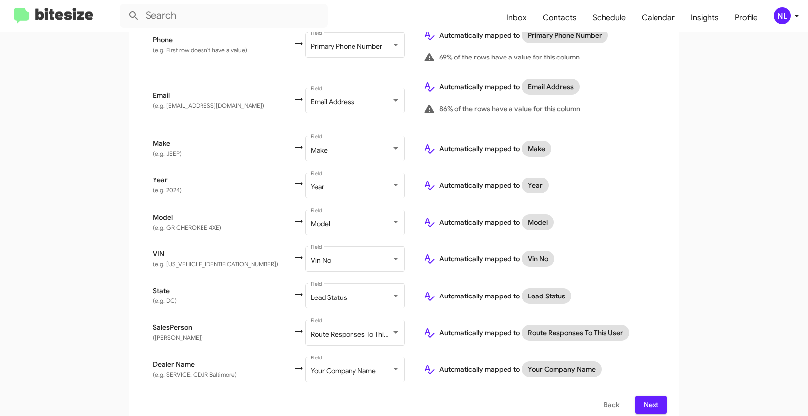
click at [646, 400] on span "Next" at bounding box center [651, 404] width 16 height 18
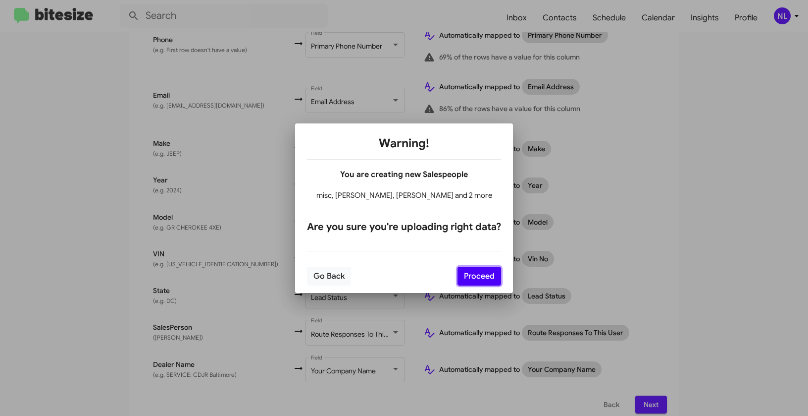
click at [478, 270] on button "Proceed" at bounding box center [480, 275] width 44 height 19
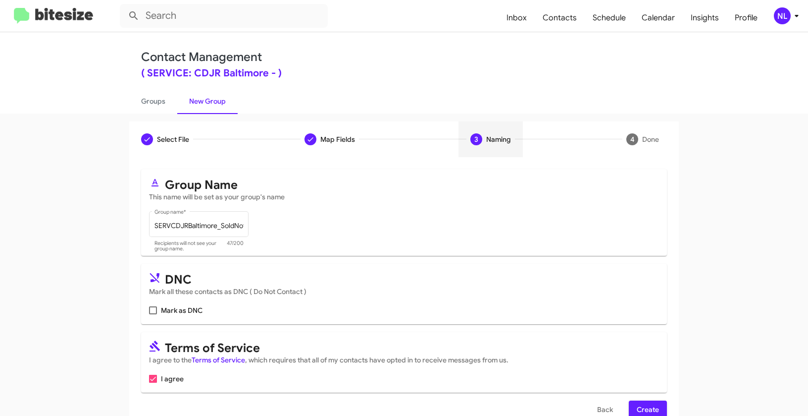
scroll to position [22, 0]
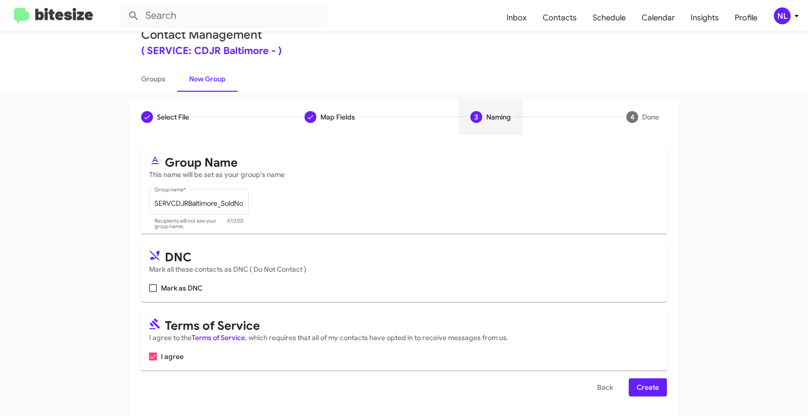
click at [652, 382] on span "Create" at bounding box center [648, 387] width 22 height 18
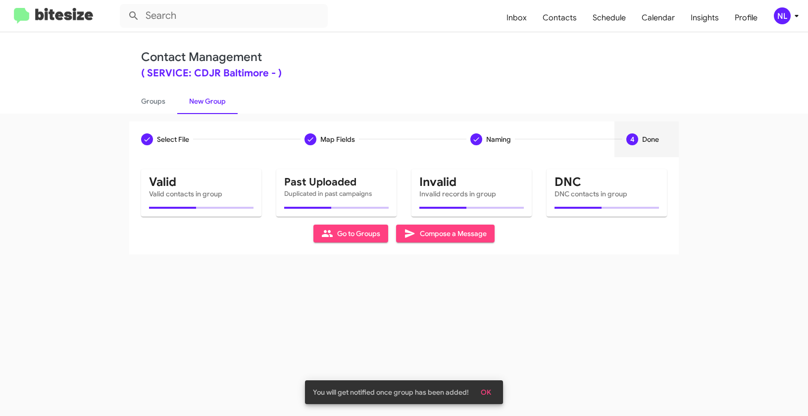
click at [487, 394] on span "OK" at bounding box center [486, 392] width 10 height 18
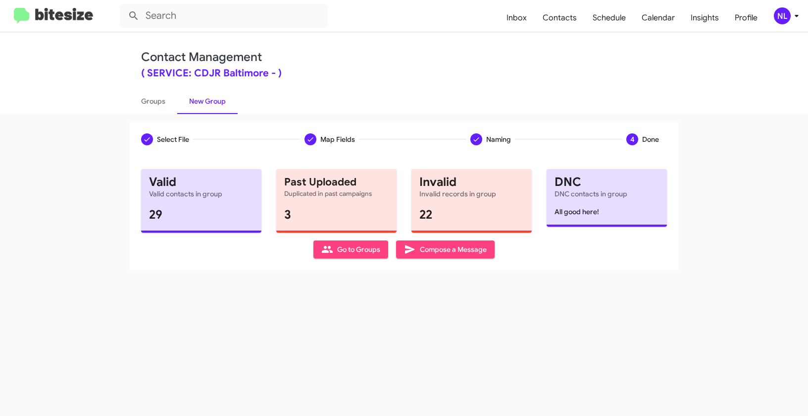
click at [358, 249] on span "Go to Groups" at bounding box center [350, 249] width 59 height 18
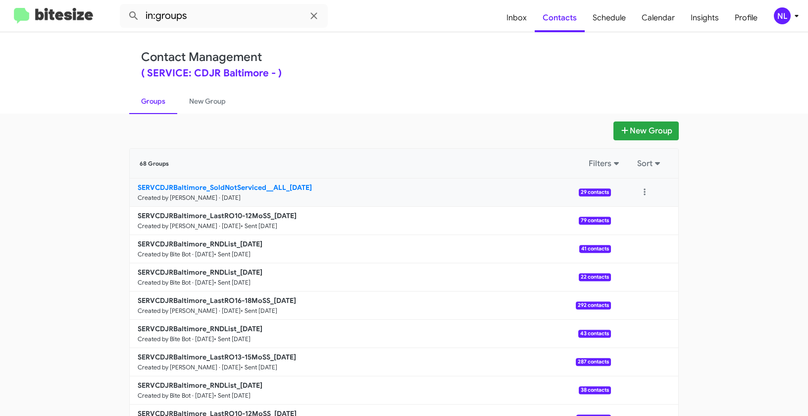
drag, startPoint x: 90, startPoint y: 188, endPoint x: 281, endPoint y: 186, distance: 190.7
click at [281, 186] on app-groups "New Group 68 Groups Filters Sort SERVCDJRBaltimore_SoldNotServiced__ALL_[DATE] …" at bounding box center [404, 304] width 808 height 366
copy b "SERVCDJRBaltimore_SoldNotServiced__ALL"
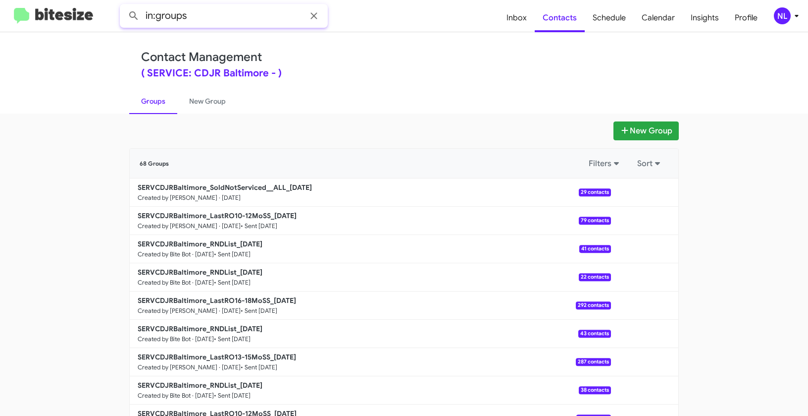
click at [214, 13] on input "in:groups" at bounding box center [224, 16] width 208 height 24
paste input "SERVCDJRBaltimore_SoldNotServiced__ALL"
type input "in:groups SERVCDJRBaltimore_SoldNotServiced__ALL"
click at [124, 6] on button at bounding box center [134, 16] width 20 height 20
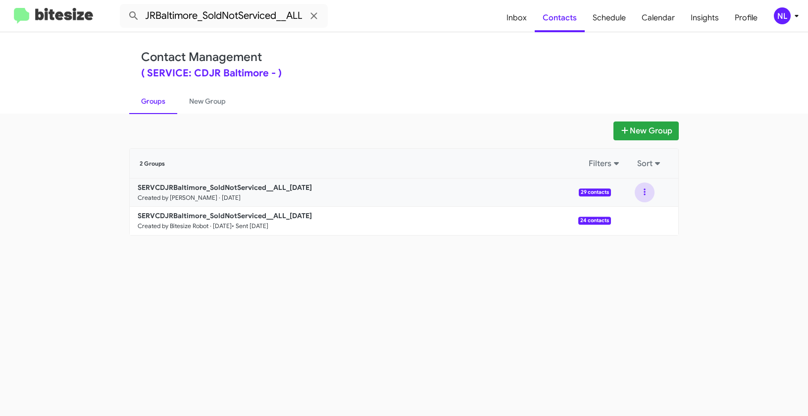
click at [640, 191] on button at bounding box center [645, 192] width 20 height 20
click at [636, 222] on button "View contacts" at bounding box center [615, 219] width 79 height 24
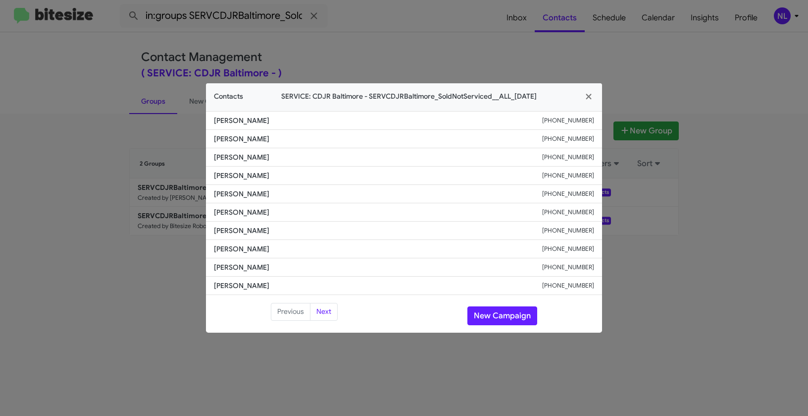
drag, startPoint x: 211, startPoint y: 139, endPoint x: 237, endPoint y: 141, distance: 26.3
click at [237, 141] on li "[PERSON_NAME] [PHONE_NUMBER]" at bounding box center [404, 139] width 396 height 18
copy span "[PERSON_NAME]"
click at [500, 315] on button "New Campaign" at bounding box center [503, 315] width 70 height 19
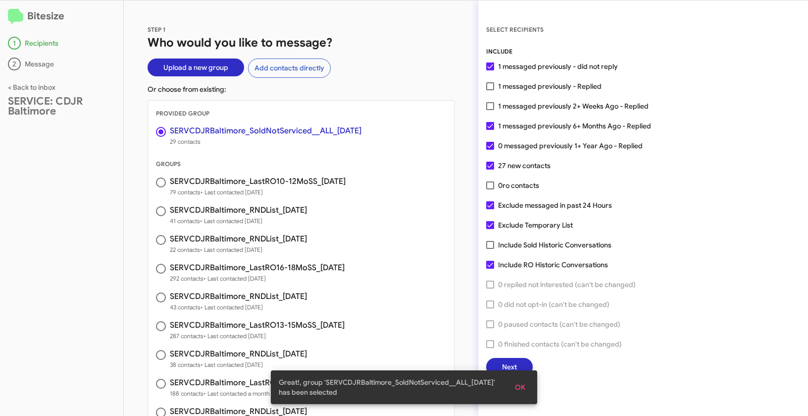
click at [490, 90] on span at bounding box center [490, 86] width 8 height 8
click at [490, 90] on input "1 messaged previously - Replied" at bounding box center [490, 90] width 0 height 0
checkbox input "true"
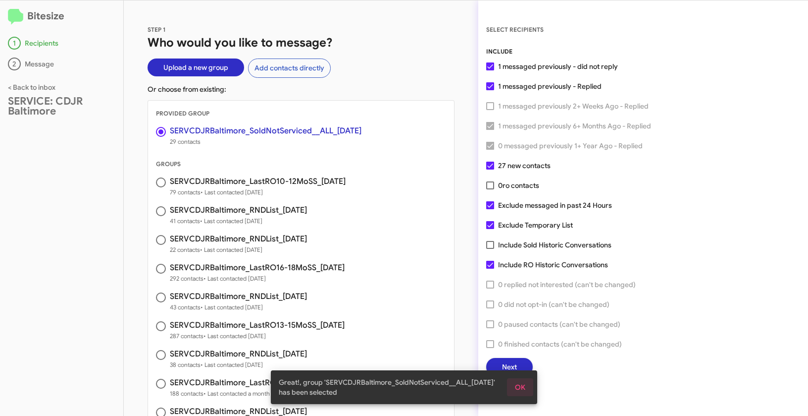
click at [526, 388] on button "OK" at bounding box center [520, 387] width 26 height 18
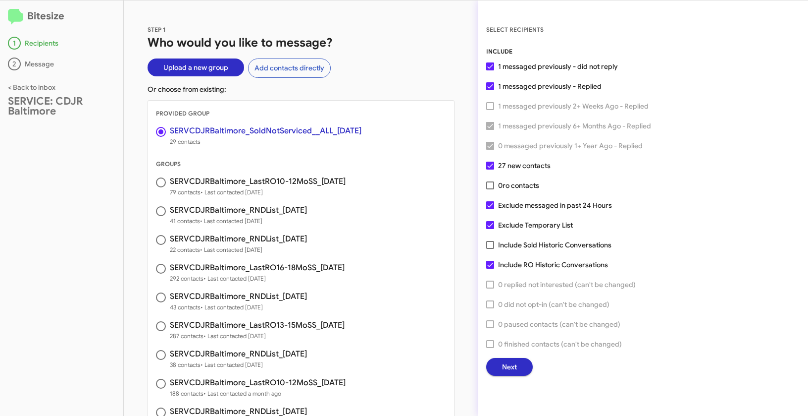
click at [507, 364] on span "Next" at bounding box center [509, 367] width 15 height 18
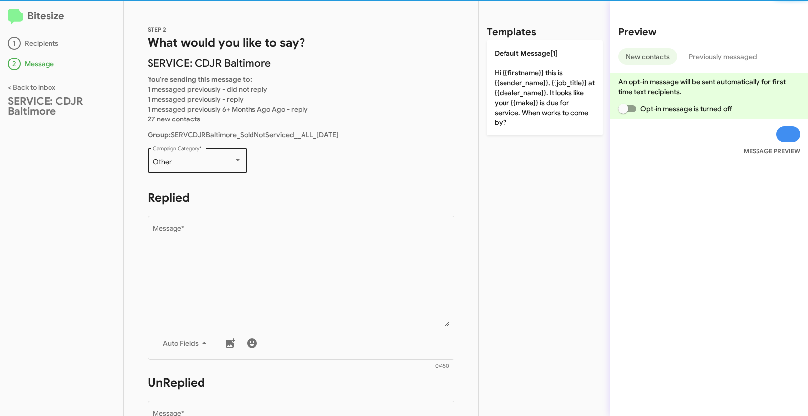
click at [226, 164] on div "Other" at bounding box center [193, 162] width 80 height 8
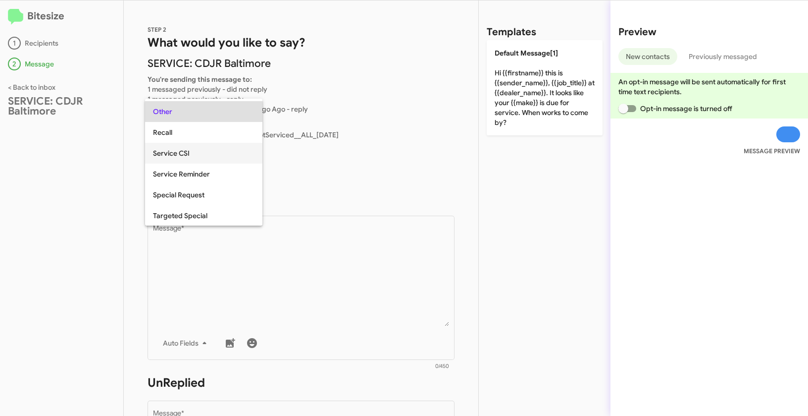
scroll to position [269, 0]
click at [189, 192] on span "Special Request" at bounding box center [204, 193] width 102 height 21
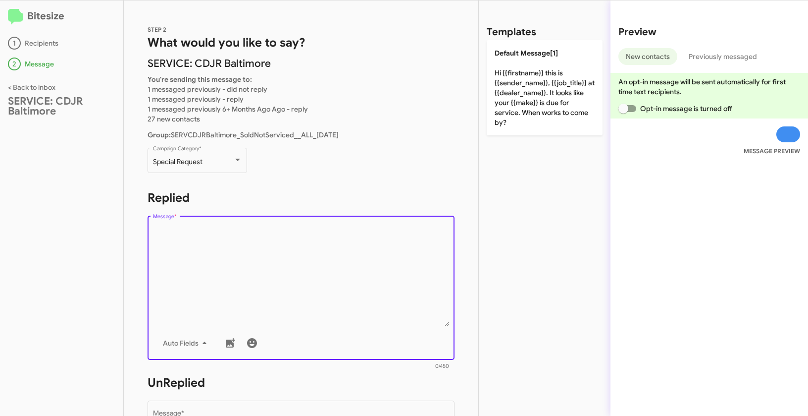
click at [209, 277] on textarea "Message *" at bounding box center [301, 275] width 297 height 101
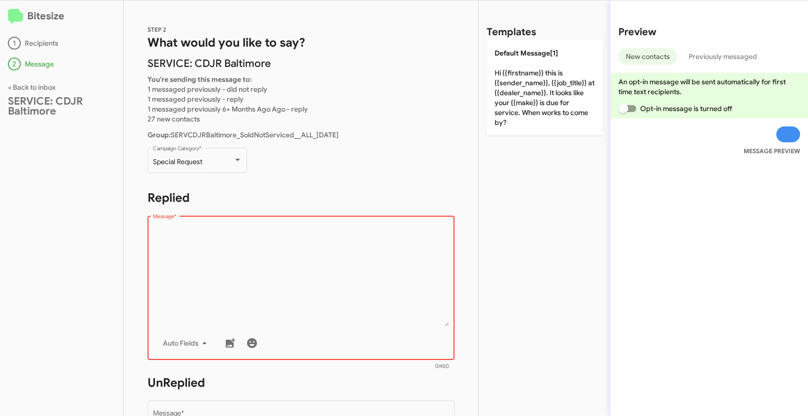
paste textarea ""Hi {{firstname}}, this is {{sender_name}}, at {{dealer_name}}. Congrats again …"
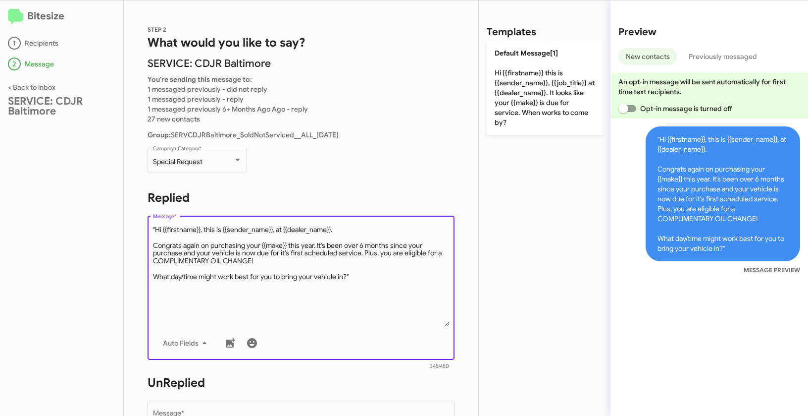
click at [157, 232] on textarea "Message *" at bounding box center [301, 275] width 297 height 101
click at [370, 280] on textarea "Message *" at bounding box center [301, 275] width 297 height 101
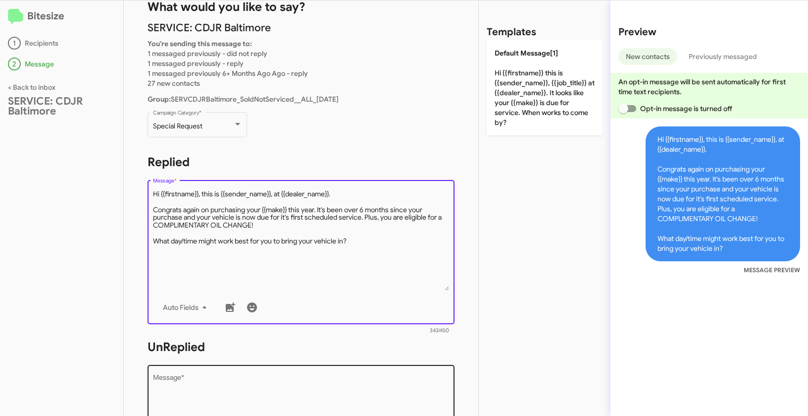
scroll to position [77, 0]
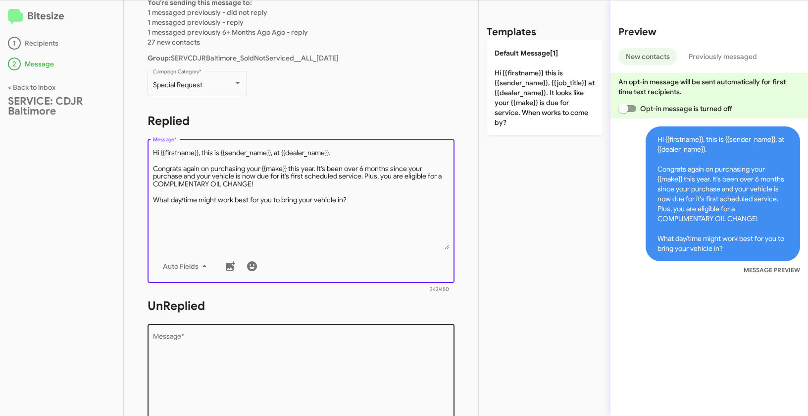
type textarea "Hi {{firstname}}, this is {{sender_name}}, at {{dealer_name}}. Congrats again o…"
click at [334, 363] on textarea "Message *" at bounding box center [301, 383] width 297 height 101
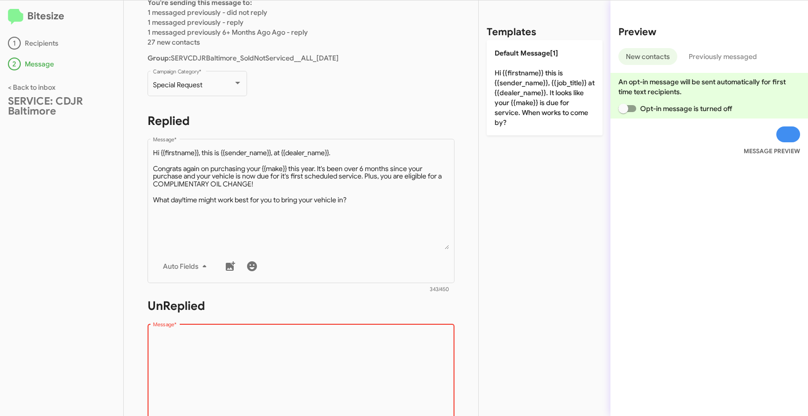
click at [237, 340] on textarea "Message *" at bounding box center [301, 383] width 297 height 101
paste textarea ""Hi {{firstname}}, this is {{sender_name}}, {{job_title}} at {{dealer_name}}. C…"
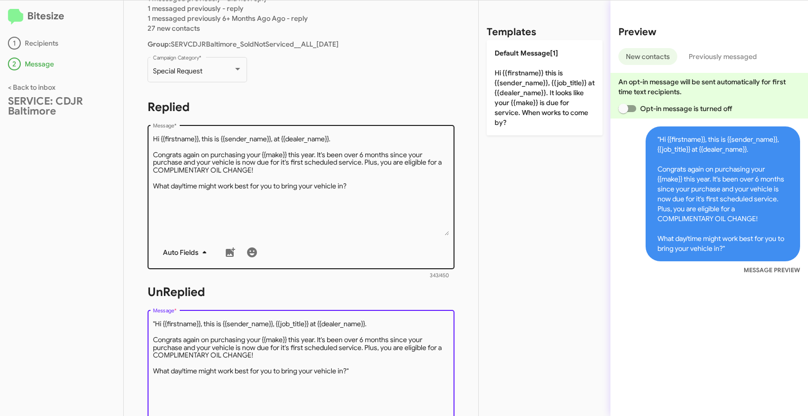
scroll to position [91, 0]
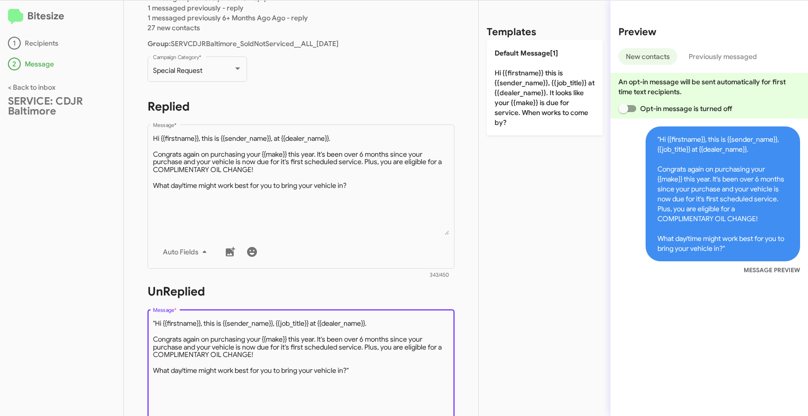
click at [157, 322] on textarea "Message *" at bounding box center [301, 368] width 297 height 101
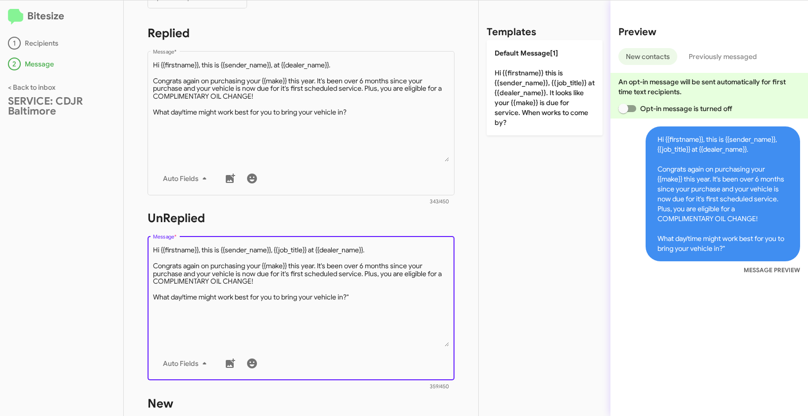
click at [379, 294] on textarea "Message *" at bounding box center [301, 295] width 297 height 101
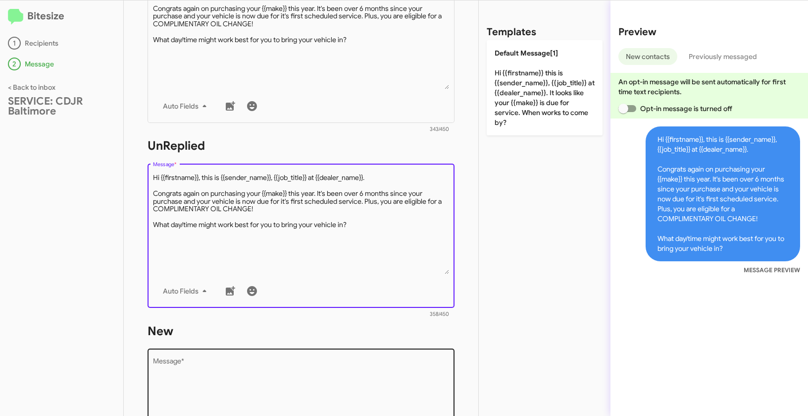
scroll to position [329, 0]
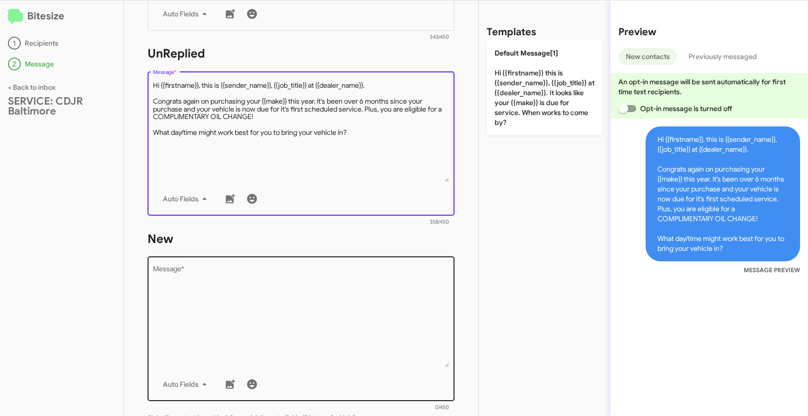
type textarea "Hi {{firstname}}, this is {{sender_name}}, {{job_title}} at {{dealer_name}}. Co…"
click at [337, 340] on textarea "Message *" at bounding box center [301, 316] width 297 height 101
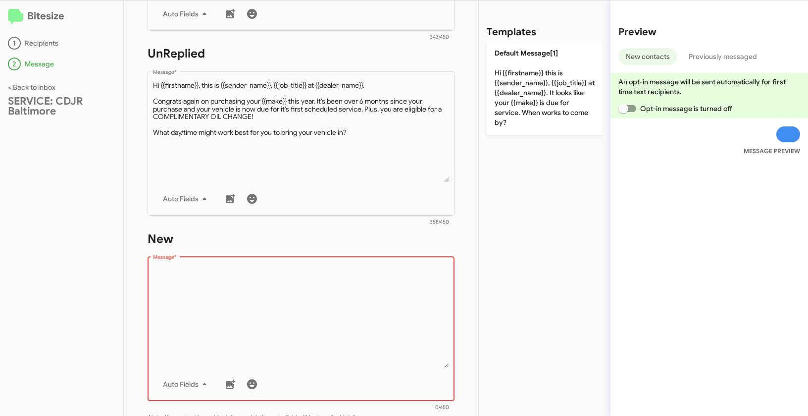
click at [298, 354] on textarea "Message *" at bounding box center [301, 316] width 297 height 101
click at [278, 314] on textarea "Message *" at bounding box center [301, 316] width 297 height 101
paste textarea ""Hi {{firstname}}, this is {{sender_name}}, {{job_title}} at {{dealer_name}}. C…"
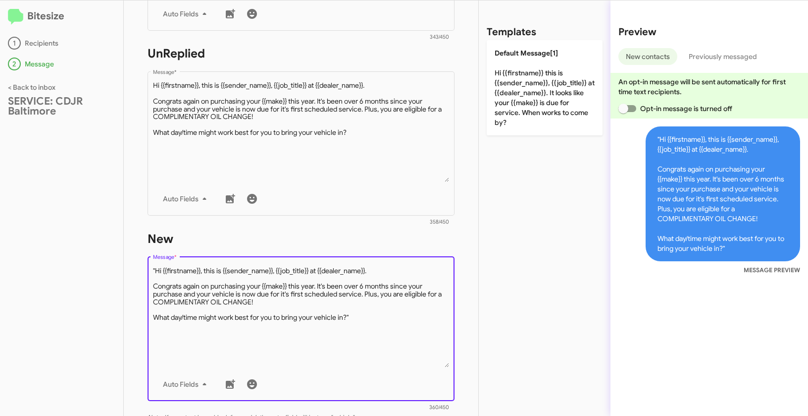
click at [156, 270] on textarea "Message *" at bounding box center [301, 316] width 297 height 101
click at [368, 316] on textarea "Message *" at bounding box center [301, 316] width 297 height 101
type textarea "Hi {{firstname}}, this is {{sender_name}}, {{job_title}} at {{dealer_name}}. Co…"
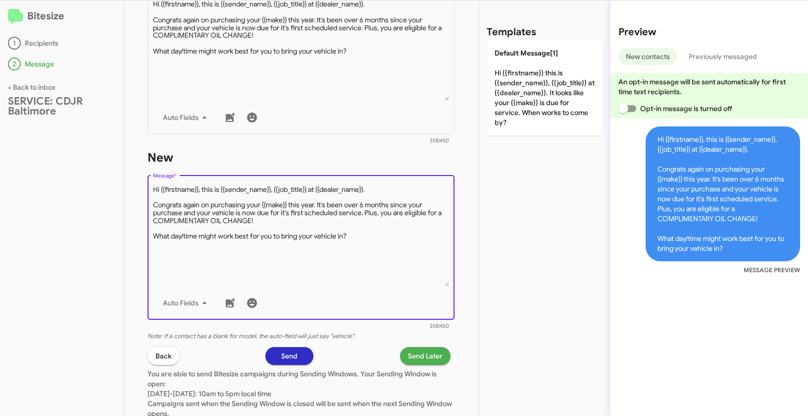
scroll to position [481, 0]
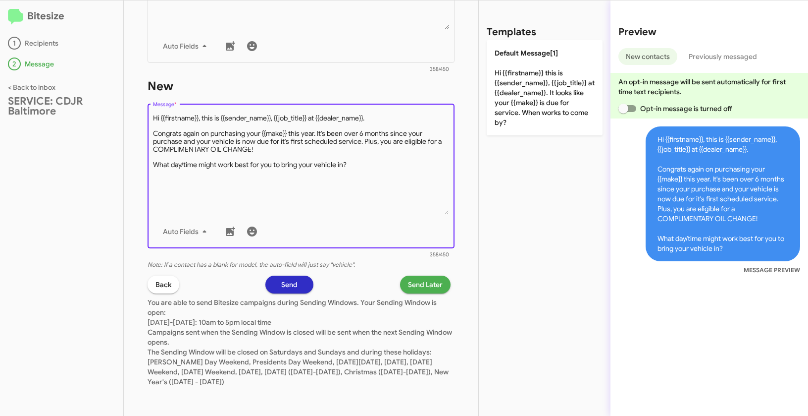
click at [415, 280] on span "Send Later" at bounding box center [425, 284] width 35 height 18
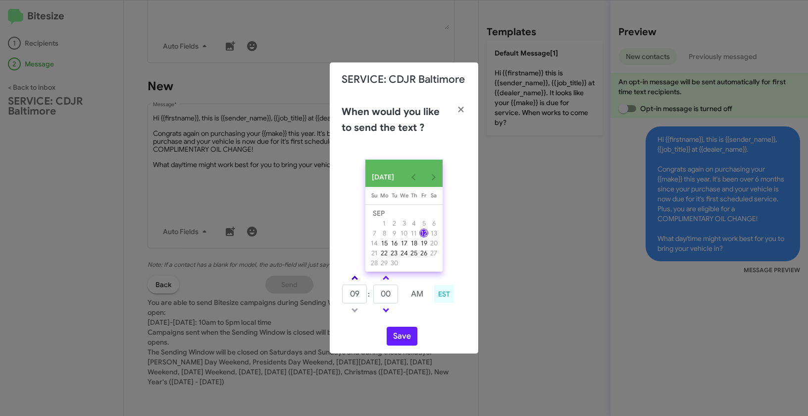
click at [353, 277] on link at bounding box center [354, 277] width 17 height 11
type input "10"
click at [386, 276] on link at bounding box center [385, 277] width 17 height 11
type input "05"
click at [404, 343] on button "Save" at bounding box center [402, 335] width 31 height 19
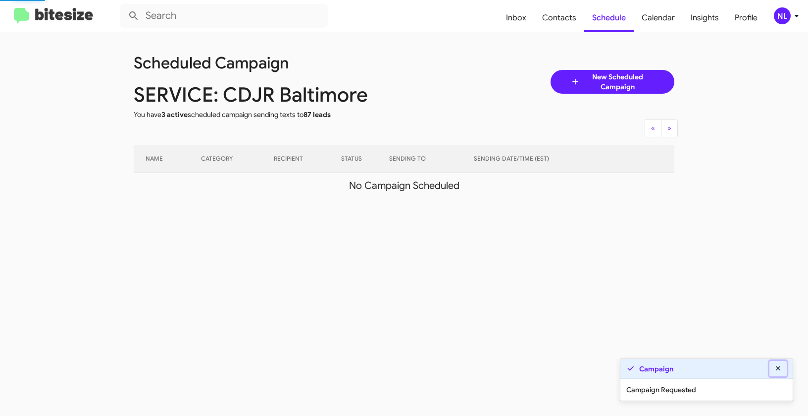
click at [780, 368] on icon at bounding box center [778, 368] width 9 height 7
